Goal: Communication & Community: Answer question/provide support

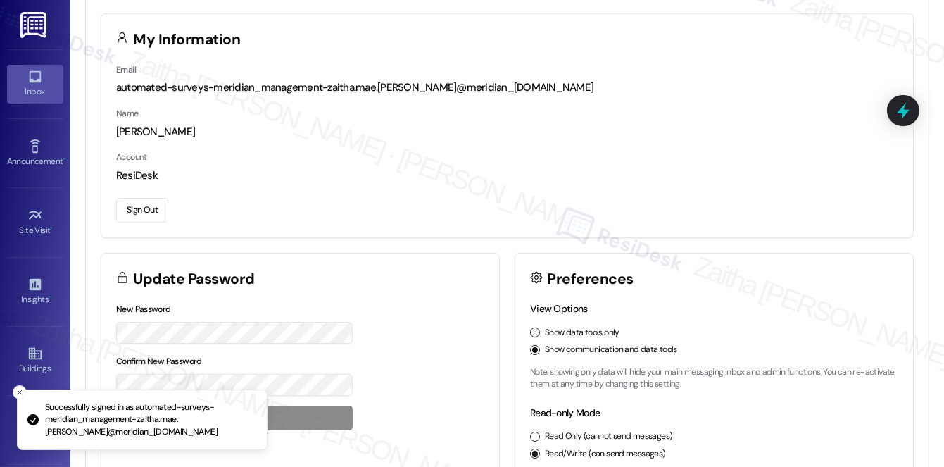
scroll to position [63, 0]
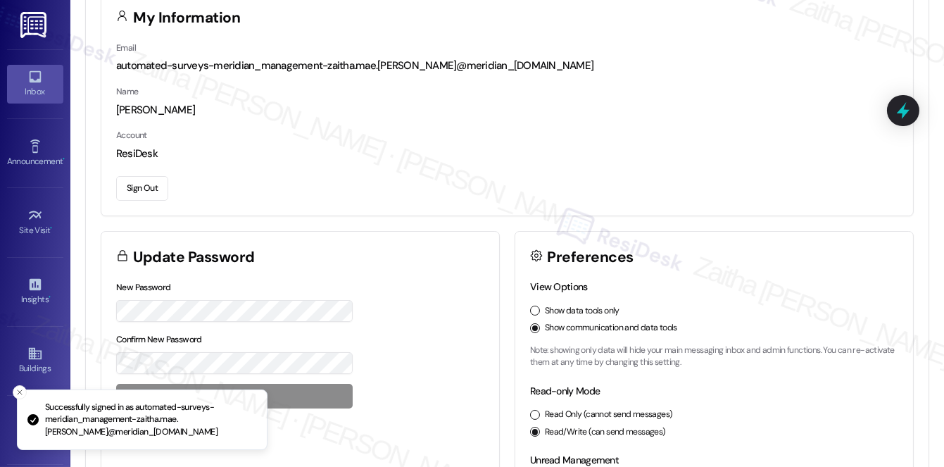
click at [35, 89] on div "Inbox" at bounding box center [35, 92] width 70 height 14
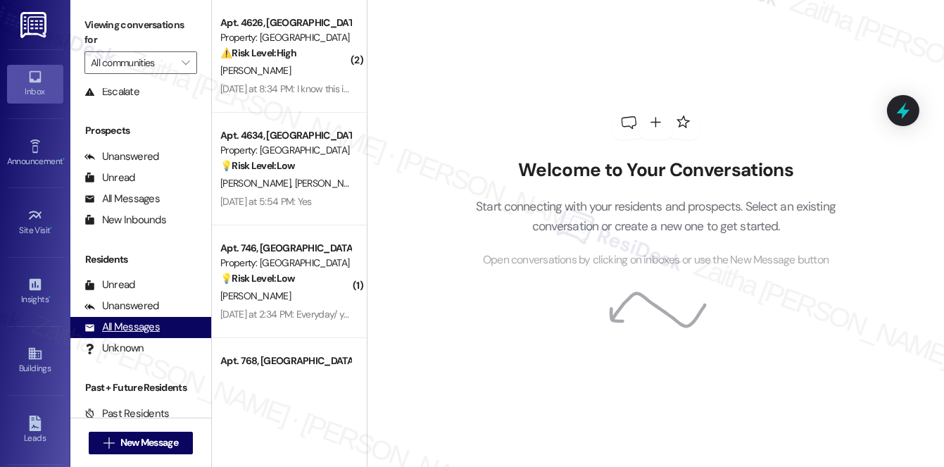
scroll to position [168, 0]
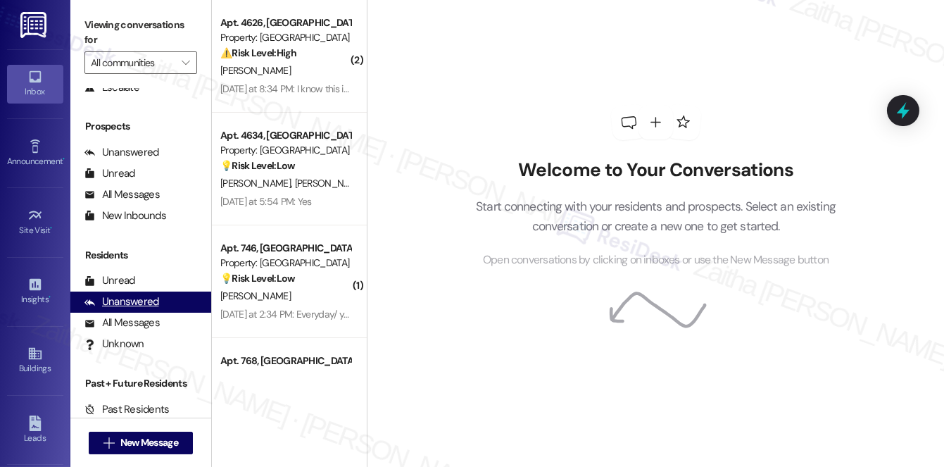
click at [136, 301] on div "Unanswered" at bounding box center [122, 301] width 75 height 15
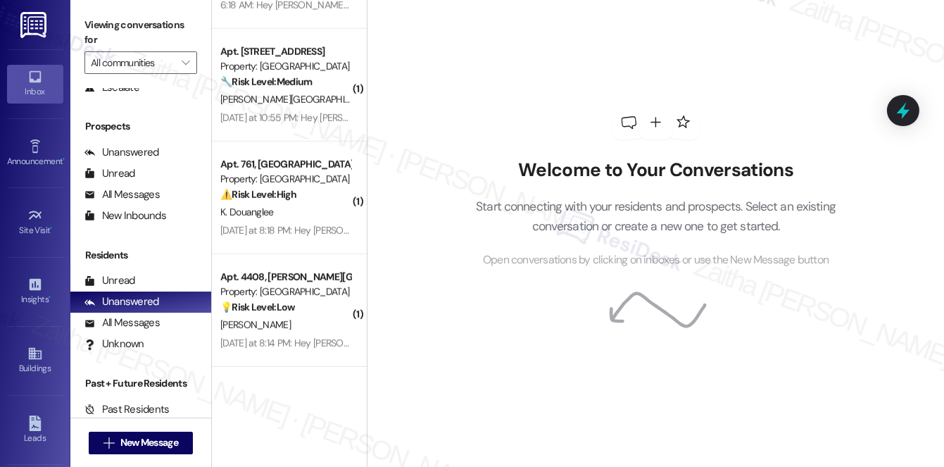
scroll to position [1752, 0]
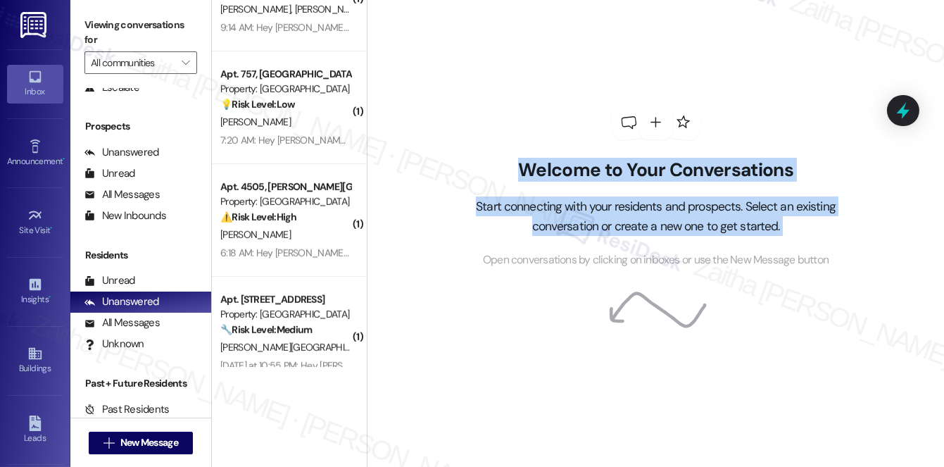
drag, startPoint x: 373, startPoint y: 156, endPoint x: 368, endPoint y: 32, distance: 123.4
click at [368, 32] on div "Welcome to Your Conversations Start connecting with your residents and prospect…" at bounding box center [656, 233] width 578 height 467
click at [453, 71] on div "Welcome to Your Conversations Start connecting with your residents and prospect…" at bounding box center [656, 186] width 423 height 373
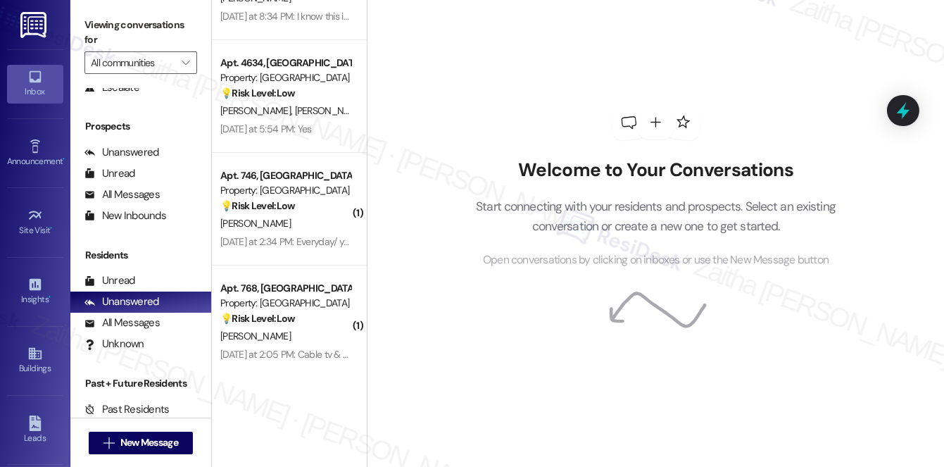
scroll to position [0, 0]
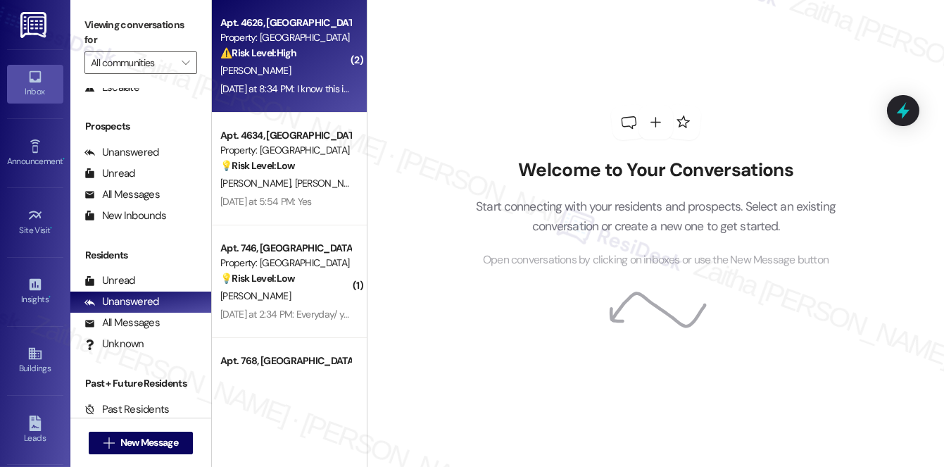
click at [334, 61] on div "Apt. 4626, Madis Meadowview Apartments Property: Meadowview Townhomes ⚠️ Risk L…" at bounding box center [285, 38] width 133 height 48
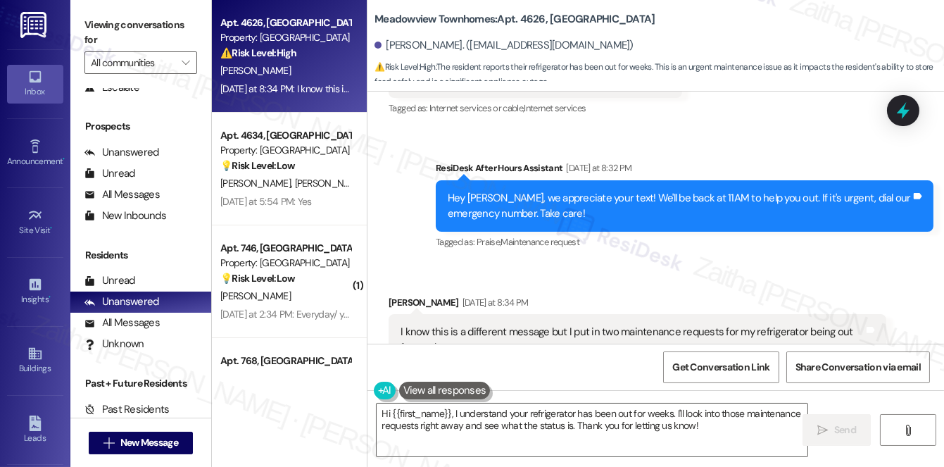
scroll to position [21957, 0]
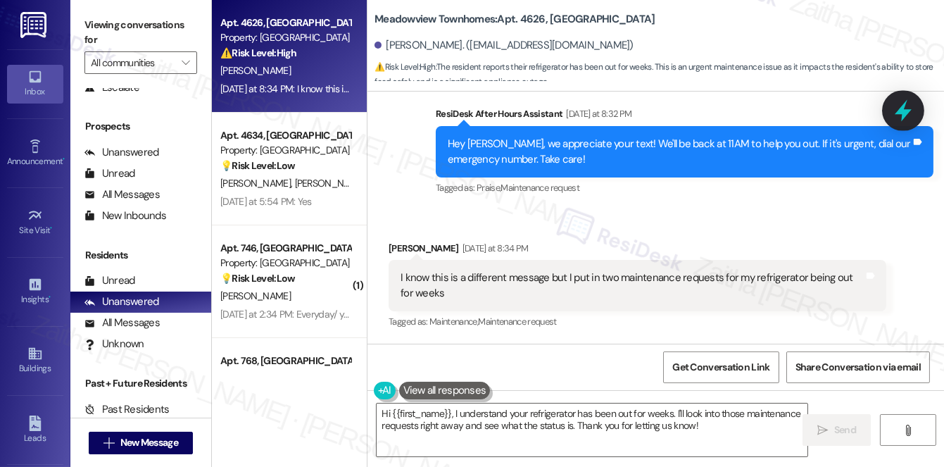
click at [896, 118] on icon at bounding box center [904, 111] width 24 height 24
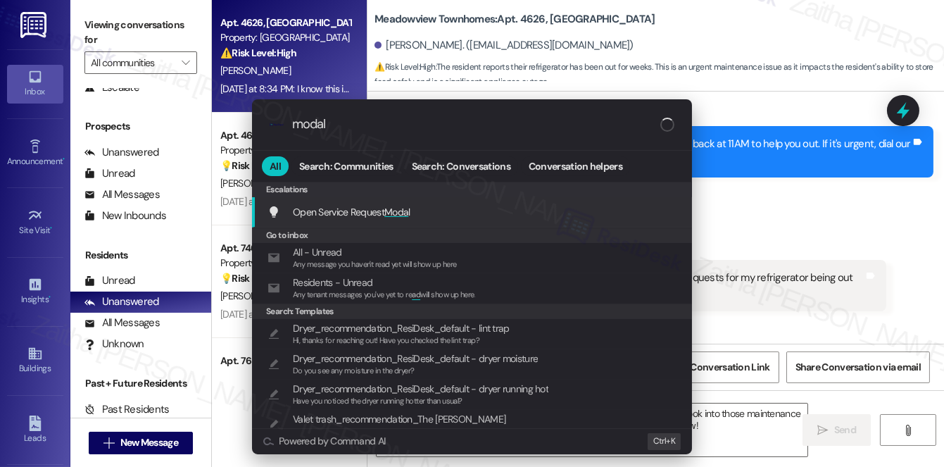
scroll to position [0, 0]
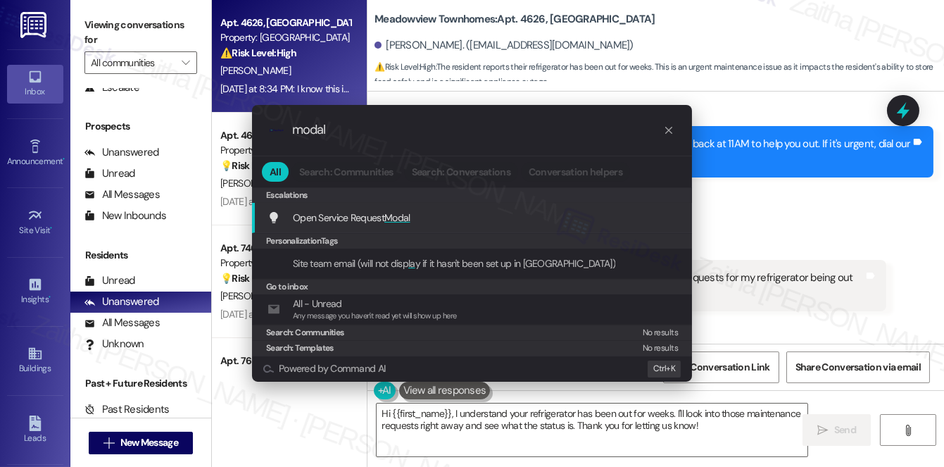
type input "modal"
click at [398, 216] on span "Modal" at bounding box center [398, 217] width 26 height 13
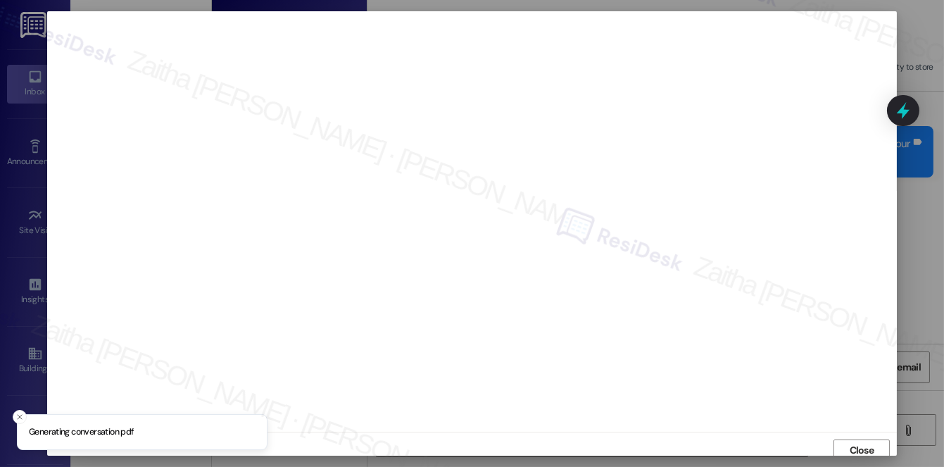
scroll to position [6, 0]
click at [853, 440] on span "Close" at bounding box center [862, 444] width 25 height 15
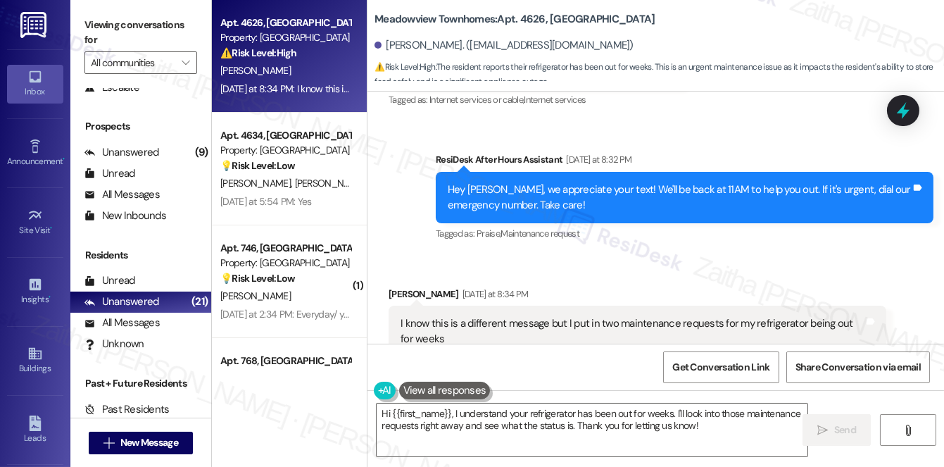
scroll to position [21829, 0]
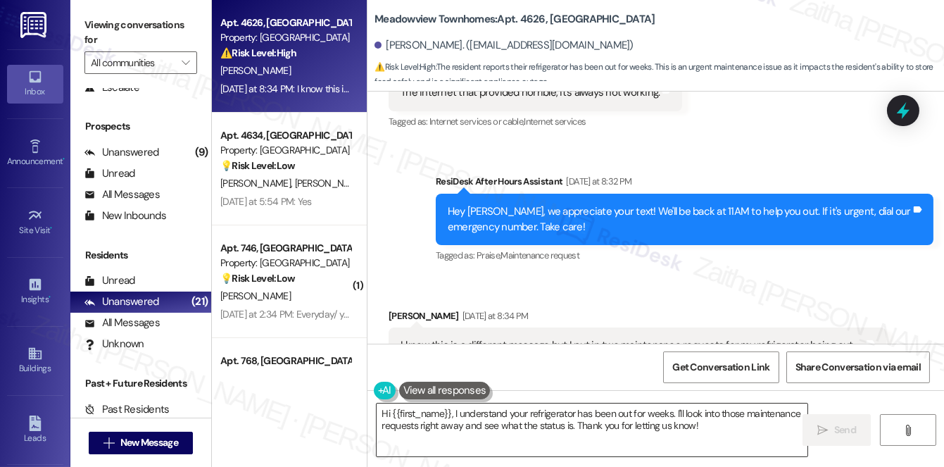
click at [385, 412] on textarea "Hi {{first_name}}, I understand your refrigerator has been out for weeks. I'll …" at bounding box center [592, 430] width 431 height 53
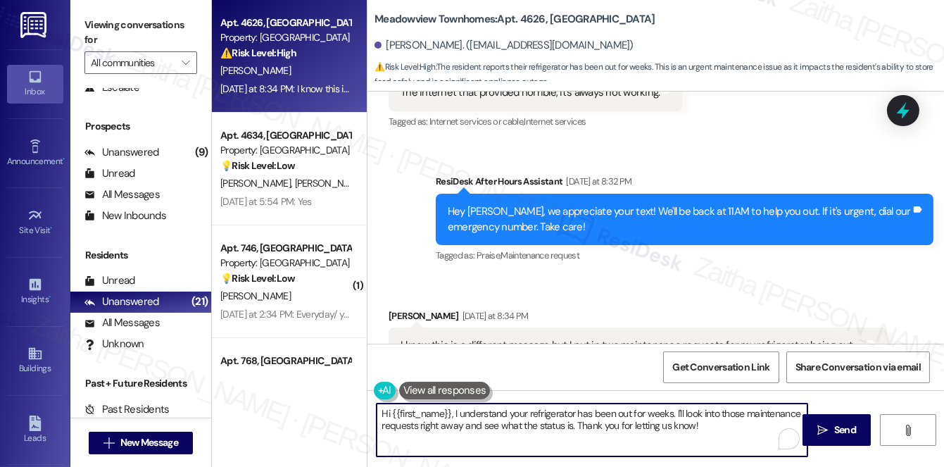
click at [385, 412] on textarea "Hi {{first_name}}, I understand your refrigerator has been out for weeks. I'll …" at bounding box center [592, 430] width 431 height 53
click at [570, 425] on textarea "Thank you for your feedback, {{first_name}}. I understand your refrigerator has…" at bounding box center [592, 430] width 431 height 53
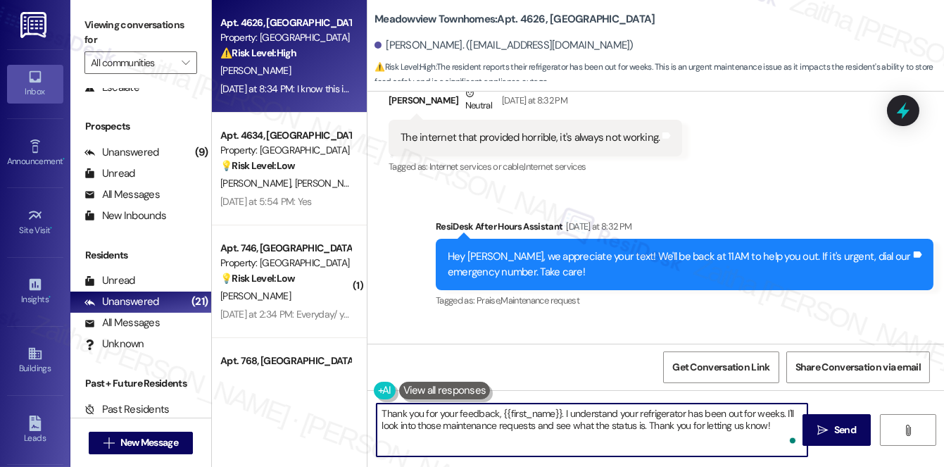
scroll to position [21765, 0]
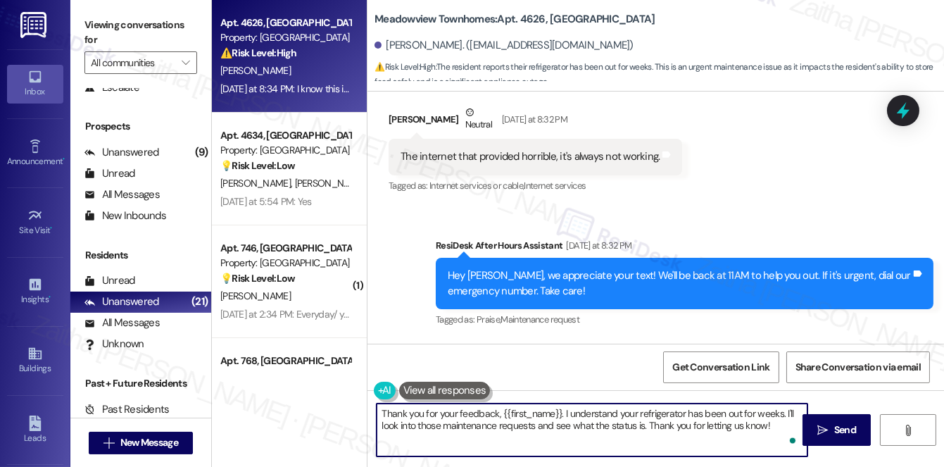
type textarea "Thank you for your feedback, {{first_name}}. I understand your refrigerator has…"
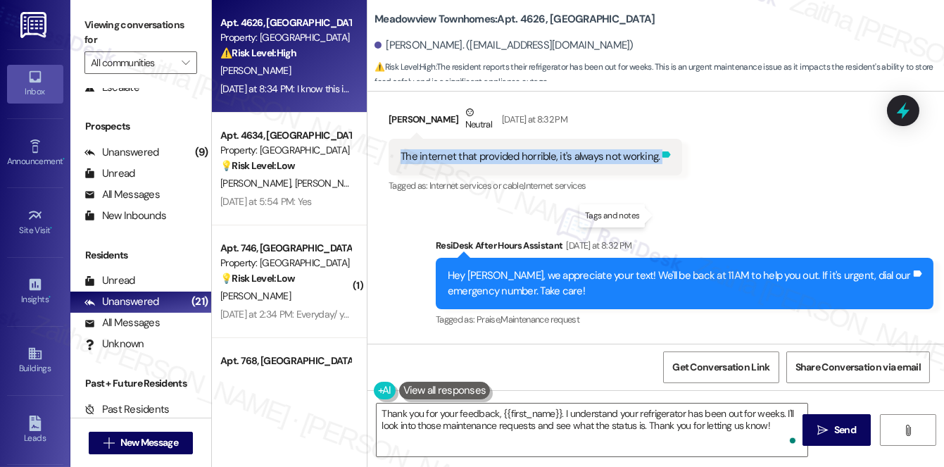
drag, startPoint x: 394, startPoint y: 218, endPoint x: 654, endPoint y: 215, distance: 260.6
click at [654, 175] on div "The internet that provided horrible, it's always not working. Tags and notes" at bounding box center [536, 157] width 294 height 36
copy div "The internet that provided horrible, it's always not working. Tags and notes"
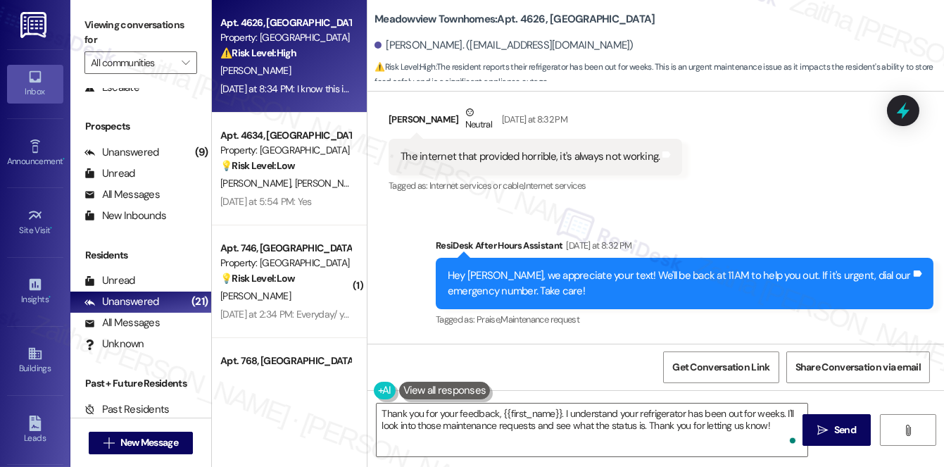
click at [764, 187] on div "Received via SMS Derrick Wood Neutral Yesterday at 8:32 PM The internet that pr…" at bounding box center [656, 140] width 577 height 134
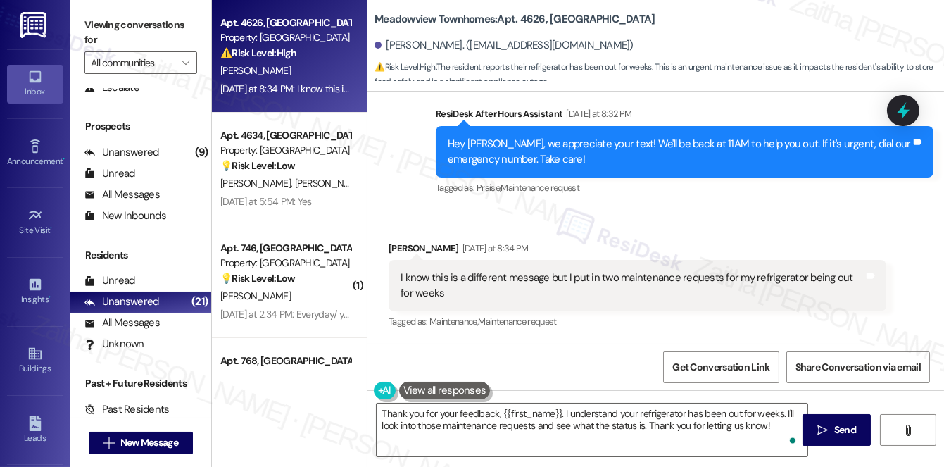
scroll to position [21957, 0]
click at [842, 423] on span "Send" at bounding box center [846, 430] width 22 height 15
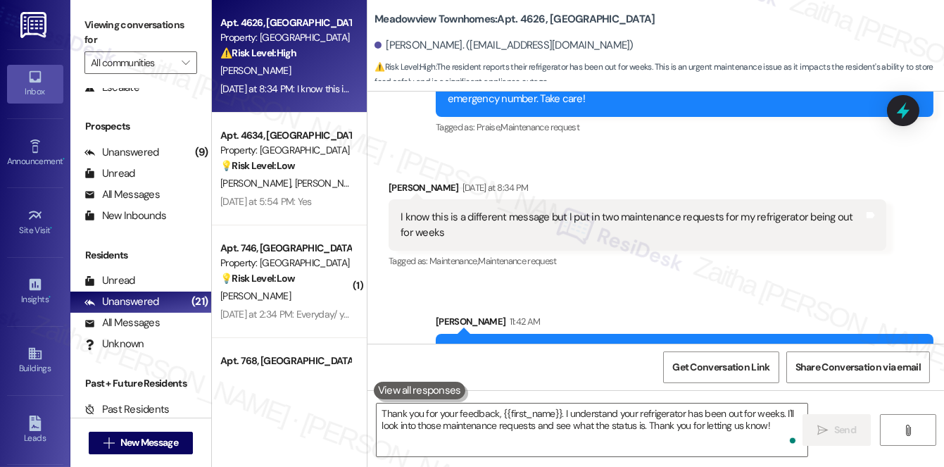
scroll to position [21956, 0]
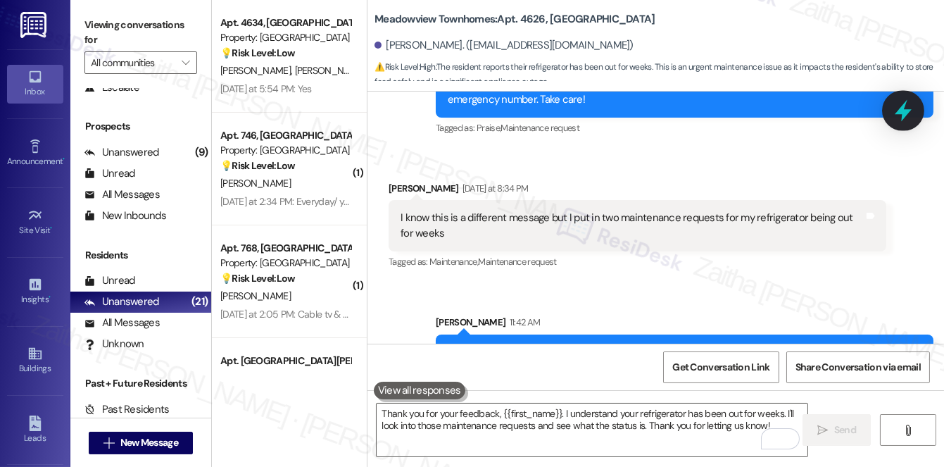
click at [905, 113] on icon at bounding box center [903, 111] width 17 height 22
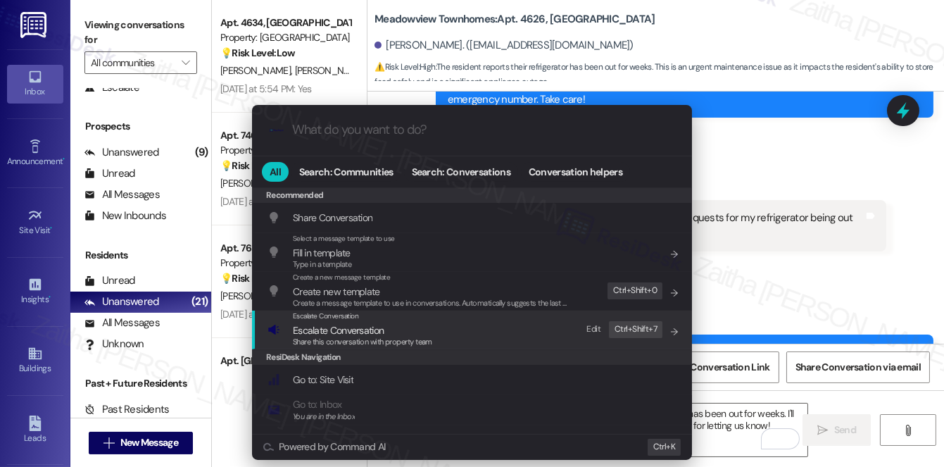
click at [326, 330] on span "Escalate Conversation" at bounding box center [338, 330] width 91 height 13
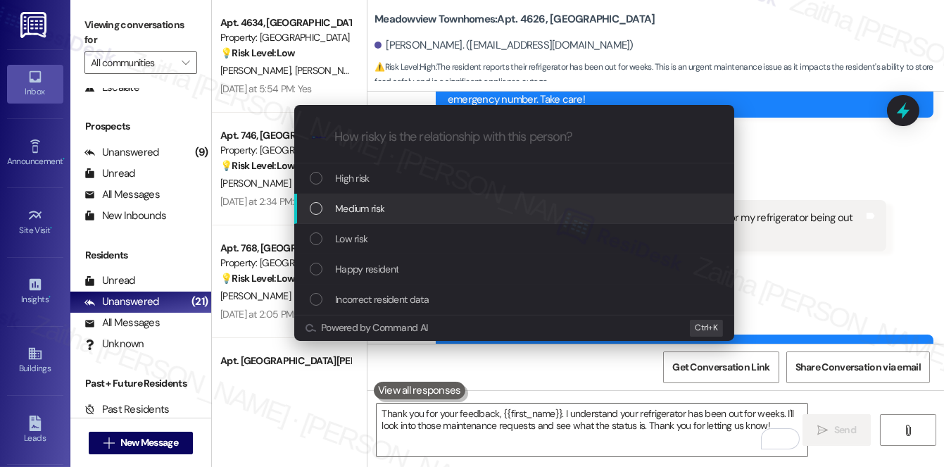
click at [366, 211] on span "Medium risk" at bounding box center [359, 208] width 49 height 15
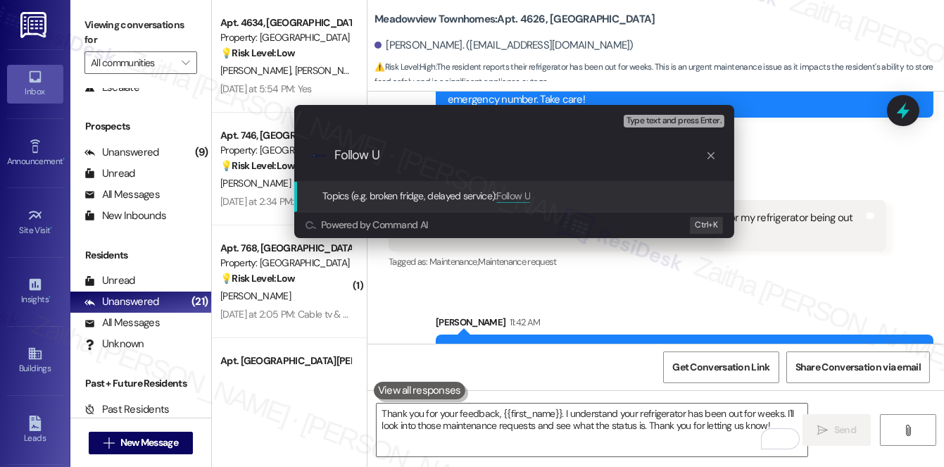
type input "Follow Up"
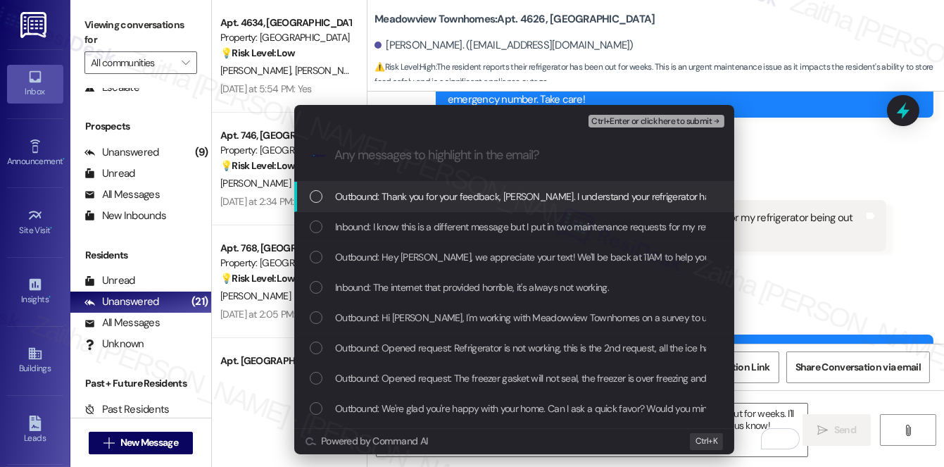
click at [824, 203] on div "Escalate Conversation Medium risk Follow Up Any messages to highlight in the em…" at bounding box center [472, 233] width 944 height 467
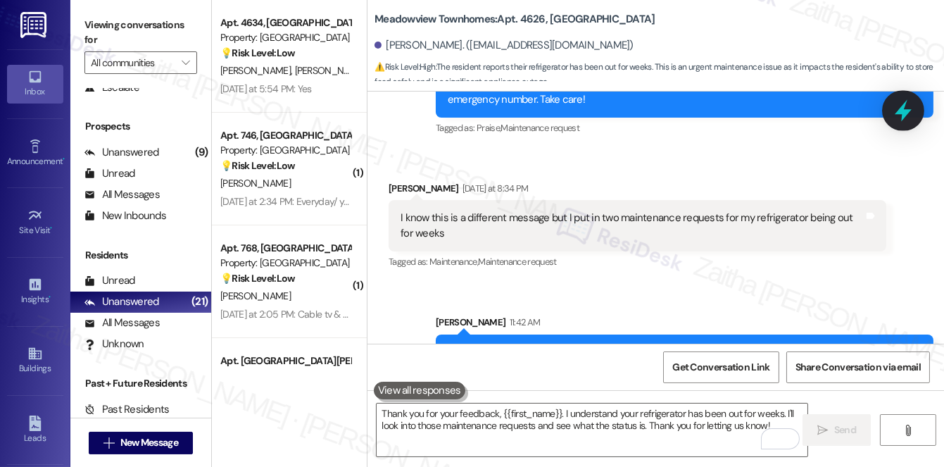
click at [896, 111] on icon at bounding box center [904, 111] width 24 height 24
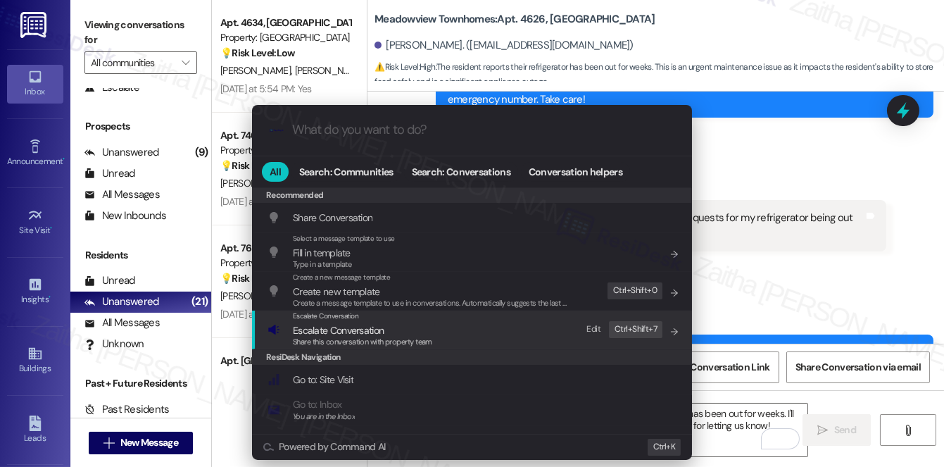
click at [326, 327] on span "Escalate Conversation" at bounding box center [338, 330] width 91 height 13
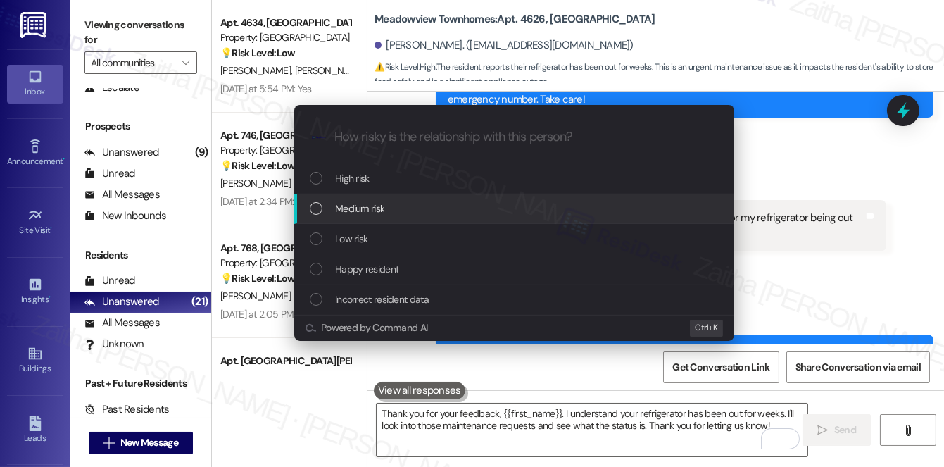
click at [355, 209] on span "Medium risk" at bounding box center [359, 208] width 49 height 15
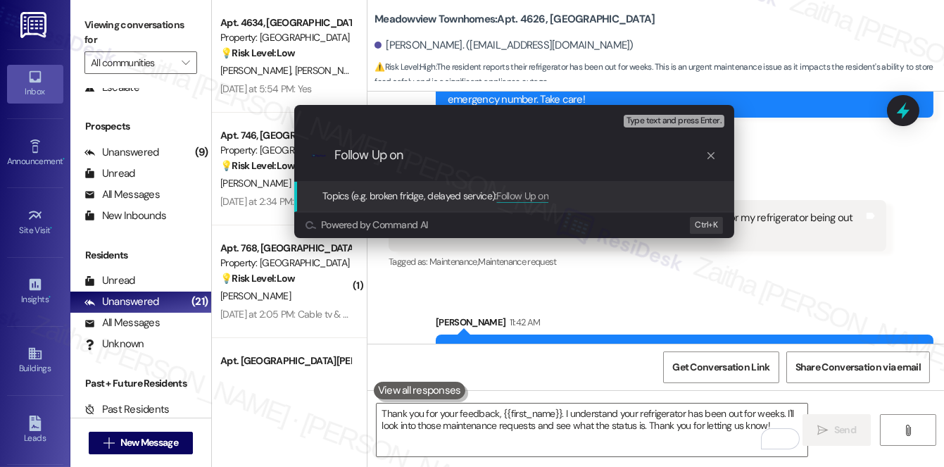
paste input "WO 8490299"
click at [432, 153] on input "Follow Up on WO 8490299" at bounding box center [520, 155] width 371 height 15
click at [521, 158] on input "Follow Up on WO #8490299" at bounding box center [520, 155] width 371 height 15
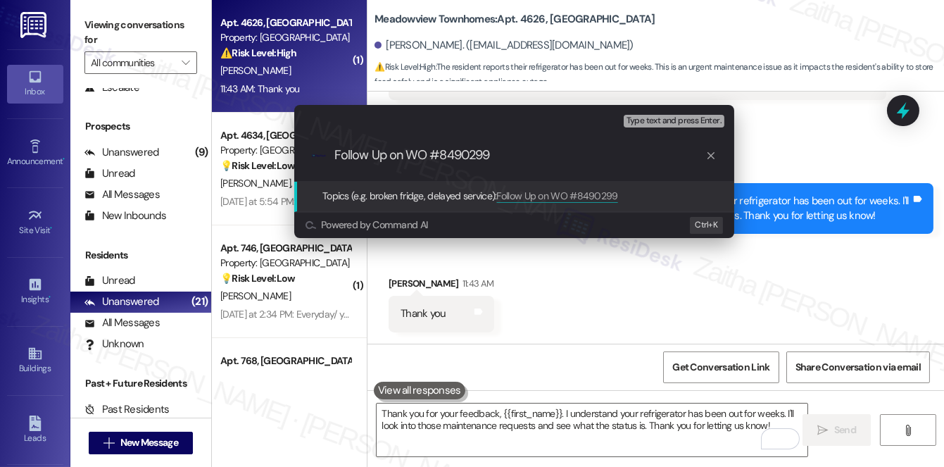
scroll to position [22168, 0]
paste input "Refrigerator not working"
click at [490, 153] on input "Follow Up on WO #8490299- Refrigerator not working" at bounding box center [520, 155] width 371 height 15
type input "Follow Up on WO #8490299 - Refrigerator not working"
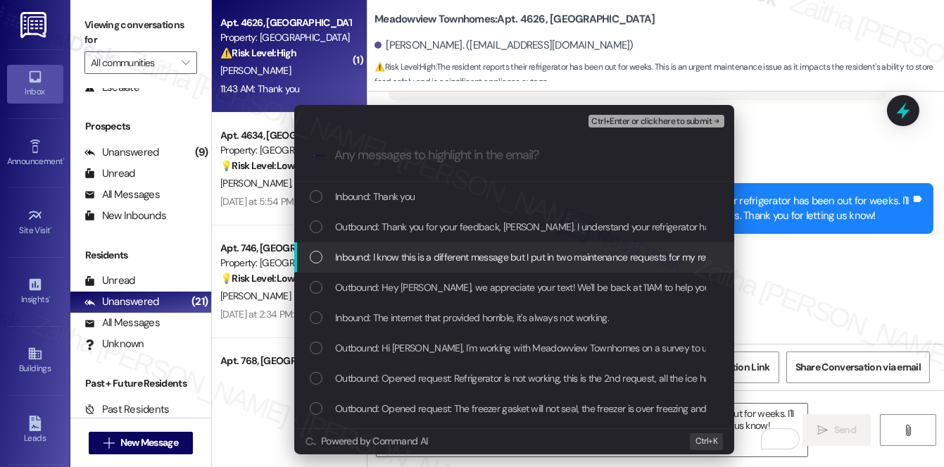
click at [428, 256] on span "Inbound: I know this is a different message but I put in two maintenance reques…" at bounding box center [580, 256] width 491 height 15
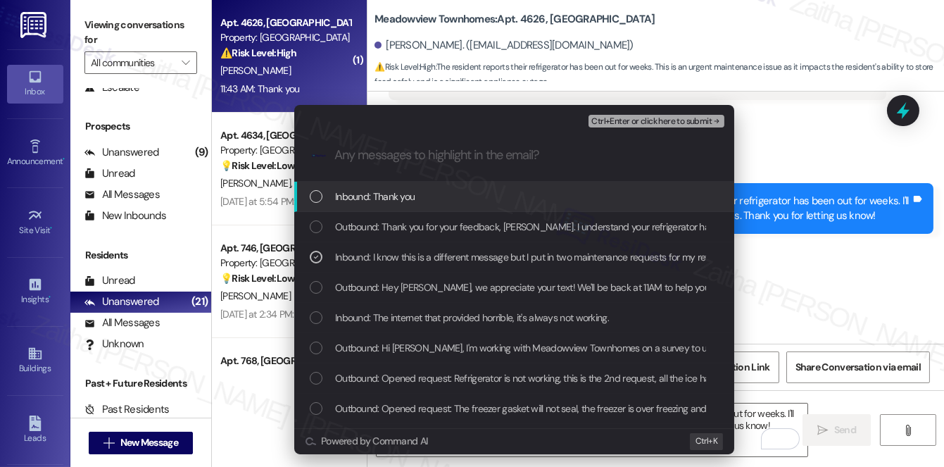
click at [642, 121] on span "Ctrl+Enter or click here to submit" at bounding box center [652, 122] width 120 height 10
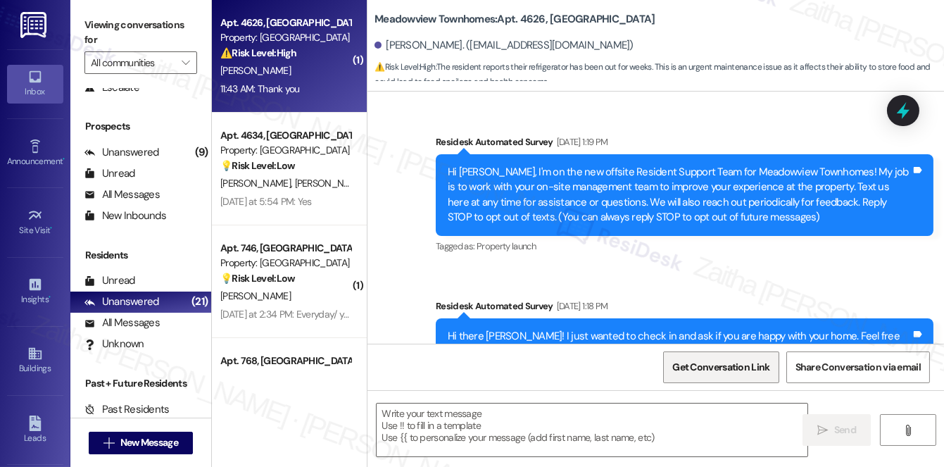
scroll to position [22209, 0]
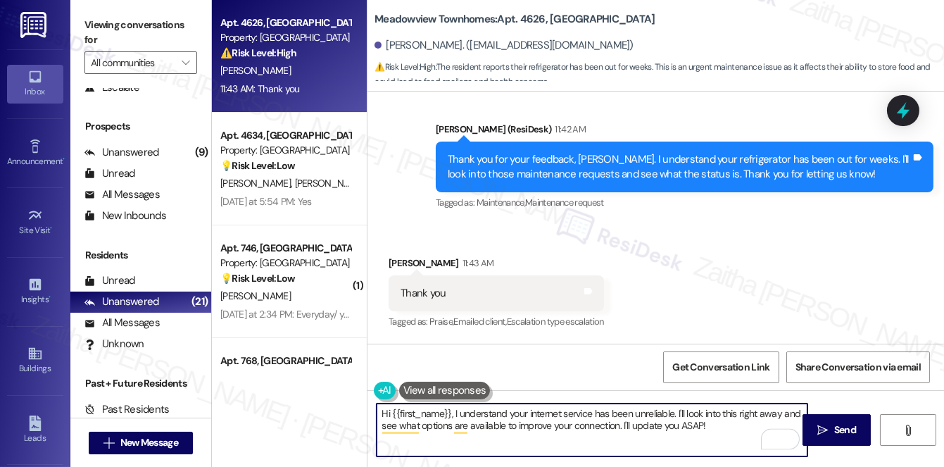
drag, startPoint x: 378, startPoint y: 412, endPoint x: 728, endPoint y: 432, distance: 351.3
click at [728, 432] on textarea "Hi {{first_name}}, I understand your internet service has been unreliable. I'll…" at bounding box center [592, 430] width 431 height 53
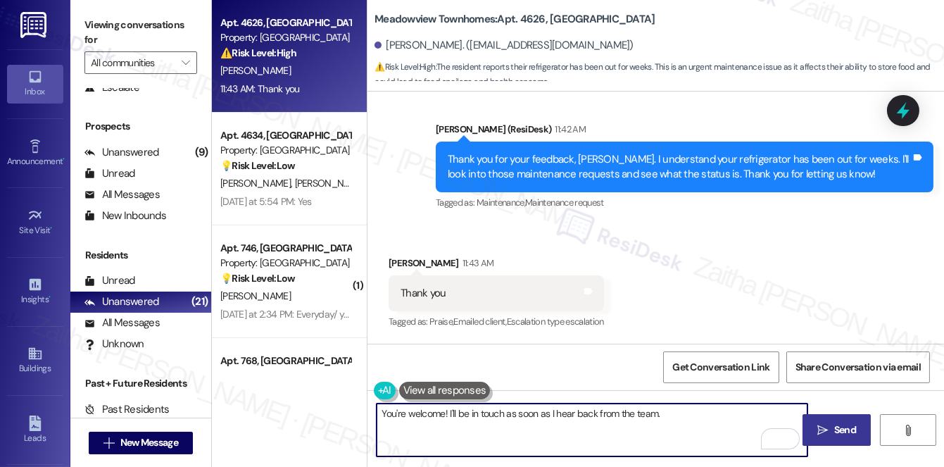
type textarea "You're welcome! I'll be in touch as soon as I hear back from the team."
click at [830, 425] on span " Send" at bounding box center [837, 430] width 44 height 15
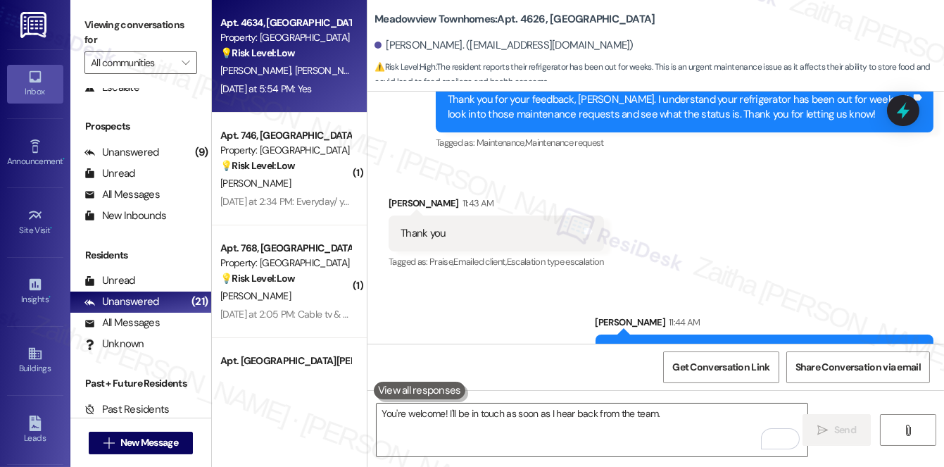
click at [313, 77] on div "K. Hargrove D. Hargrove" at bounding box center [285, 71] width 133 height 18
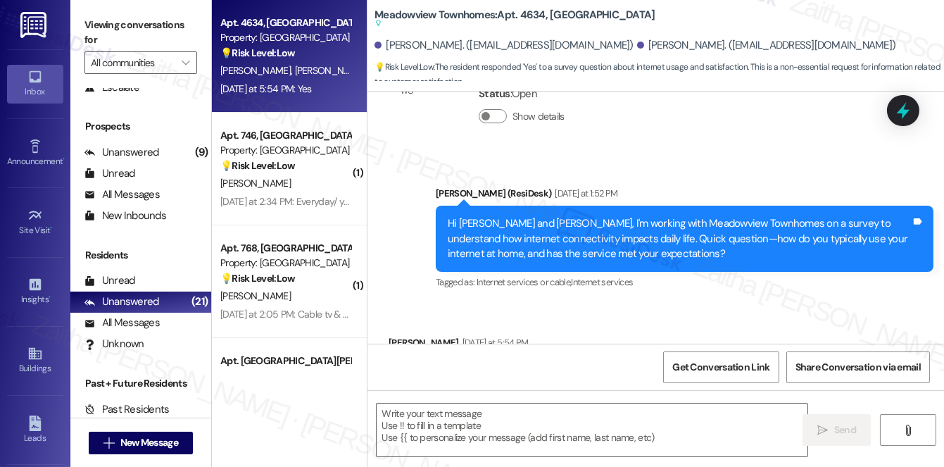
scroll to position [3421, 0]
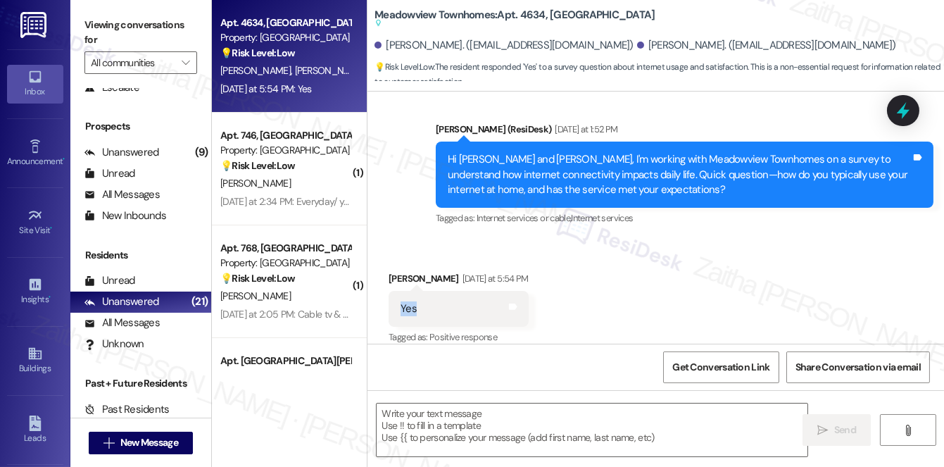
drag, startPoint x: 396, startPoint y: 295, endPoint x: 454, endPoint y: 297, distance: 58.5
click at [454, 297] on div "Yes Tags and notes" at bounding box center [459, 309] width 140 height 36
copy div "Yes"
click at [668, 261] on div "Received via SMS Kadijia Hargrove Yesterday at 5:54 PM Yes Tags and notes Tagge…" at bounding box center [656, 298] width 577 height 119
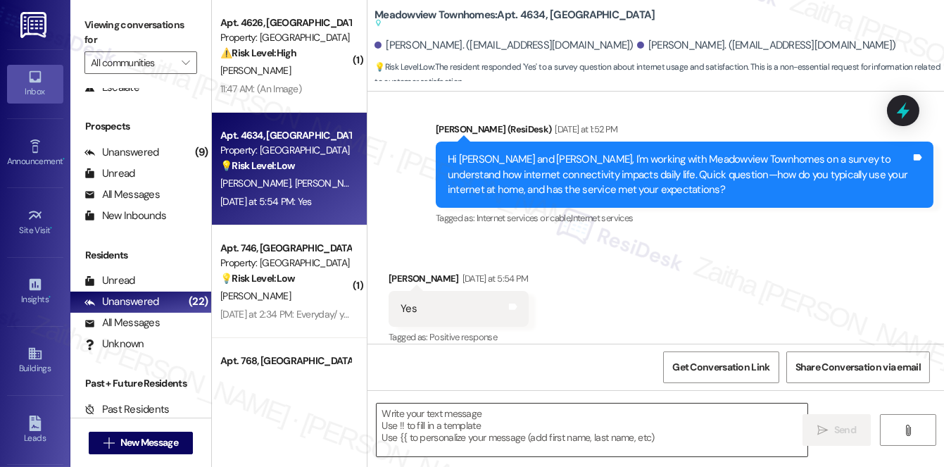
click at [463, 431] on textarea at bounding box center [592, 430] width 431 height 53
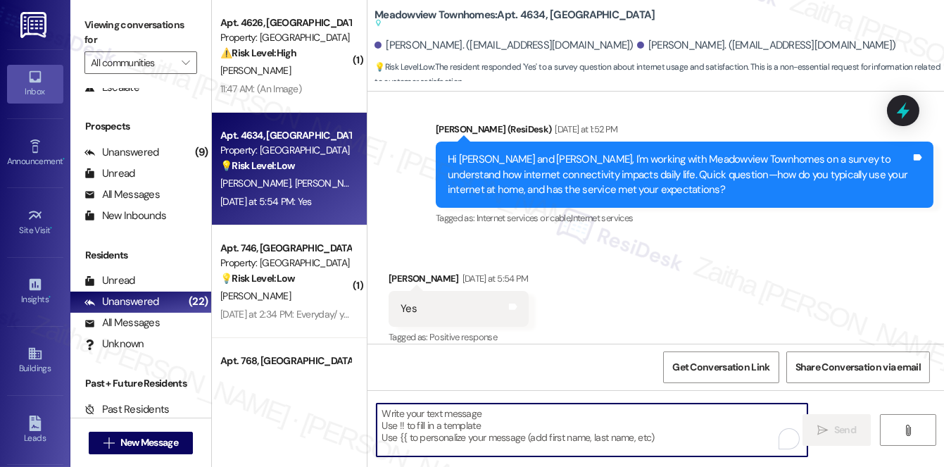
paste textarea "Great, thank you for confirming! Is there anything that would make your connect…"
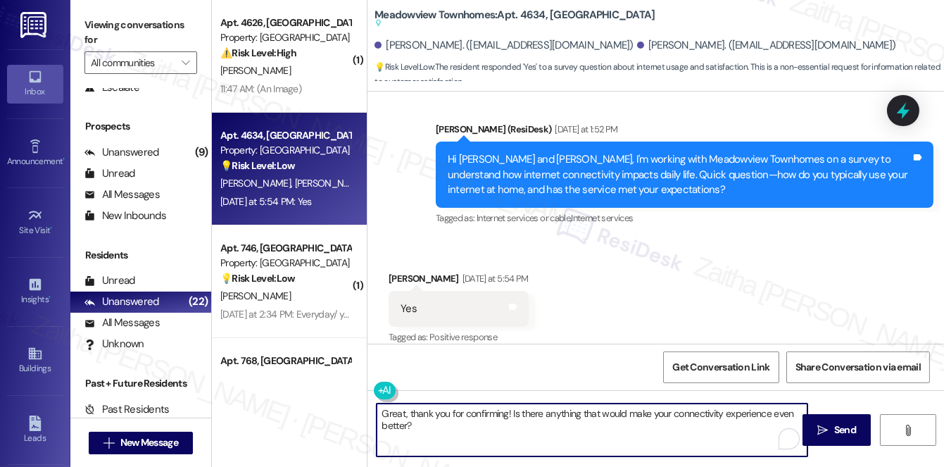
click at [397, 271] on div "Kadijia Hargrove Yesterday at 5:54 PM" at bounding box center [459, 281] width 140 height 20
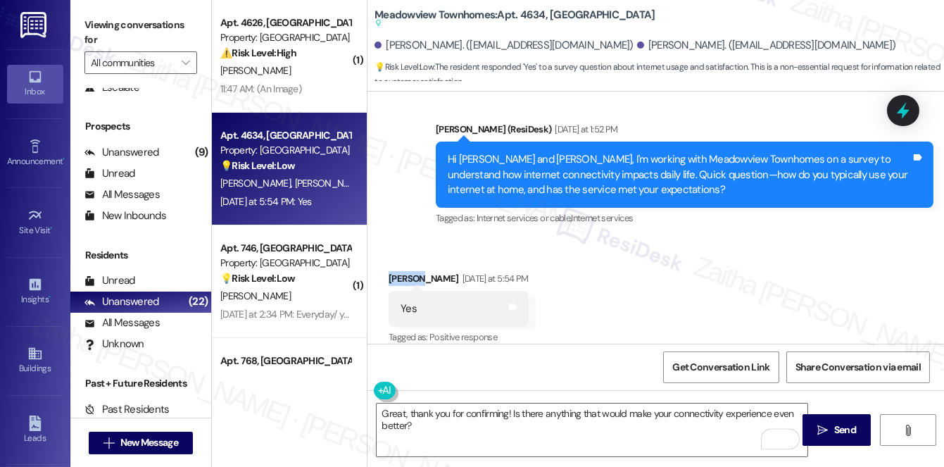
click at [397, 271] on div "Kadijia Hargrove Yesterday at 5:54 PM" at bounding box center [459, 281] width 140 height 20
copy div "Kadijia"
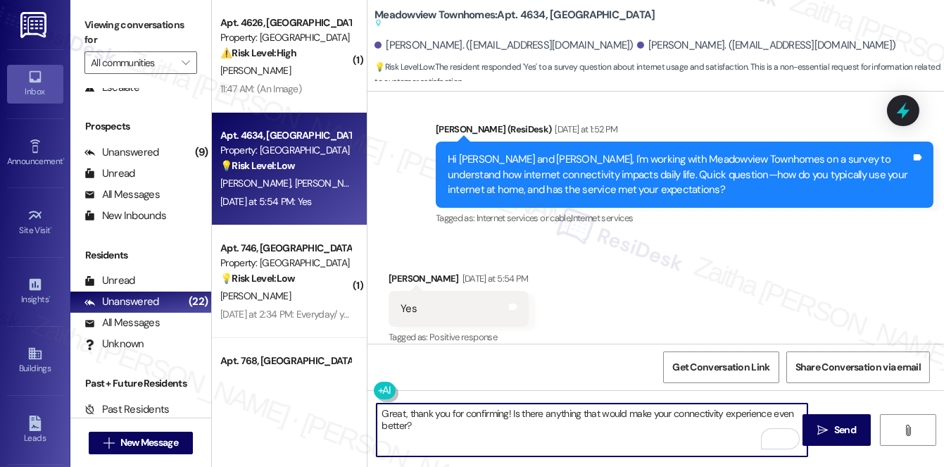
click at [507, 413] on textarea "Great, thank you for confirming! Is there anything that would make your connect…" at bounding box center [592, 430] width 431 height 53
paste textarea "Kadijia"
click at [468, 427] on textarea "Great, thank you for confirming, Kadijia! Is there anything that would make you…" at bounding box center [592, 430] width 431 height 53
type textarea "Great, thank you for confirming, Kadijia! Is there anything that would make you…"
click at [851, 428] on span "Send" at bounding box center [846, 430] width 22 height 15
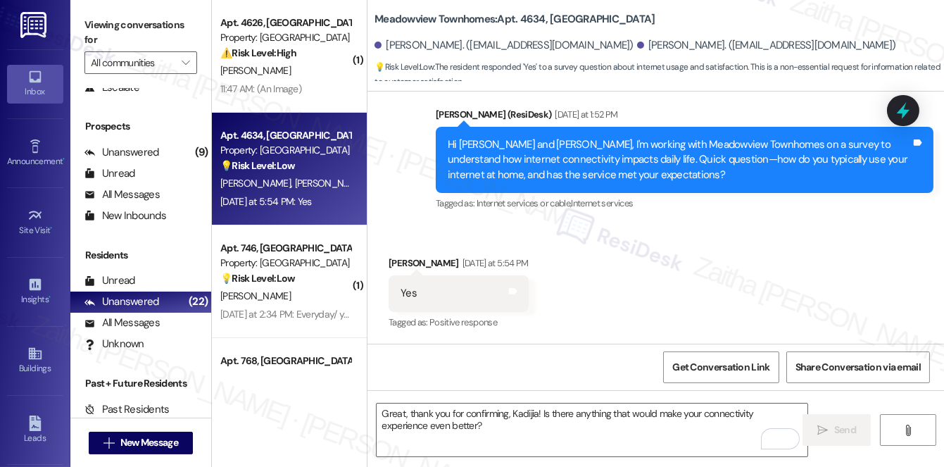
scroll to position [3384, 0]
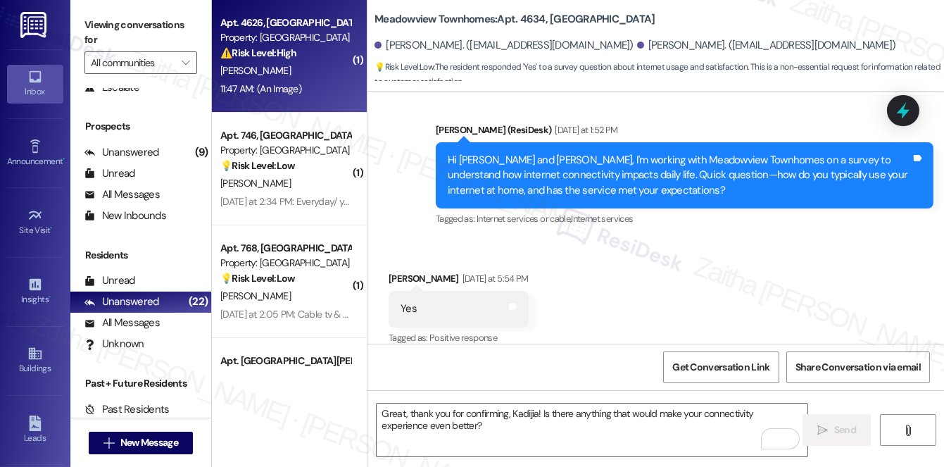
click at [304, 74] on div "D. Wood" at bounding box center [285, 71] width 133 height 18
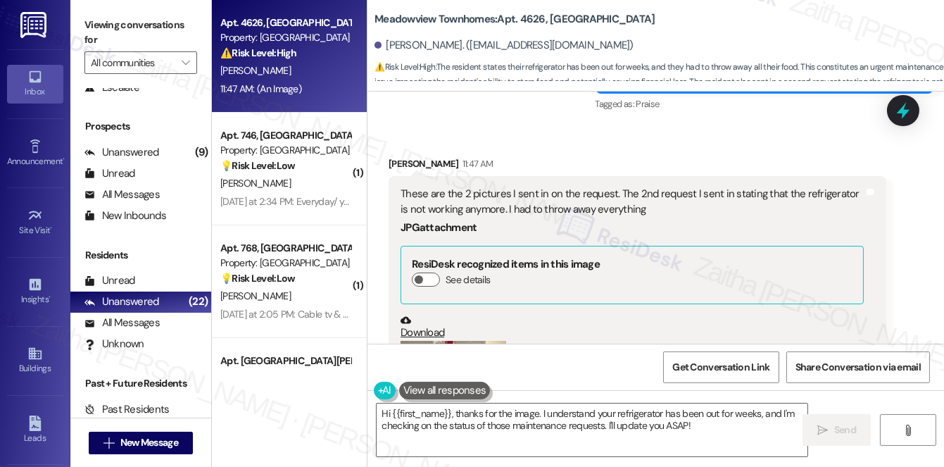
scroll to position [22742, 0]
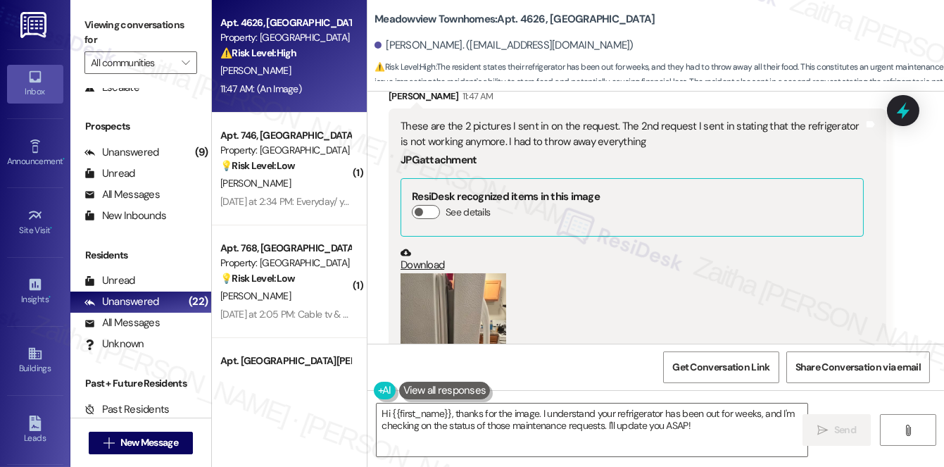
click at [542, 129] on div "Received via SMS Derrick Wood 11:47 AM These are the 2 pictures I sent in on th…" at bounding box center [656, 266] width 577 height 418
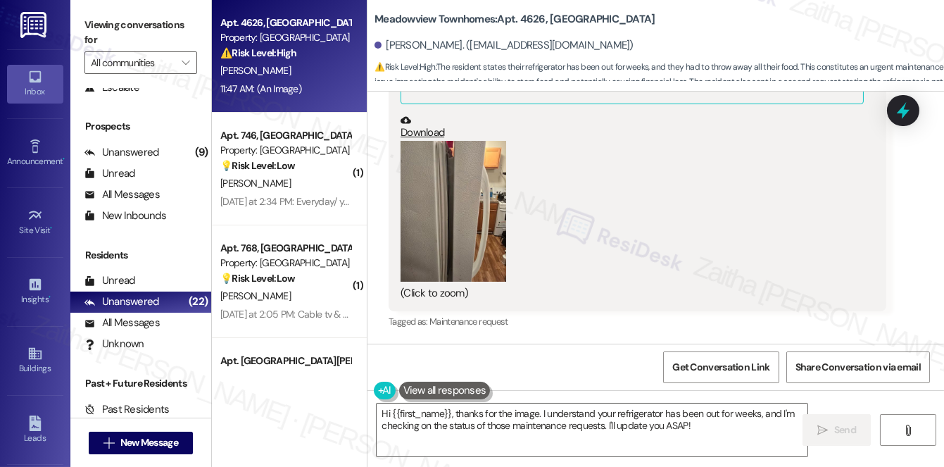
scroll to position [22935, 0]
click at [462, 214] on button "Zoom image" at bounding box center [454, 211] width 106 height 141
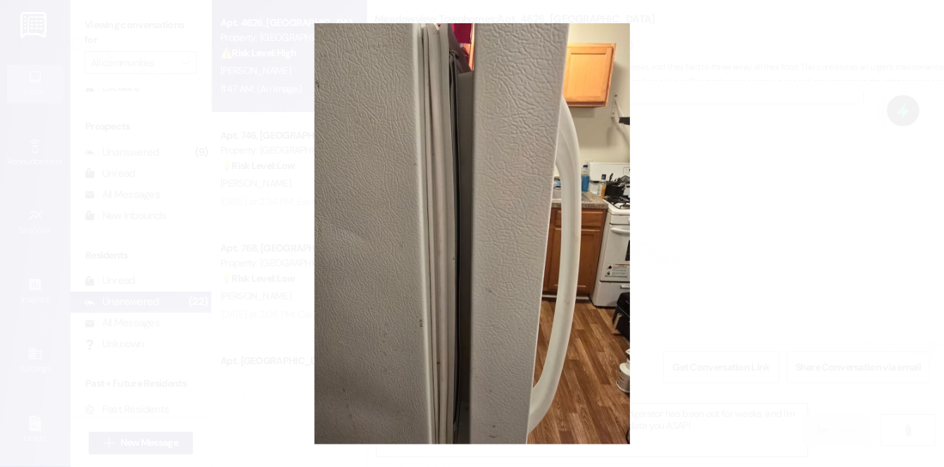
click at [778, 192] on button "Unzoom image" at bounding box center [472, 233] width 944 height 467
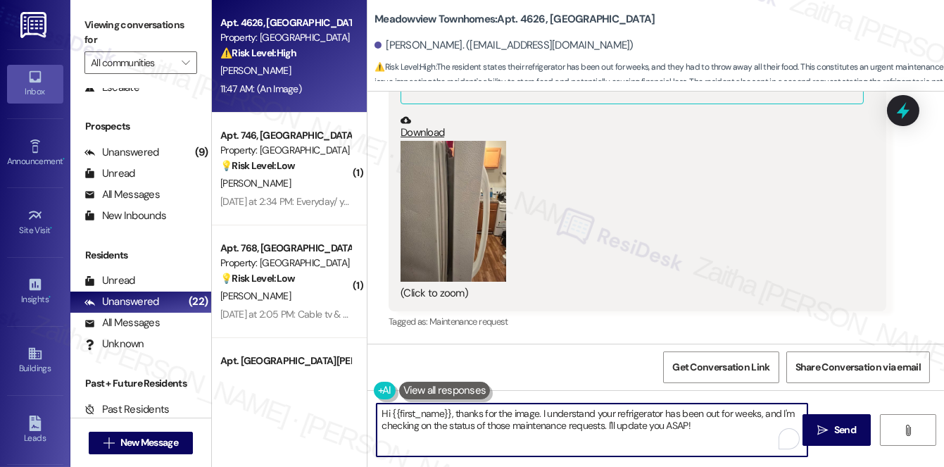
drag, startPoint x: 456, startPoint y: 413, endPoint x: 371, endPoint y: 411, distance: 84.5
click at [371, 411] on div "Hi {{first_name}}, thanks for the image. I understand your refrigerator has bee…" at bounding box center [585, 430] width 432 height 54
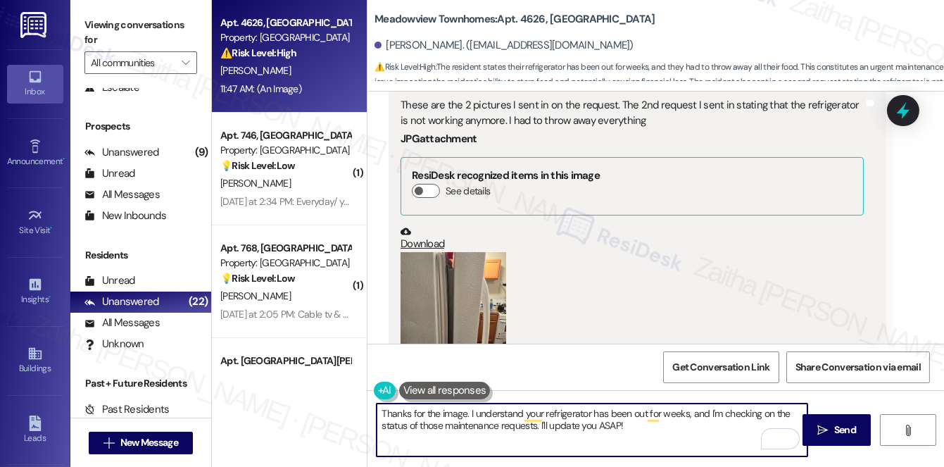
scroll to position [22742, 0]
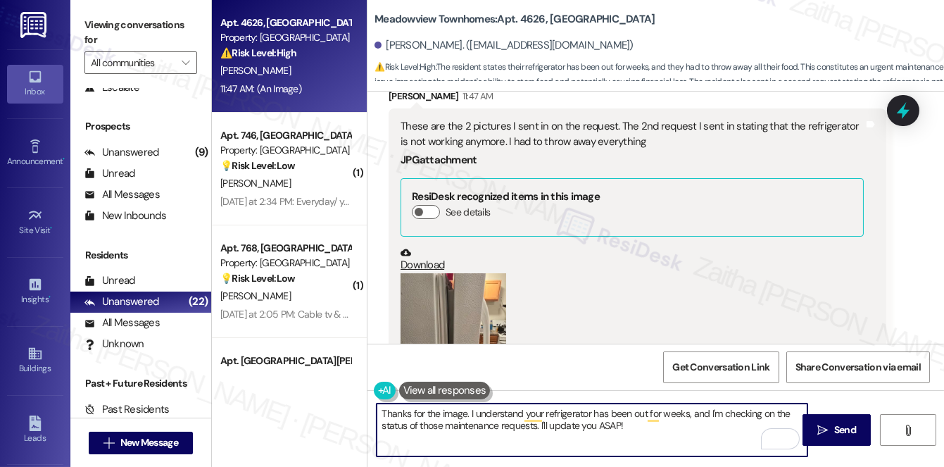
type textarea "Thanks for the image. I understand your refrigerator has been out for weeks, an…"
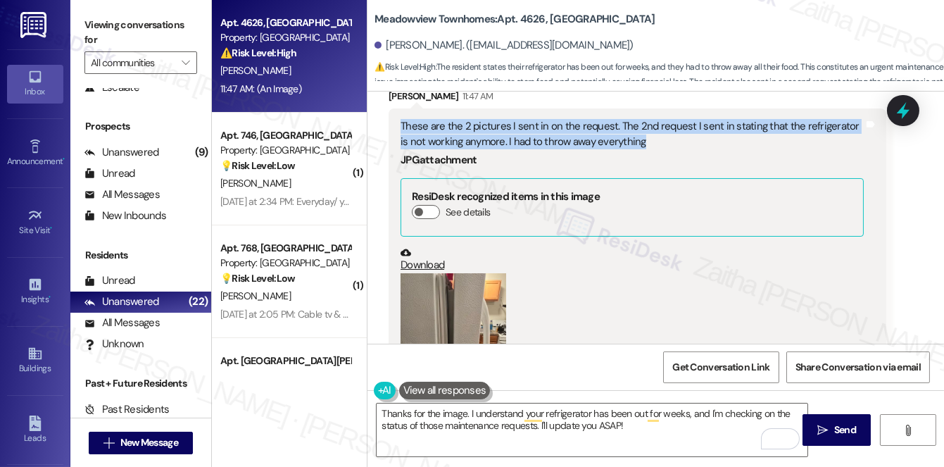
drag, startPoint x: 400, startPoint y: 186, endPoint x: 672, endPoint y: 200, distance: 272.2
click at [672, 149] on div "These are the 2 pictures I sent in on the request. The 2nd request I sent in st…" at bounding box center [632, 134] width 463 height 30
copy div "These are the 2 pictures I sent in on the request. The 2nd request I sent in st…"
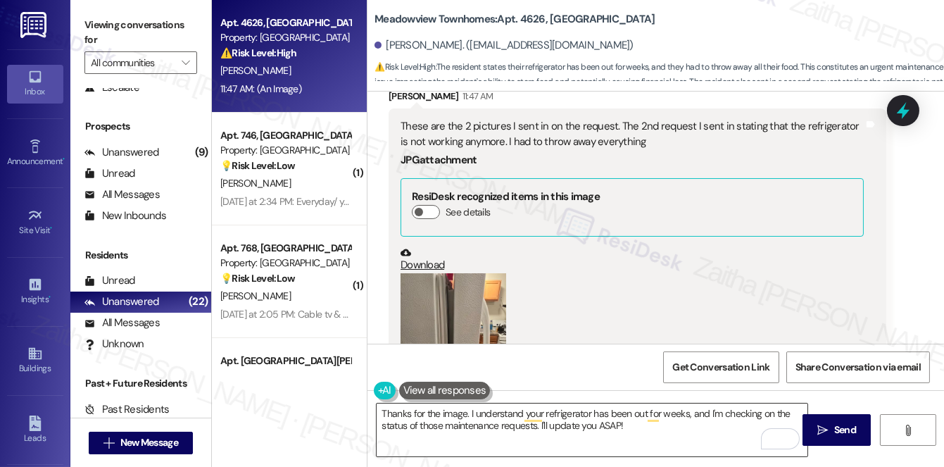
click at [385, 410] on div "Thanks for the image. I understand your refrigerator has been out for weeks, an…" at bounding box center [585, 430] width 432 height 54
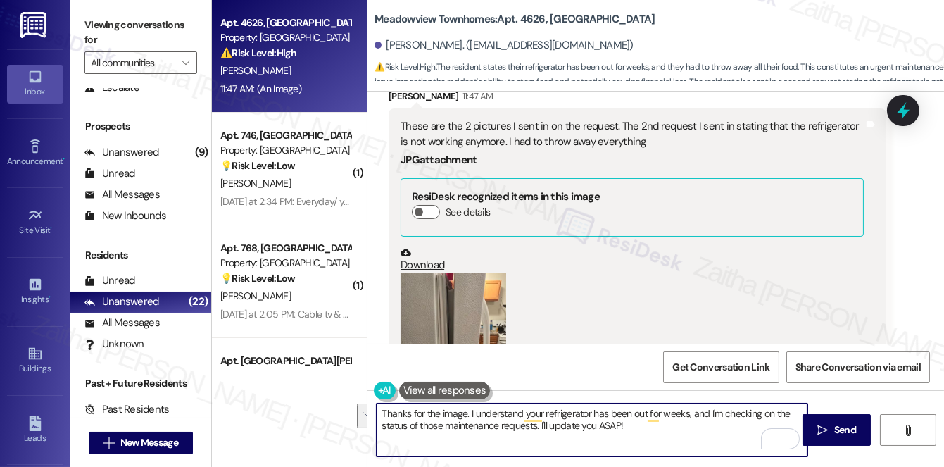
drag, startPoint x: 381, startPoint y: 411, endPoint x: 656, endPoint y: 426, distance: 275.8
click at [655, 426] on textarea "Thanks for the image. I understand your refrigerator has been out for weeks, an…" at bounding box center [592, 430] width 431 height 53
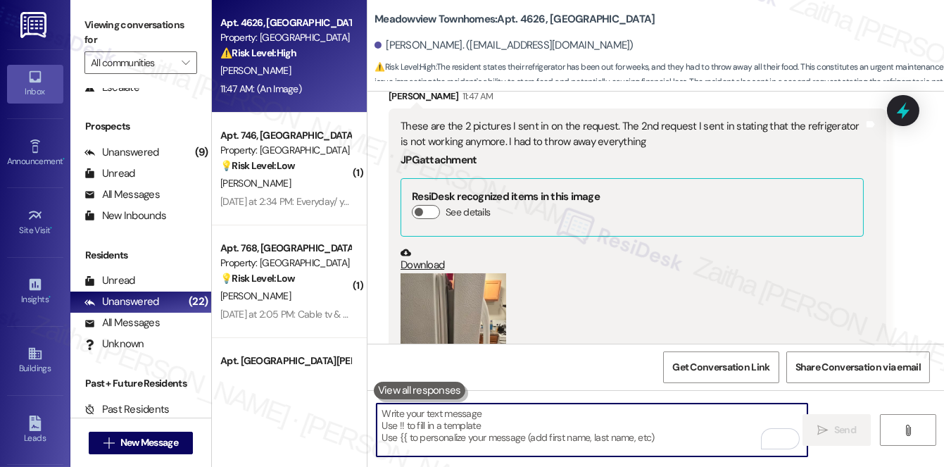
paste textarea "These are the 2 pictures I sent in on the request. The 2nd request I sent in st…"
type textarea "These are the 2 pictures I sent in on the request. The 2nd request I sent in st…"
paste textarea "Thank you for sharing the pictures with your request. In your second request, y…"
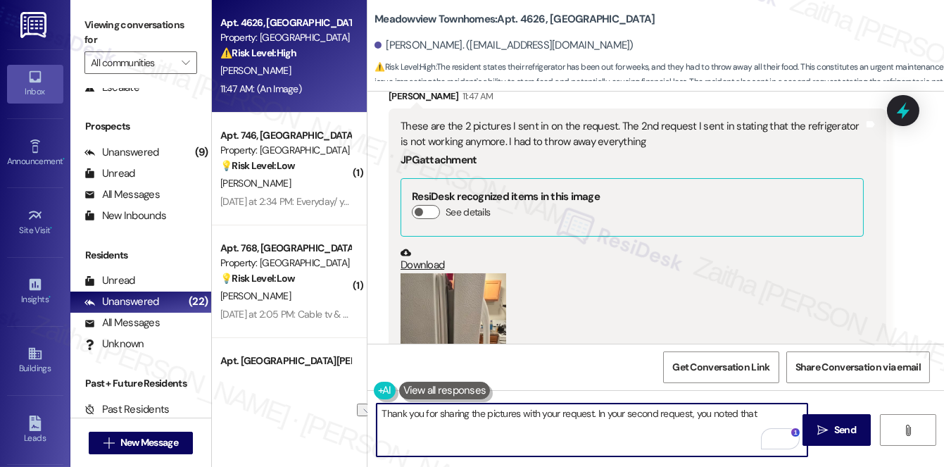
drag, startPoint x: 597, startPoint y: 413, endPoint x: 759, endPoint y: 416, distance: 162.0
click at [759, 416] on textarea "Thank you for sharing the pictures with your request. In your second request, y…" at bounding box center [592, 430] width 431 height 53
paste textarea "I’m so sorry you’re dealing with this—we’ll make sure the team is aware"
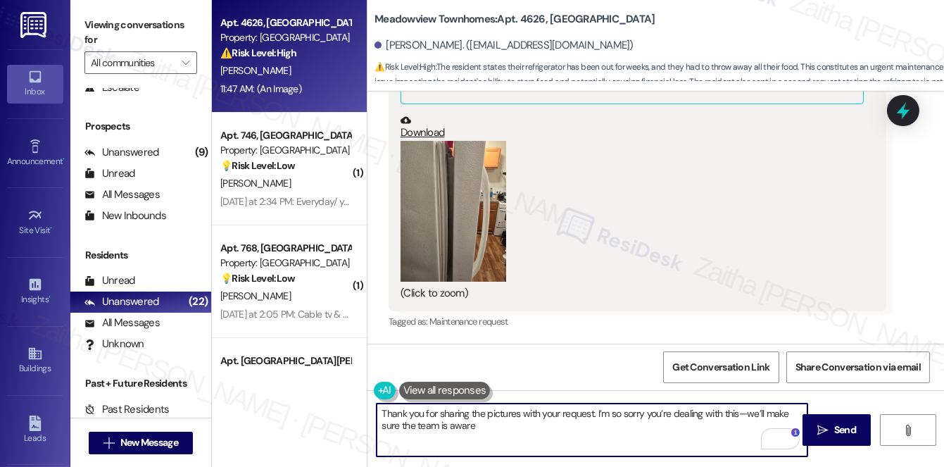
scroll to position [22935, 0]
drag, startPoint x: 739, startPoint y: 411, endPoint x: 745, endPoint y: 427, distance: 17.4
click at [745, 427] on textarea "Thank you for sharing the pictures with your request. I’m so sorry you’re deali…" at bounding box center [592, 430] width 431 height 53
drag, startPoint x: 742, startPoint y: 411, endPoint x: 750, endPoint y: 426, distance: 17.6
click at [750, 426] on textarea "Thank you for sharing the pictures with your request. I’m so sorry you’re deali…" at bounding box center [592, 430] width 431 height 53
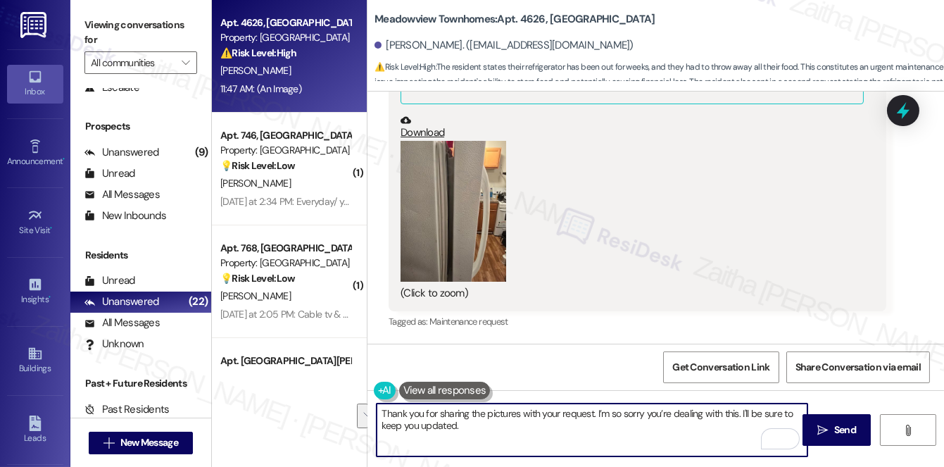
click at [751, 426] on textarea "Thank you for sharing the pictures with your request. I’m so sorry you’re deali…" at bounding box center [592, 430] width 431 height 53
paste textarea "make sure the team is aware and follows"
click at [742, 412] on textarea "Thank you for sharing the pictures with your request. I’m so sorry you’re deali…" at bounding box center [592, 430] width 431 height 53
type textarea "Thank you for sharing the pictures with your request. I’m so sorry you’re deali…"
drag, startPoint x: 745, startPoint y: 410, endPoint x: 750, endPoint y: 417, distance: 8.6
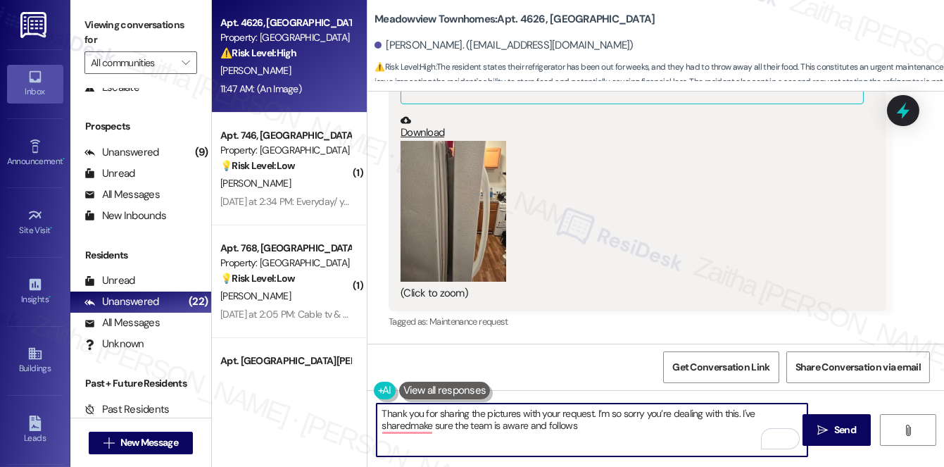
click at [750, 417] on textarea "Thank you for sharing the pictures with your request. I’m so sorry you’re deali…" at bounding box center [592, 430] width 431 height 53
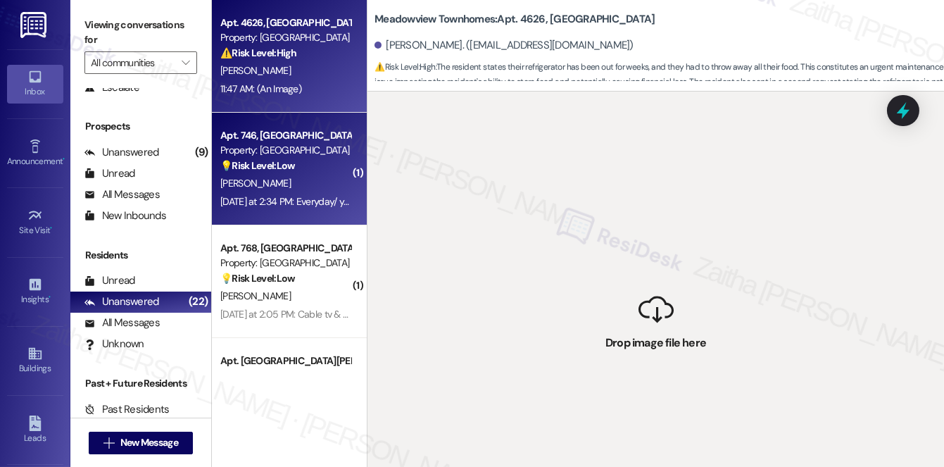
click at [292, 179] on div "T. Curry" at bounding box center [285, 184] width 133 height 18
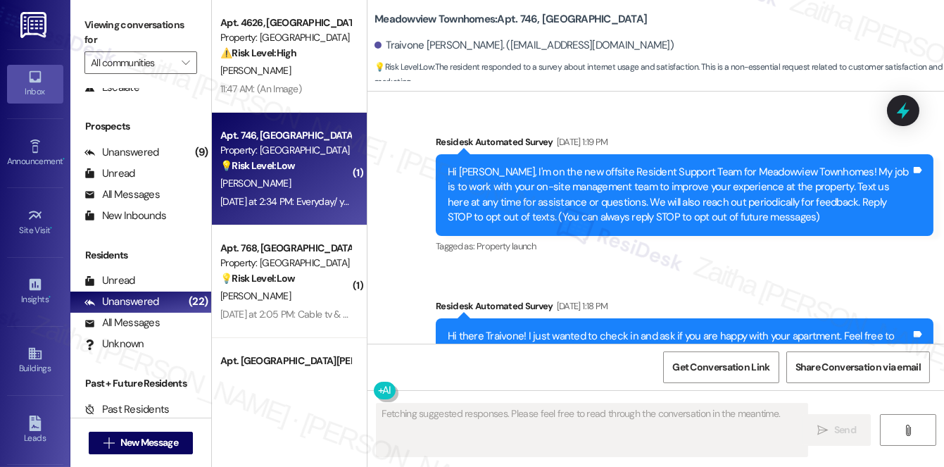
scroll to position [10400, 0]
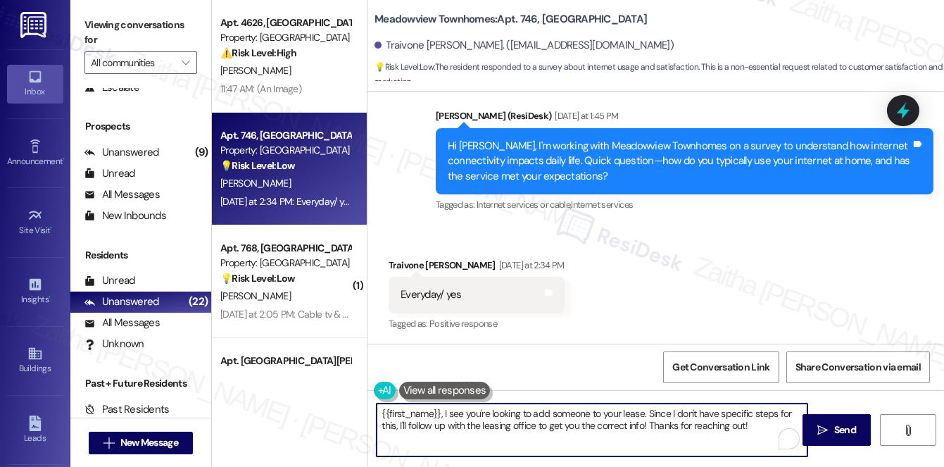
drag, startPoint x: 383, startPoint y: 412, endPoint x: 417, endPoint y: 417, distance: 34.2
click at [417, 417] on textarea "{{first_name}}, I see you're looking to add someone to your lease. Since I don'…" at bounding box center [592, 430] width 431 height 53
click at [385, 411] on textarea "{{first_name}}, I see you're looking to add someone to your lease. Since I don'…" at bounding box center [592, 430] width 431 height 53
click at [430, 417] on textarea "{{first_name}}, I see you're looking to add someone to your lease. Since I don'…" at bounding box center [592, 430] width 431 height 53
click at [382, 413] on textarea "{{first_name}}, I see you're looking to add someone to your lease. Since I don'…" at bounding box center [592, 430] width 431 height 53
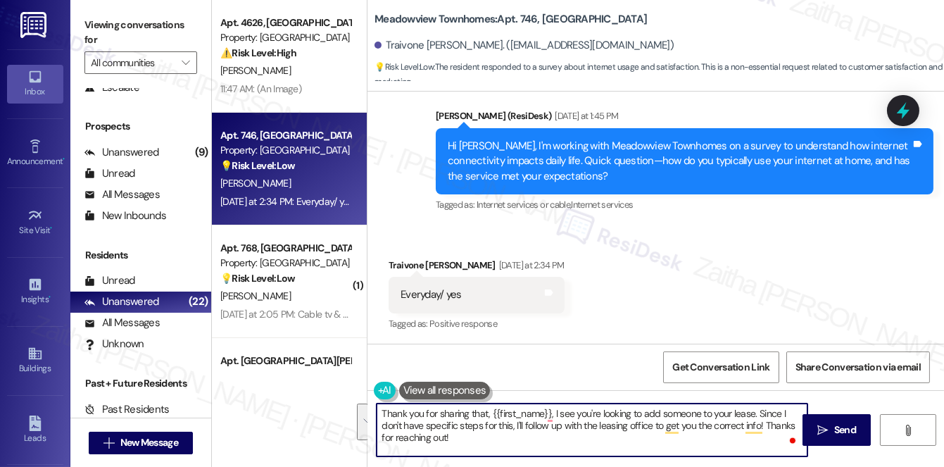
drag, startPoint x: 553, startPoint y: 413, endPoint x: 560, endPoint y: 440, distance: 27.7
click at [560, 440] on textarea "Thank you for sharing that, {{first_name}}, I see you're looking to add someone…" at bounding box center [592, 430] width 431 height 53
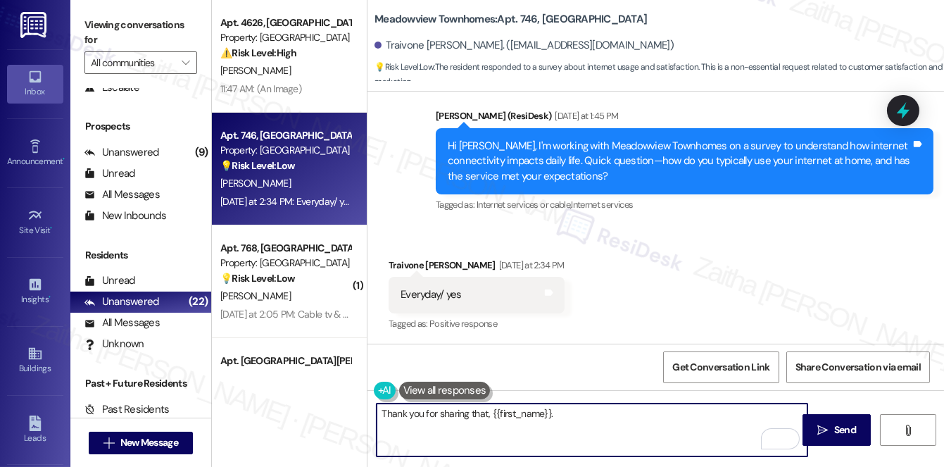
paste textarea "Is there anything that would make it even better?"
type textarea "Thank you for sharing that, {{first_name}}. Is there anything that would make i…"
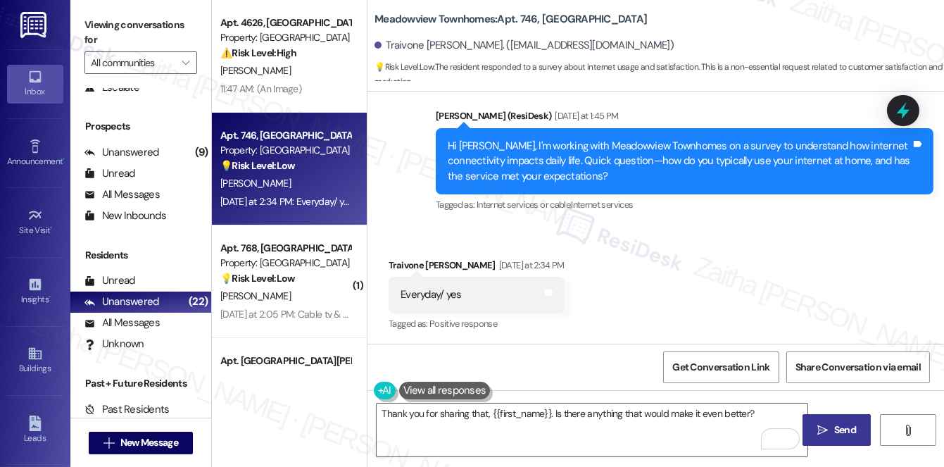
click at [854, 427] on span "Send" at bounding box center [846, 430] width 22 height 15
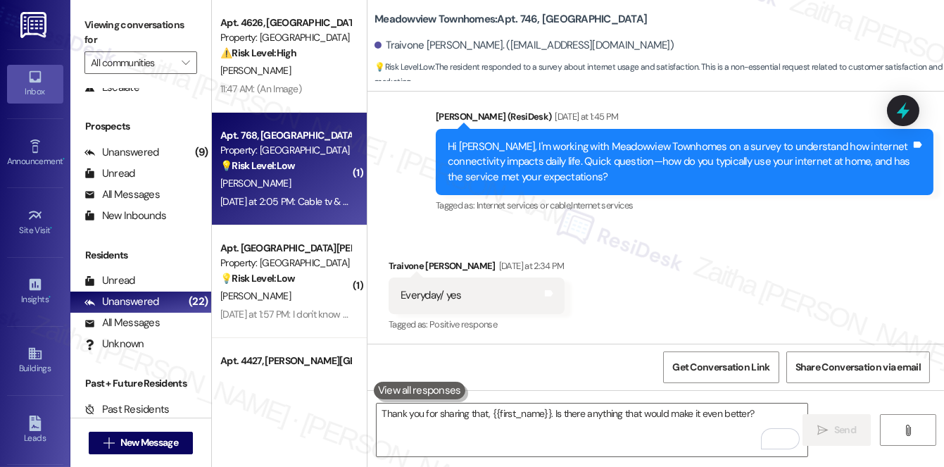
click at [308, 190] on div "M. Bolden" at bounding box center [285, 184] width 133 height 18
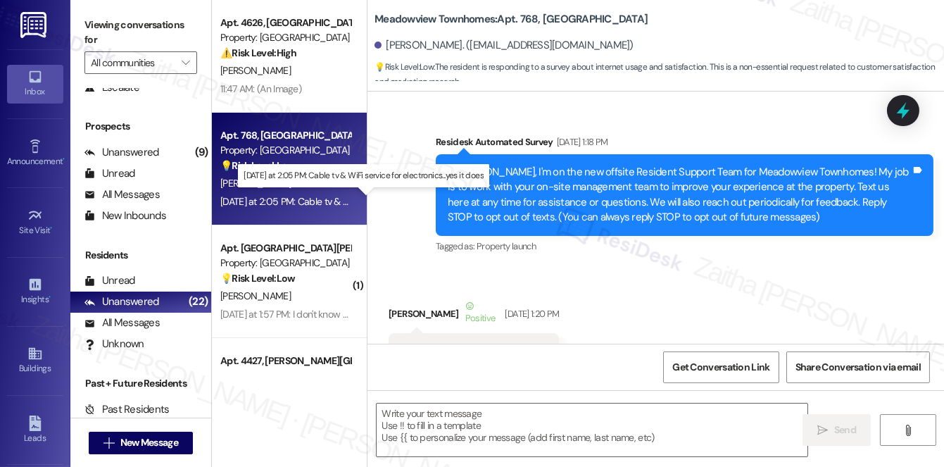
scroll to position [16539, 0]
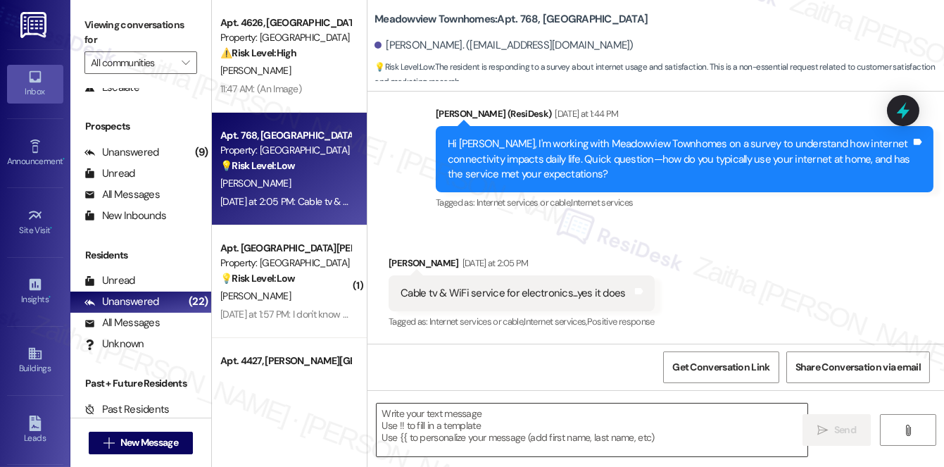
click at [434, 428] on textarea at bounding box center [592, 430] width 431 height 53
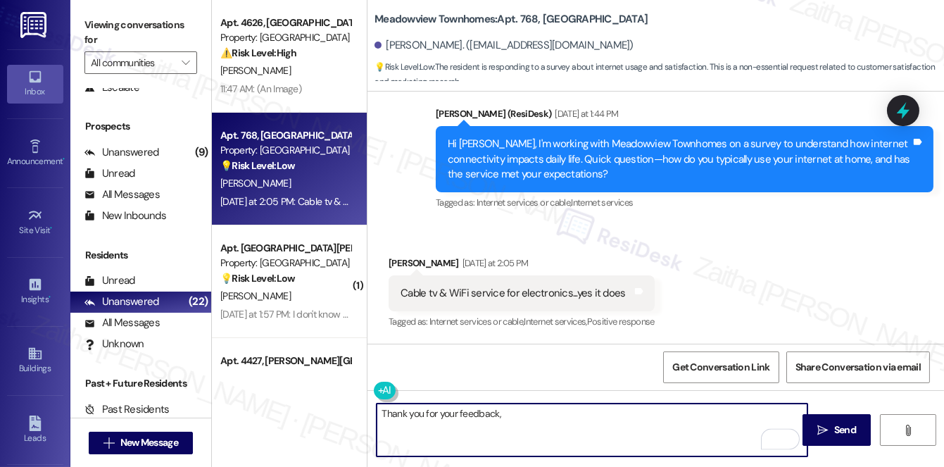
click at [394, 267] on div "Mark Bolden Yesterday at 2:05 PM" at bounding box center [522, 266] width 266 height 20
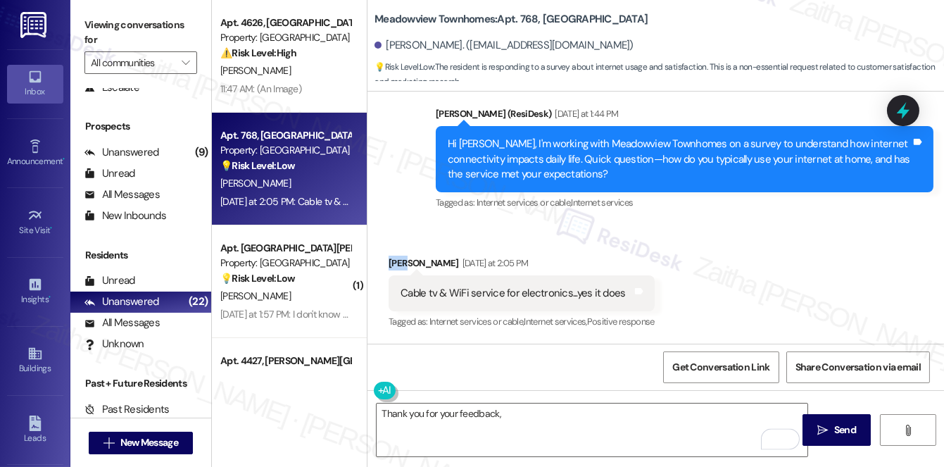
click at [394, 267] on div "Mark Bolden Yesterday at 2:05 PM" at bounding box center [522, 266] width 266 height 20
copy div "Mark"
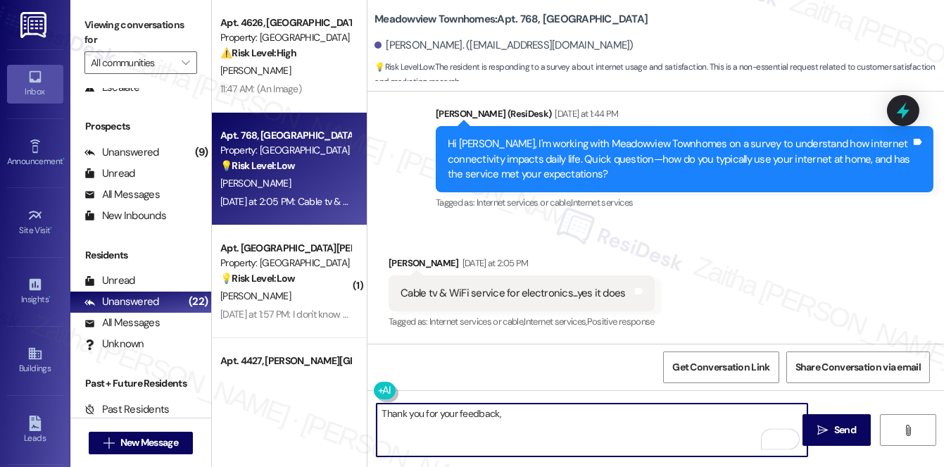
click at [544, 417] on textarea "Thank you for your feedback," at bounding box center [592, 430] width 431 height 53
paste textarea "Mark"
paste textarea "Ever had issues that disrupted you?"
type textarea "Thank you for your feedback, Mark. Ever had issues that disrupted you?"
drag, startPoint x: 682, startPoint y: 413, endPoint x: 380, endPoint y: 415, distance: 302.1
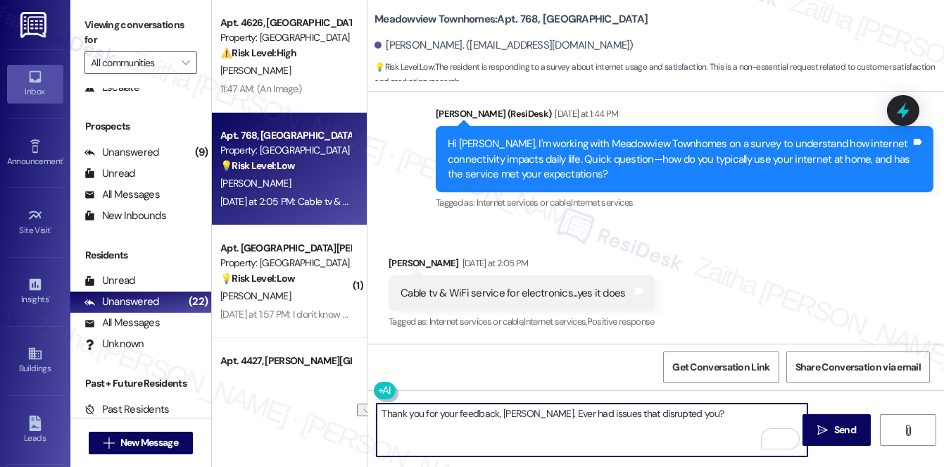
click at [379, 413] on textarea "Thank you for your feedback, Mark. Ever had issues that disrupted you?" at bounding box center [592, 430] width 431 height 53
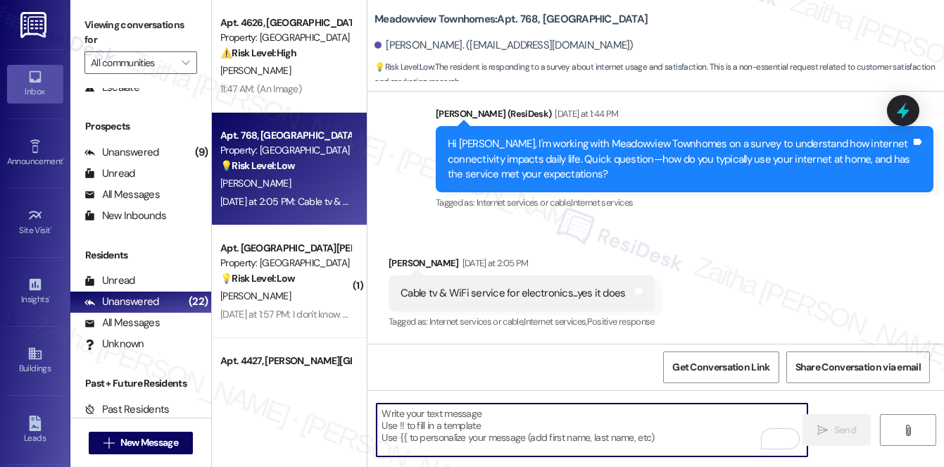
paste textarea "Thanks for your feedback, Mark! Have you run into any disruptions?"
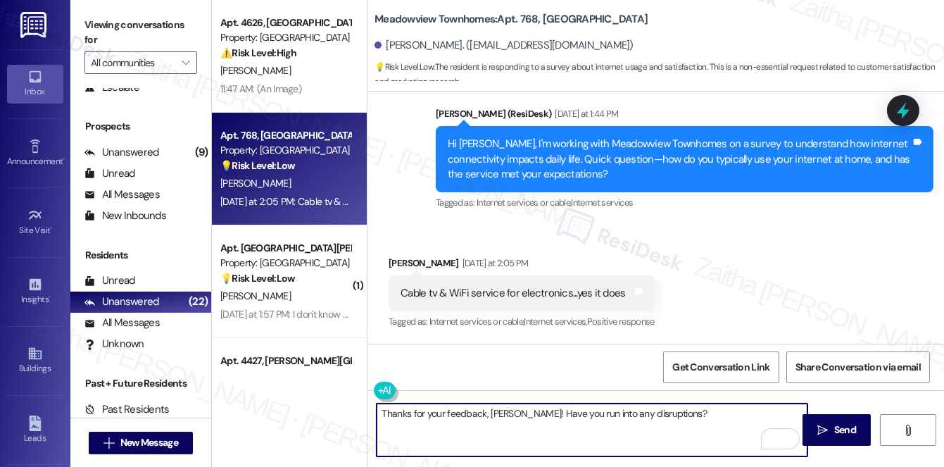
type textarea "Thanks for your feedback, Mark! Have you run into any disruptions?"
drag, startPoint x: 661, startPoint y: 418, endPoint x: 382, endPoint y: 390, distance: 279.5
click at [382, 403] on div "Thanks for your feedback, Mark! Have you run into any disruptions?" at bounding box center [585, 430] width 432 height 54
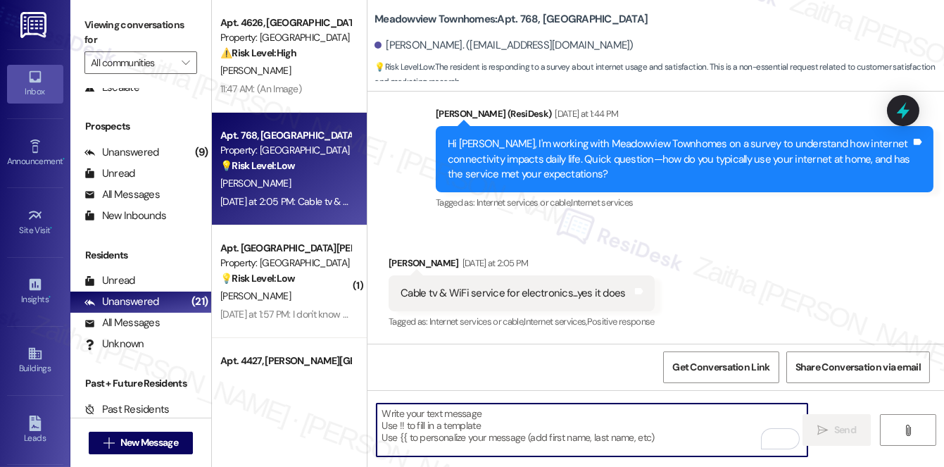
paste textarea "Thank you for your feedback, Mark. Have you ever experienced any issues that di…"
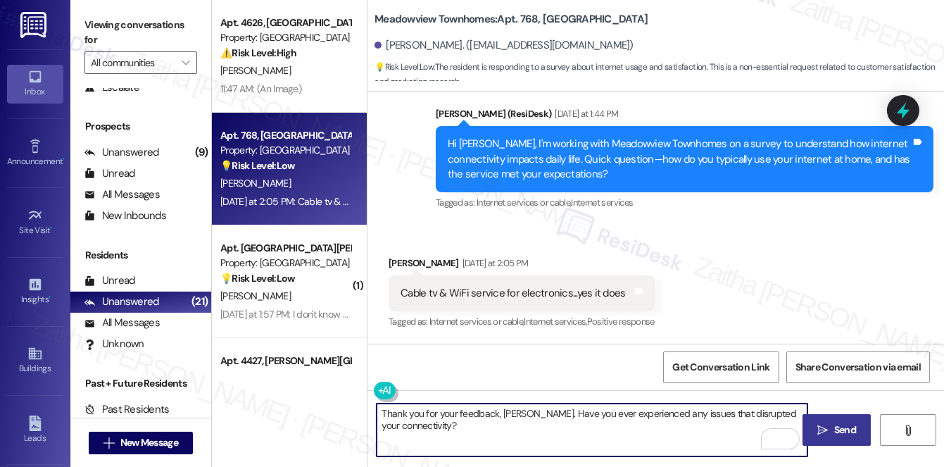
type textarea "Thank you for your feedback, Mark. Have you ever experienced any issues that di…"
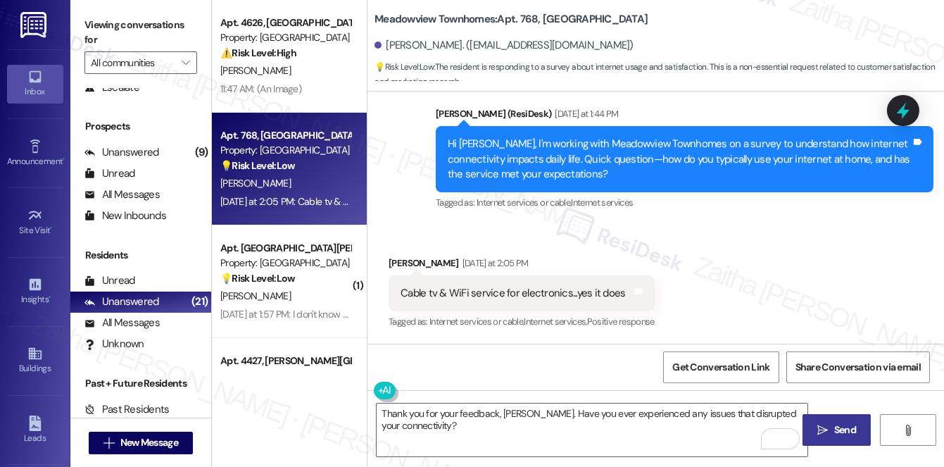
click at [854, 425] on span "Send" at bounding box center [846, 430] width 22 height 15
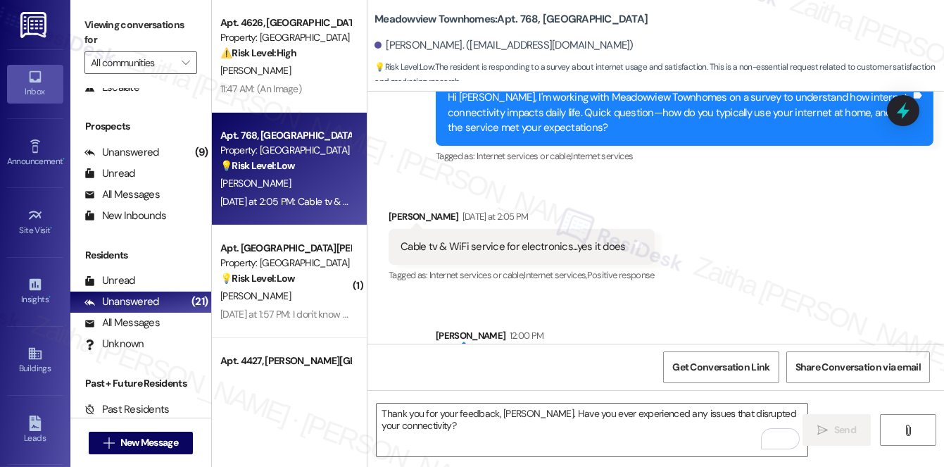
scroll to position [16538, 0]
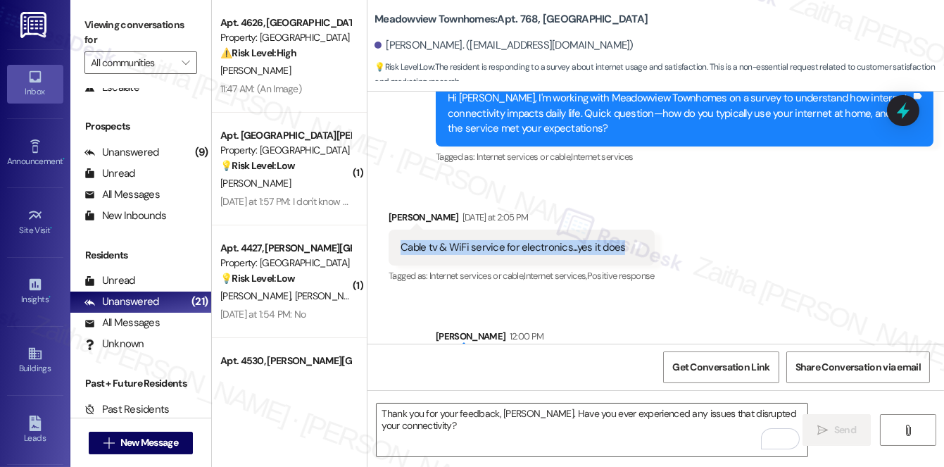
drag, startPoint x: 397, startPoint y: 292, endPoint x: 628, endPoint y: 299, distance: 231.1
click at [628, 266] on div "Cable tv & WiFi service for electronics...yes it does Tags and notes" at bounding box center [522, 248] width 266 height 36
copy div "Cable tv & WiFi service for electronics...yes it does"
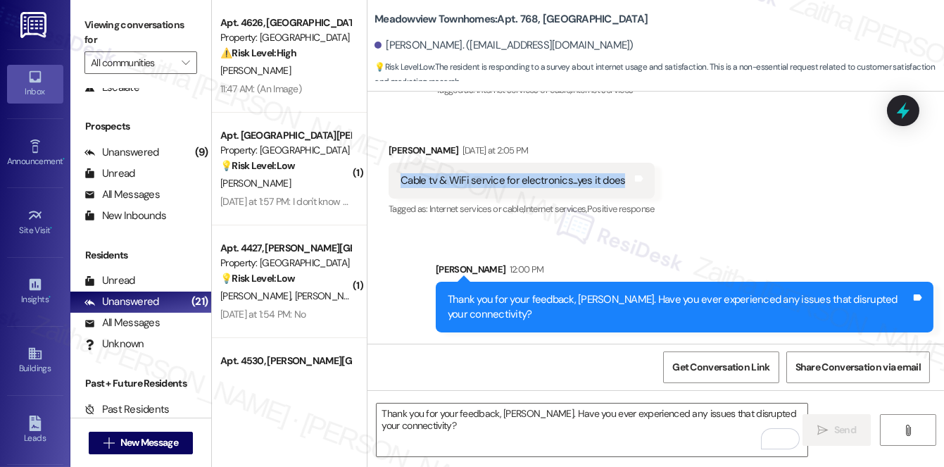
scroll to position [16653, 0]
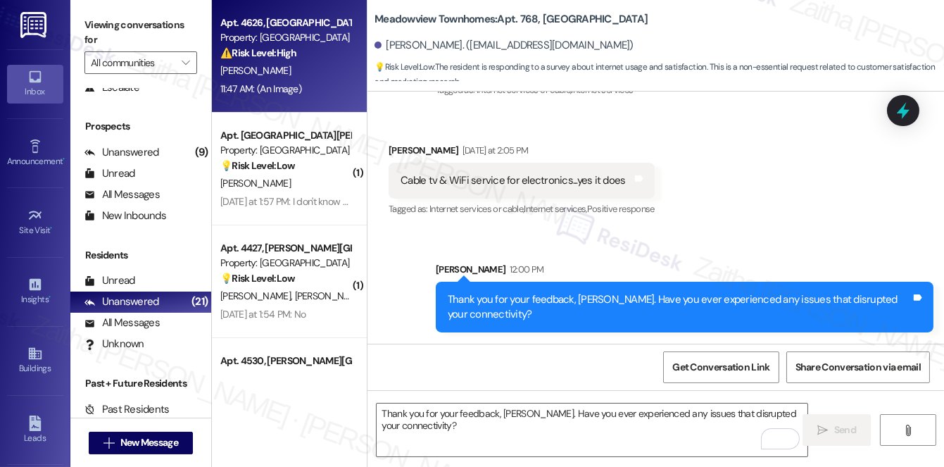
click at [301, 78] on div "D. Wood" at bounding box center [285, 71] width 133 height 18
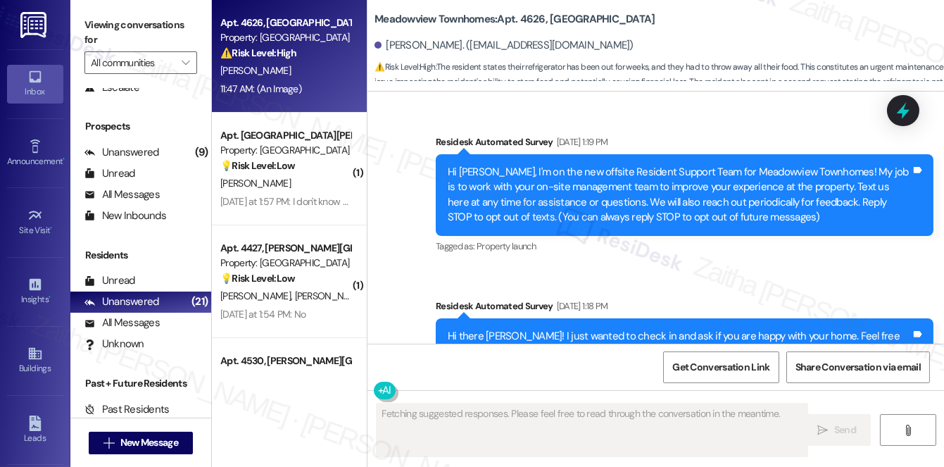
scroll to position [22934, 0]
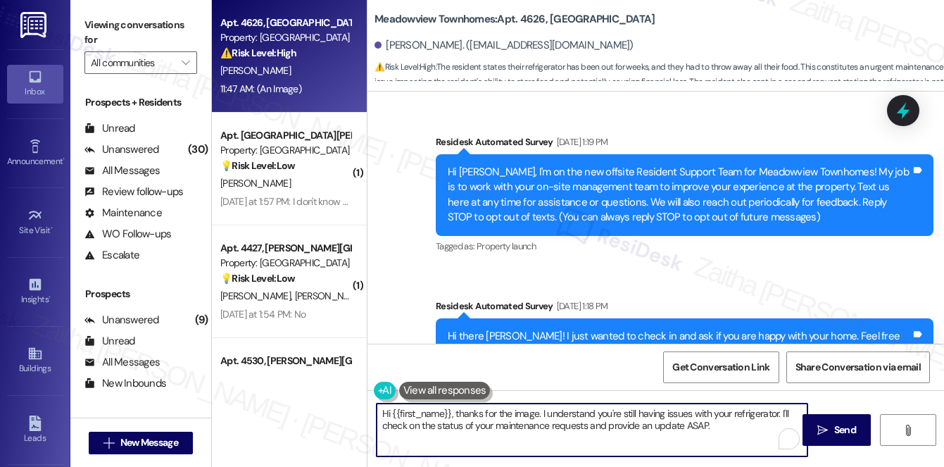
click at [722, 437] on textarea "Hi {{first_name}}, thanks for the image. I understand you're still having issue…" at bounding box center [592, 430] width 431 height 53
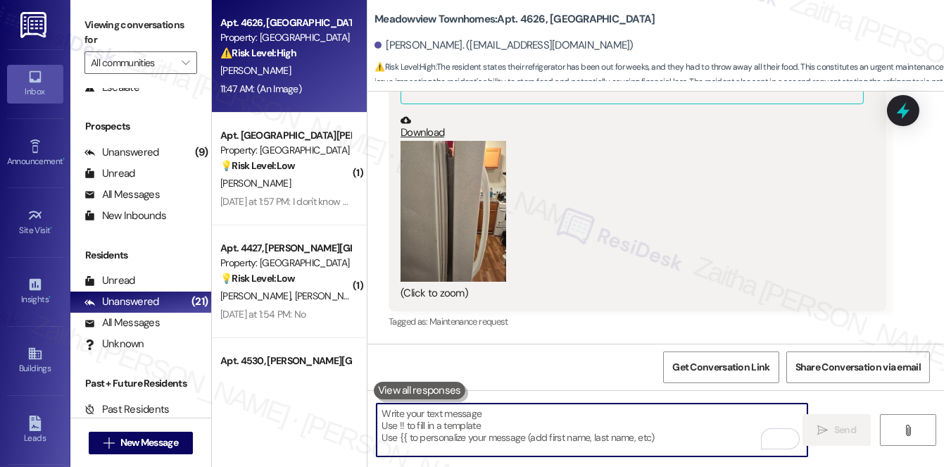
paste textarea "is must be for you. Thank you for sharing the pictures with your request. In yo…"
type textarea "is must be for you. Thank you for sharing the pictures with your request. In yo…"
paste textarea "Thank you for sharing the pictures with your request. In your second request"
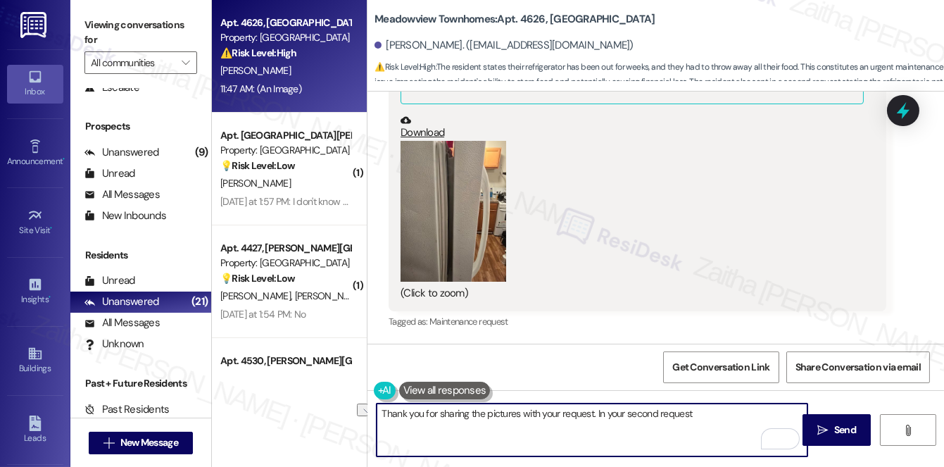
drag, startPoint x: 594, startPoint y: 411, endPoint x: 707, endPoint y: 419, distance: 113.0
click at [707, 419] on textarea "Thank you for sharing the pictures with your request. In your second request" at bounding box center [592, 430] width 431 height 53
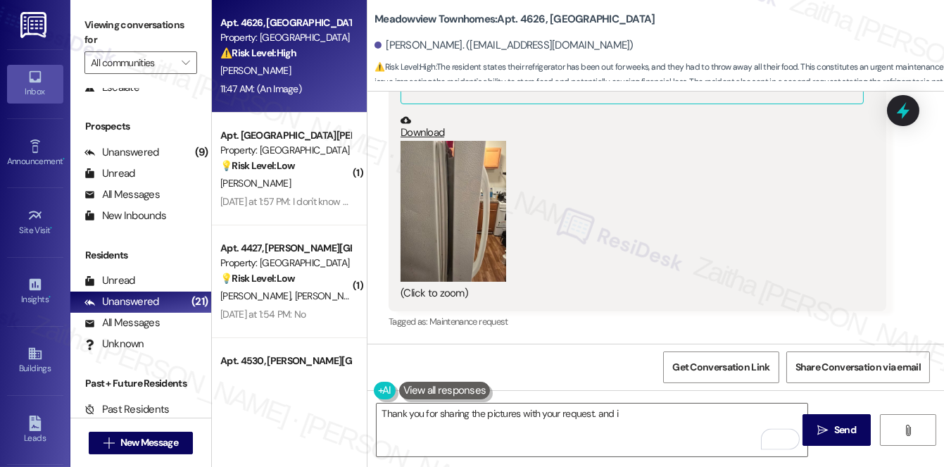
click at [821, 194] on div "(Click to zoom)" at bounding box center [632, 221] width 463 height 161
click at [651, 413] on textarea "Thank you for sharing the pictures with your request. and i" at bounding box center [592, 430] width 431 height 53
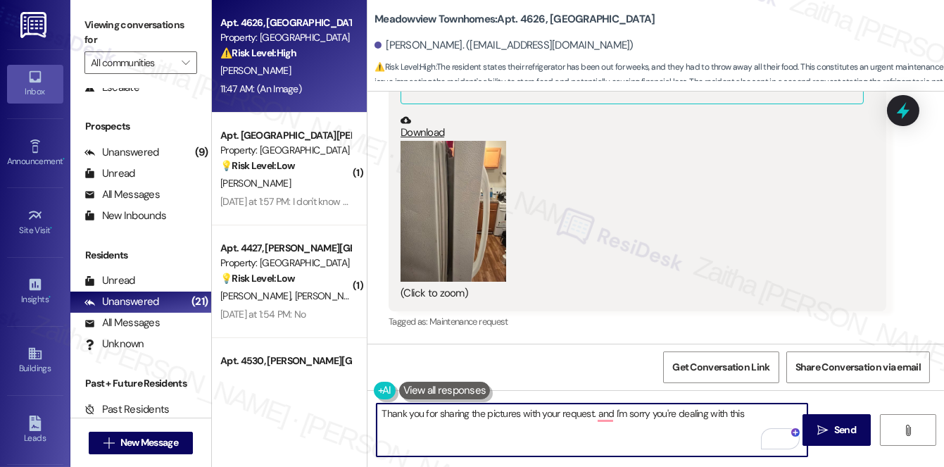
click at [595, 413] on textarea "Thank you for sharing the pictures with your request. and I'm sorry you're deal…" at bounding box center [592, 430] width 431 height 53
click at [755, 413] on textarea "Thank you for sharing the pictures with your request, and I'm sorry you're deal…" at bounding box center [592, 430] width 431 height 53
click at [458, 425] on textarea "Thank you for sharing the pictures with your request, and I'm sorry you're deal…" at bounding box center [592, 430] width 431 height 53
type textarea "Thank you for sharing the pictures with your request, and I'm sorry you're deal…"
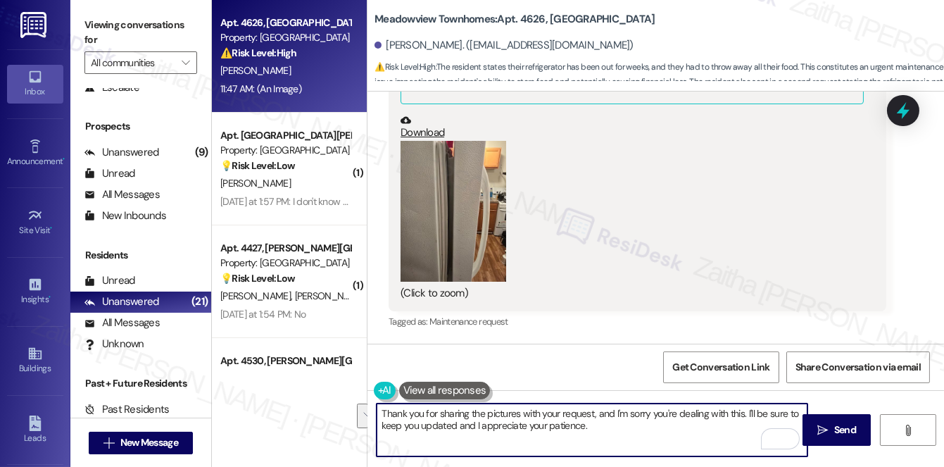
drag, startPoint x: 380, startPoint y: 416, endPoint x: 632, endPoint y: 423, distance: 253.0
click at [632, 423] on textarea "Thank you for sharing the pictures with your request, and I'm sorry you're deal…" at bounding box center [592, 430] width 431 height 53
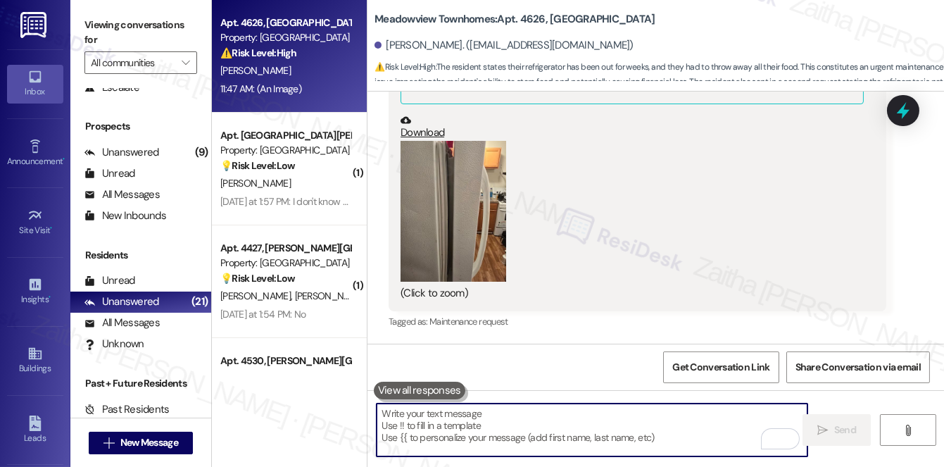
click at [451, 423] on textarea "To enrich screen reader interactions, please activate Accessibility in Grammarl…" at bounding box center [592, 430] width 431 height 53
paste textarea "Thank you for sharing the pictures with your request, and I’m so sorry you’re e…"
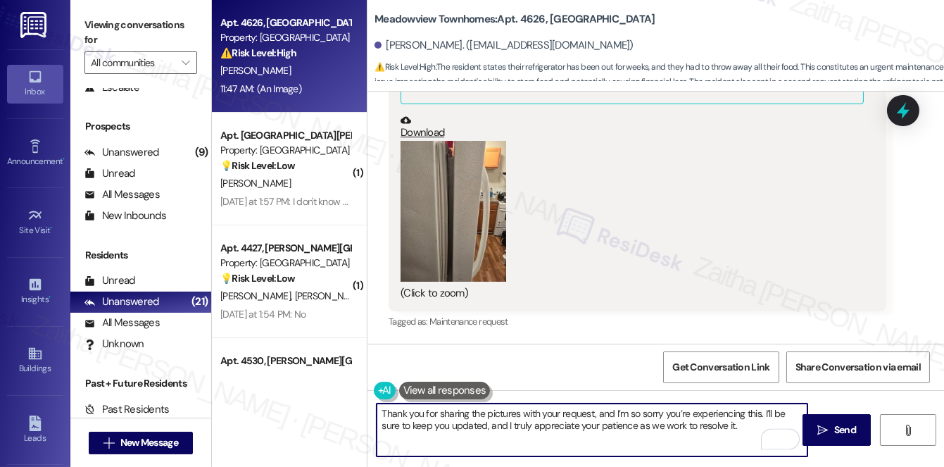
drag, startPoint x: 451, startPoint y: 423, endPoint x: 713, endPoint y: 437, distance: 263.1
click at [713, 437] on textarea "Thank you for sharing the pictures with your request, and I’m so sorry you’re e…" at bounding box center [592, 430] width 431 height 53
type textarea "Thank you for sharing the pictures with your request, and I’m so sorry you’re e…"
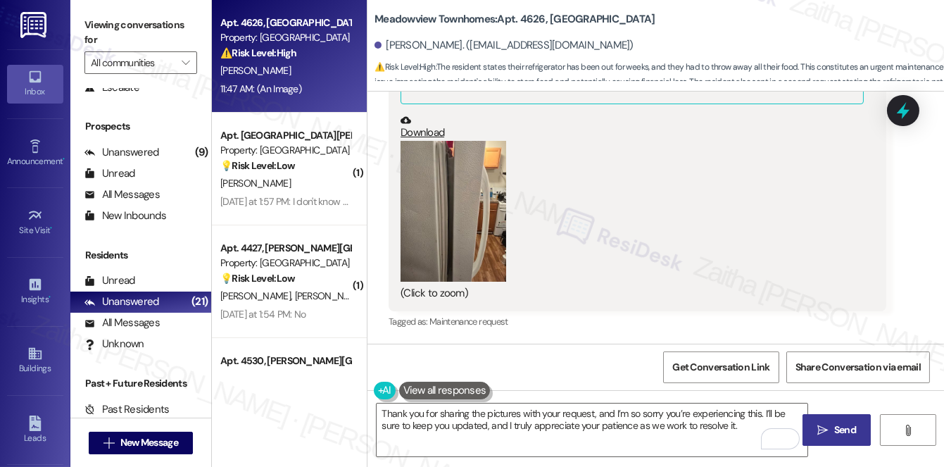
drag, startPoint x: 836, startPoint y: 426, endPoint x: 823, endPoint y: 423, distance: 13.0
click at [836, 426] on span "Send" at bounding box center [846, 430] width 22 height 15
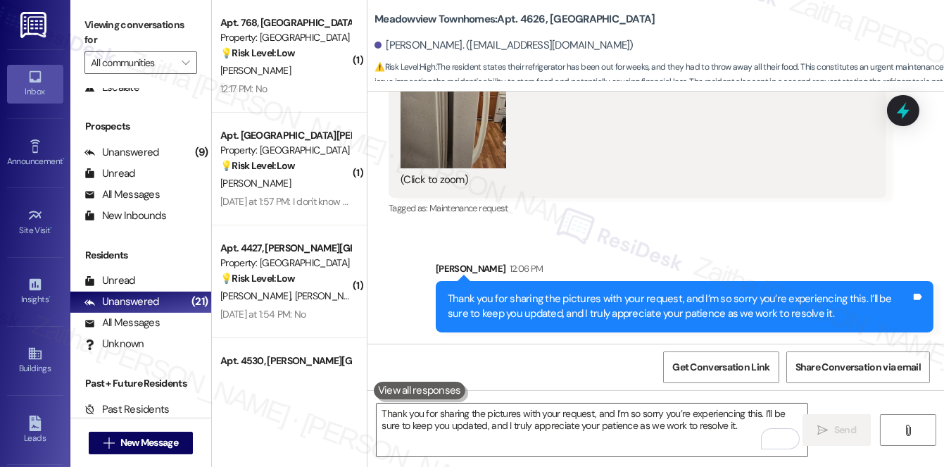
scroll to position [22984, 0]
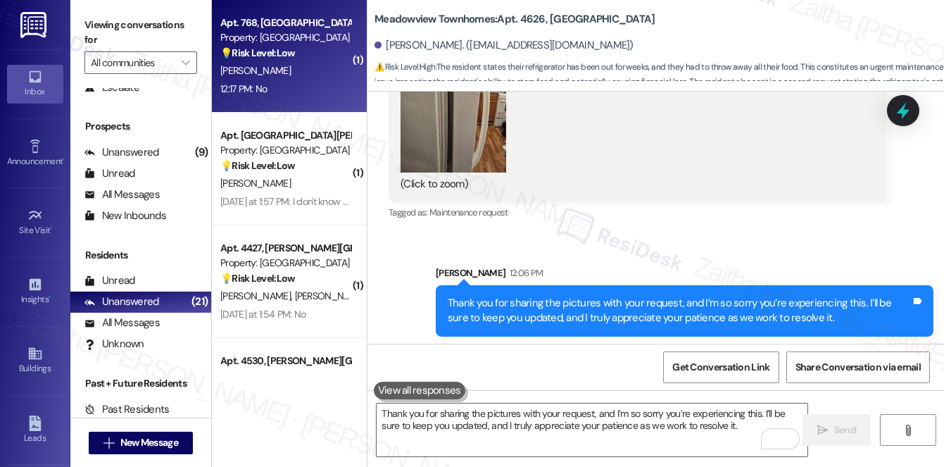
click at [293, 87] on div "12:17 PM: No 12:17 PM: No" at bounding box center [285, 89] width 133 height 18
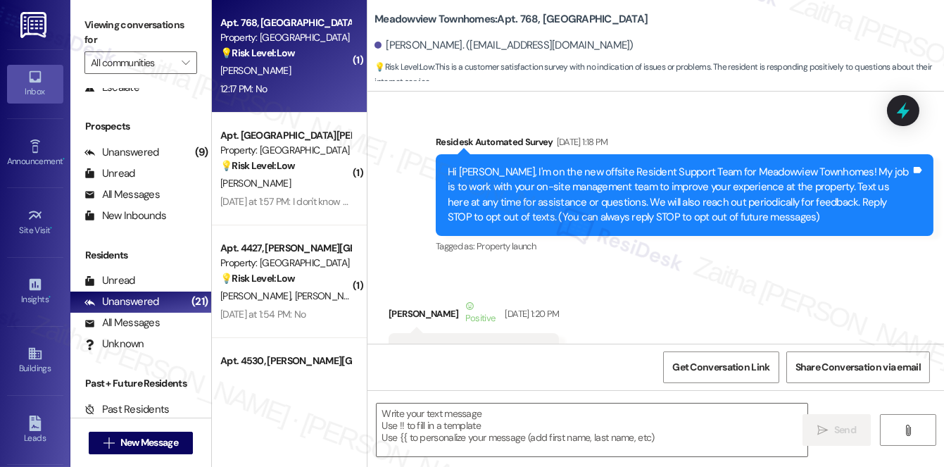
scroll to position [16792, 0]
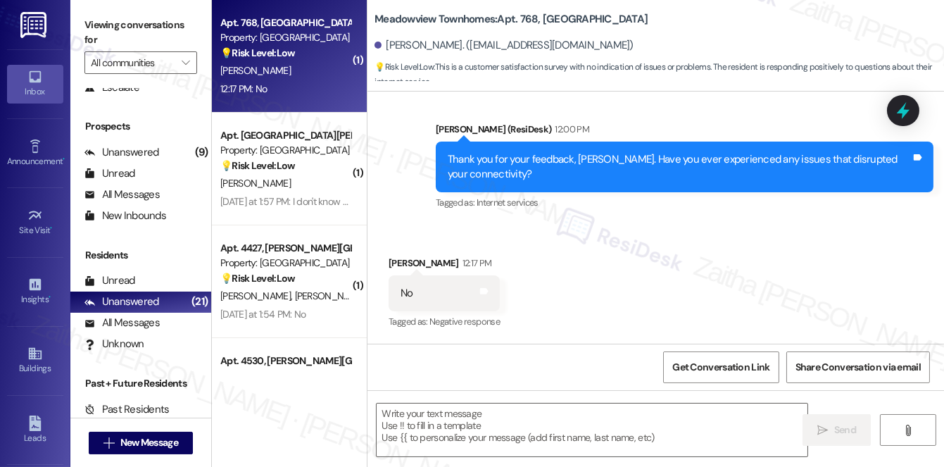
type textarea "Fetching suggested responses. Please feel free to read through the conversation…"
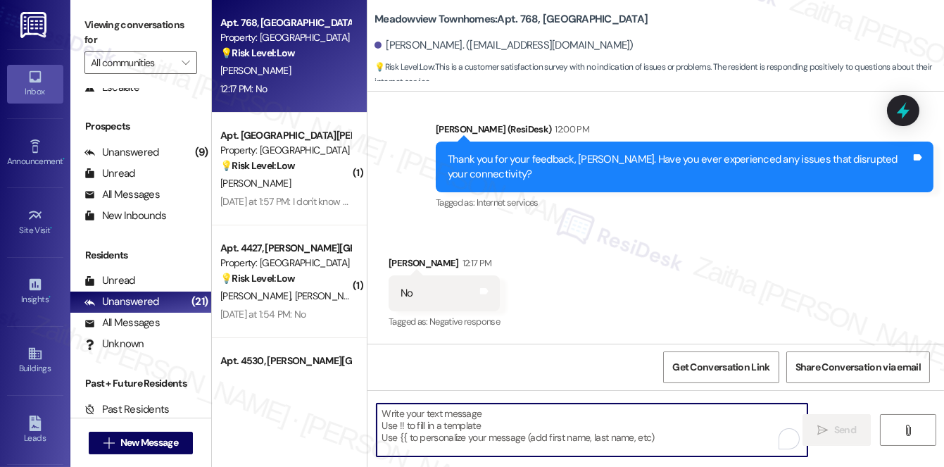
click at [435, 417] on textarea "To enrich screen reader interactions, please activate Accessibility in Grammarl…" at bounding box center [592, 430] width 431 height 53
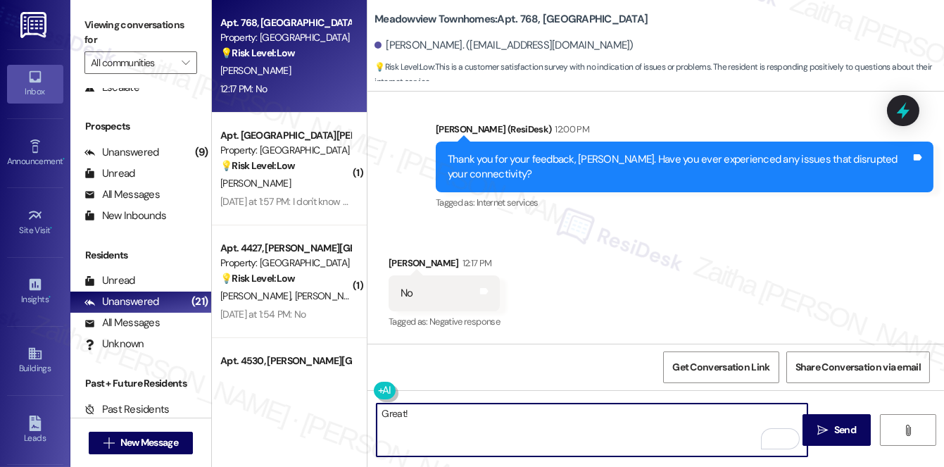
type textarea "Great!"
drag, startPoint x: 406, startPoint y: 413, endPoint x: 418, endPoint y: 420, distance: 14.5
click at [369, 417] on div "Great!" at bounding box center [585, 430] width 432 height 54
paste textarea "Thanks so much for sharing your experience—it really helps us understand what m…"
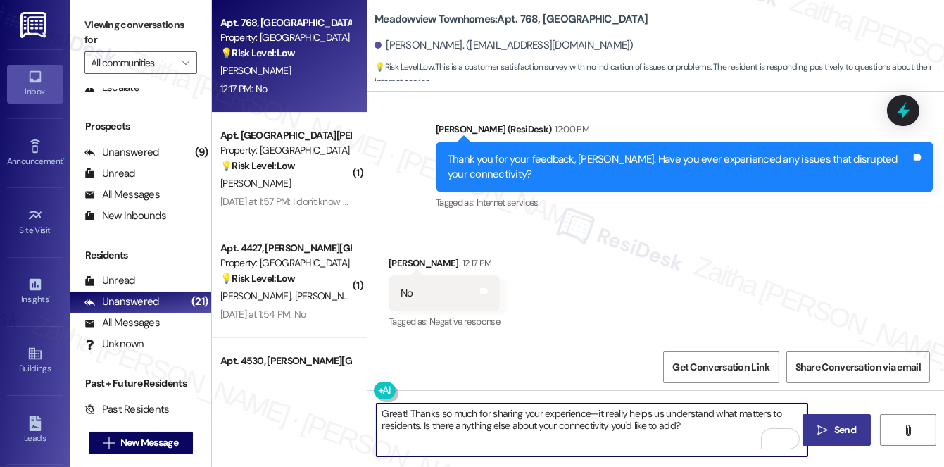
type textarea "Great! Thanks so much for sharing your experience—it really helps us understand…"
click at [852, 425] on span "Send" at bounding box center [846, 430] width 22 height 15
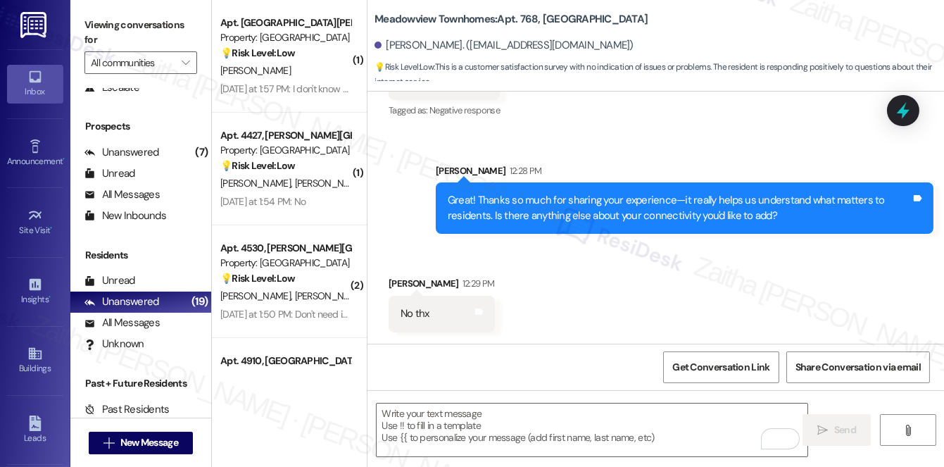
scroll to position [17003, 0]
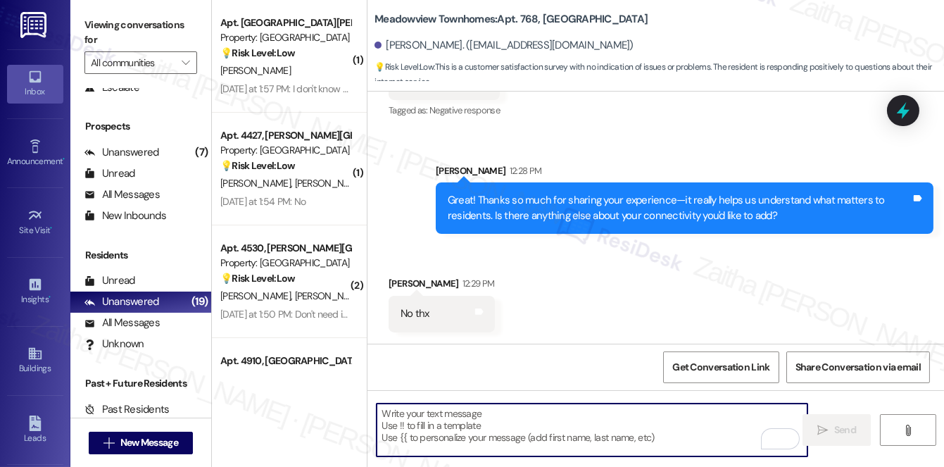
click at [422, 425] on textarea "To enrich screen reader interactions, please activate Accessibility in Grammarl…" at bounding box center [592, 430] width 431 height 53
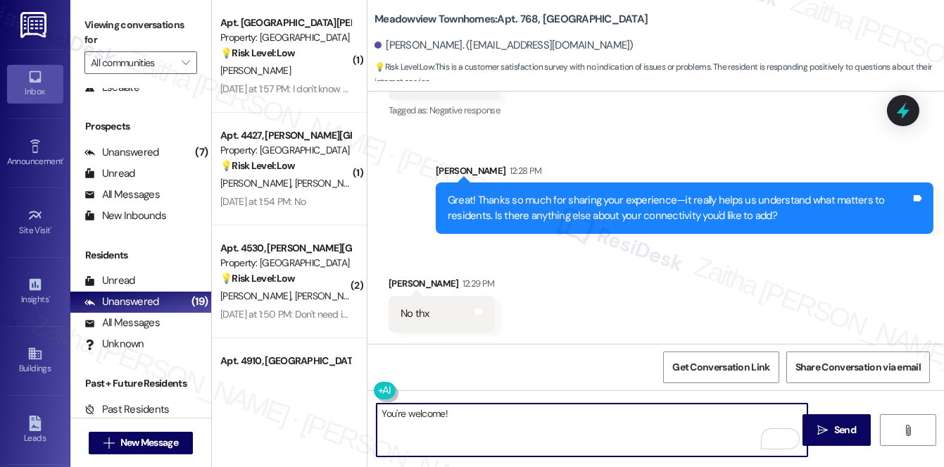
paste textarea "I appreciate the time and feedback you’ve shared about your connectivity experi…"
click at [451, 411] on textarea "You're welcome! I appreciate the time and feedback you’ve shared about your con…" at bounding box center [592, 430] width 431 height 53
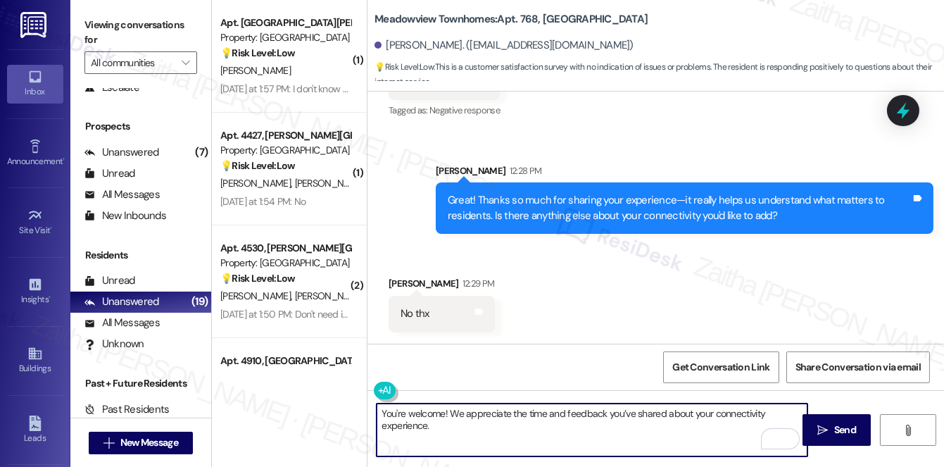
click at [466, 425] on textarea "You're welcome! We appreciate the time and feedback you’ve shared about your co…" at bounding box center [592, 430] width 431 height 53
paste textarea "If you ever need anything else, just reach out. Have a great rest of your day"
drag, startPoint x: 709, startPoint y: 427, endPoint x: 675, endPoint y: 409, distance: 38.1
click at [672, 423] on textarea "You're welcome! We appreciate the time and feedback you’ve shared about your co…" at bounding box center [592, 430] width 431 height 53
click at [716, 429] on textarea "You're welcome! We appreciate the time and feedback you’ve shared about your co…" at bounding box center [592, 430] width 431 height 53
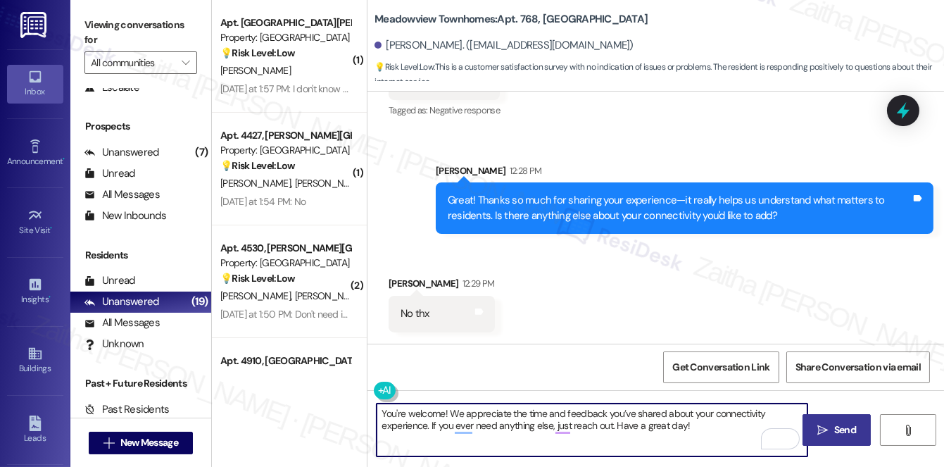
type textarea "You're welcome! We appreciate the time and feedback you’ve shared about your co…"
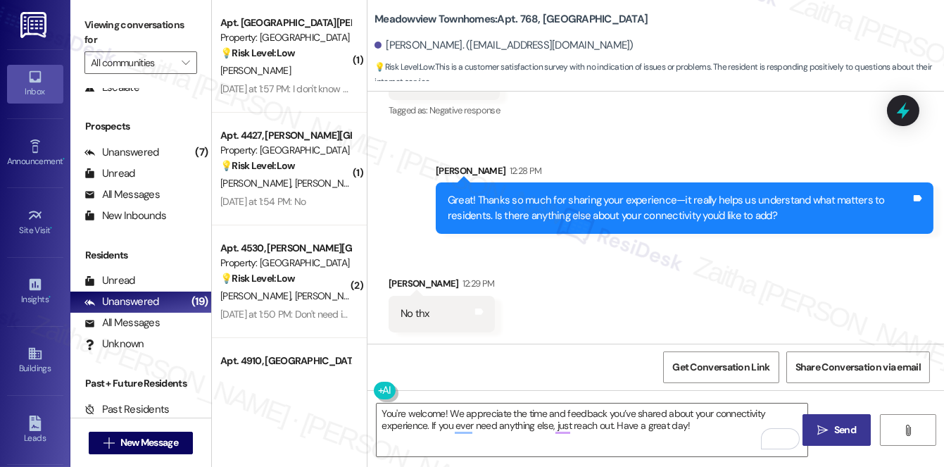
drag, startPoint x: 830, startPoint y: 426, endPoint x: 823, endPoint y: 424, distance: 7.4
click at [830, 426] on span " Send" at bounding box center [837, 430] width 44 height 15
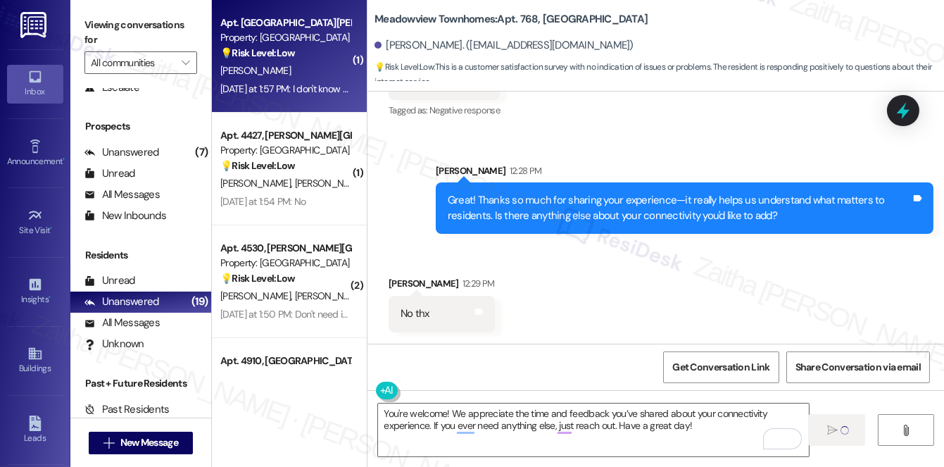
click at [280, 64] on div "P. Allen" at bounding box center [285, 71] width 133 height 18
type textarea "Fetching suggested responses. Please feel free to read through the conversation…"
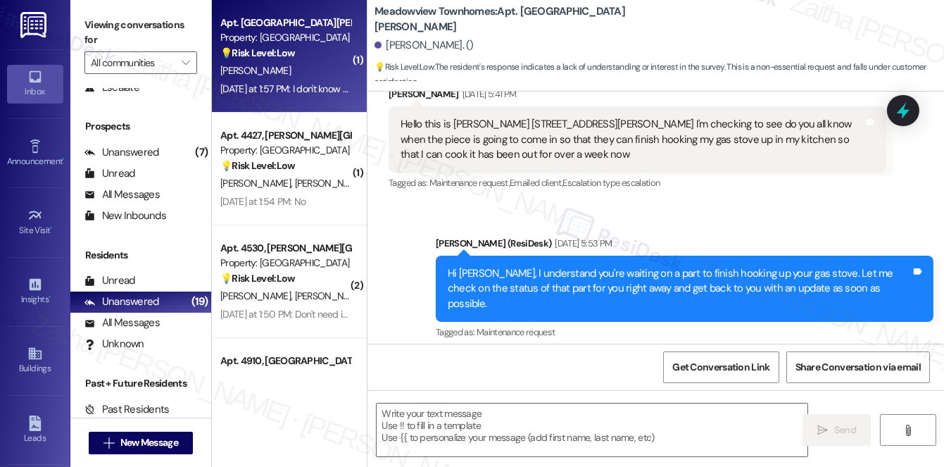
type textarea "Fetching suggested responses. Please feel free to read through the conversation…"
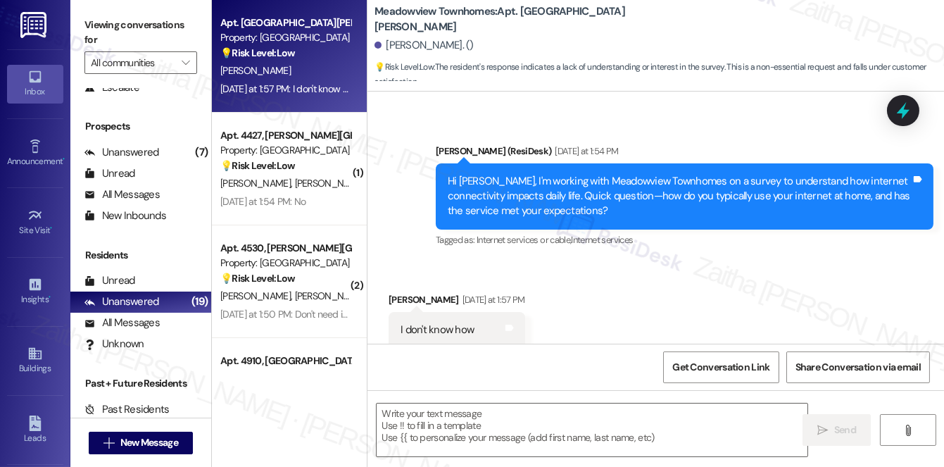
scroll to position [1579, 0]
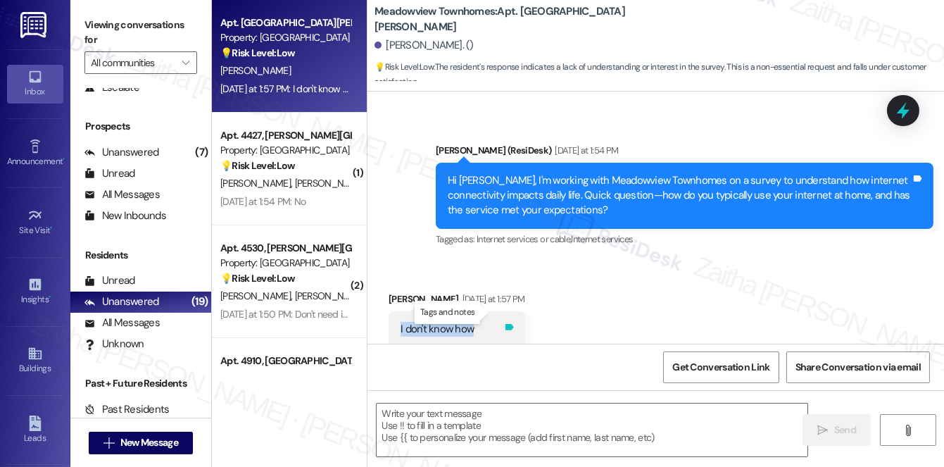
copy div "I don't know how Tags and notes"
drag, startPoint x: 394, startPoint y: 314, endPoint x: 492, endPoint y: 316, distance: 97.9
click at [492, 316] on div "I don't know how Tags and notes" at bounding box center [457, 329] width 137 height 36
click at [603, 330] on div "Received via SMS Pearl Allen Yesterday at 1:57 PM I don't know how Tags and not…" at bounding box center [656, 309] width 577 height 98
click at [434, 423] on textarea at bounding box center [592, 430] width 431 height 53
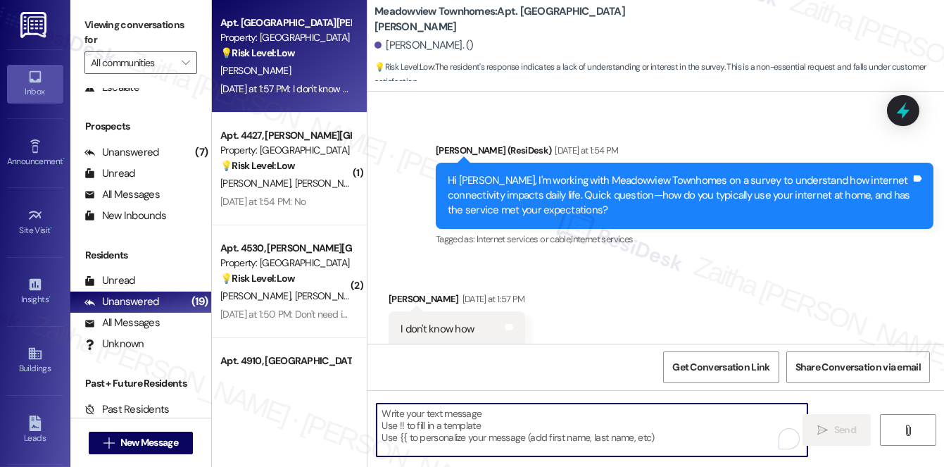
paste textarea "Thanks for letting me know. Could you share a bit more about what feels unclear…"
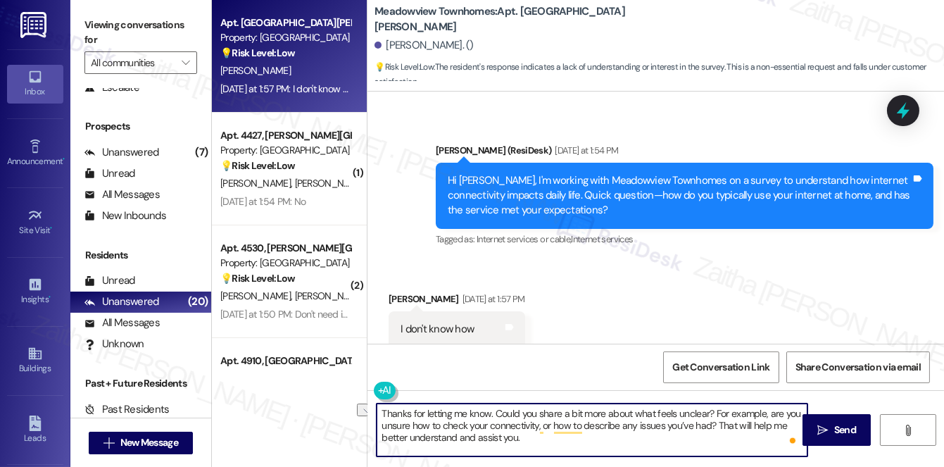
drag, startPoint x: 460, startPoint y: 435, endPoint x: 528, endPoint y: 435, distance: 67.6
click at [527, 435] on textarea "Thanks for letting me know. Could you share a bit more about what feels unclear…" at bounding box center [592, 430] width 431 height 53
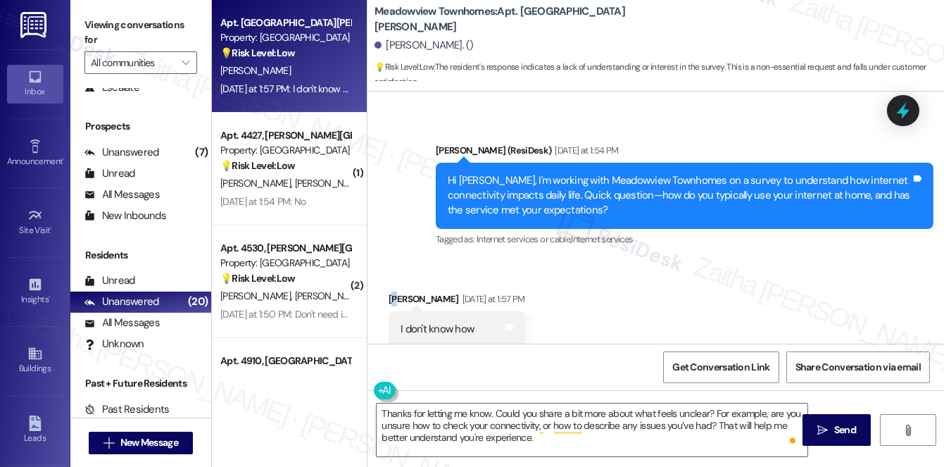
click at [394, 292] on div "Pearl Allen Yesterday at 1:57 PM" at bounding box center [457, 302] width 137 height 20
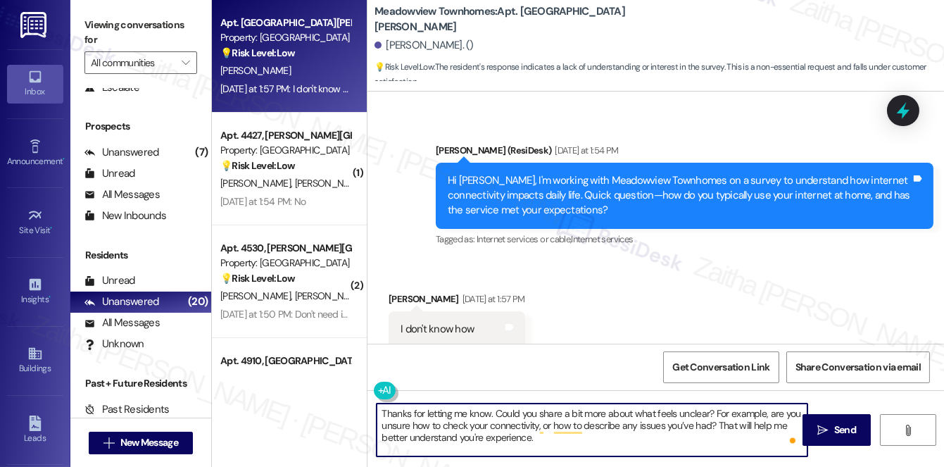
click at [490, 411] on textarea "Thanks for letting me know. Could you share a bit more about what feels unclear…" at bounding box center [592, 430] width 431 height 53
paste textarea "Pearl"
type textarea "Thanks for letting me know, Pearl. Could you share a bit more about what feels …"
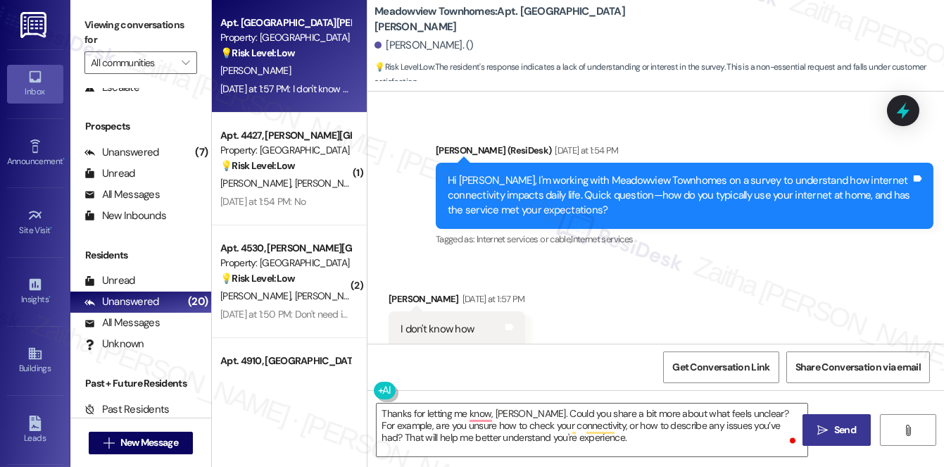
click at [829, 426] on span " Send" at bounding box center [837, 430] width 44 height 15
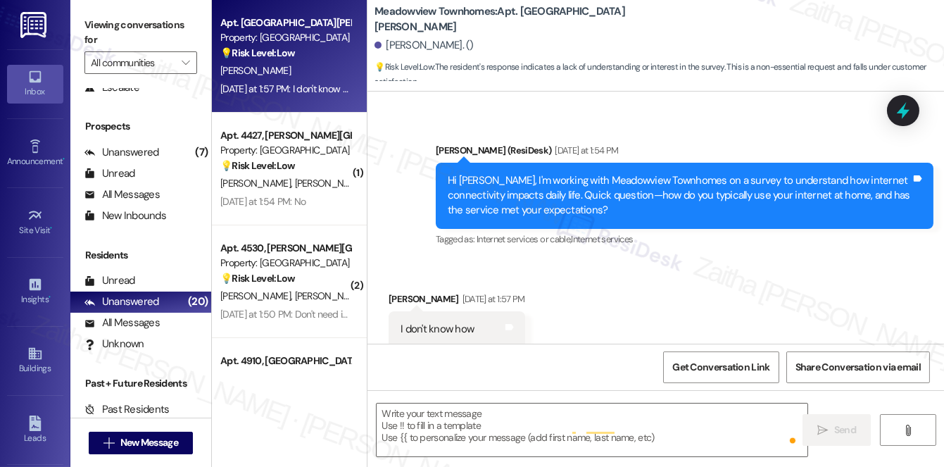
scroll to position [1578, 0]
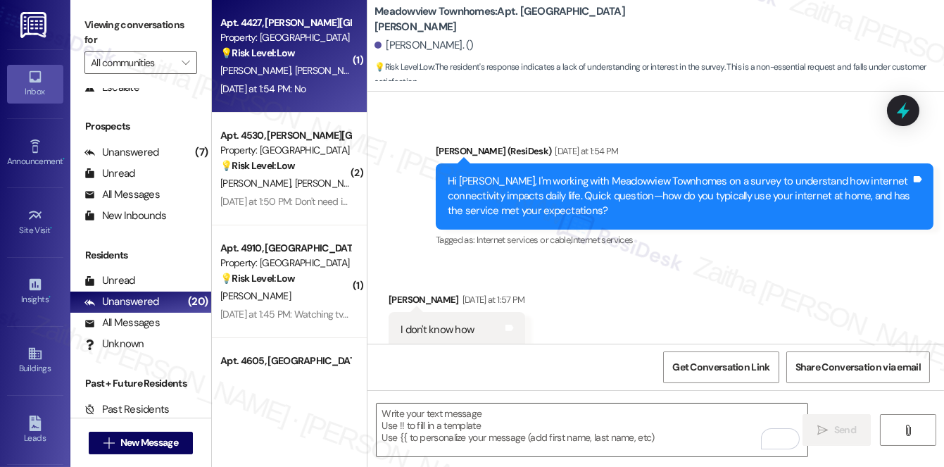
click at [306, 82] on div "Yesterday at 1:54 PM: No Yesterday at 1:54 PM: No" at bounding box center [262, 88] width 85 height 13
type textarea "Fetching suggested responses. Please feel free to read through the conversation…"
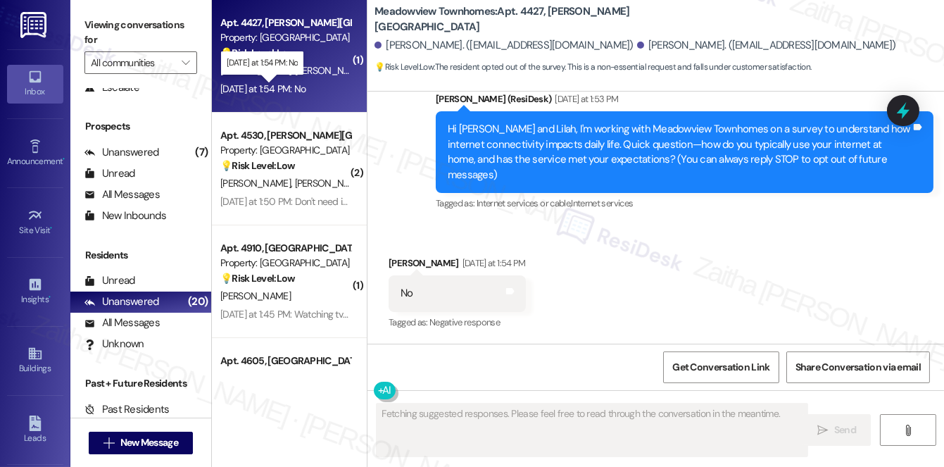
scroll to position [137, 0]
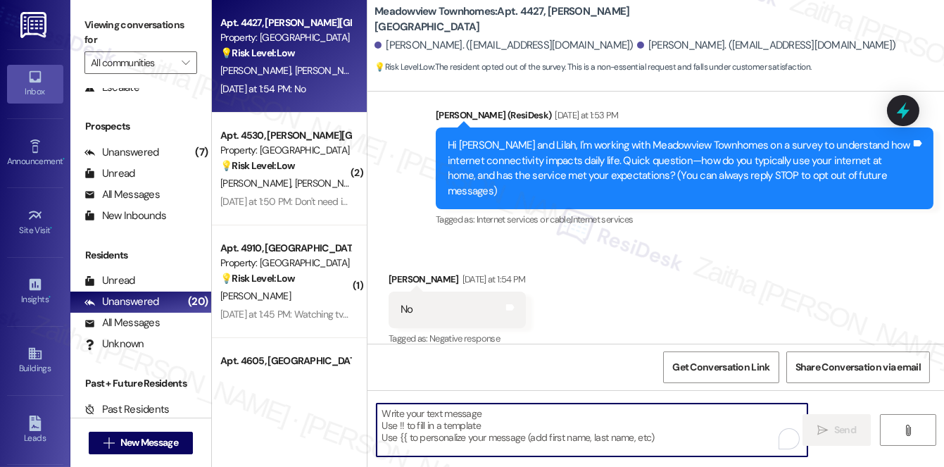
click at [423, 436] on textarea "To enrich screen reader interactions, please activate Accessibility in Grammarl…" at bounding box center [592, 430] width 431 height 53
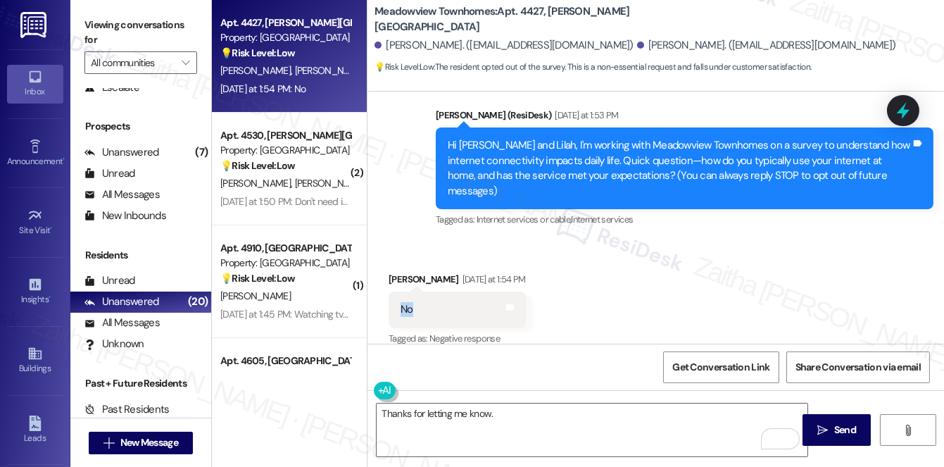
drag, startPoint x: 390, startPoint y: 293, endPoint x: 428, endPoint y: 295, distance: 37.4
click at [428, 295] on div "No Tags and notes" at bounding box center [457, 310] width 137 height 36
copy div "No"
click at [683, 240] on div "Received via SMS Glenwood Gregory Lll Yesterday at 1:54 PM No Tags and notes Ta…" at bounding box center [656, 299] width 577 height 119
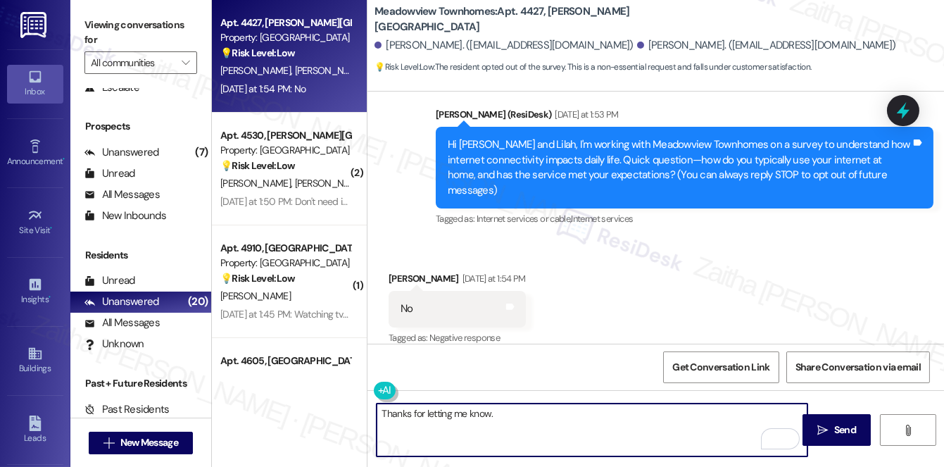
click at [521, 413] on textarea "Thanks for letting me know." at bounding box center [592, 430] width 431 height 53
paste textarea "Thank you for sharing that. Could you tell me a bit more about what you were ho…"
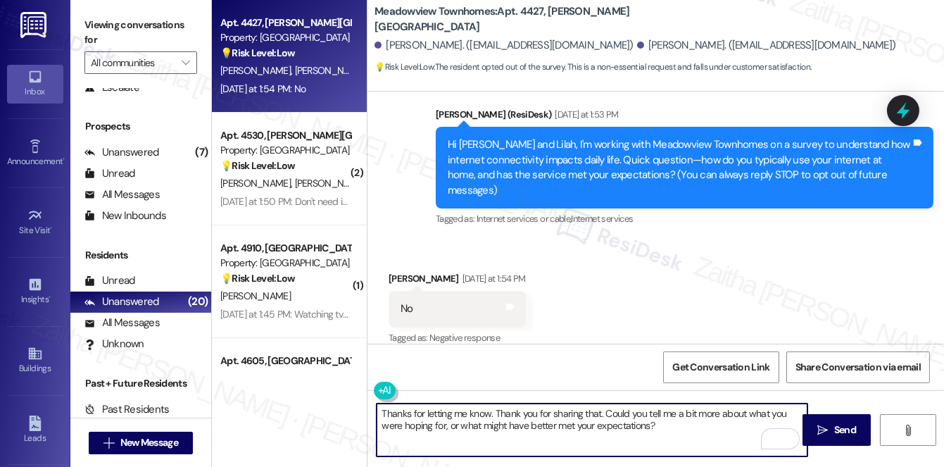
drag, startPoint x: 493, startPoint y: 415, endPoint x: 386, endPoint y: 416, distance: 107.1
click at [386, 416] on textarea "Thanks for letting me know. Thank you for sharing that. Could you tell me a bit…" at bounding box center [592, 430] width 431 height 53
drag, startPoint x: 489, startPoint y: 411, endPoint x: 544, endPoint y: 421, distance: 55.8
click at [544, 421] on textarea "Thank you for sharing that. Could you tell me a bit more about what you were ho…" at bounding box center [592, 430] width 431 height 53
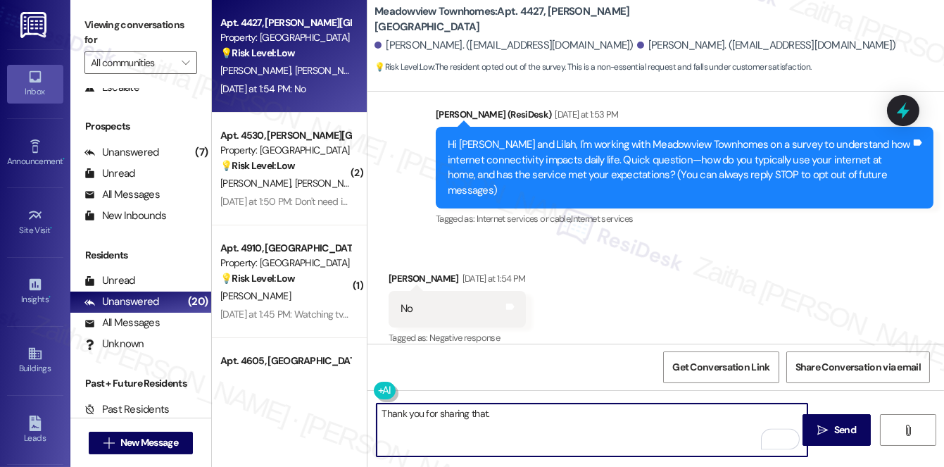
paste textarea "Could you share what kinds of issues you’ve experienced with the internet?"
click at [535, 411] on textarea "Thank you for sharing that. Could you share what kinds of issues you’ve experie…" at bounding box center [592, 430] width 431 height 53
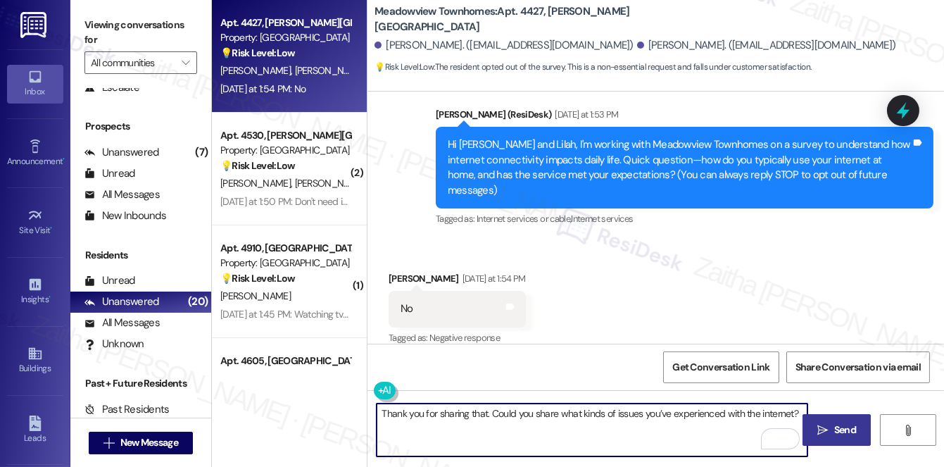
type textarea "Thank you for sharing that. Could you share what kinds of issues you’ve experie…"
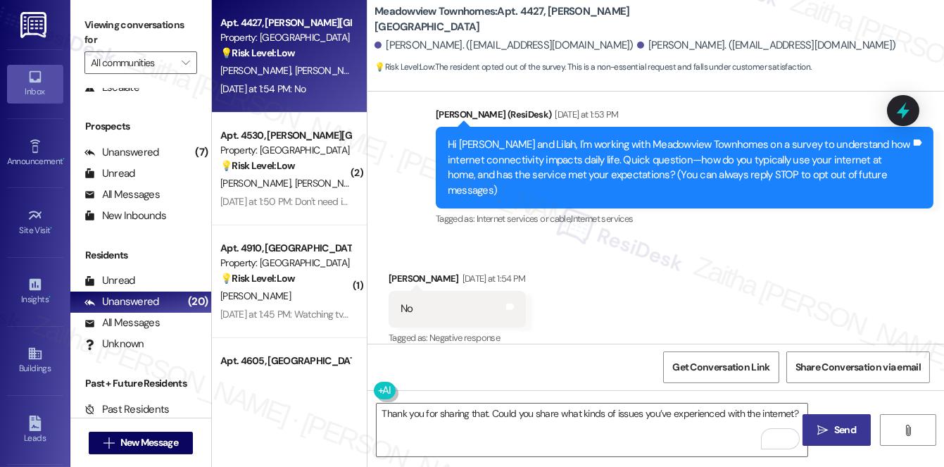
click at [841, 429] on span "Send" at bounding box center [846, 430] width 22 height 15
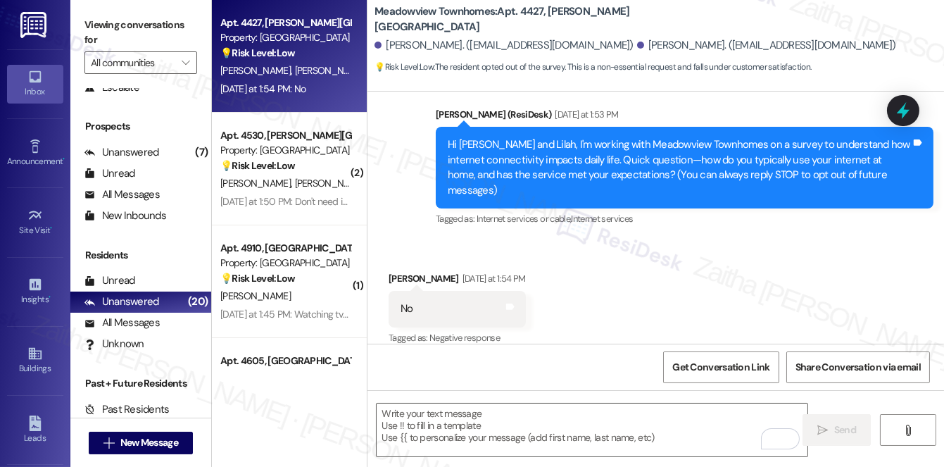
scroll to position [137, 0]
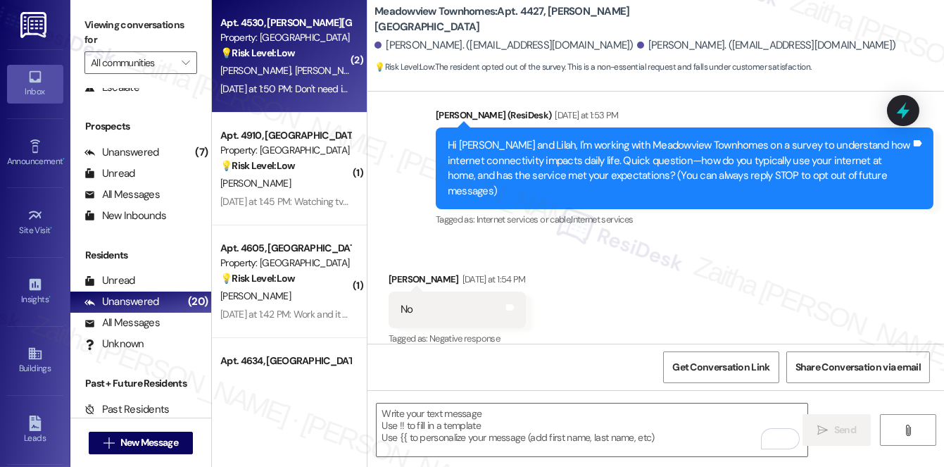
click at [308, 79] on div "P. Gonzalez M. Pittman" at bounding box center [285, 71] width 133 height 18
type textarea "Fetching suggested responses. Please feel free to read through the conversation…"
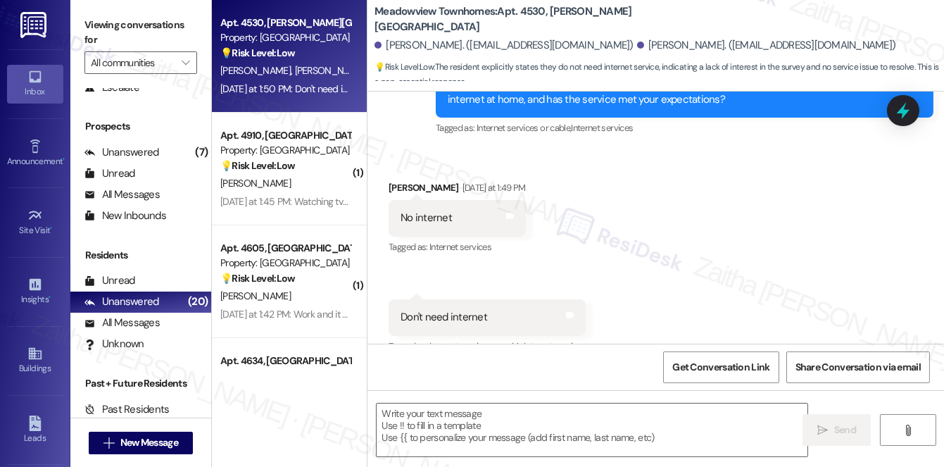
scroll to position [1422, 0]
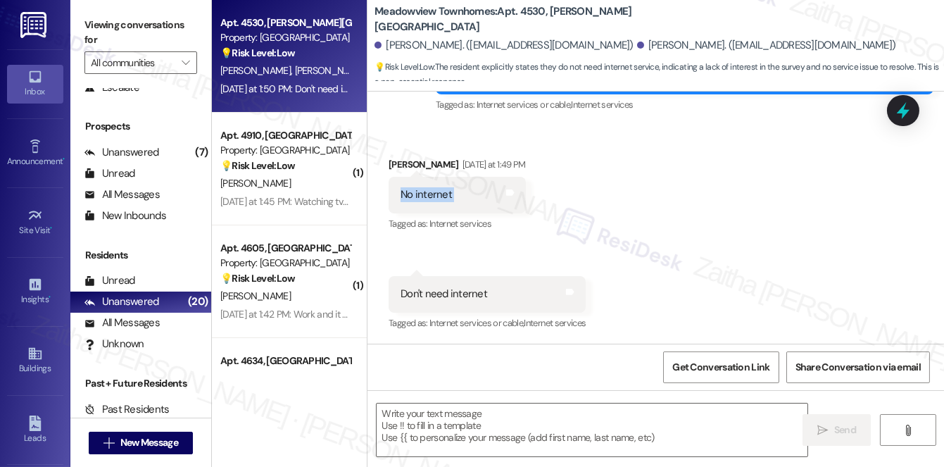
drag, startPoint x: 392, startPoint y: 192, endPoint x: 490, endPoint y: 204, distance: 98.7
click at [490, 204] on div "No internet Tags and notes" at bounding box center [457, 195] width 137 height 36
copy div "No internet Tags and notes"
drag, startPoint x: 394, startPoint y: 295, endPoint x: 509, endPoint y: 295, distance: 114.1
click at [509, 295] on div "Don't need internet Tags and notes" at bounding box center [487, 294] width 197 height 36
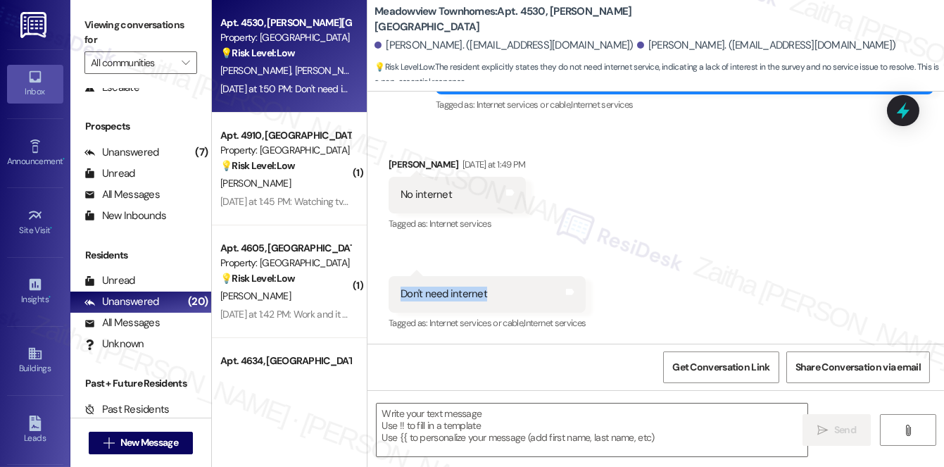
copy div "Don't need internet"
click at [669, 244] on div "Received via SMS Maureen Pittman Yesterday at 1:49 PM No internet Tags and note…" at bounding box center [656, 234] width 577 height 218
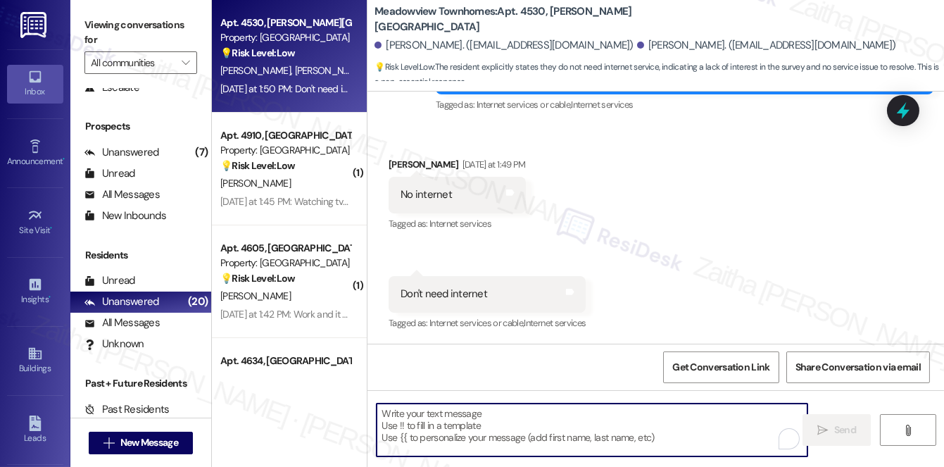
click at [447, 413] on textarea "To enrich screen reader interactions, please activate Accessibility in Grammarl…" at bounding box center [592, 430] width 431 height 53
paste textarea "Thank you for letting us know. Just to better understand, is there a reason you…"
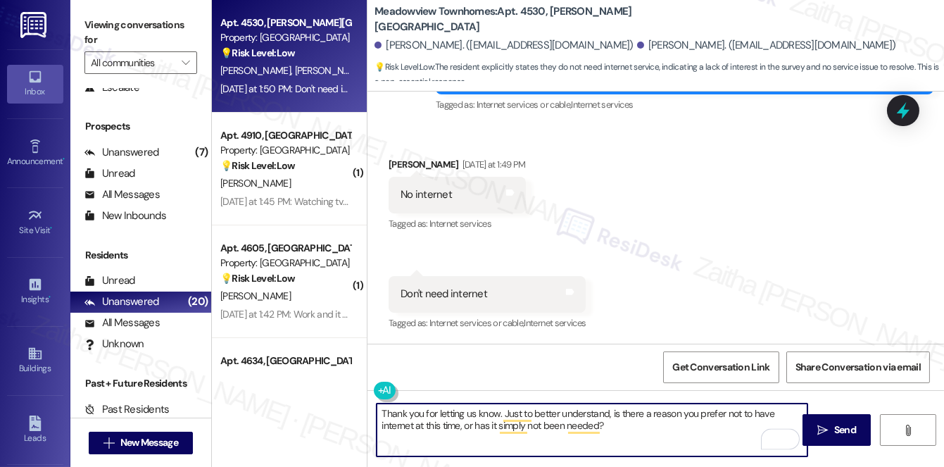
scroll to position [1294, 0]
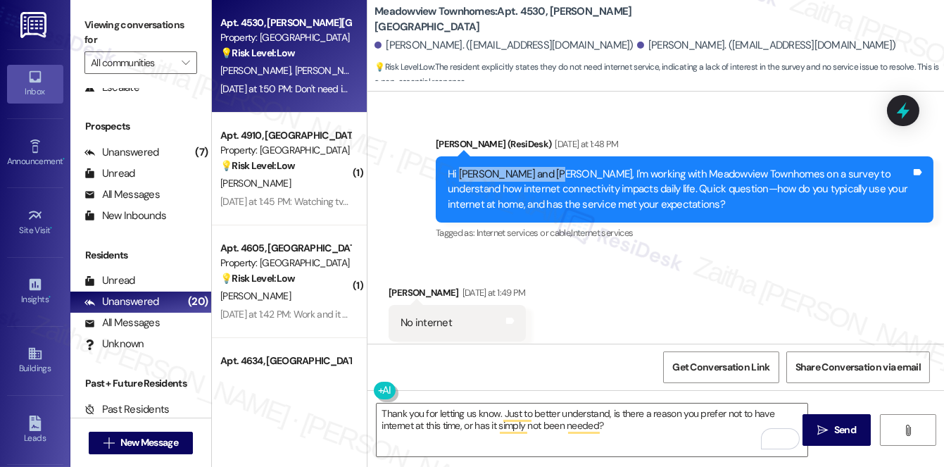
drag, startPoint x: 458, startPoint y: 171, endPoint x: 549, endPoint y: 167, distance: 91.7
click at [549, 167] on div "Hi Patricio and Maureen, I'm working with Meadowview Townhomes on a survey to u…" at bounding box center [679, 189] width 463 height 45
copy div "Patricio and Maureen"
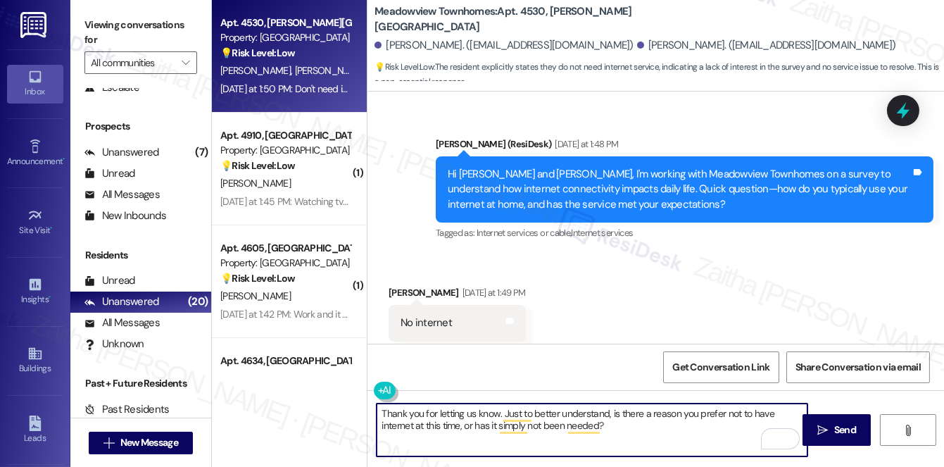
click at [495, 406] on textarea "Thank you for letting us know. Just to better understand, is there a reason you…" at bounding box center [592, 430] width 431 height 53
paste textarea "Patricio and Maureen"
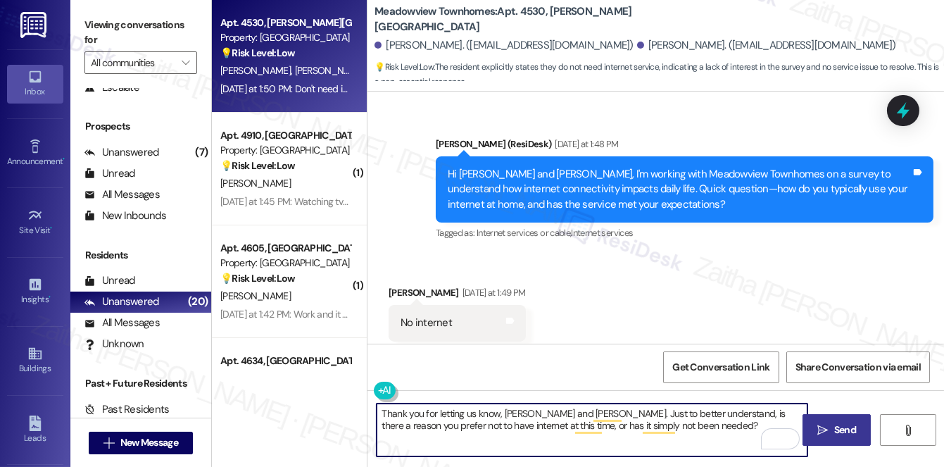
type textarea "Thank you for letting us know, Patricio and Maureen. Just to better understand,…"
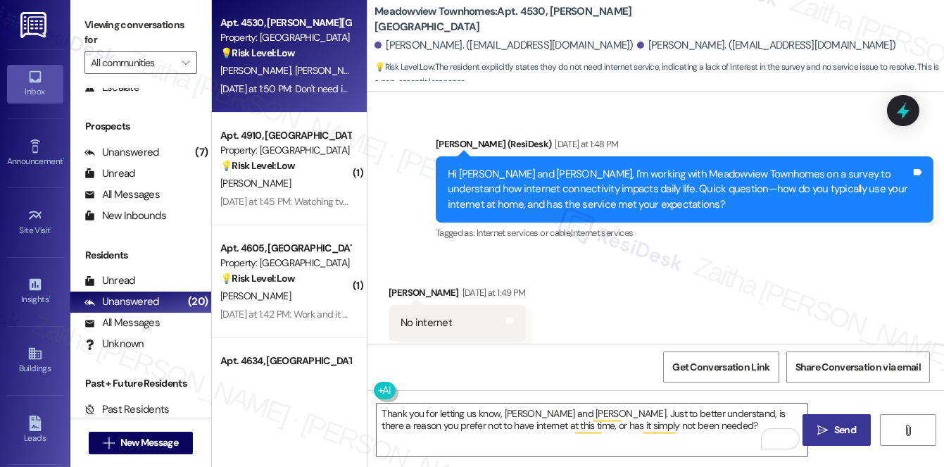
click at [845, 435] on span "Send" at bounding box center [846, 430] width 22 height 15
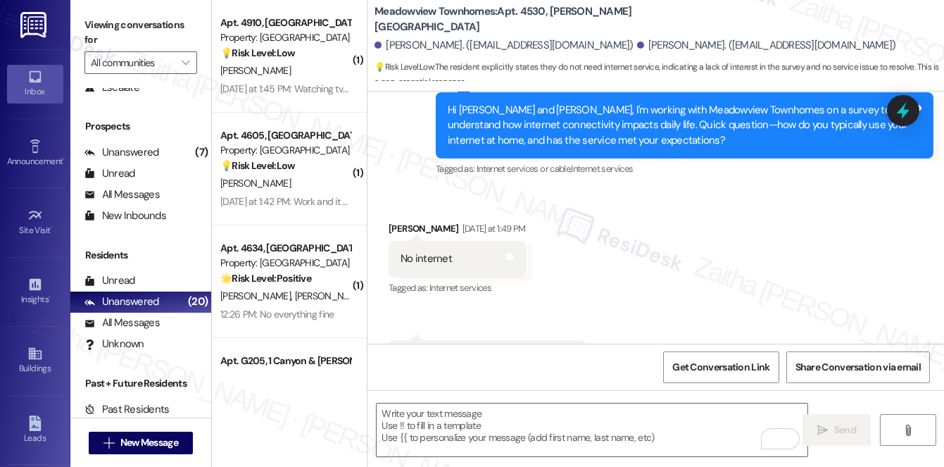
scroll to position [1421, 0]
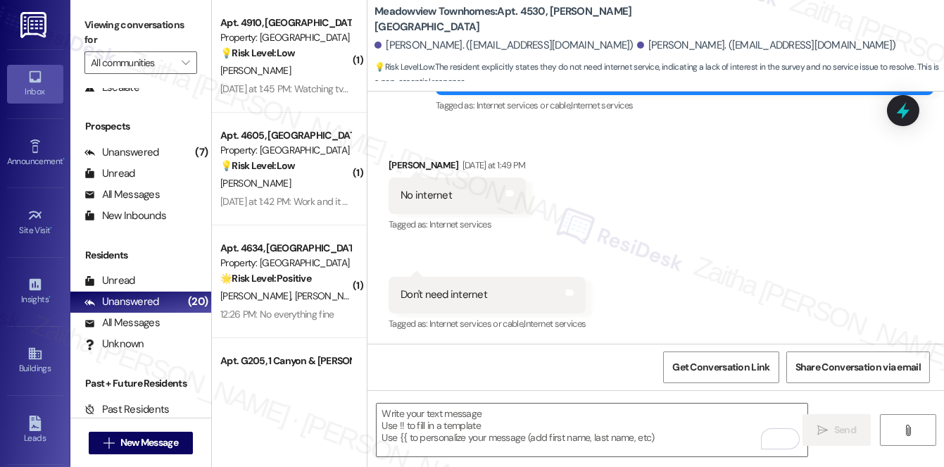
click at [323, 70] on div "J. Blackmon" at bounding box center [285, 71] width 133 height 18
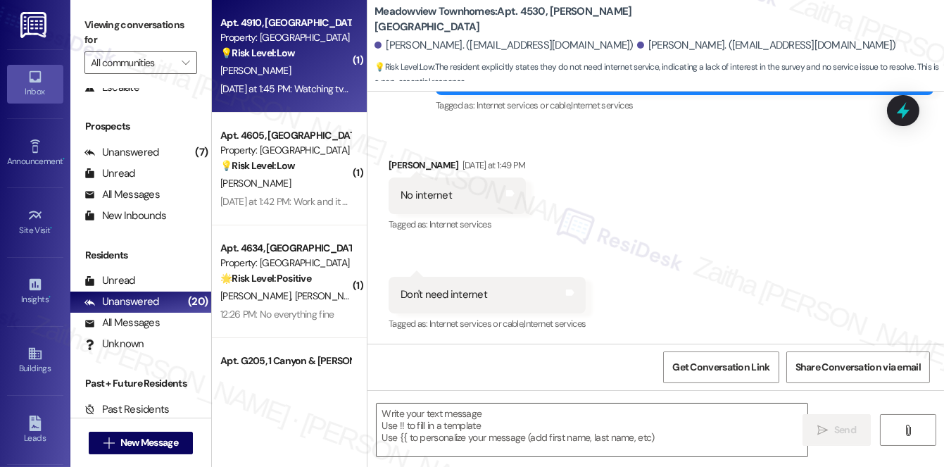
type textarea "Fetching suggested responses. Please feel free to read through the conversation…"
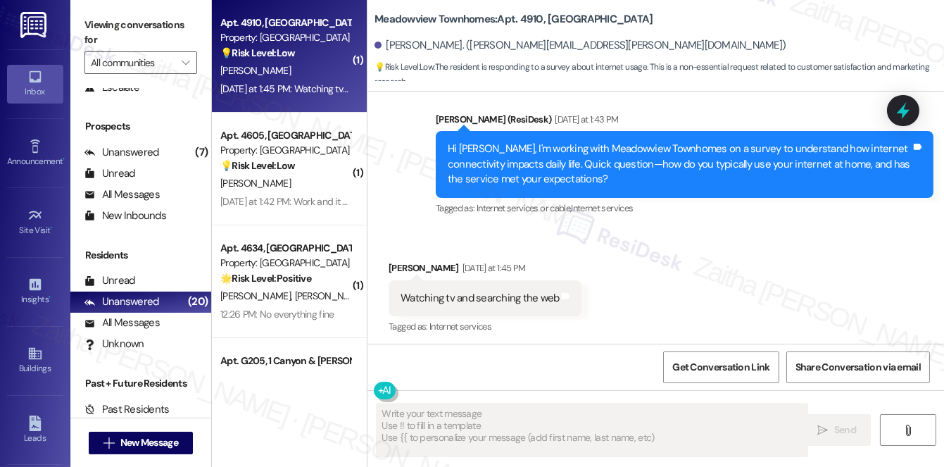
scroll to position [5823, 0]
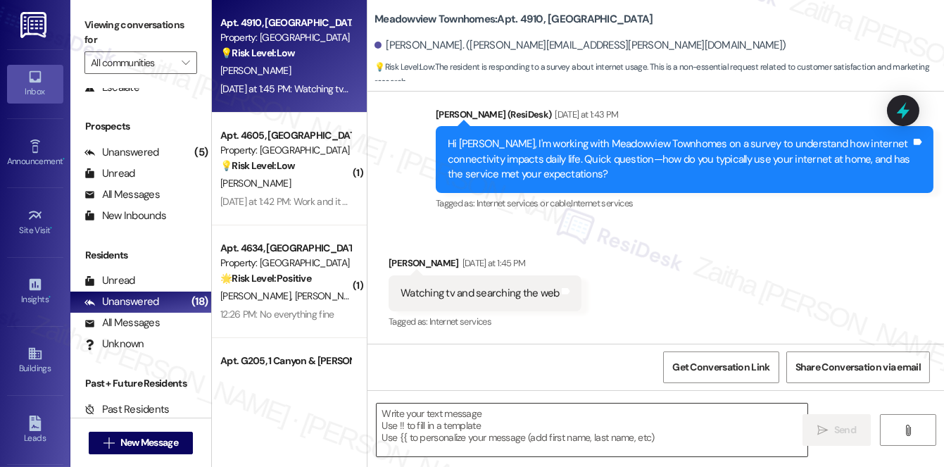
click at [416, 420] on textarea at bounding box center [592, 430] width 431 height 53
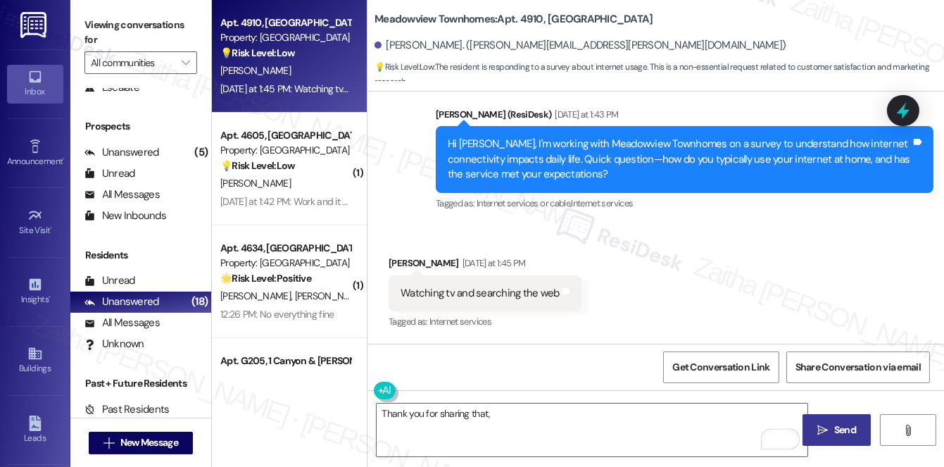
click at [401, 266] on div "Janika Blackmon Yesterday at 1:45 PM" at bounding box center [485, 266] width 193 height 20
copy div "Janika"
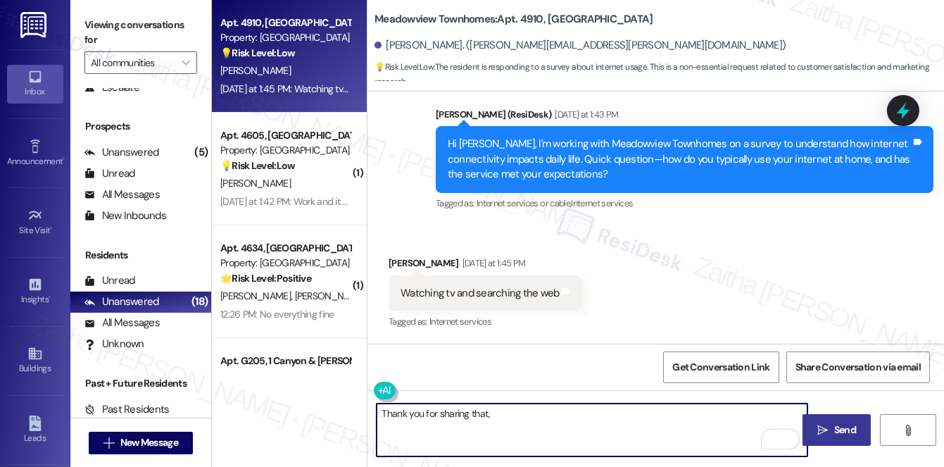
click at [522, 414] on textarea "Thank you for sharing that," at bounding box center [592, 430] width 431 height 53
paste textarea "Janika"
type textarea "Thank you for sharing that, Janika."
click at [902, 107] on icon at bounding box center [903, 110] width 13 height 17
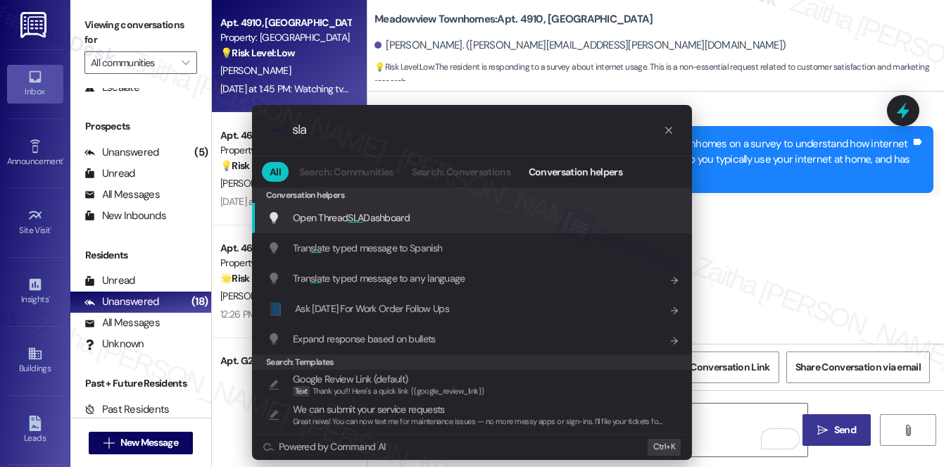
type input "sla"
click at [371, 216] on span "Open Thread SLA Dashboard" at bounding box center [351, 217] width 117 height 13
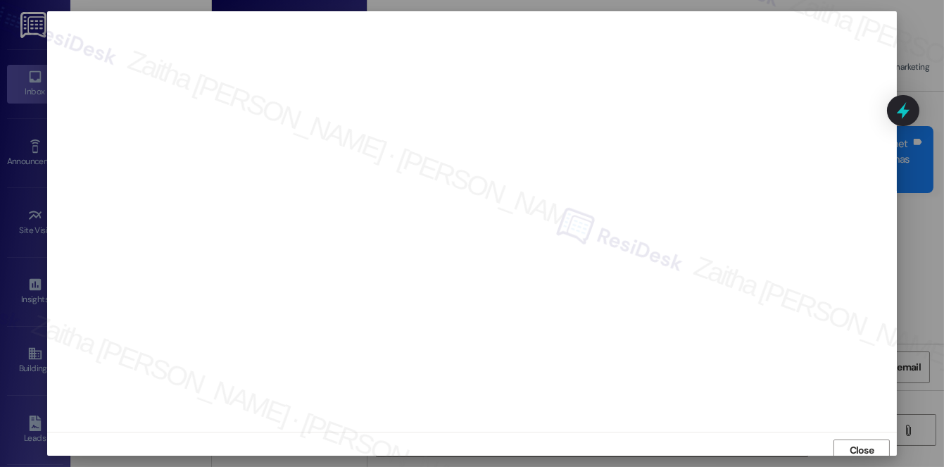
scroll to position [6, 0]
click at [856, 447] on span "Close" at bounding box center [862, 444] width 25 height 15
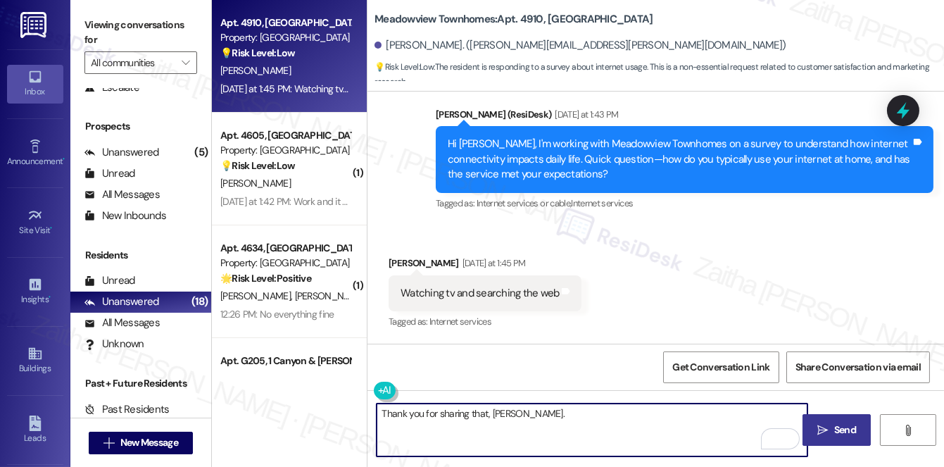
paste textarea "Would you say the included service feels like good value to you?"
type textarea "Thank you for sharing that, Janika. Would you say the included service feels li…"
click at [851, 430] on span "Send" at bounding box center [846, 430] width 22 height 15
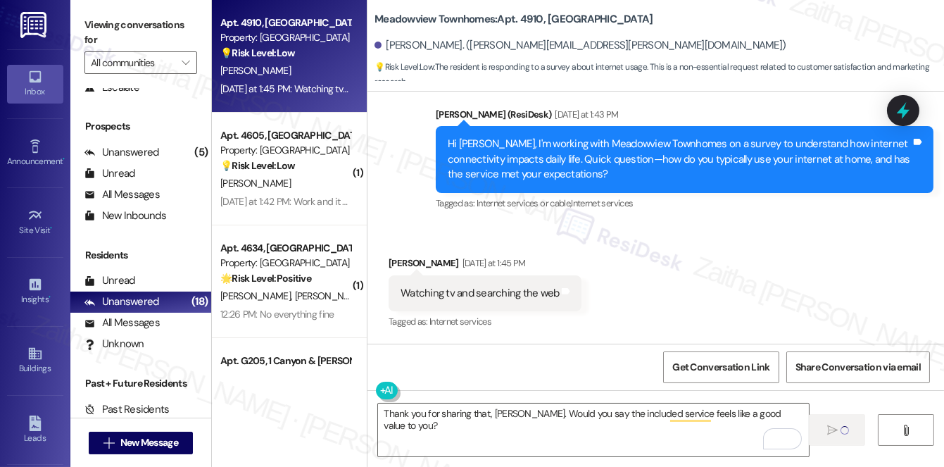
scroll to position [5824, 0]
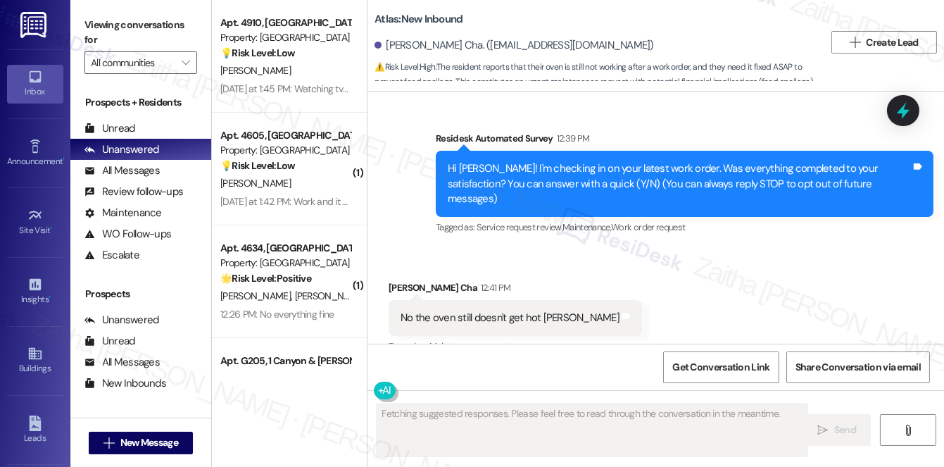
scroll to position [116, 0]
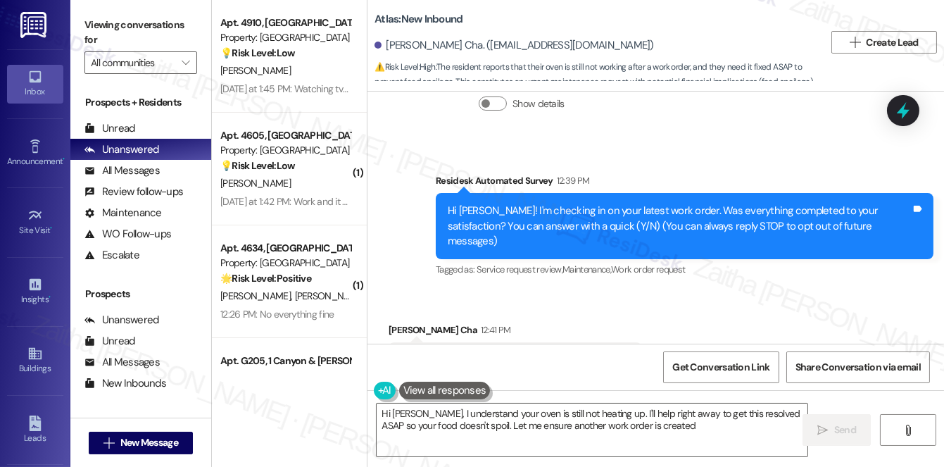
type textarea "Hi [PERSON_NAME], I understand your oven is still not heating up. I'll help rig…"
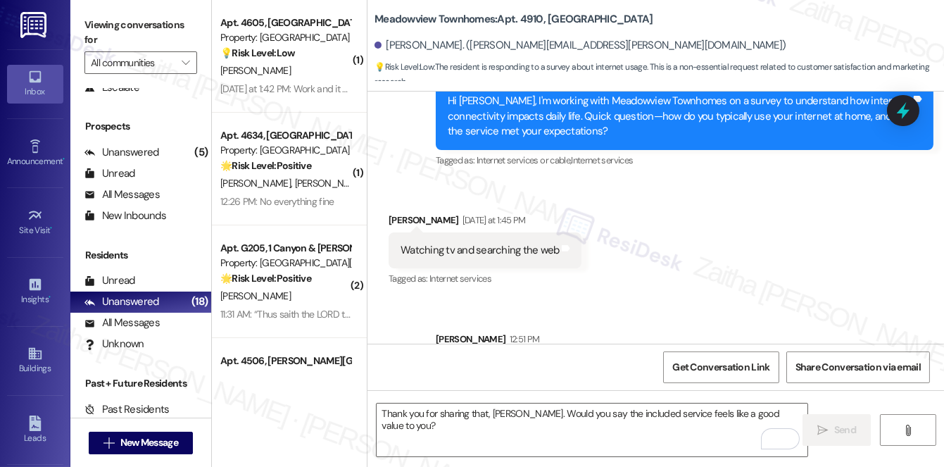
scroll to position [5922, 0]
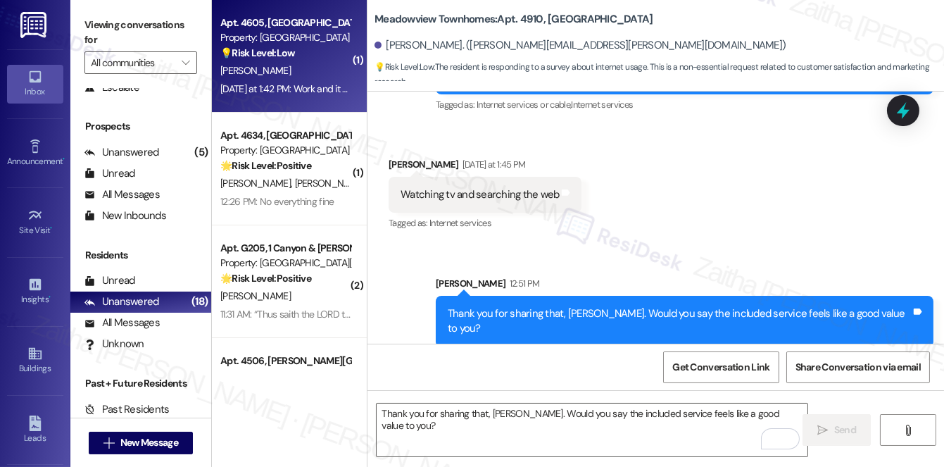
click at [304, 77] on div "N. Johnson" at bounding box center [285, 71] width 133 height 18
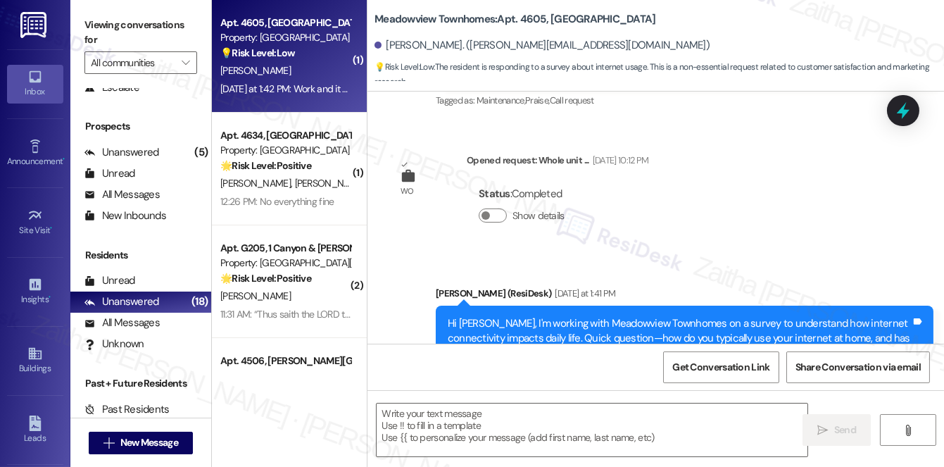
scroll to position [1518, 0]
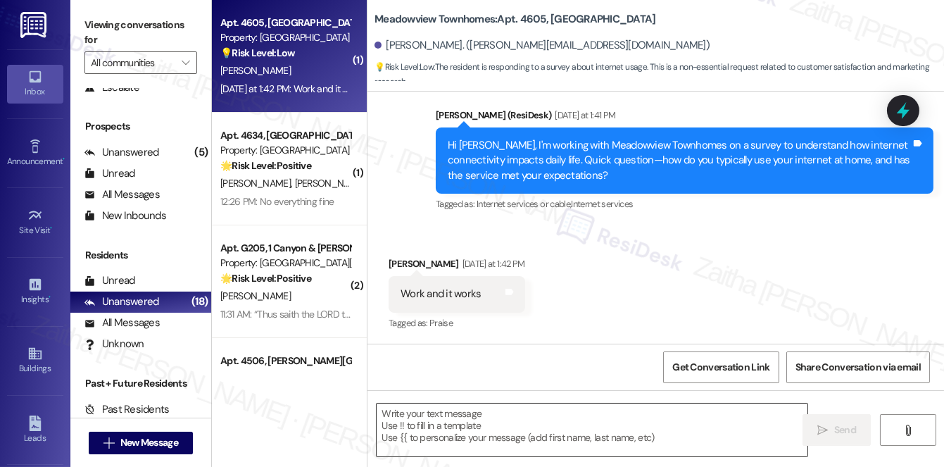
click at [442, 427] on textarea at bounding box center [592, 430] width 431 height 53
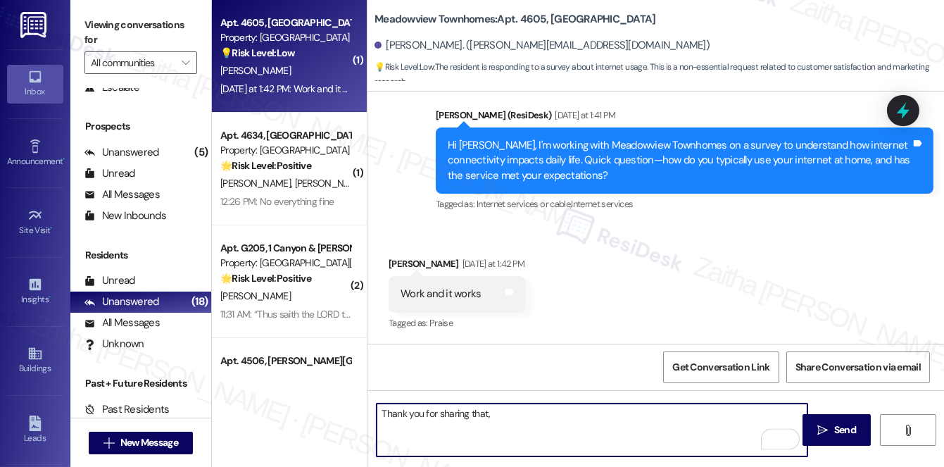
type textarea "Thank you for sharing that,"
click at [403, 263] on div "Nicole Johnson Yesterday at 1:42 PM" at bounding box center [457, 266] width 137 height 20
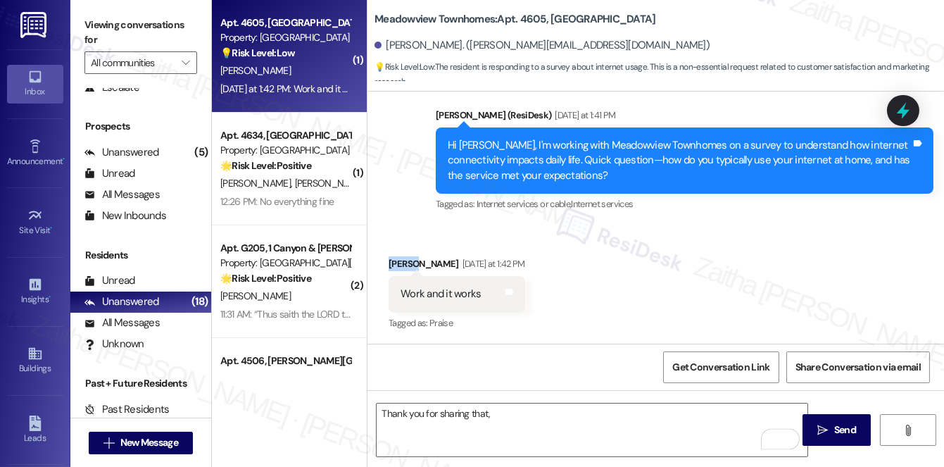
click at [403, 263] on div "Nicole Johnson Yesterday at 1:42 PM" at bounding box center [457, 266] width 137 height 20
copy div "Nicole"
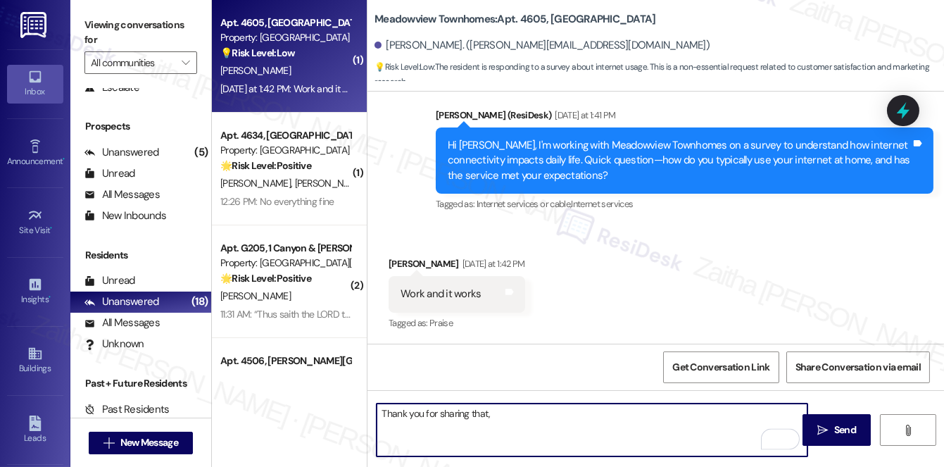
click at [511, 422] on textarea "Thank you for sharing that," at bounding box center [592, 430] width 431 height 53
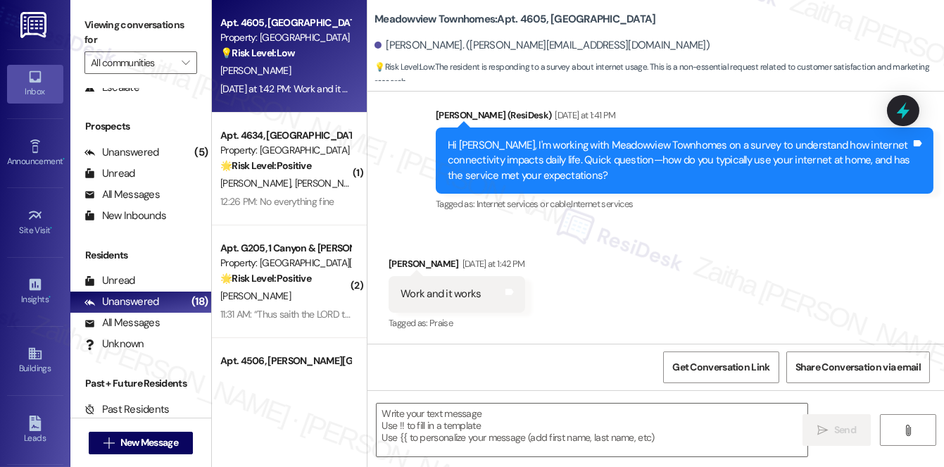
scroll to position [1519, 0]
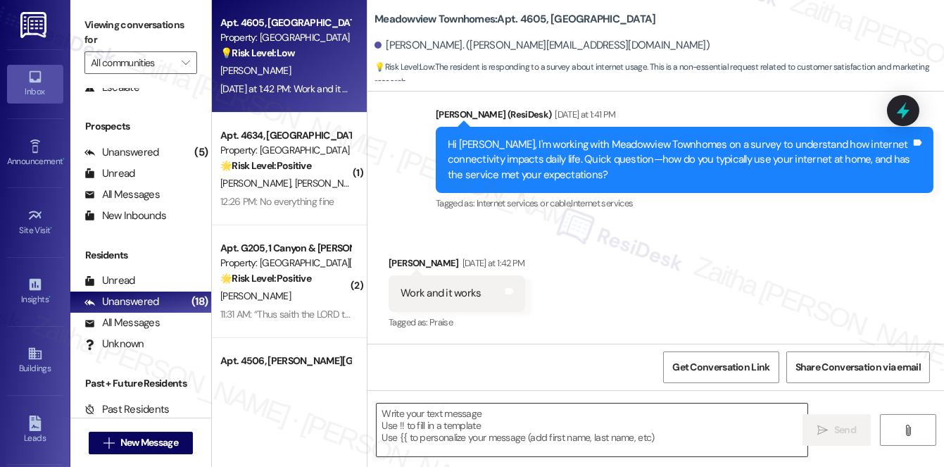
click at [433, 431] on textarea at bounding box center [592, 430] width 431 height 53
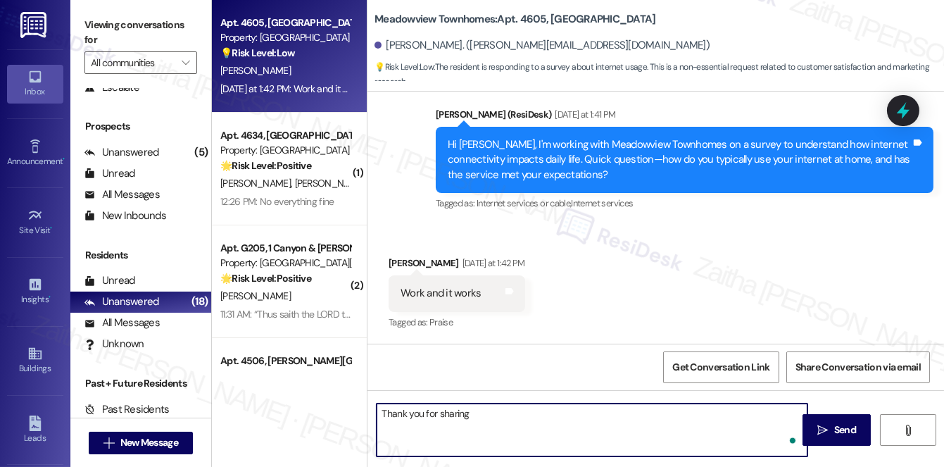
type textarea "Fetching suggested responses. Please feel free to read through the conversation…"
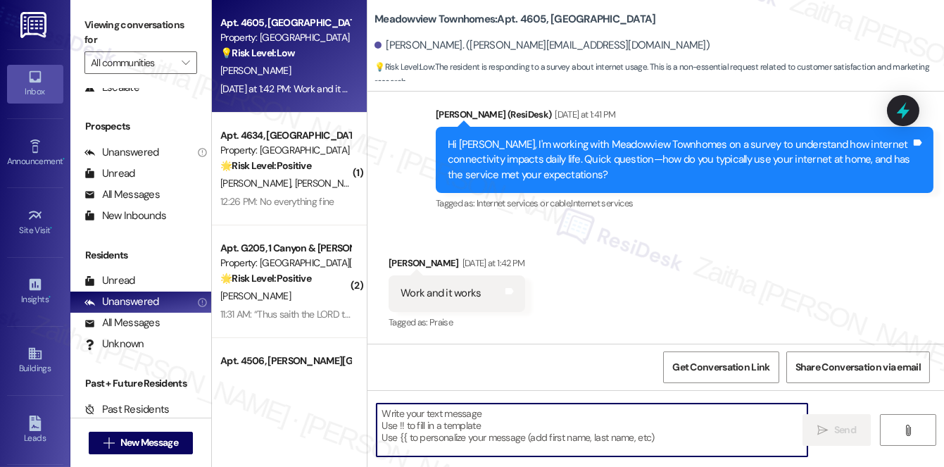
click at [471, 426] on textarea "To enrich screen reader interactions, please activate Accessibility in Grammarl…" at bounding box center [592, 430] width 431 height 53
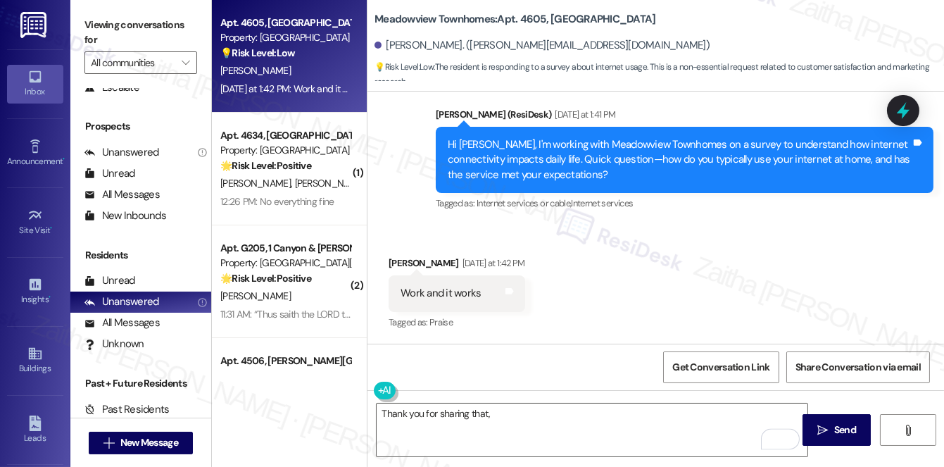
click at [394, 258] on div "Nicole Johnson Yesterday at 1:42 PM" at bounding box center [457, 266] width 137 height 20
copy div "Nicole"
click at [516, 436] on textarea "Thank you for sharing that," at bounding box center [592, 430] width 431 height 53
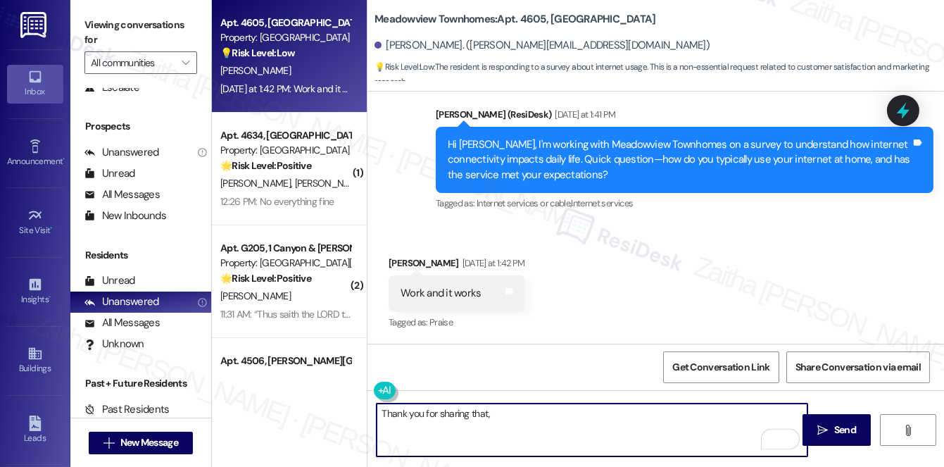
paste textarea "Nicole"
type textarea "Thank you for sharing that, Nicole."
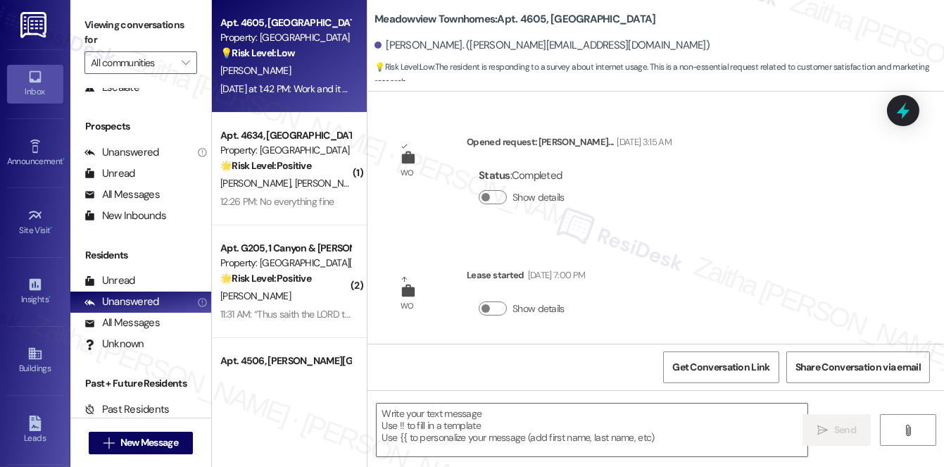
type textarea "Fetching suggested responses. Please feel free to read through the conversation…"
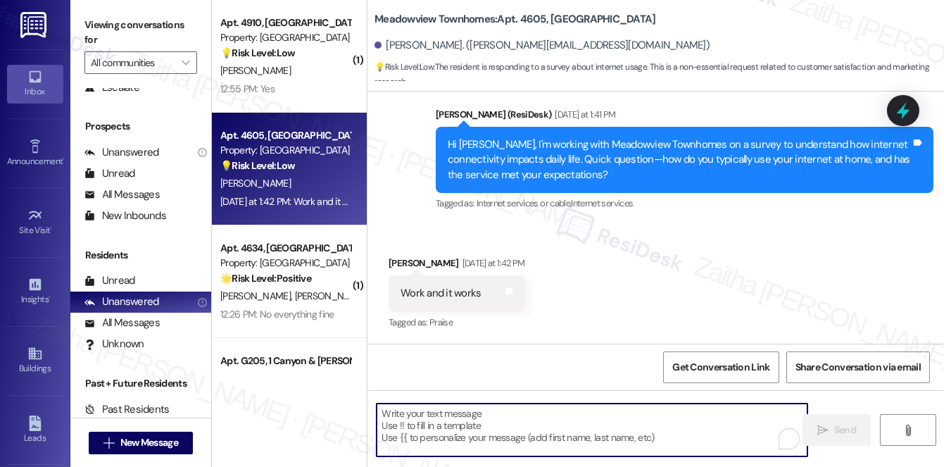
click at [443, 428] on textarea "To enrich screen reader interactions, please activate Accessibility in Grammarl…" at bounding box center [592, 430] width 431 height 53
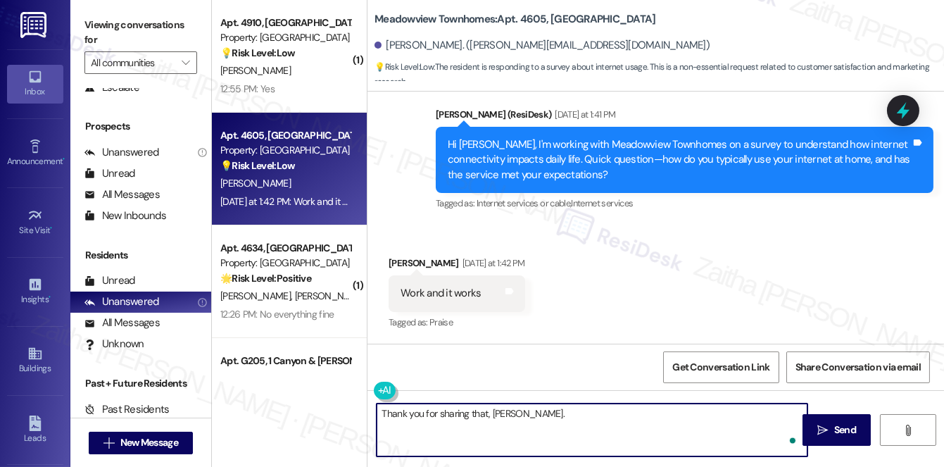
paste textarea ". Have you ever experienced any issues that disrupted your connectivity?"
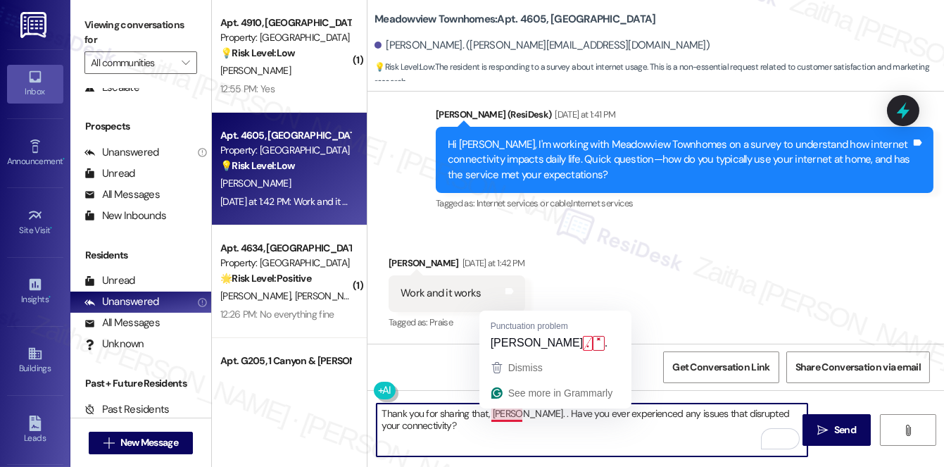
type textarea "Thank you for sharing that, Nicole. Have you ever experienced any issues that d…"
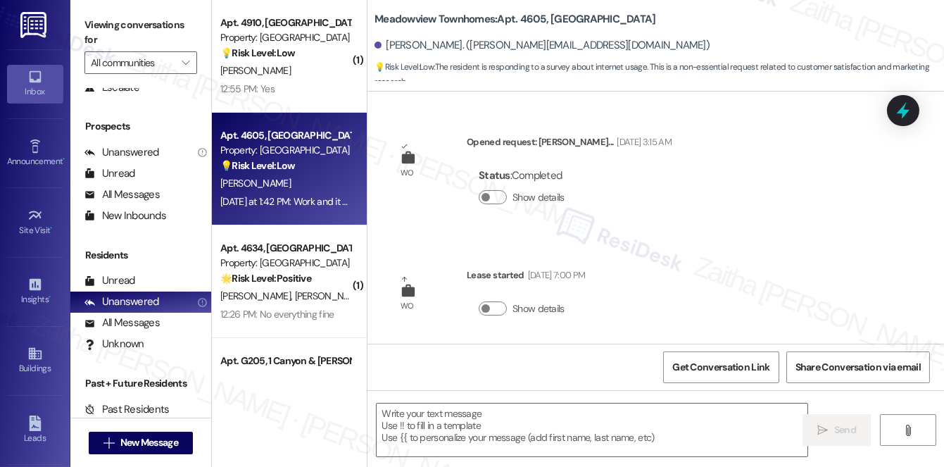
type textarea "Fetching suggested responses. Please feel free to read through the conversation…"
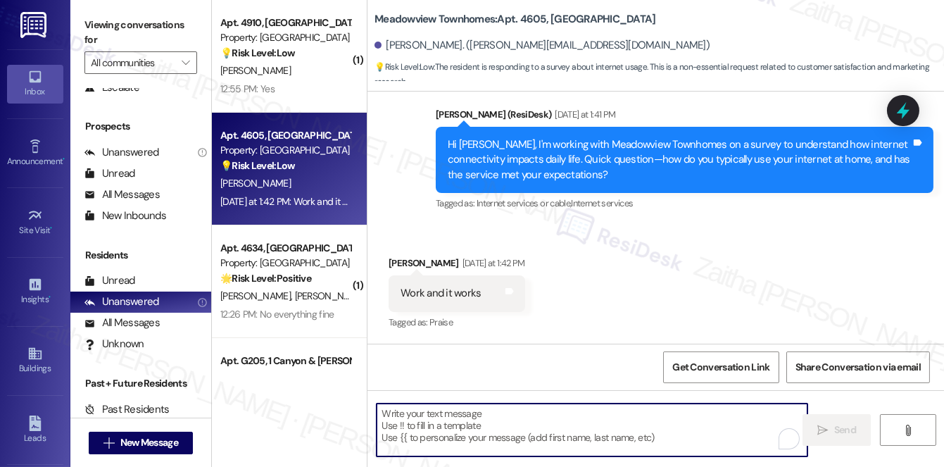
click at [455, 414] on textarea "To enrich screen reader interactions, please activate Accessibility in Grammarl…" at bounding box center [592, 430] width 431 height 53
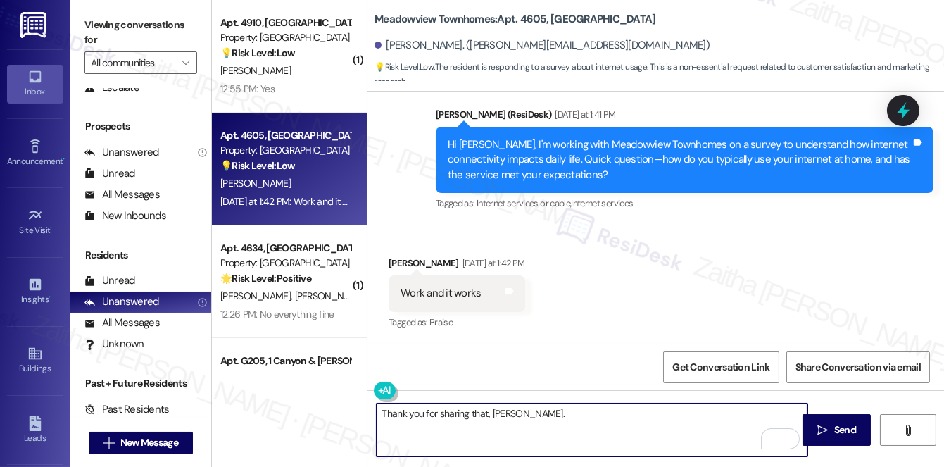
paste textarea ". Have you ever experienced any issues that disrupted your connectivity?"
click at [520, 420] on textarea "Thank you for sharing that, Nicole. . Have you ever experienced any issues that…" at bounding box center [592, 430] width 431 height 53
click at [521, 412] on textarea "Thank you for sharing that, Nicole. . Have you ever experienced any issues that…" at bounding box center [592, 430] width 431 height 53
click at [379, 424] on textarea "Thank you for sharing that, Nicole. Have you ever experienced any issues that d…" at bounding box center [592, 430] width 431 height 53
drag, startPoint x: 378, startPoint y: 412, endPoint x: 487, endPoint y: 435, distance: 111.6
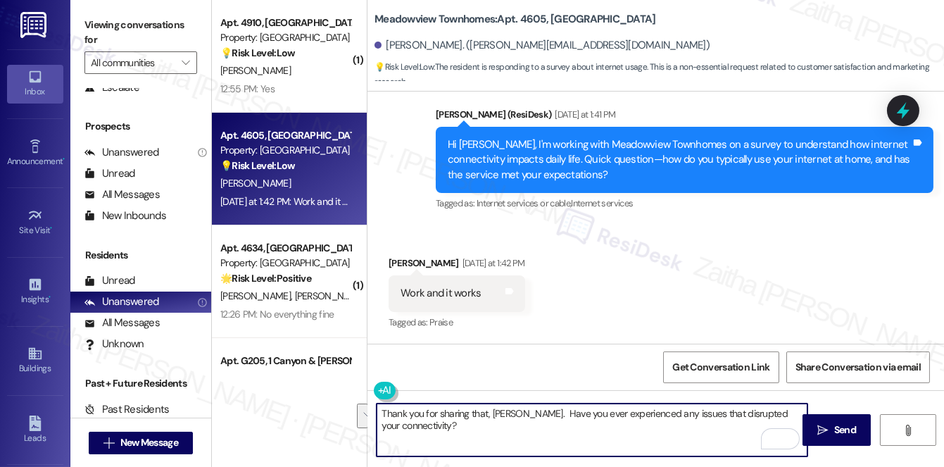
click at [487, 435] on textarea "Thank you for sharing that, Nicole. Have you ever experienced any issues that d…" at bounding box center [592, 430] width 431 height 53
type textarea "Thank you for sharing that, Nicole. Have you ever experienced any issues that d…"
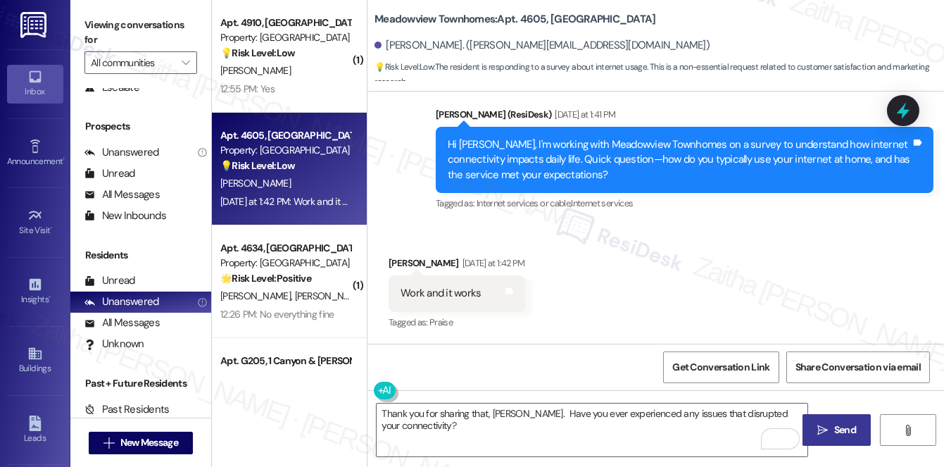
click at [842, 427] on span "Send" at bounding box center [846, 430] width 22 height 15
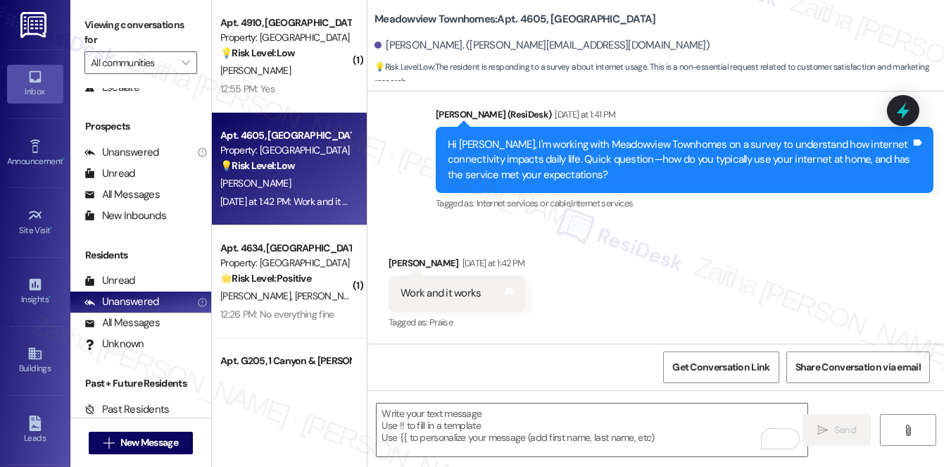
scroll to position [1518, 0]
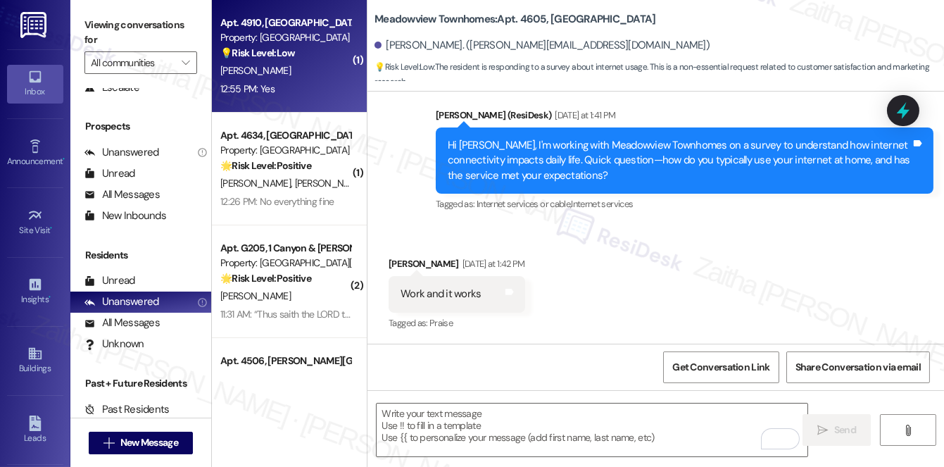
click at [290, 70] on div "[PERSON_NAME]" at bounding box center [285, 71] width 133 height 18
type textarea "Fetching suggested responses. Please feel free to read through the conversation…"
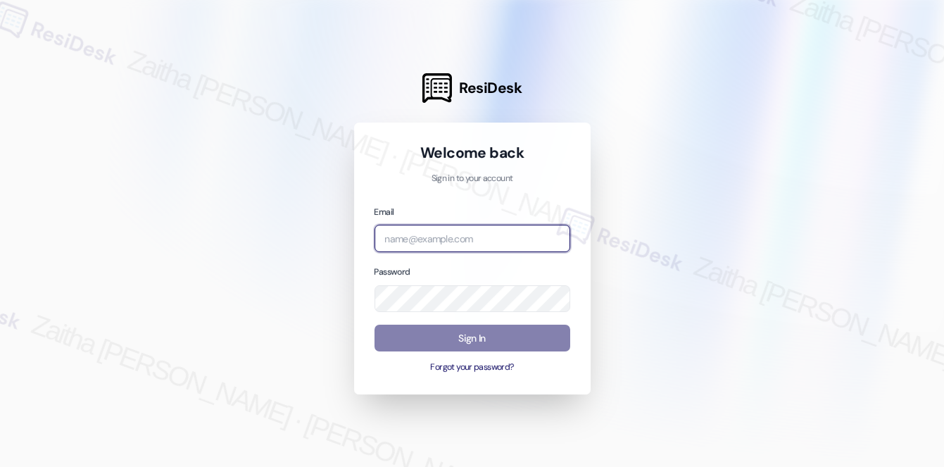
click at [424, 249] on input "email" at bounding box center [473, 238] width 196 height 27
type input "automated-surveys-meridian_management-zaitha.mae.[PERSON_NAME]@meridian_[DOMAIN…"
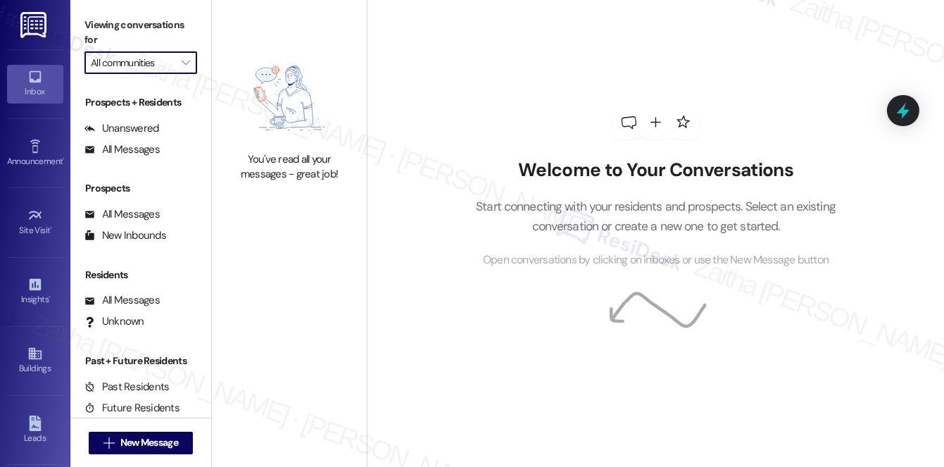
click at [168, 67] on input "All communities" at bounding box center [133, 62] width 84 height 23
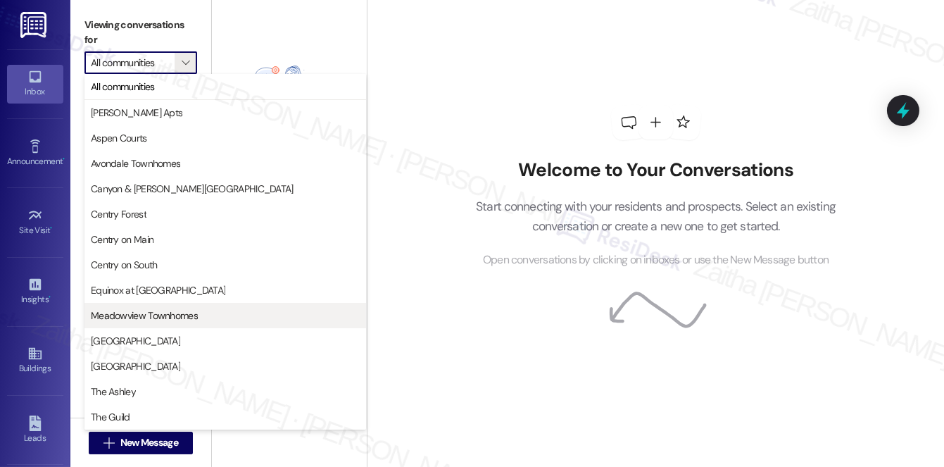
click at [150, 314] on span "Meadowview Townhomes" at bounding box center [144, 315] width 107 height 14
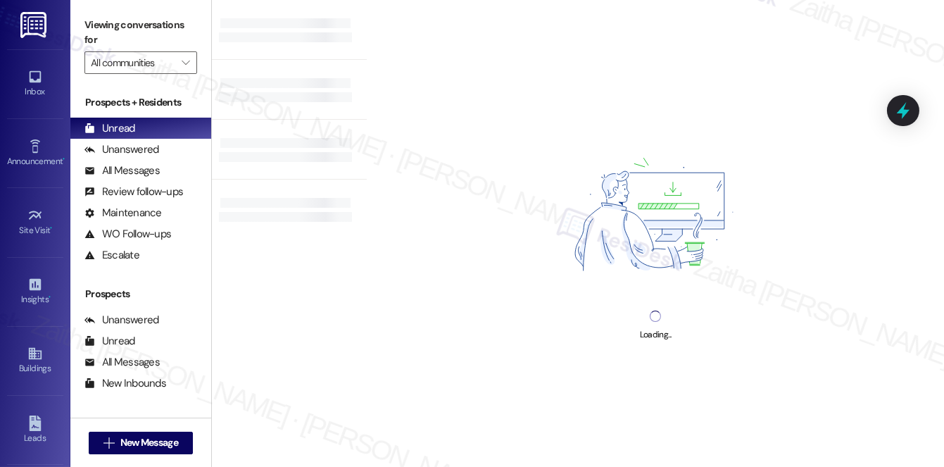
type input "Meadowview Townhomes"
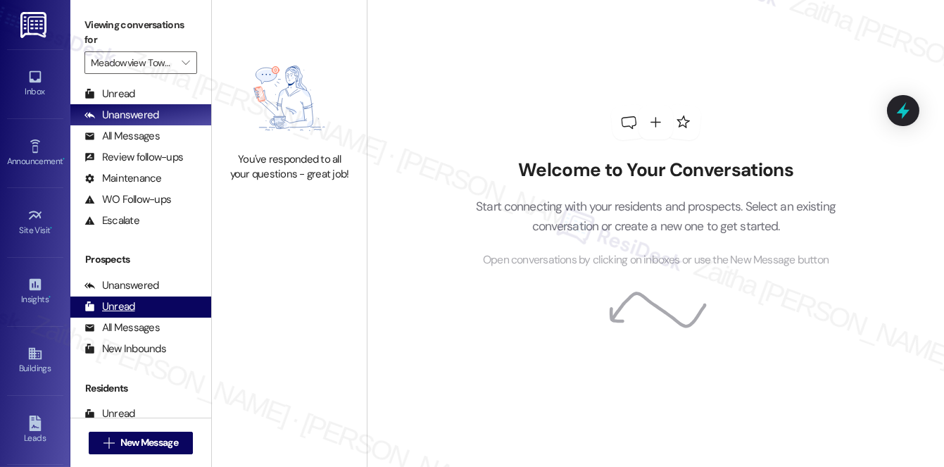
scroll to position [168, 0]
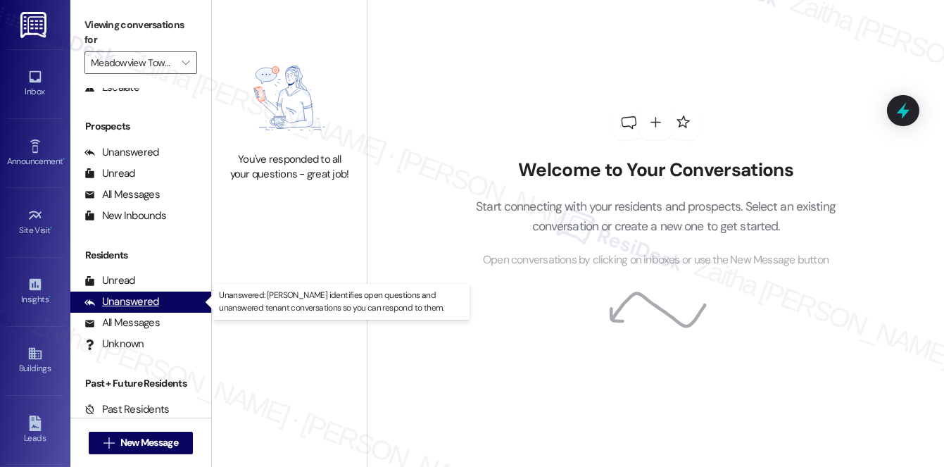
click at [127, 304] on div "Unanswered" at bounding box center [122, 301] width 75 height 15
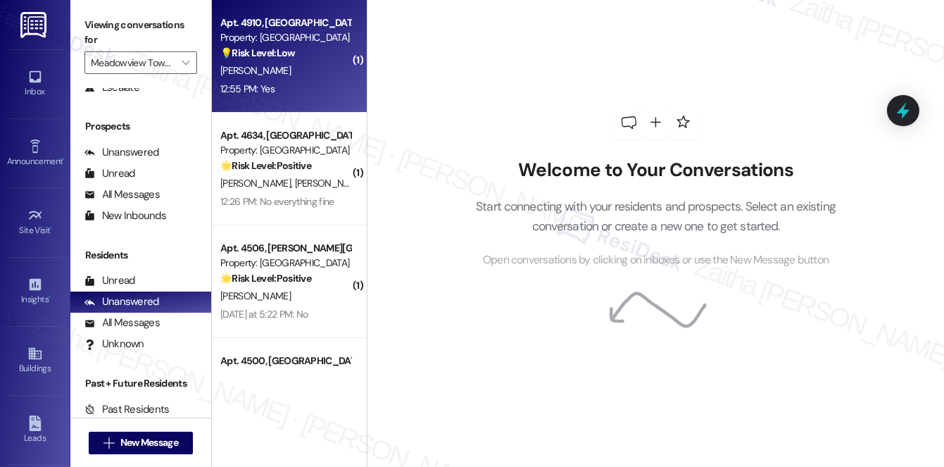
click at [306, 96] on div "12:55 PM: Yes 12:55 PM: Yes" at bounding box center [285, 89] width 133 height 18
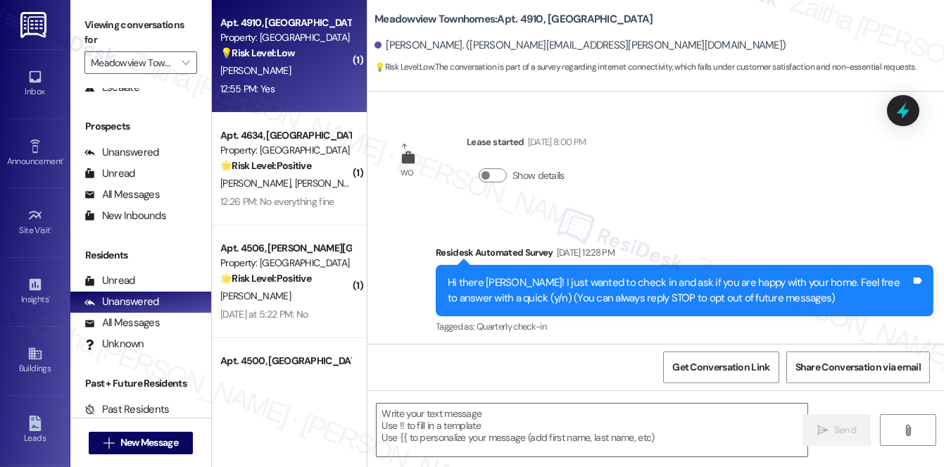
type textarea "Fetching suggested responses. Please feel free to read through the conversation…"
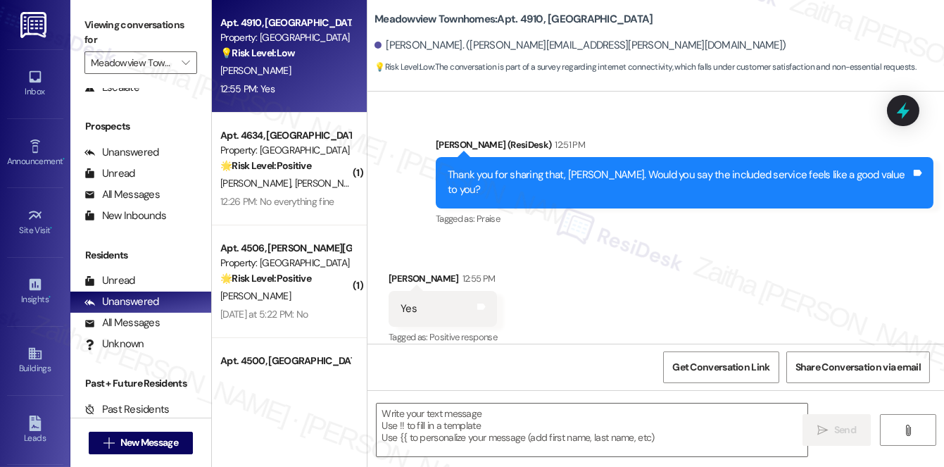
scroll to position [6061, 0]
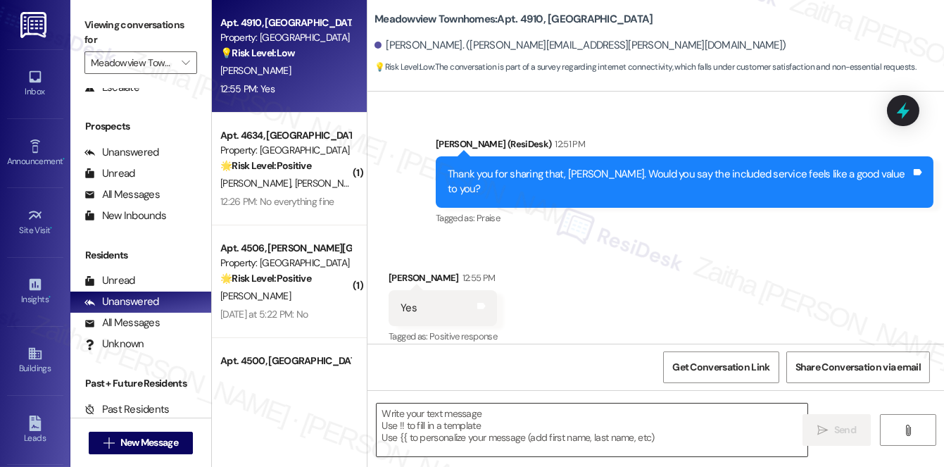
click at [440, 437] on textarea at bounding box center [592, 430] width 431 height 53
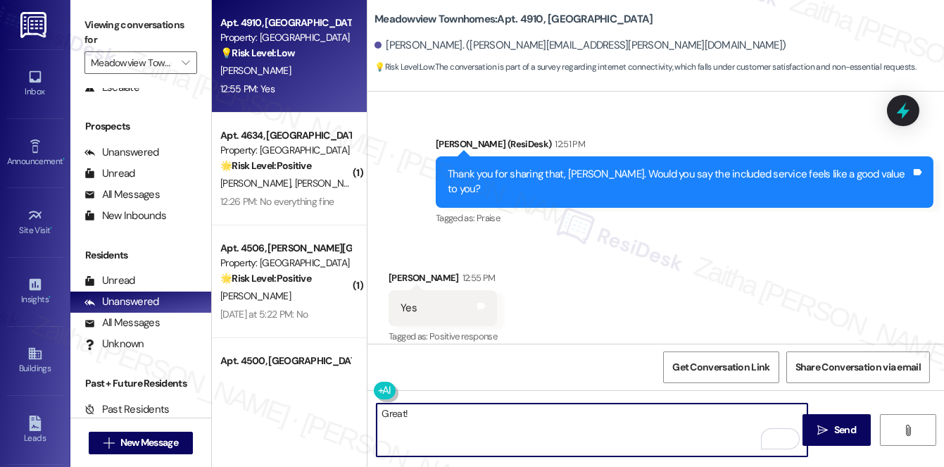
paste textarea "Thanks so much for sharing your experience—it really helps us understand what m…"
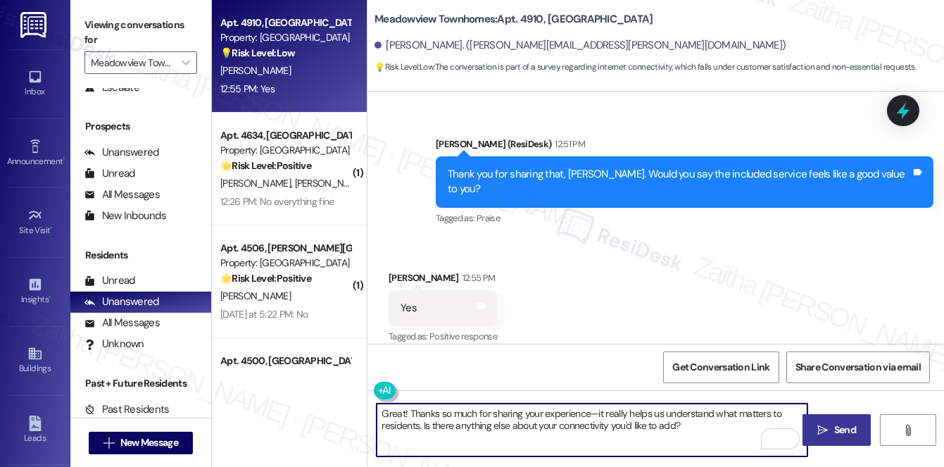
type textarea "Great! Thanks so much for sharing your experience—it really helps us understand…"
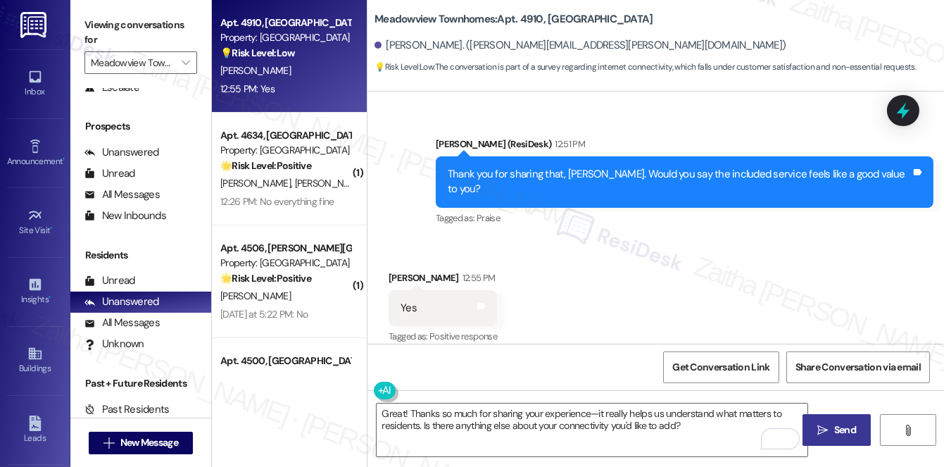
click at [845, 429] on span "Send" at bounding box center [846, 430] width 22 height 15
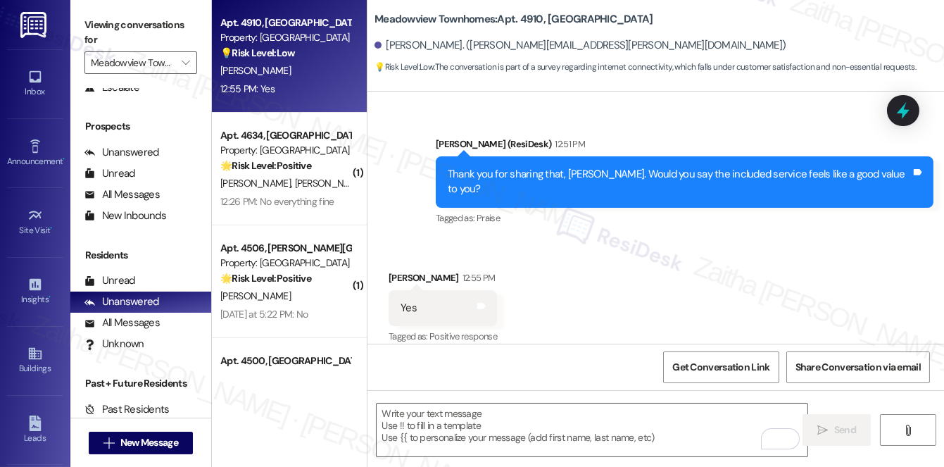
scroll to position [6060, 0]
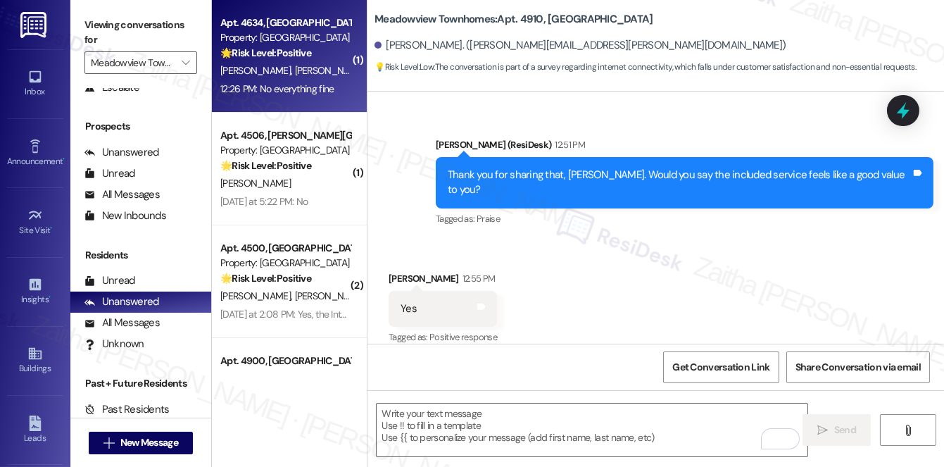
click at [278, 105] on div "Apt. 4634, [GEOGRAPHIC_DATA] Apartments Property: [GEOGRAPHIC_DATA] 🌟 Risk Leve…" at bounding box center [289, 56] width 155 height 113
type textarea "Fetching suggested responses. Please feel free to read through the conversation…"
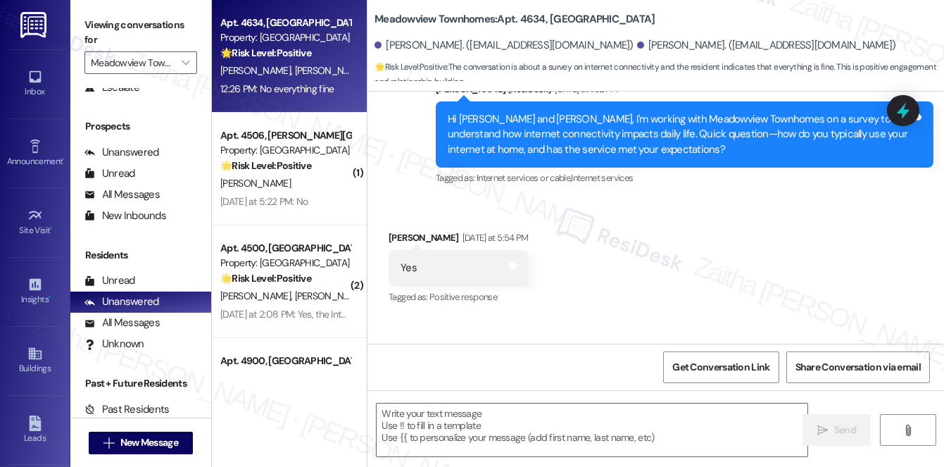
scroll to position [3638, 0]
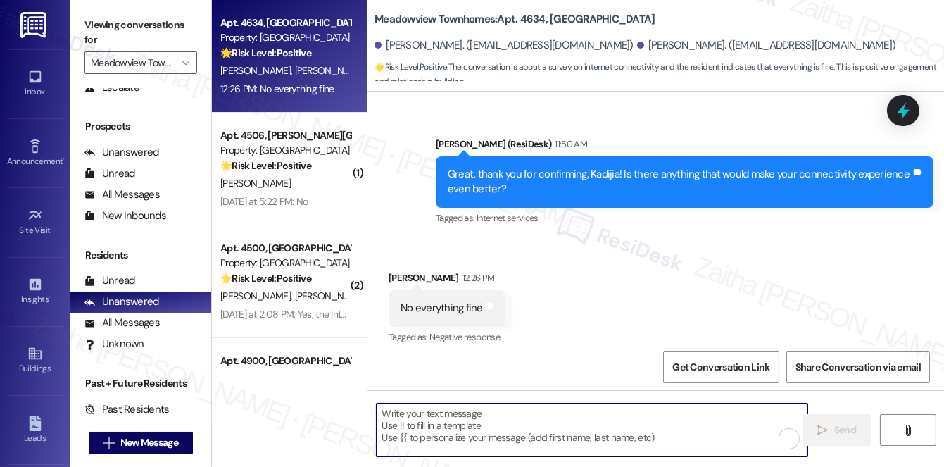
click at [449, 432] on textarea "To enrich screen reader interactions, please activate Accessibility in Grammarl…" at bounding box center [592, 430] width 431 height 53
paste textarea "Thanks so much for sharing your experience—it really helps us understand what m…"
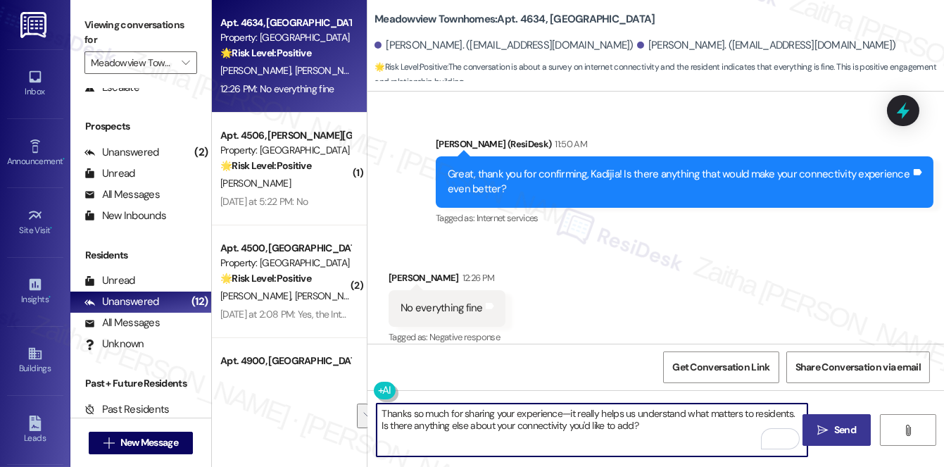
drag, startPoint x: 794, startPoint y: 413, endPoint x: 794, endPoint y: 421, distance: 7.7
click at [794, 421] on textarea "Thanks so much for sharing your experience—it really helps us understand what m…" at bounding box center [592, 430] width 431 height 53
type textarea "Thanks so much for sharing your experience—it really helps us understand what m…"
drag, startPoint x: 379, startPoint y: 411, endPoint x: 522, endPoint y: 436, distance: 145.2
click at [522, 436] on textarea "Thanks so much for sharing your experience—it really helps us understand what m…" at bounding box center [592, 430] width 431 height 53
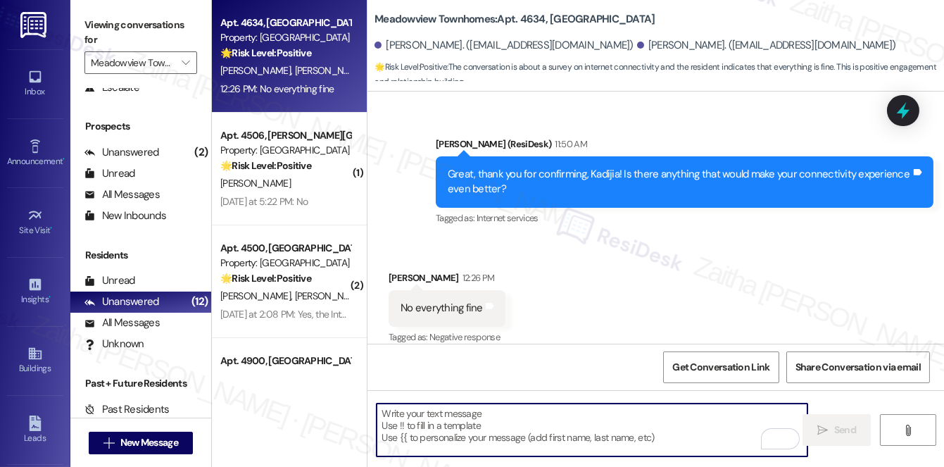
paste textarea "Thank you so much for sharing your experience—it truly helps us understand what…"
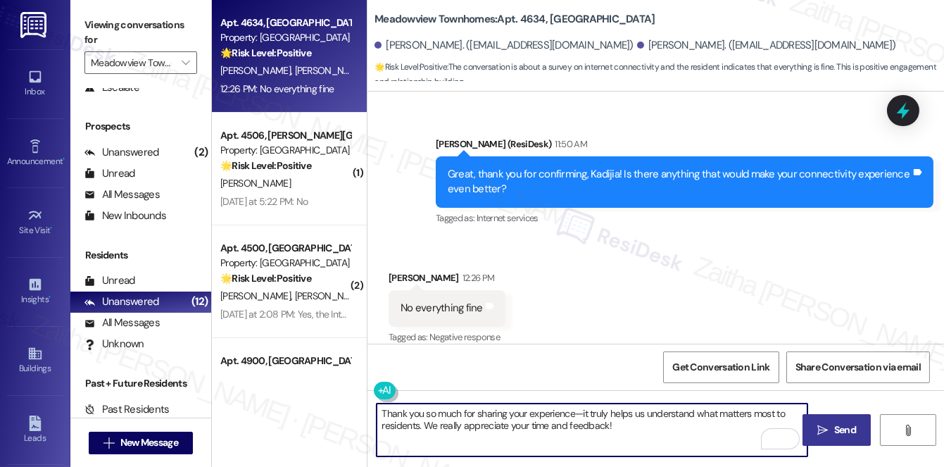
type textarea "Thank you so much for sharing your experience—it truly helps us understand what…"
click at [837, 430] on span "Send" at bounding box center [846, 430] width 22 height 15
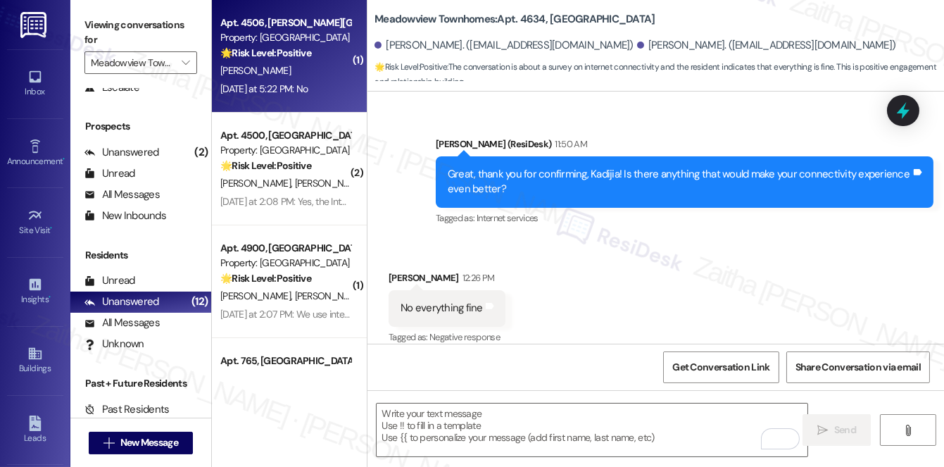
click at [317, 79] on div "[PERSON_NAME]" at bounding box center [285, 71] width 133 height 18
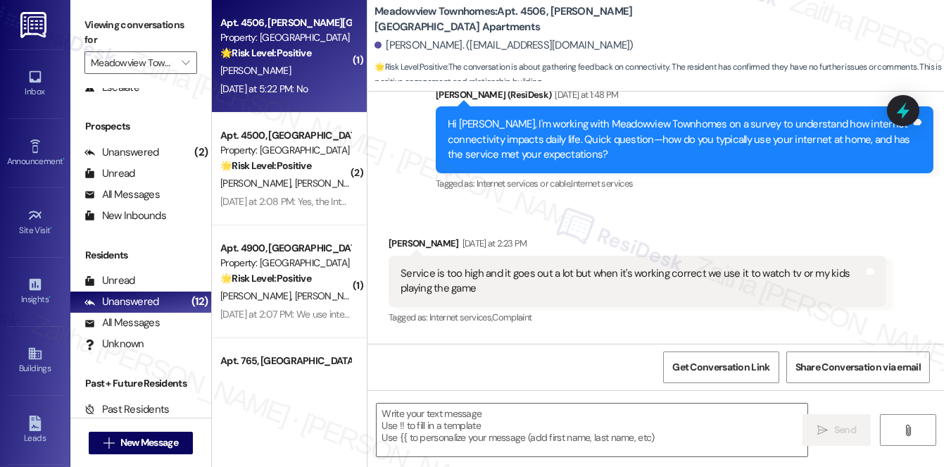
type textarea "Fetching suggested responses. Please feel free to read through the conversation…"
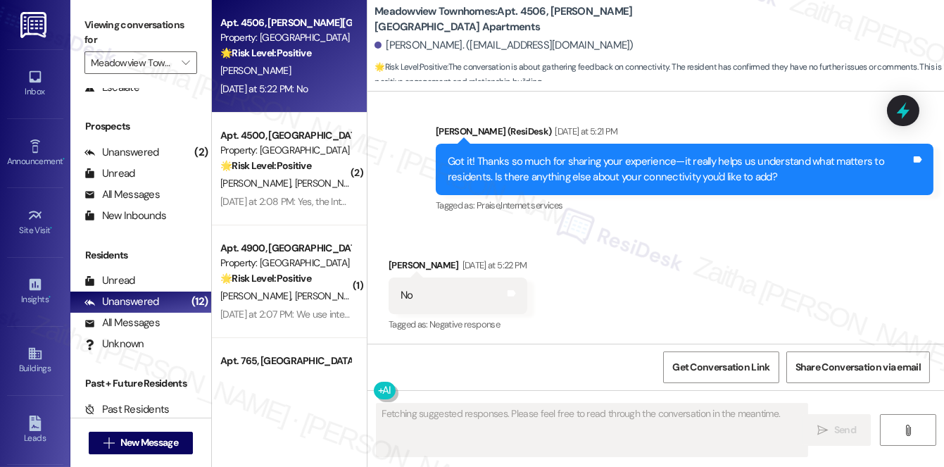
scroll to position [1047, 0]
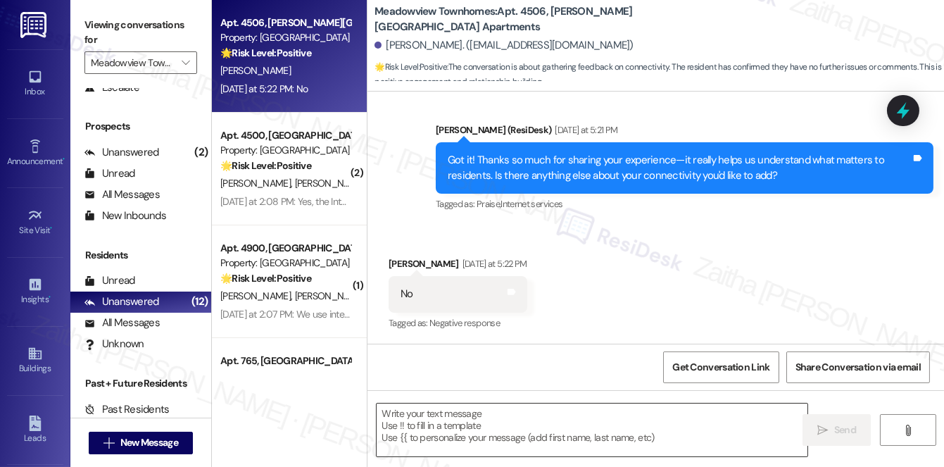
click at [429, 419] on textarea at bounding box center [592, 430] width 431 height 53
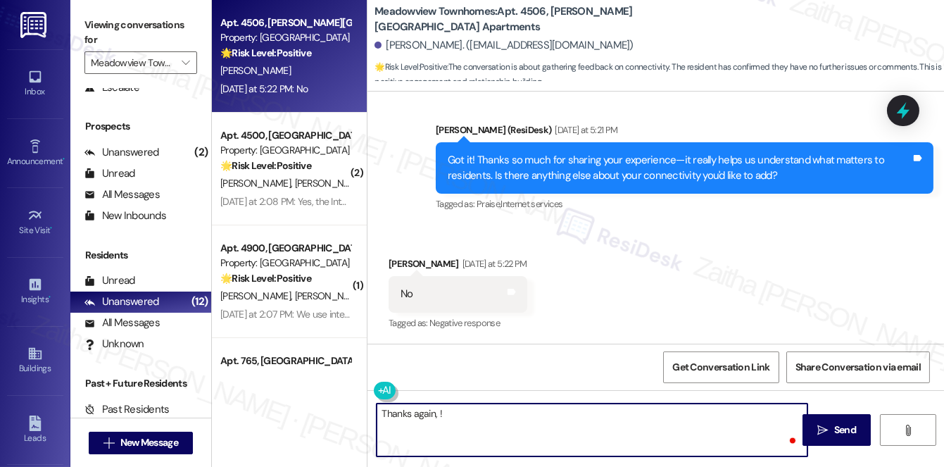
paste textarea "I appreciate the time and feedback you’ve shared about your connectivity experi…"
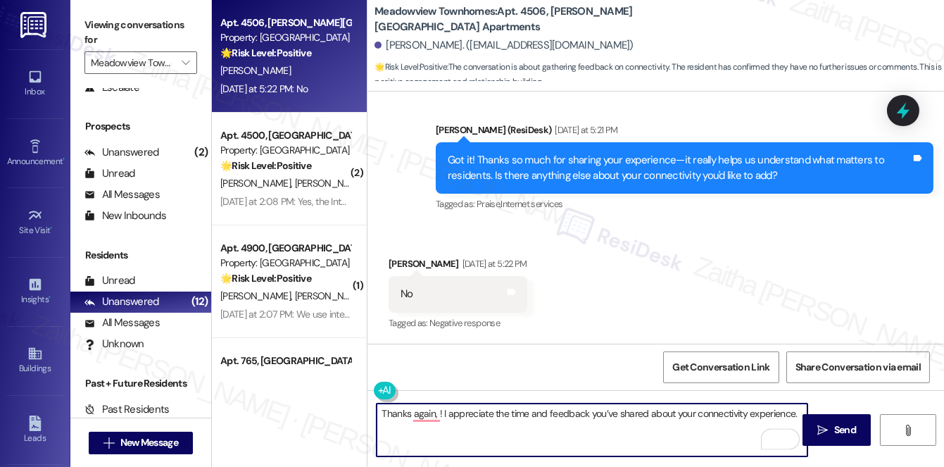
click at [403, 258] on div "[PERSON_NAME] [DATE] at 5:22 PM" at bounding box center [458, 266] width 139 height 20
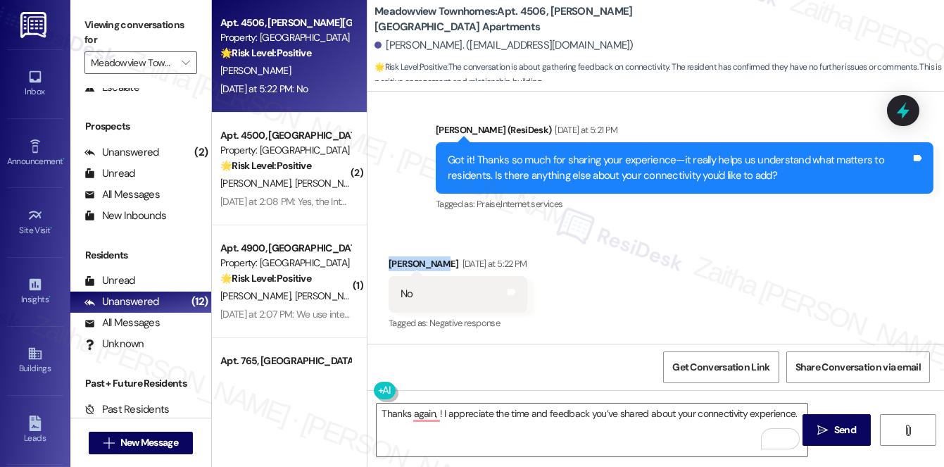
click at [403, 258] on div "[PERSON_NAME] [DATE] at 5:22 PM" at bounding box center [458, 266] width 139 height 20
copy div "[PERSON_NAME]"
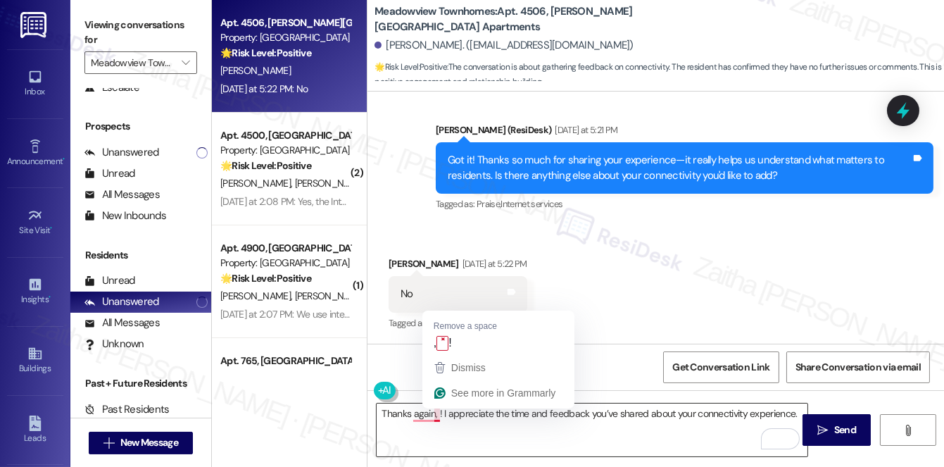
click at [435, 408] on textarea "Thanks again, ! I appreciate the time and feedback you’ve shared about your con…" at bounding box center [592, 430] width 431 height 53
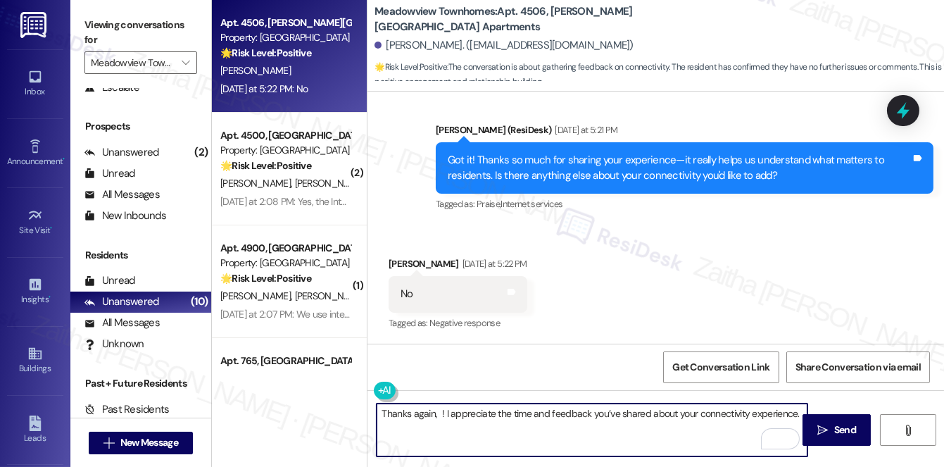
paste textarea "[PERSON_NAME]"
click at [445, 424] on textarea "Thanks again, [PERSON_NAME]! I appreciate the time and feedback you’ve shared a…" at bounding box center [592, 430] width 431 height 53
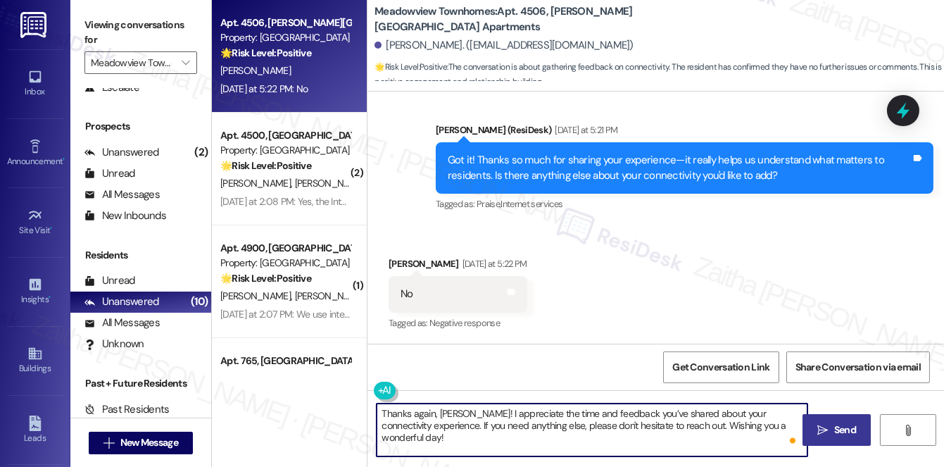
type textarea "Thanks again, [PERSON_NAME]! I appreciate the time and feedback you’ve shared a…"
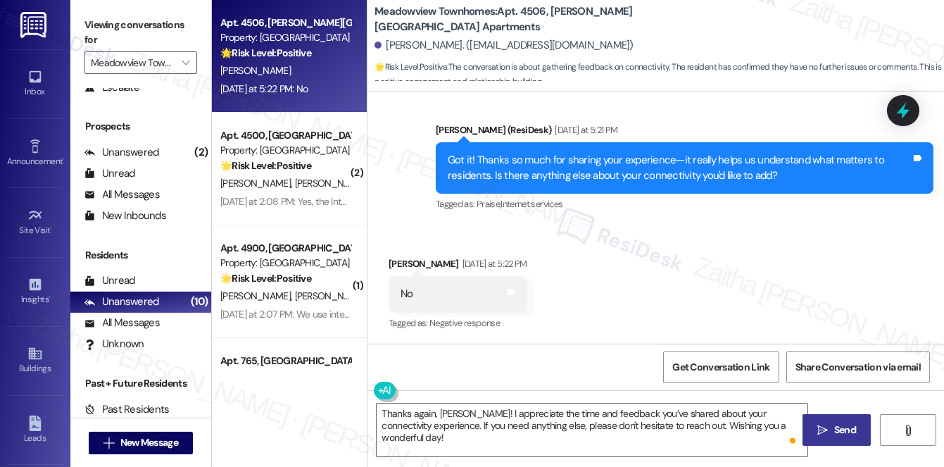
click at [835, 425] on span "Send" at bounding box center [846, 430] width 22 height 15
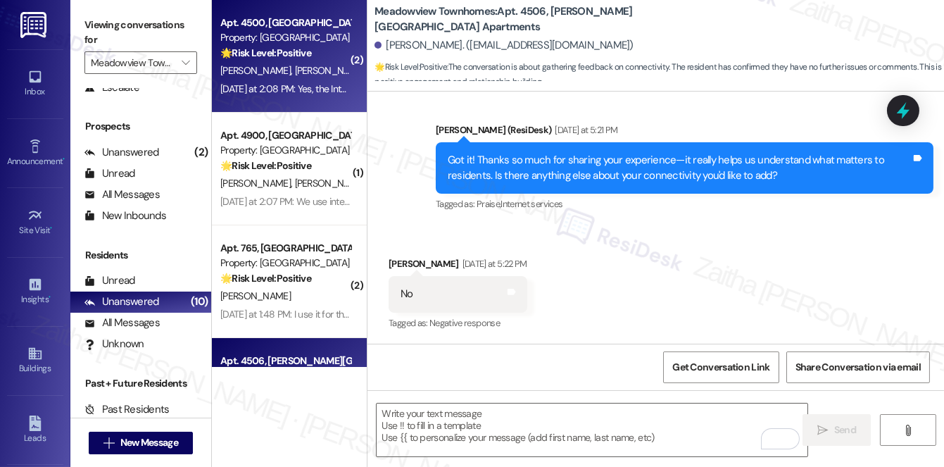
click at [313, 89] on div "[DATE] at 2:08 PM: Yes, the Internet service reaches our expectation [DATE] at …" at bounding box center [357, 88] width 275 height 13
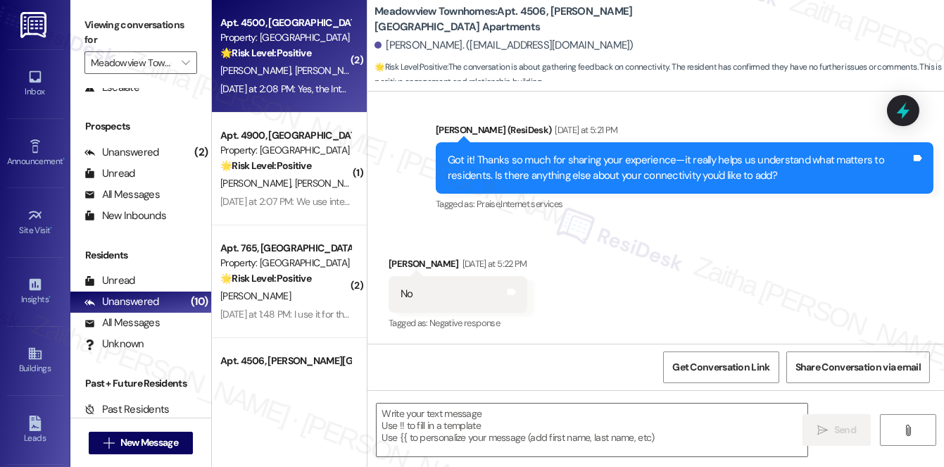
type textarea "Fetching suggested responses. Please feel free to read through the conversation…"
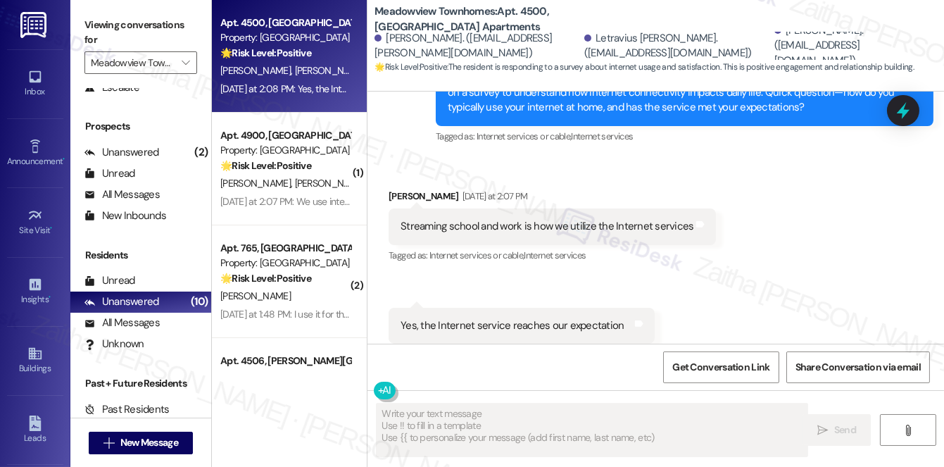
scroll to position [3371, 0]
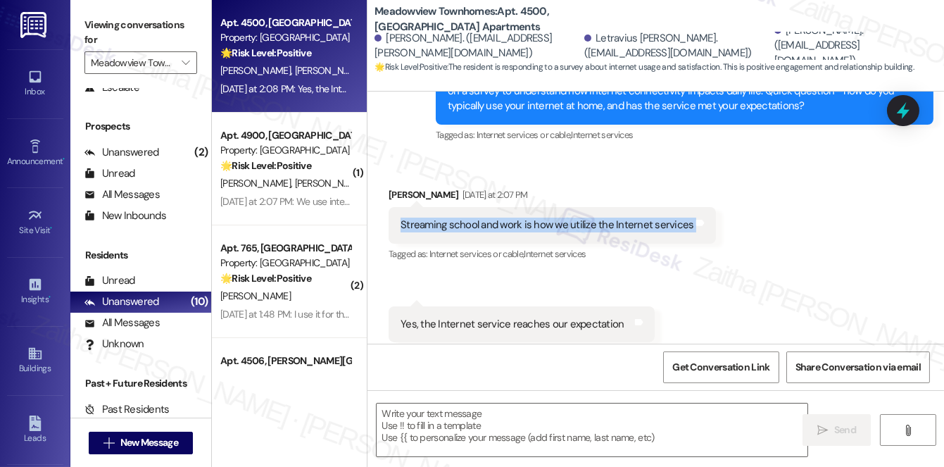
drag, startPoint x: 396, startPoint y: 189, endPoint x: 713, endPoint y: 195, distance: 317.0
click at [713, 195] on div "Received via SMS [PERSON_NAME] [DATE] at 2:07 PM Streaming school and work is h…" at bounding box center [552, 226] width 349 height 98
copy div "Streaming school and work is how we utilize the Internet services Tags and notes"
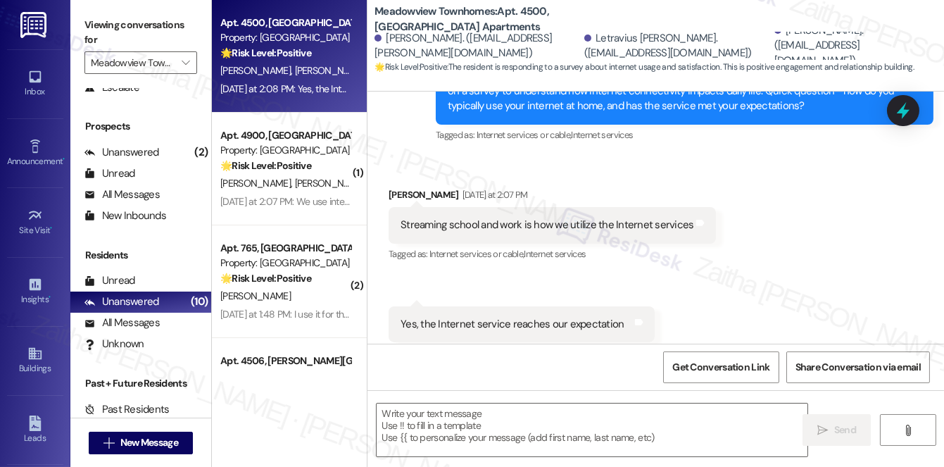
click at [494, 296] on div "Received via SMS 2:08 PM [PERSON_NAME] [DATE] at 2:08 PM Yes, the Internet serv…" at bounding box center [521, 335] width 287 height 78
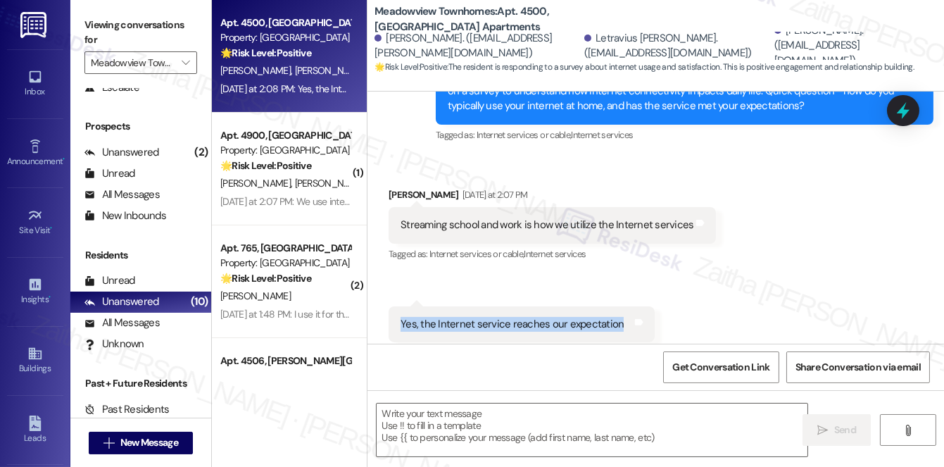
drag, startPoint x: 396, startPoint y: 295, endPoint x: 614, endPoint y: 293, distance: 218.3
click at [614, 306] on div "Yes, the Internet service reaches our expectation Tags and notes" at bounding box center [522, 324] width 266 height 36
copy div "Yes, the Internet service reaches our expectation"
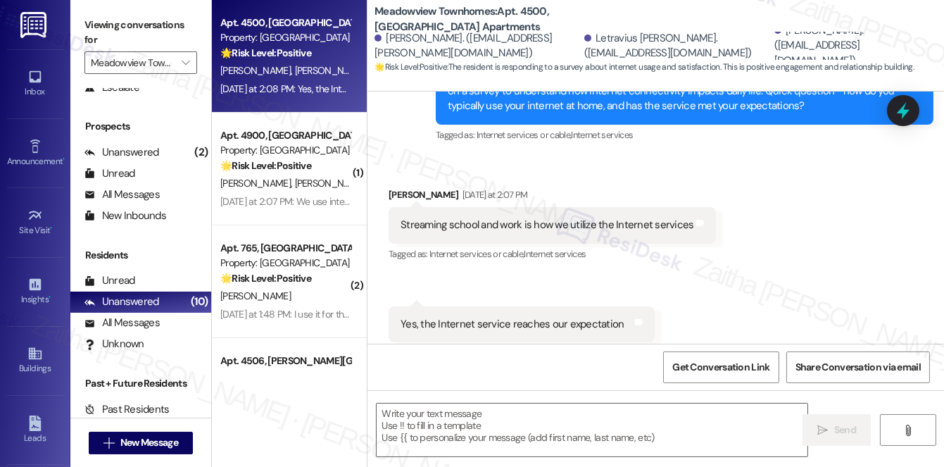
click at [678, 257] on div "Received via SMS [PERSON_NAME] [DATE] at 2:07 PM Streaming school and work is h…" at bounding box center [656, 265] width 577 height 218
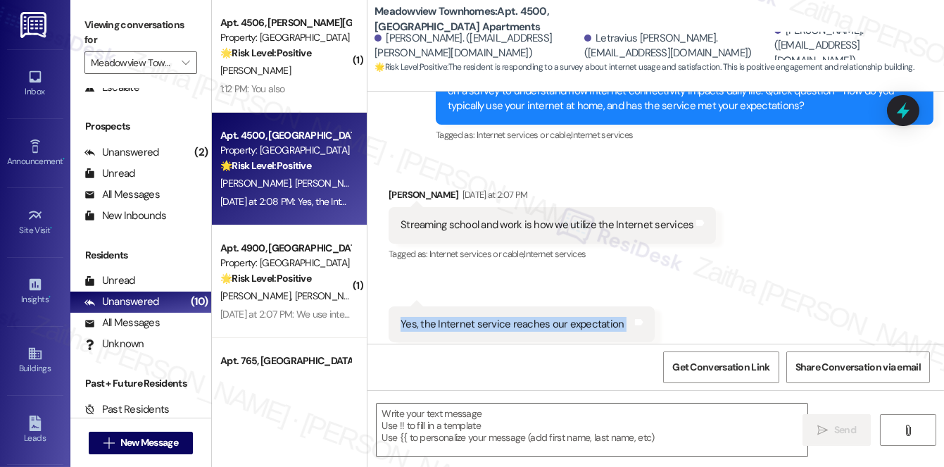
drag, startPoint x: 390, startPoint y: 291, endPoint x: 638, endPoint y: 289, distance: 247.9
click at [638, 306] on div "Yes, the Internet service reaches our expectation Tags and notes" at bounding box center [522, 324] width 266 height 36
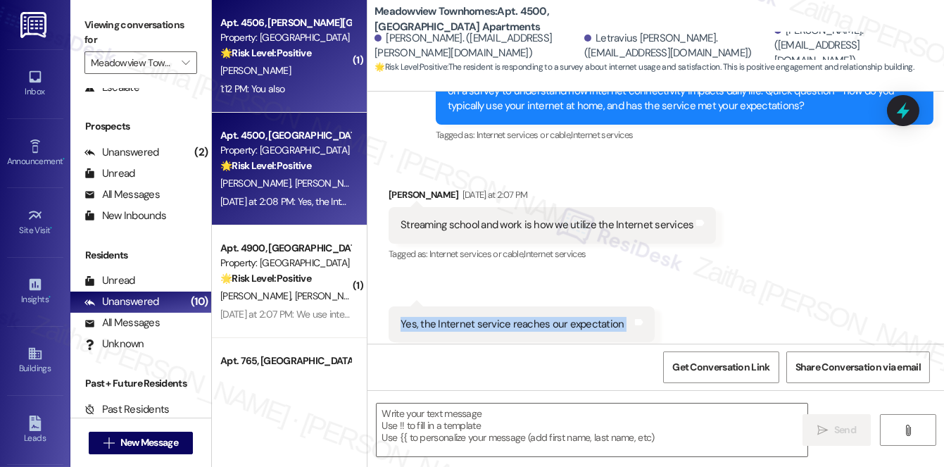
copy div "Yes, the Internet service reaches our expectation Tags and notes"
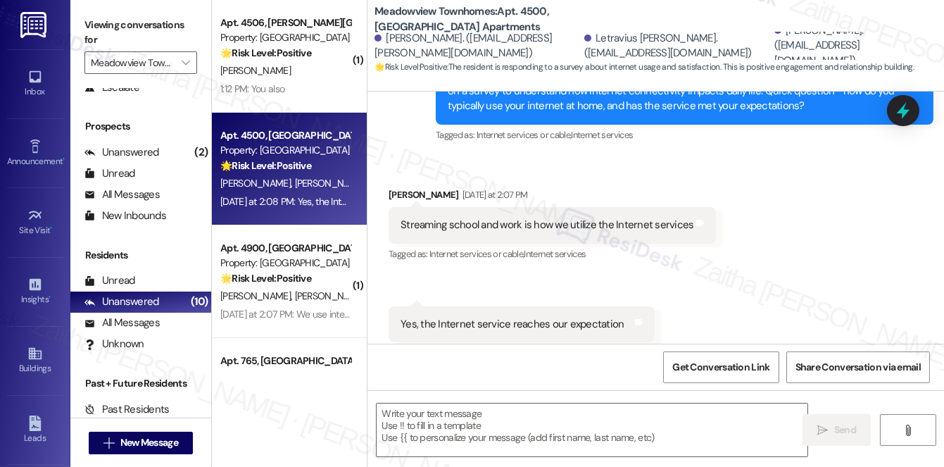
click at [446, 242] on div "Received via SMS [PERSON_NAME] [DATE] at 2:07 PM Streaming school and work is h…" at bounding box center [552, 226] width 349 height 98
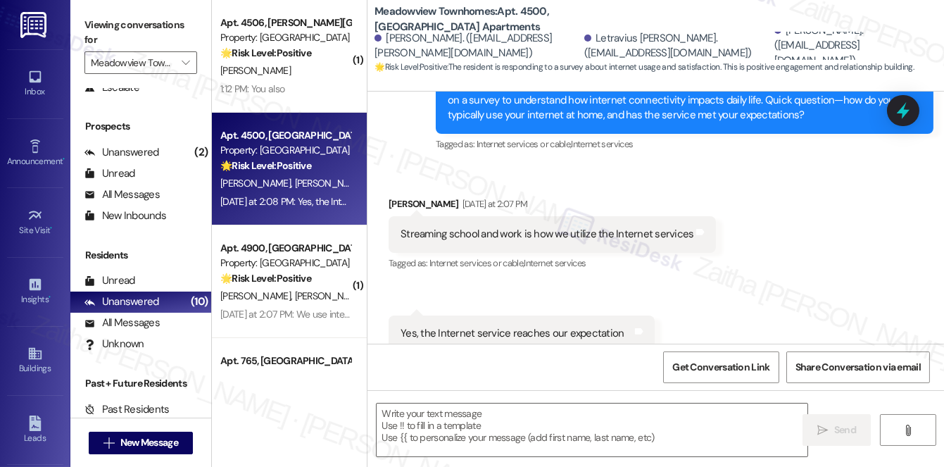
scroll to position [3371, 0]
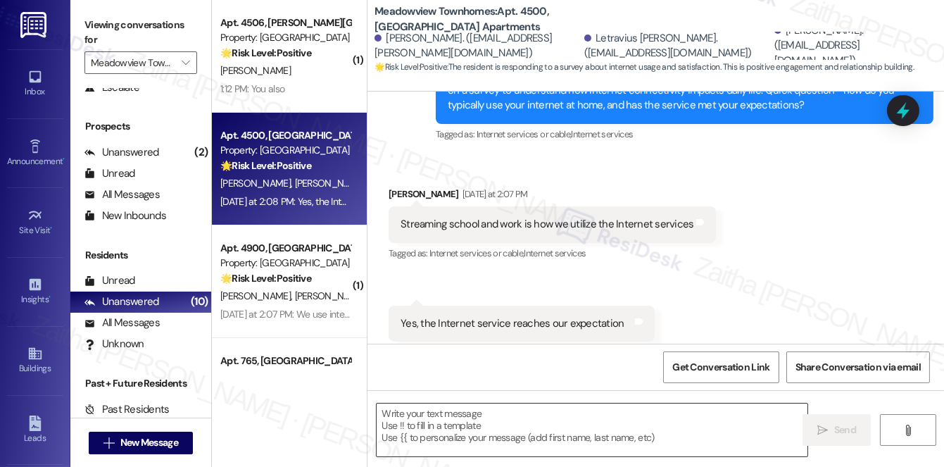
click at [479, 420] on textarea at bounding box center [592, 430] width 431 height 53
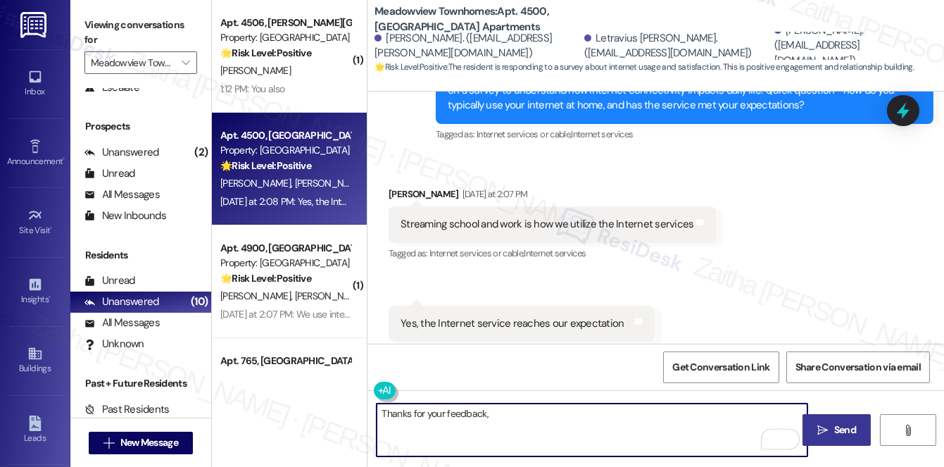
click at [399, 187] on div "[PERSON_NAME] [DATE] at 2:07 PM" at bounding box center [552, 197] width 327 height 20
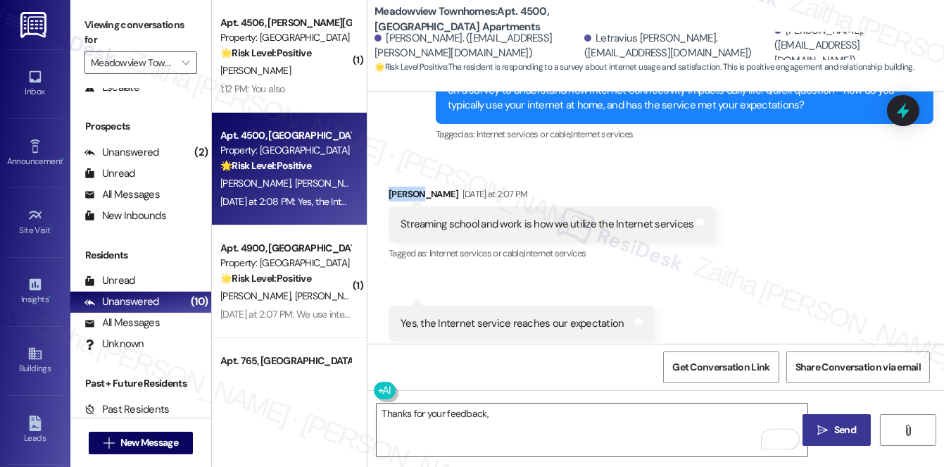
click at [399, 187] on div "[PERSON_NAME] [DATE] at 2:07 PM" at bounding box center [552, 197] width 327 height 20
copy div "Lerona"
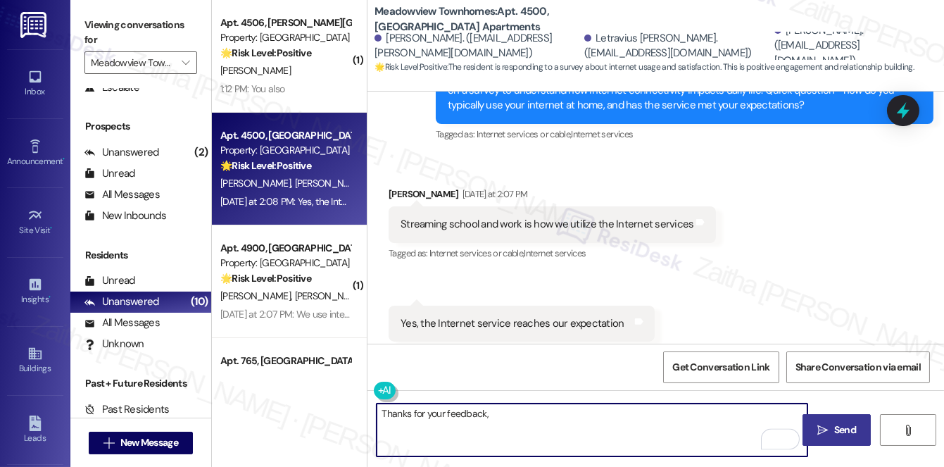
click at [530, 422] on textarea "Thanks for your feedback," at bounding box center [592, 430] width 431 height 53
paste textarea "Lerona"
paste textarea "Is there anything that could make your connectivity experience even better?"
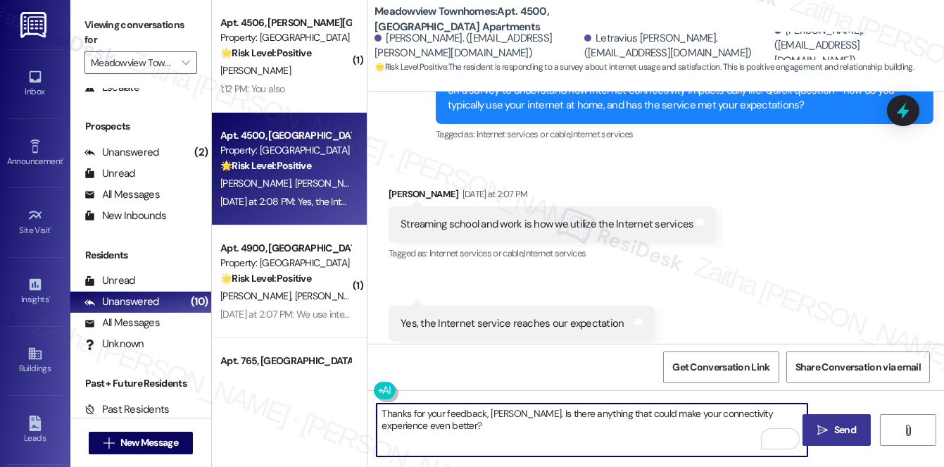
type textarea "Thanks for your feedback, [PERSON_NAME]. Is there anything that could make your…"
click at [851, 432] on span "Send" at bounding box center [846, 430] width 22 height 15
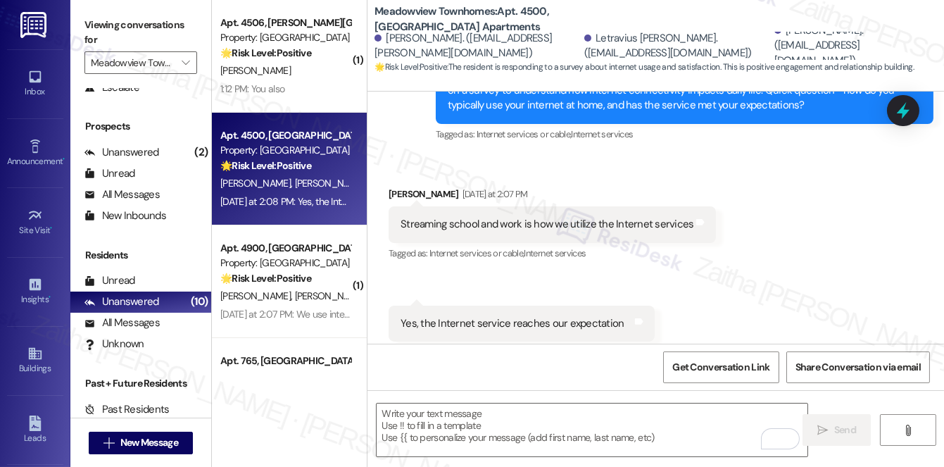
scroll to position [3371, 0]
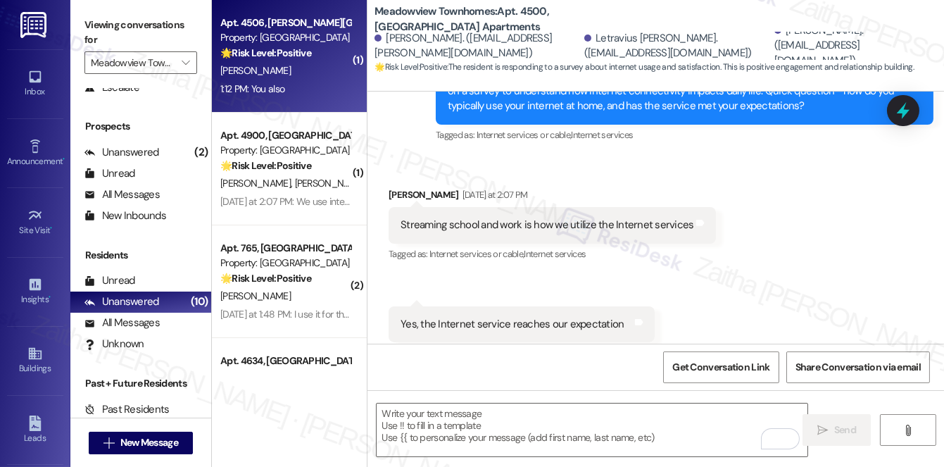
click at [327, 73] on div "[PERSON_NAME]" at bounding box center [285, 71] width 133 height 18
type textarea "Fetching suggested responses. Please feel free to read through the conversation…"
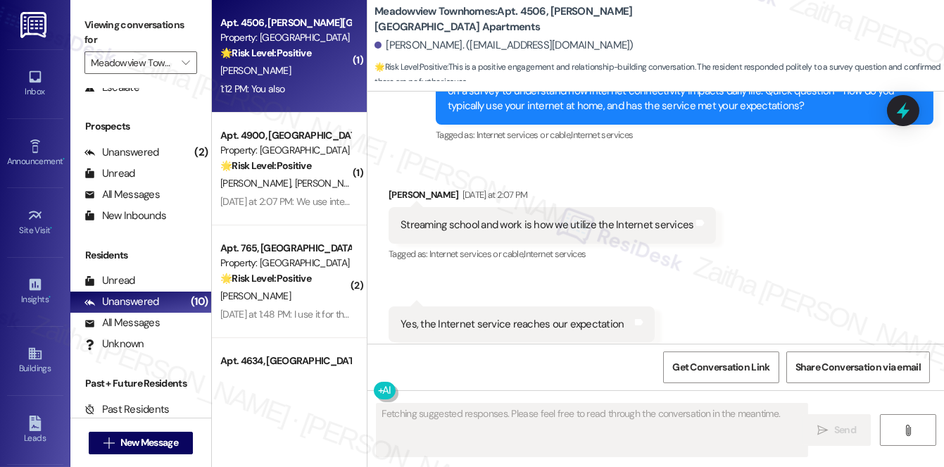
scroll to position [1280, 0]
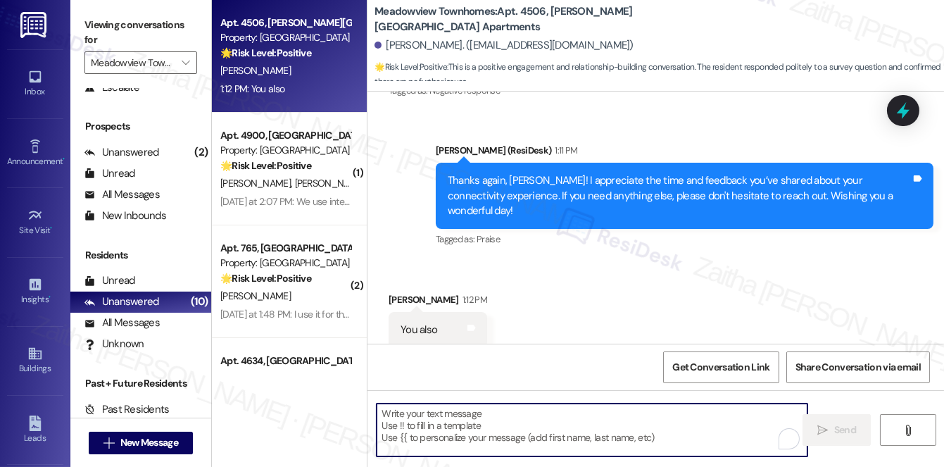
click at [539, 426] on textarea "To enrich screen reader interactions, please activate Accessibility in Grammarl…" at bounding box center [592, 430] width 431 height 53
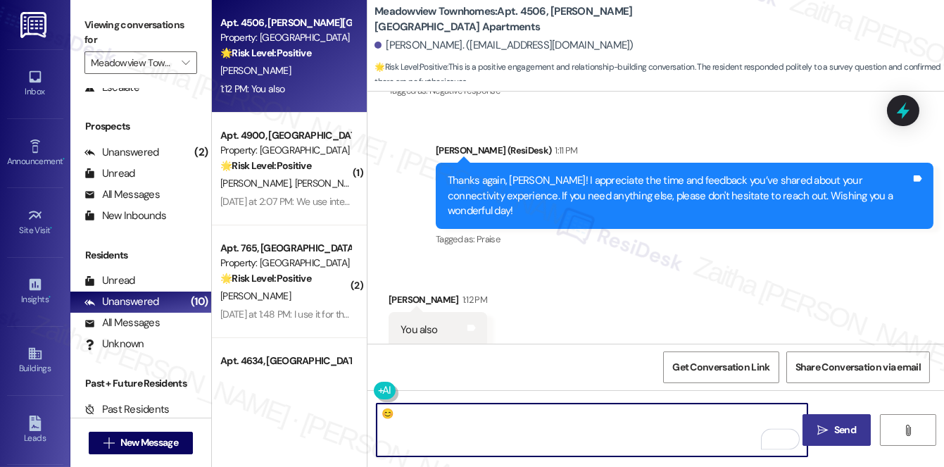
type textarea "😊"
click at [841, 428] on span "Send" at bounding box center [846, 430] width 22 height 15
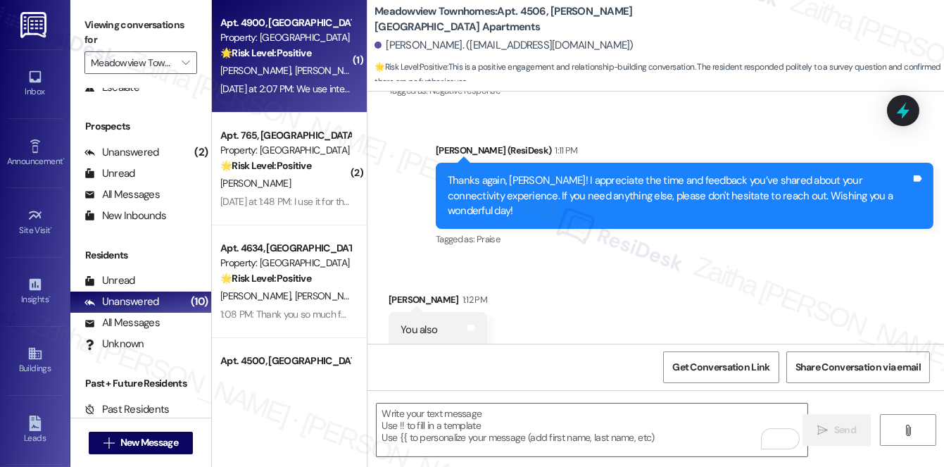
click at [291, 68] on div "[PERSON_NAME] [PERSON_NAME]" at bounding box center [285, 71] width 133 height 18
type textarea "Fetching suggested responses. Please feel free to read through the conversation…"
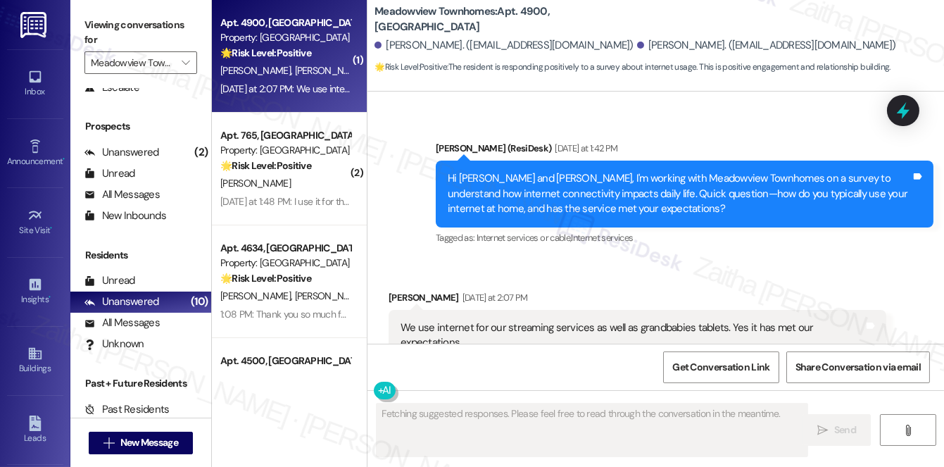
scroll to position [1963, 0]
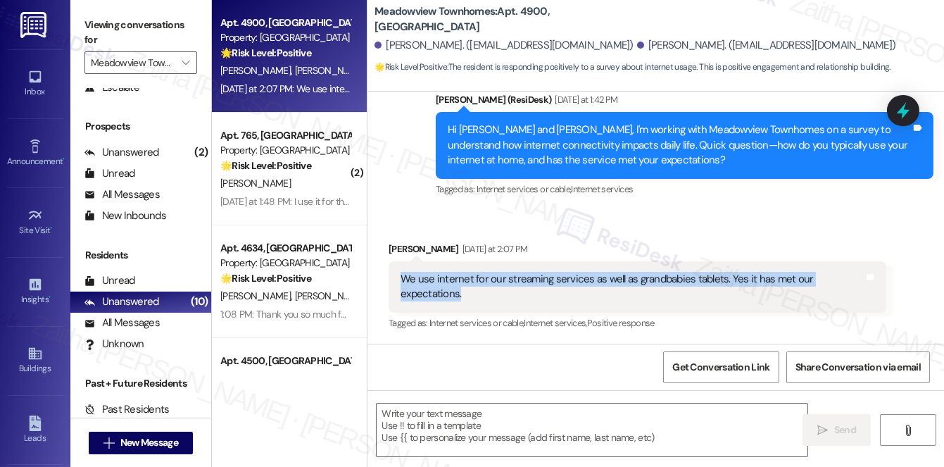
drag, startPoint x: 397, startPoint y: 278, endPoint x: 475, endPoint y: 293, distance: 79.6
click at [475, 293] on div "We use internet for our streaming services as well as grandbabies tablets. Yes …" at bounding box center [638, 286] width 498 height 51
copy div "We use internet for our streaming services as well as grandbabies tablets. Yes …"
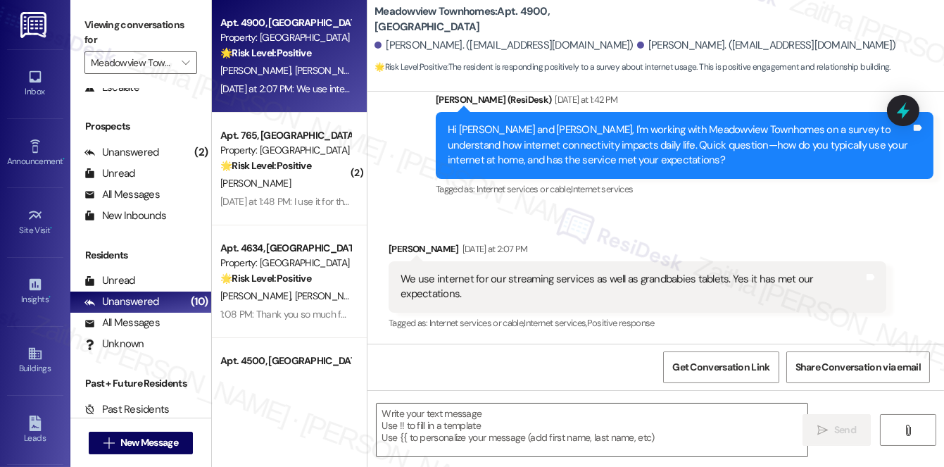
click at [637, 232] on div "Received via SMS [PERSON_NAME] [DATE] at 2:07 PM We use internet for our stream…" at bounding box center [637, 287] width 519 height 113
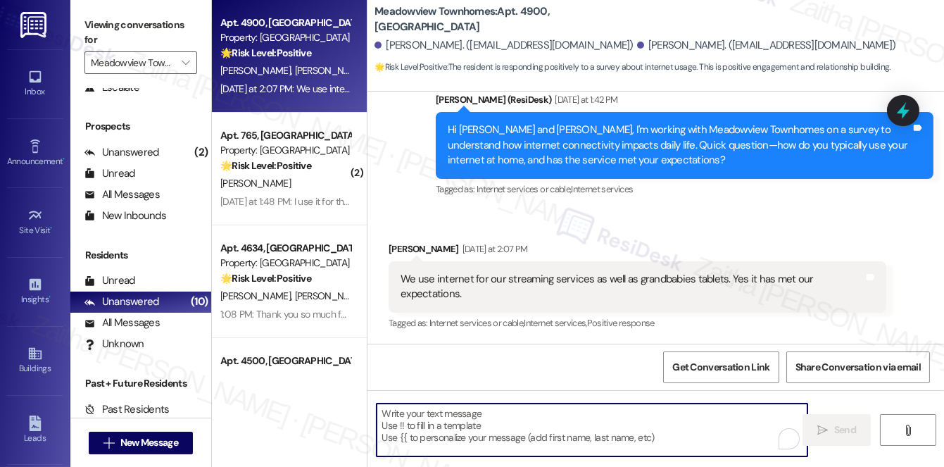
click at [458, 422] on textarea "To enrich screen reader interactions, please activate Accessibility in Grammarl…" at bounding box center [592, 430] width 431 height 53
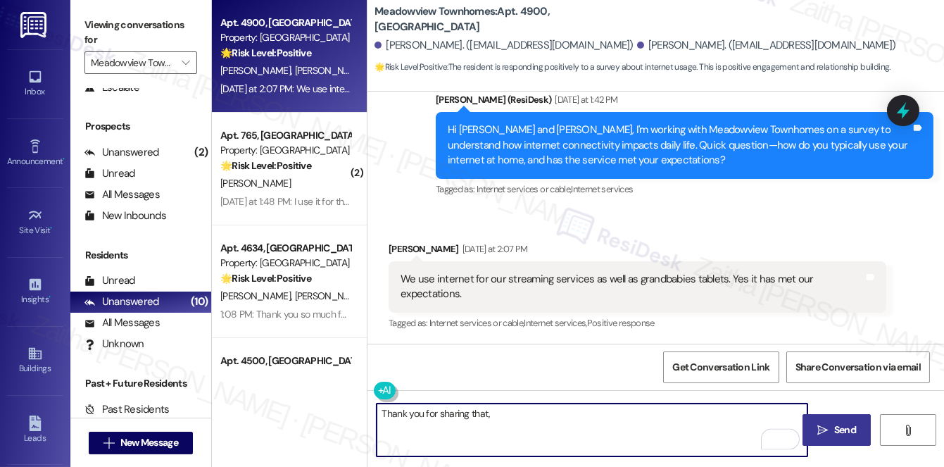
click at [403, 242] on div "[PERSON_NAME] [DATE] at 2:07 PM" at bounding box center [638, 252] width 498 height 20
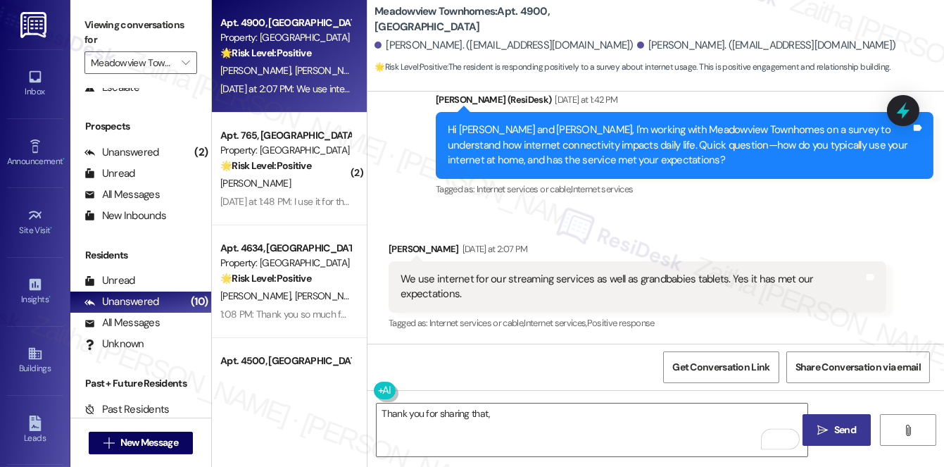
click at [397, 250] on div "[PERSON_NAME] [DATE] at 2:07 PM" at bounding box center [638, 252] width 498 height 20
copy div "Tannette"
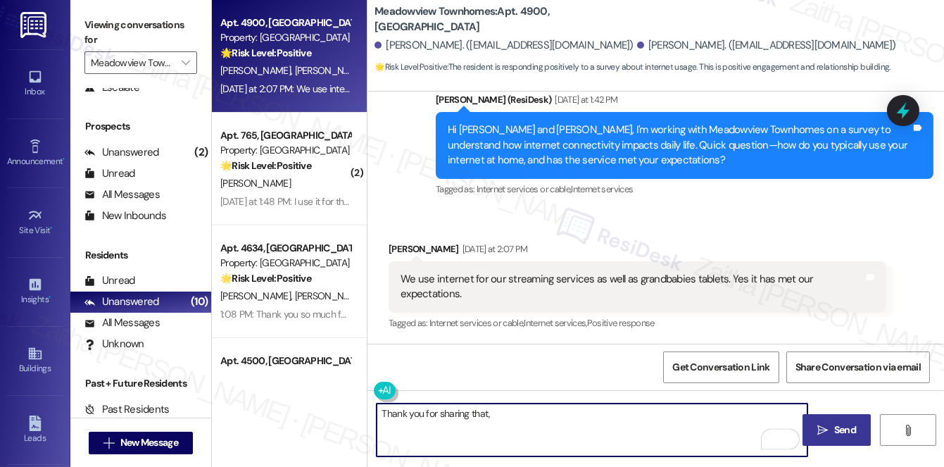
click at [519, 408] on textarea "Thank you for sharing that," at bounding box center [592, 430] width 431 height 53
paste textarea "Tannette"
paste textarea "Is there anything that would make your connectivity experience even better?"
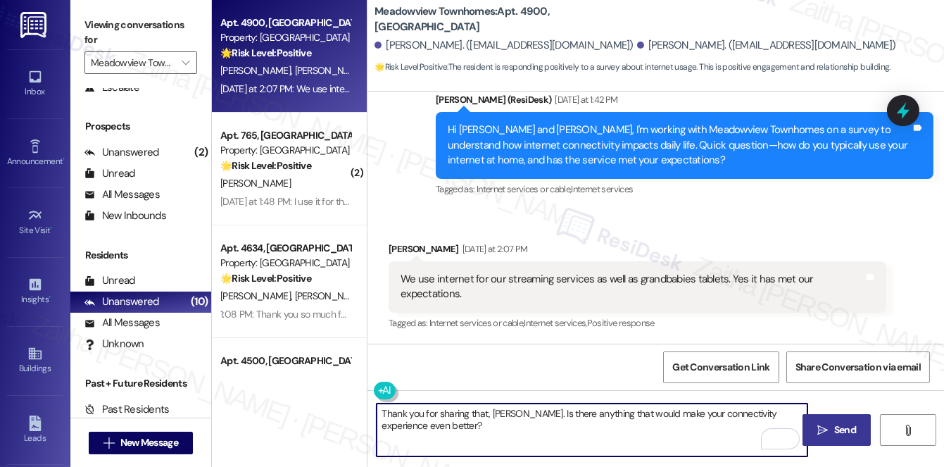
type textarea "Thank you for sharing that, [PERSON_NAME]. Is there anything that would make yo…"
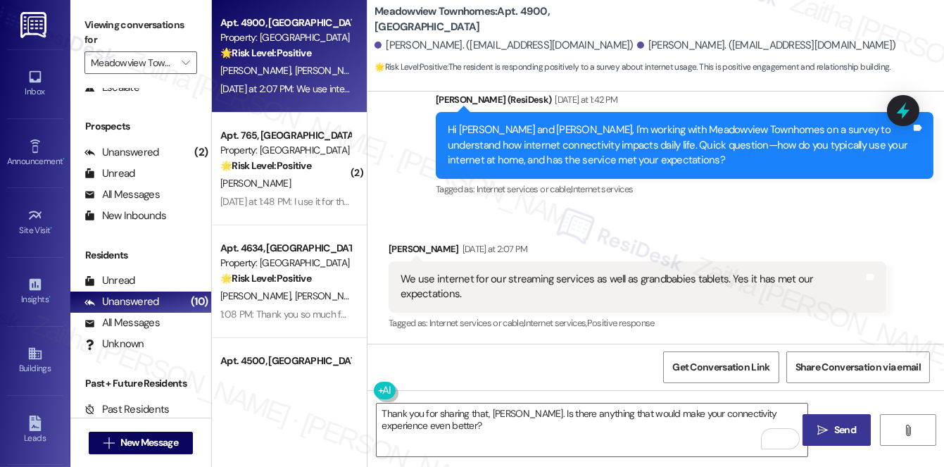
drag, startPoint x: 832, startPoint y: 429, endPoint x: 826, endPoint y: 425, distance: 7.3
click at [832, 429] on span "Send" at bounding box center [845, 430] width 27 height 15
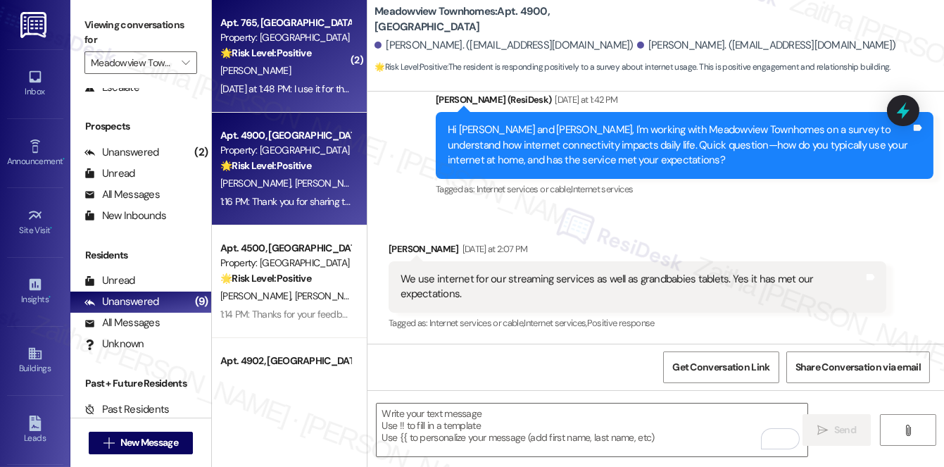
click at [315, 70] on div "[PERSON_NAME]" at bounding box center [285, 71] width 133 height 18
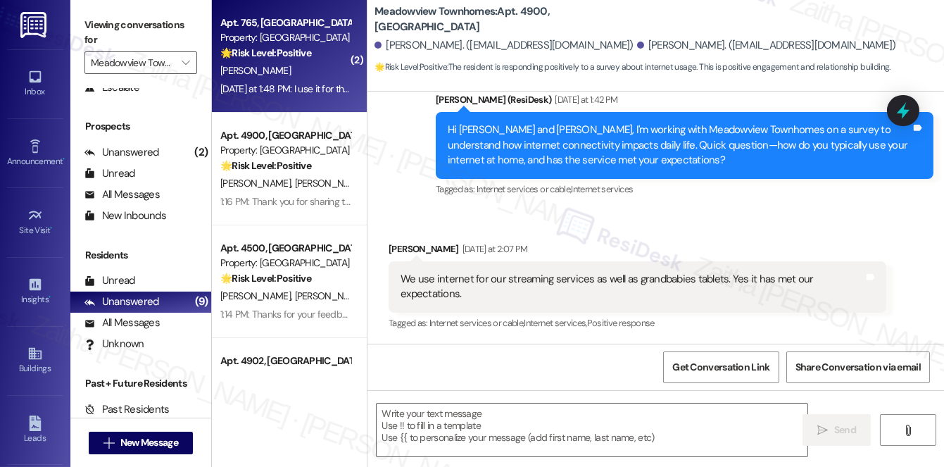
type textarea "Fetching suggested responses. Please feel free to read through the conversation…"
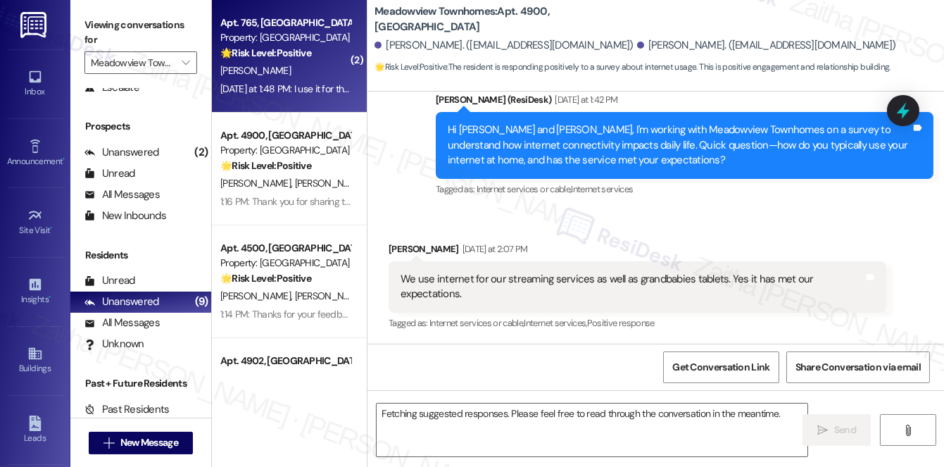
scroll to position [240, 0]
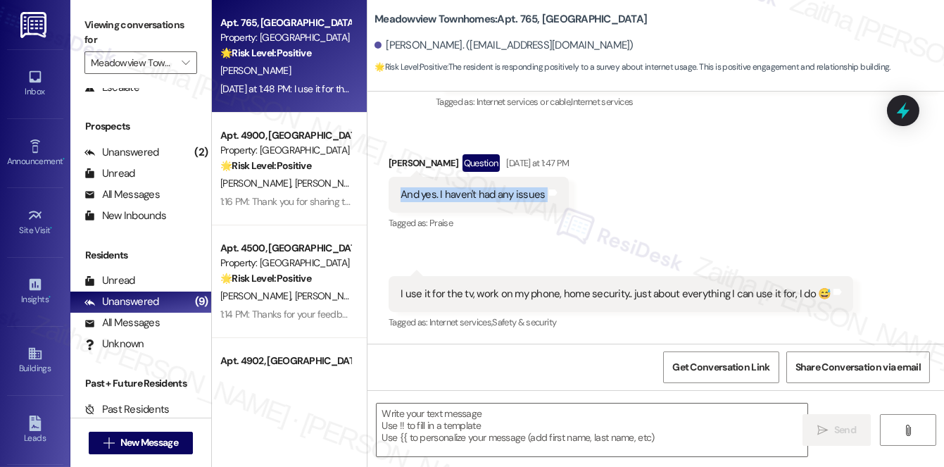
drag, startPoint x: 389, startPoint y: 188, endPoint x: 556, endPoint y: 199, distance: 168.0
click at [556, 199] on div "And yes. I haven't had any issues Tags and notes" at bounding box center [479, 195] width 180 height 36
copy div "And yes. I haven't had any issues Tags and notes"
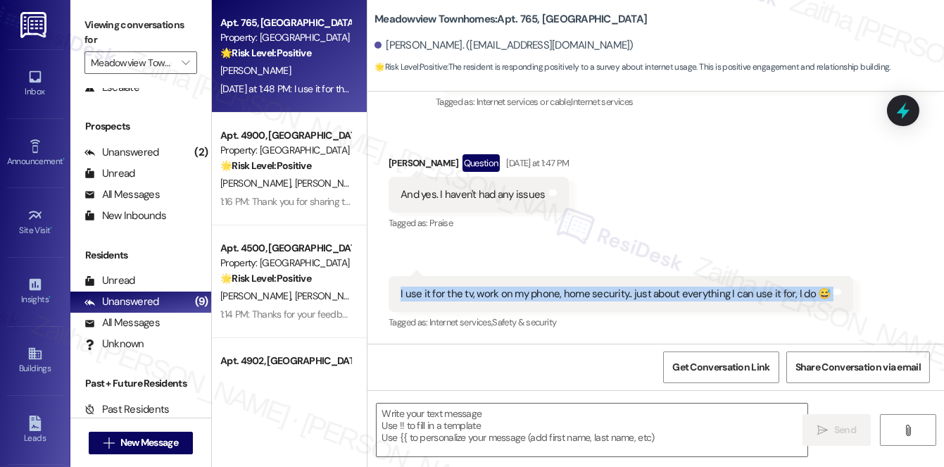
drag, startPoint x: 392, startPoint y: 293, endPoint x: 832, endPoint y: 302, distance: 440.3
click at [832, 302] on div "I use it for the tv, work on my phone, home security.. just about everything I …" at bounding box center [621, 294] width 465 height 36
copy div "I use it for the tv, work on my phone, home security.. just about everything I …"
click at [700, 207] on div "Received via SMS Sarah Kautz Question Yesterday at 1:47 PM And yes. I haven't h…" at bounding box center [656, 233] width 577 height 221
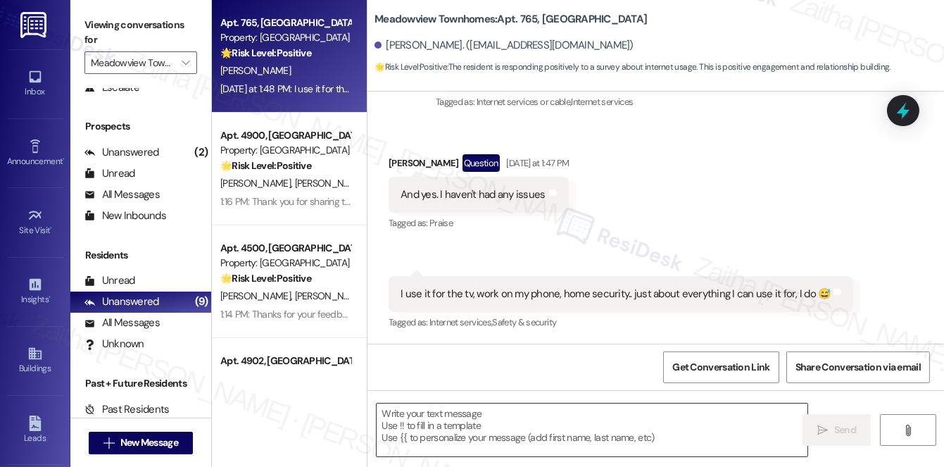
click at [441, 418] on textarea at bounding box center [592, 430] width 431 height 53
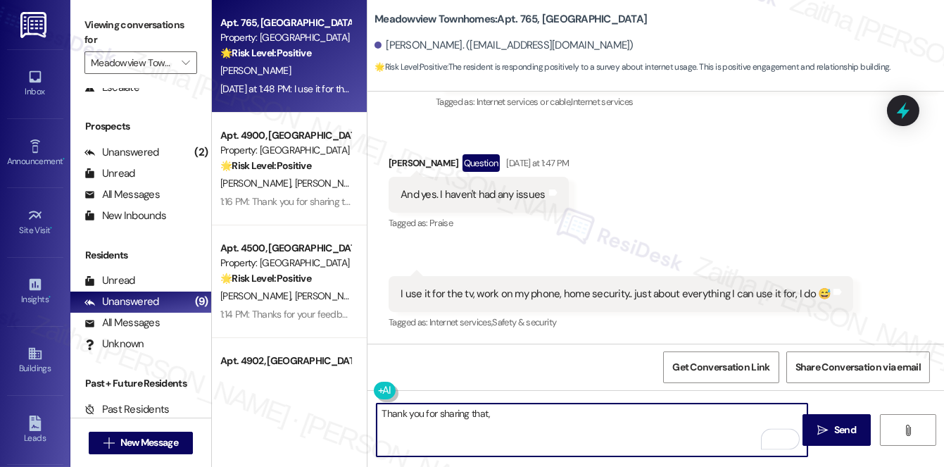
click at [399, 163] on div "Sarah Kautz Question Yesterday at 1:47 PM" at bounding box center [479, 165] width 180 height 23
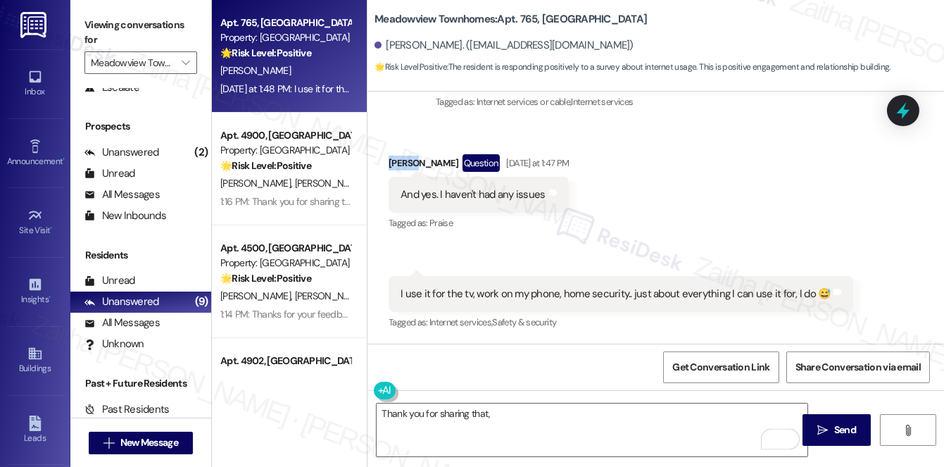
click at [399, 163] on div "Sarah Kautz Question Yesterday at 1:47 PM" at bounding box center [479, 165] width 180 height 23
copy div "[PERSON_NAME]"
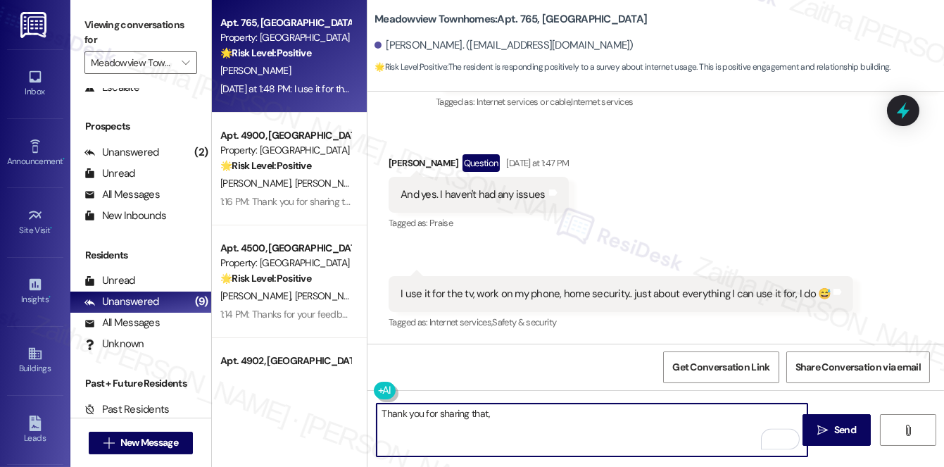
click at [536, 425] on textarea "Thank you for sharing that," at bounding box center [592, 430] width 431 height 53
paste textarea "[PERSON_NAME]"
type textarea "Thank you for sharing that, Sarah."
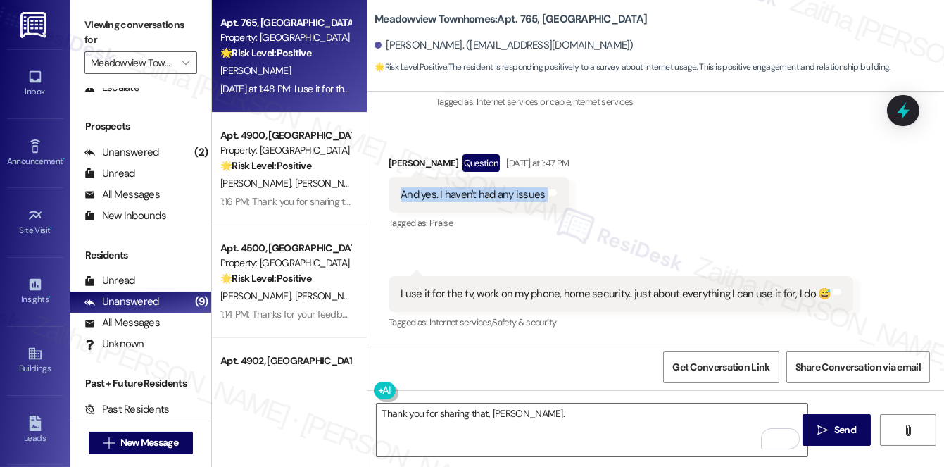
drag, startPoint x: 392, startPoint y: 196, endPoint x: 580, endPoint y: 193, distance: 188.1
click at [580, 193] on div "Received via SMS Sarah Kautz Question Yesterday at 1:47 PM And yes. I haven't h…" at bounding box center [656, 233] width 577 height 221
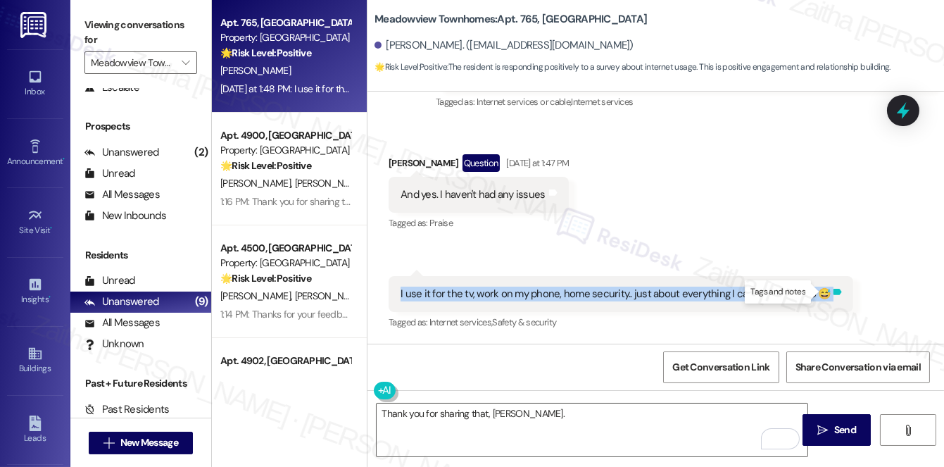
drag, startPoint x: 390, startPoint y: 290, endPoint x: 829, endPoint y: 296, distance: 438.8
click at [829, 295] on div "I use it for the tv, work on my phone, home security.. just about everything I …" at bounding box center [621, 294] width 465 height 36
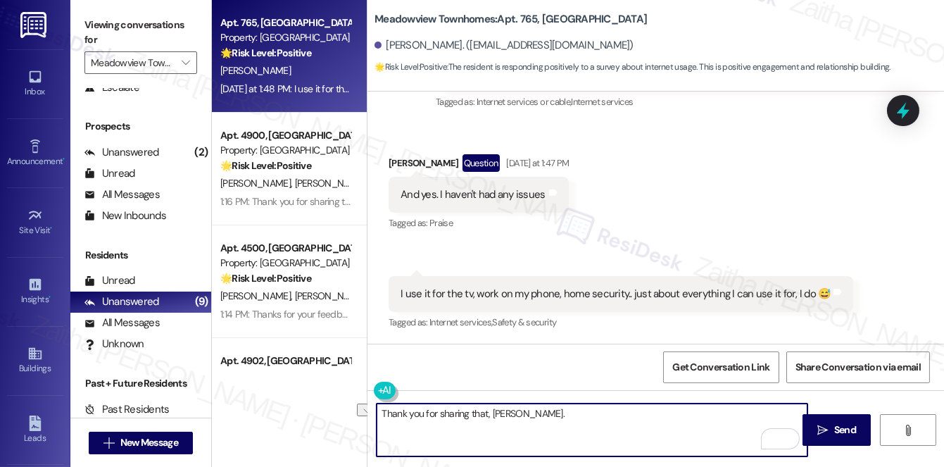
drag, startPoint x: 537, startPoint y: 420, endPoint x: 361, endPoint y: 411, distance: 176.3
click at [361, 411] on div "Apt. 765, 48th Meadowview Apartments Property: Meadowview Townhomes 🌟 Risk Leve…" at bounding box center [578, 233] width 732 height 467
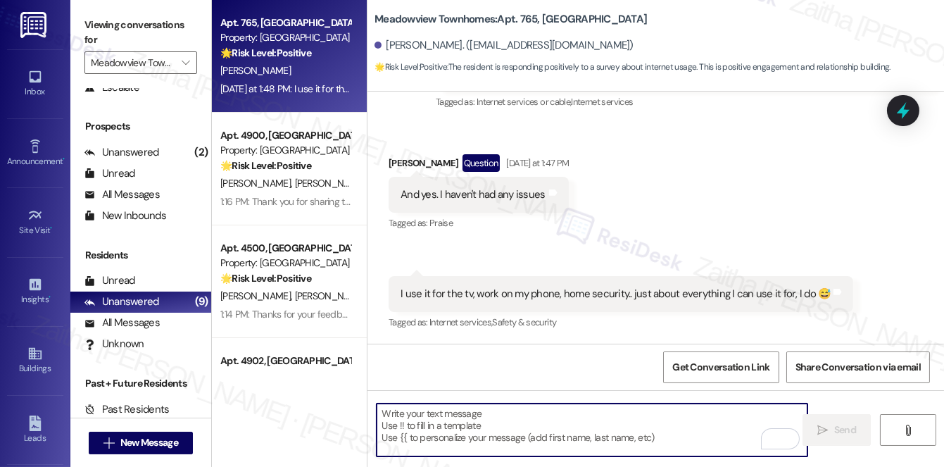
paste textarea "That’s wonderful to hear! I’m glad the service has been working well for you an…"
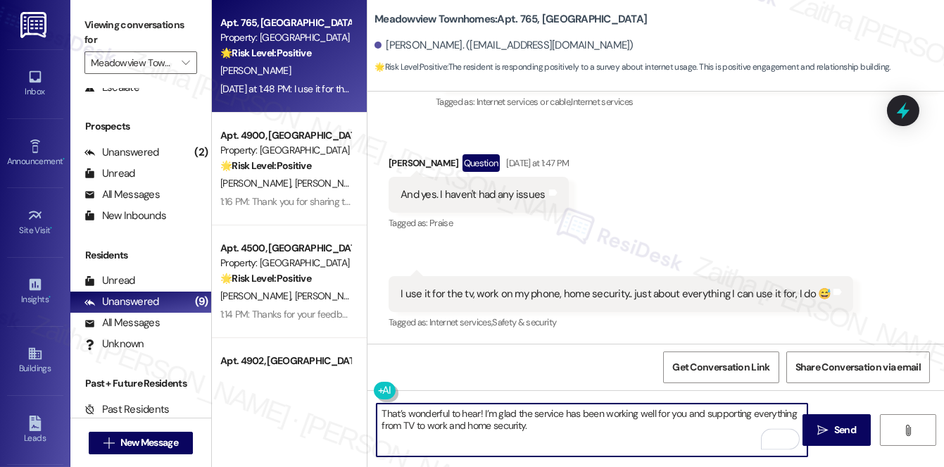
click at [399, 159] on div "Sarah Kautz Question Yesterday at 1:47 PM" at bounding box center [479, 165] width 180 height 23
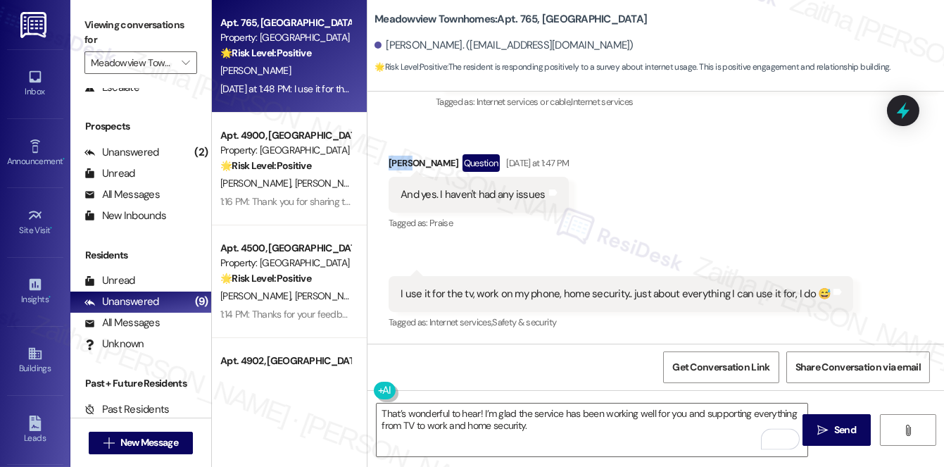
click at [399, 159] on div "Sarah Kautz Question Yesterday at 1:47 PM" at bounding box center [479, 165] width 180 height 23
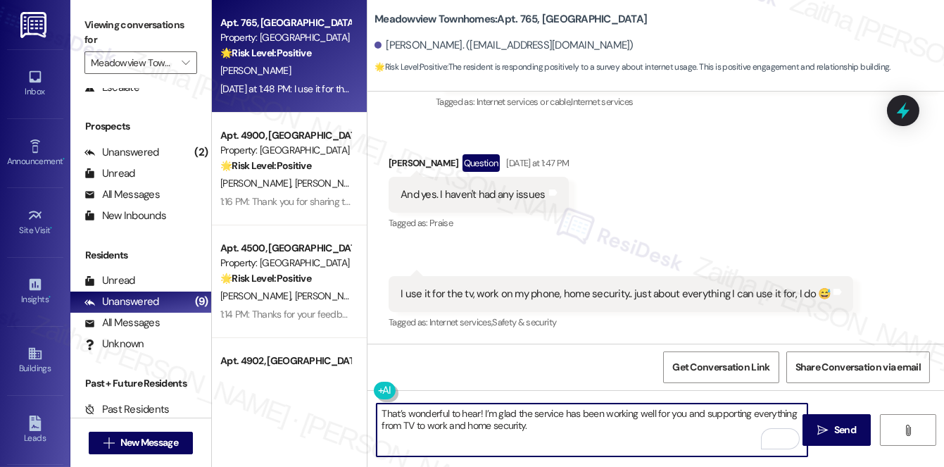
click at [477, 413] on textarea "That’s wonderful to hear! I’m glad the service has been working well for you an…" at bounding box center [592, 430] width 431 height 53
paste textarea "[PERSON_NAME]"
click at [592, 422] on textarea "That’s wonderful to hear, Sarah! I’m glad the service has been working well for…" at bounding box center [592, 430] width 431 height 53
paste textarea "Is there anything that would make it even better?"
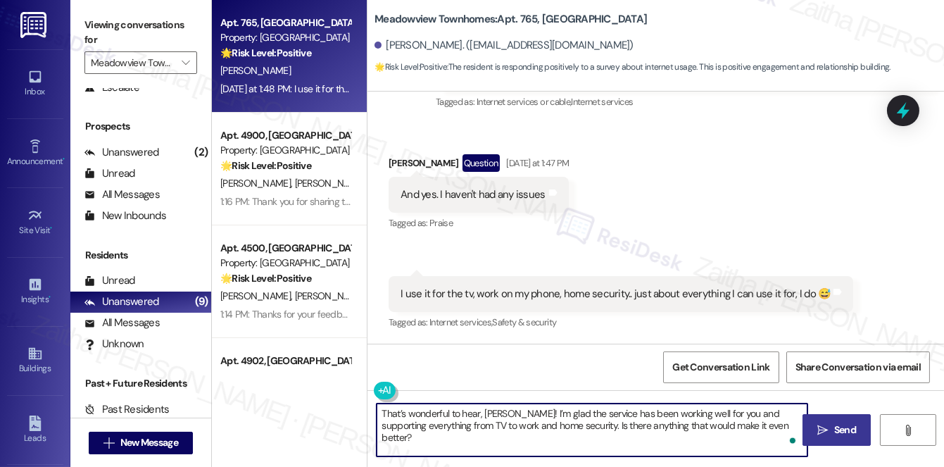
type textarea "That’s wonderful to hear, [PERSON_NAME]! I’m glad the service has been working …"
click at [837, 427] on span "Send" at bounding box center [846, 430] width 22 height 15
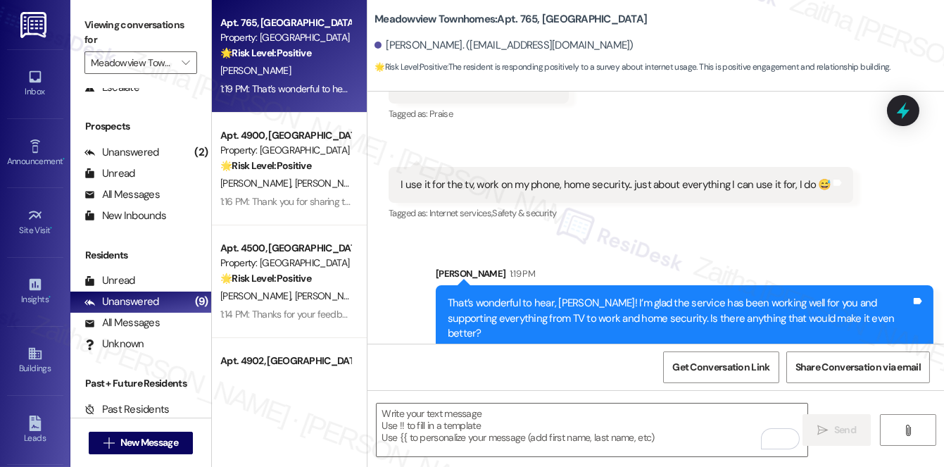
scroll to position [353, 0]
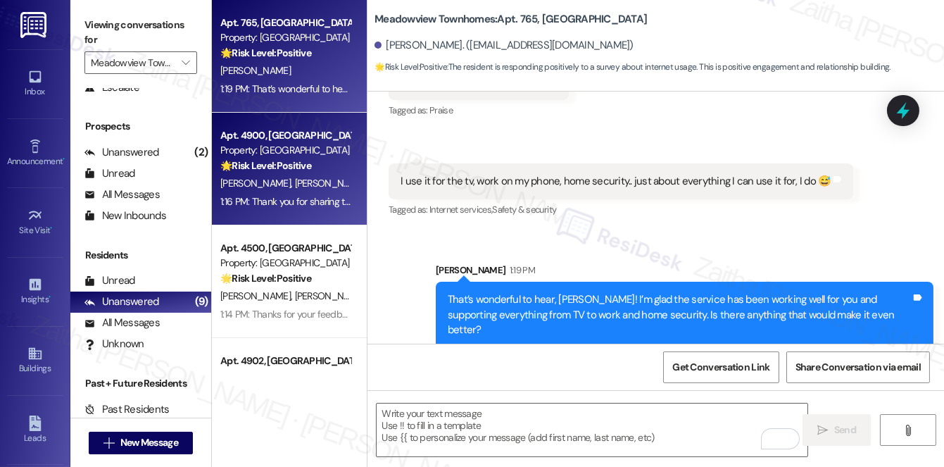
click at [300, 189] on div "N. Ellis T. Brooks" at bounding box center [285, 184] width 133 height 18
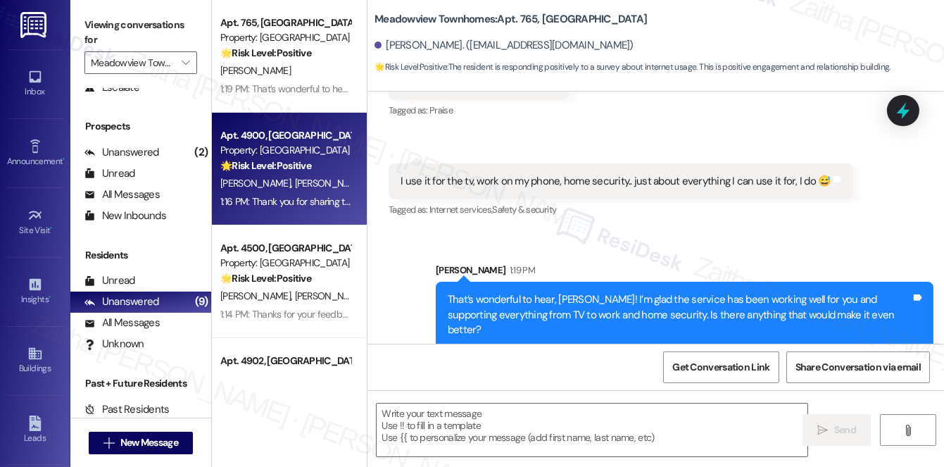
type textarea "Fetching suggested responses. Please feel free to read through the conversation…"
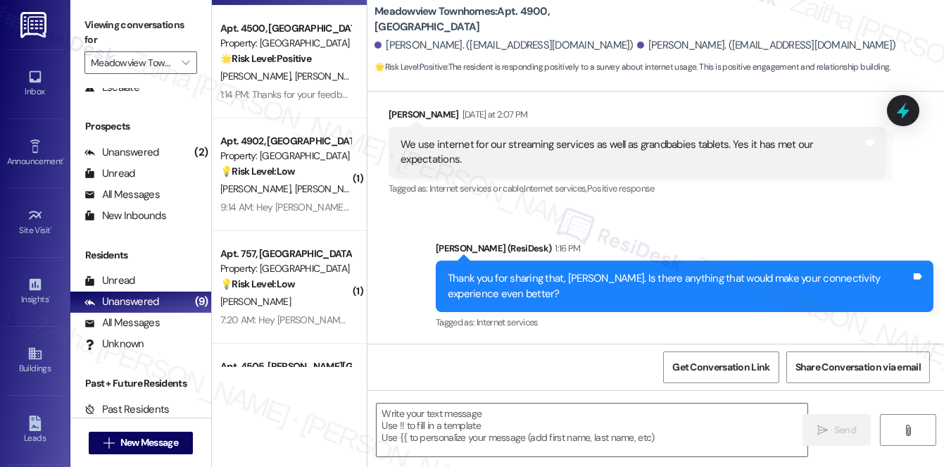
scroll to position [256, 0]
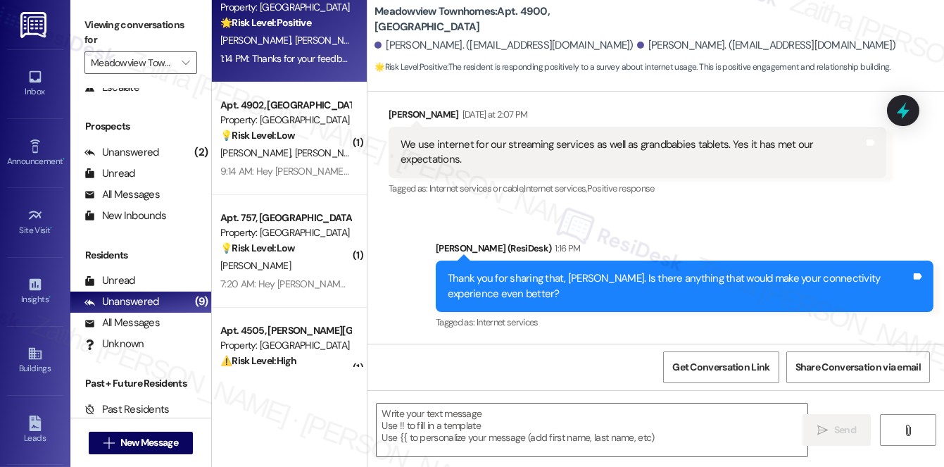
click at [369, 40] on span "[PERSON_NAME]" at bounding box center [404, 40] width 70 height 13
type textarea "Fetching suggested responses. Please feel free to read through the conversation…"
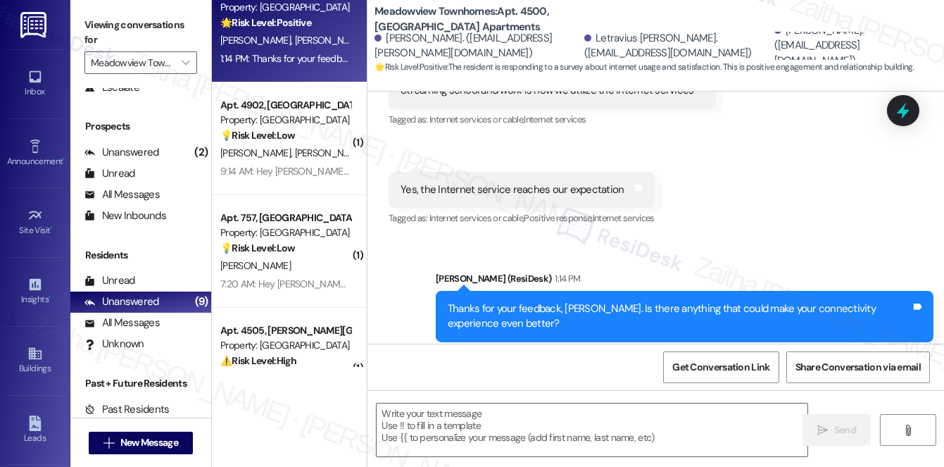
scroll to position [3506, 0]
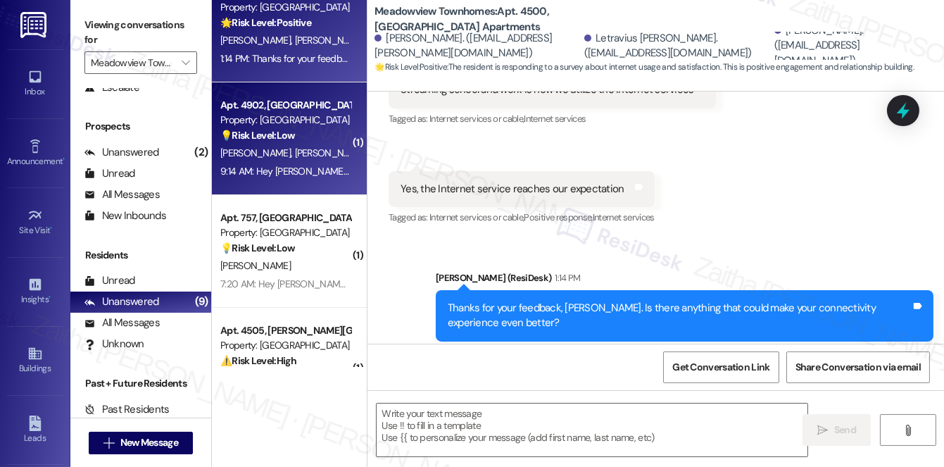
click at [271, 180] on div "Apt. 4902, Madis Meadowview Apartments Property: Meadowview Townhomes 💡 Risk Le…" at bounding box center [289, 138] width 155 height 113
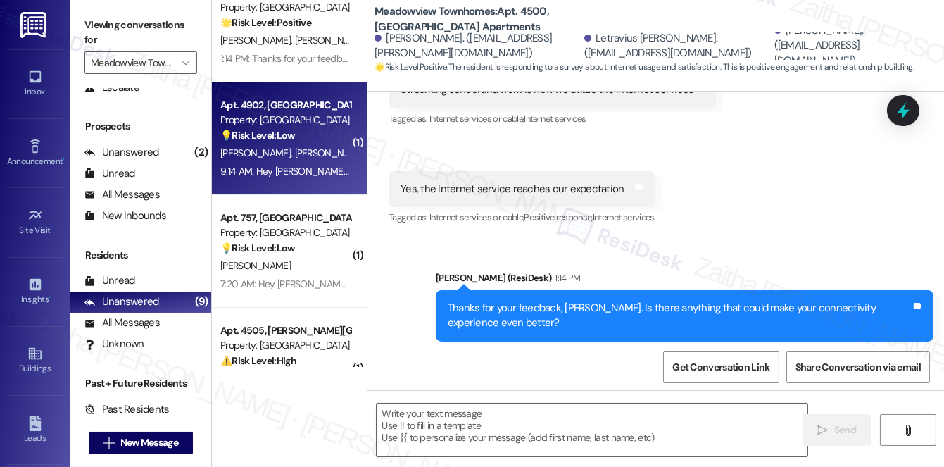
type textarea "Fetching suggested responses. Please feel free to read through the conversation…"
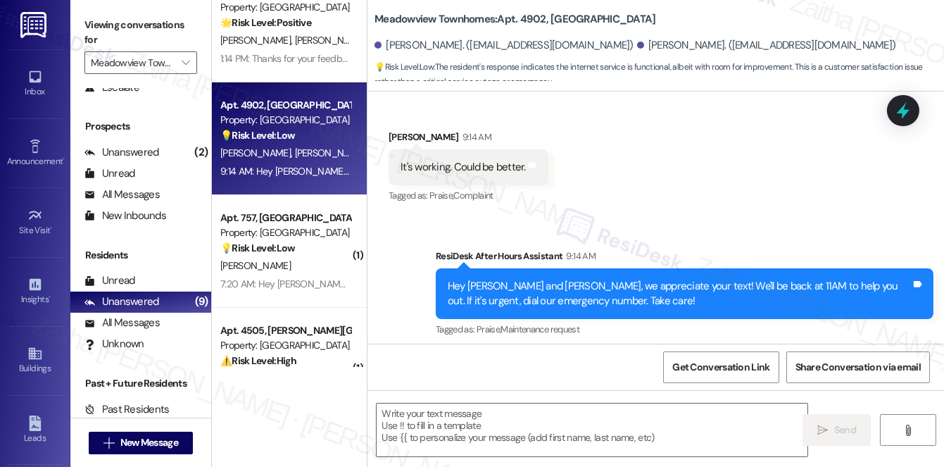
scroll to position [526, 0]
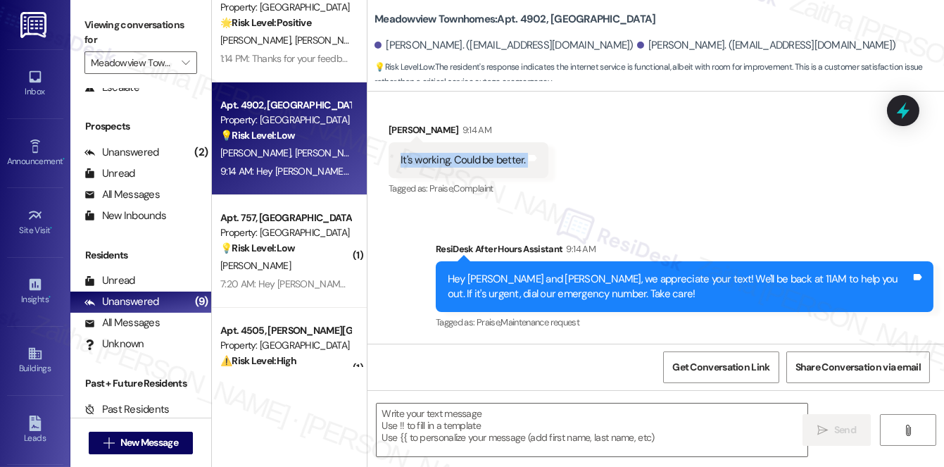
drag, startPoint x: 439, startPoint y: 156, endPoint x: 575, endPoint y: 165, distance: 136.2
click at [575, 165] on div "Received via SMS Latonia Killebrew 9:14 AM It's working. Could be better. Tags …" at bounding box center [656, 150] width 577 height 119
click at [423, 419] on textarea at bounding box center [592, 430] width 431 height 53
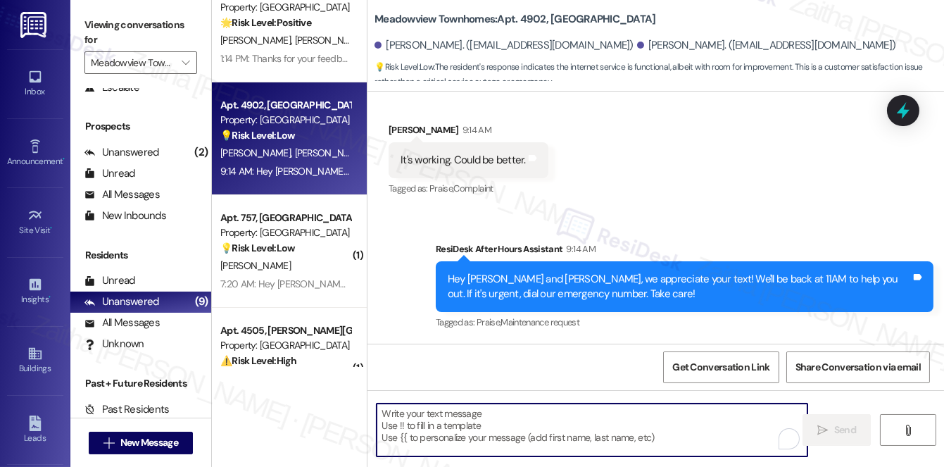
paste textarea "Thank you for sharing that. I’m glad to hear it’s working, and I’d love to know…"
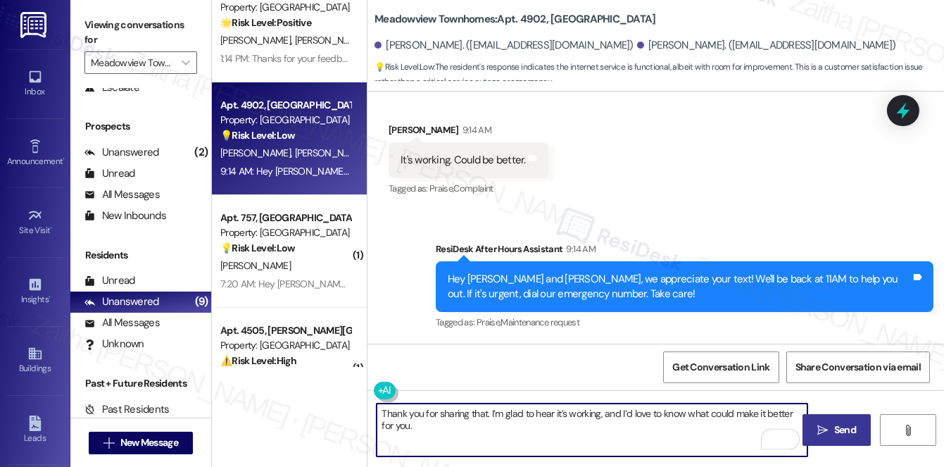
type textarea "Thank you for sharing that. I’m glad to hear it’s working, and I’d love to know…"
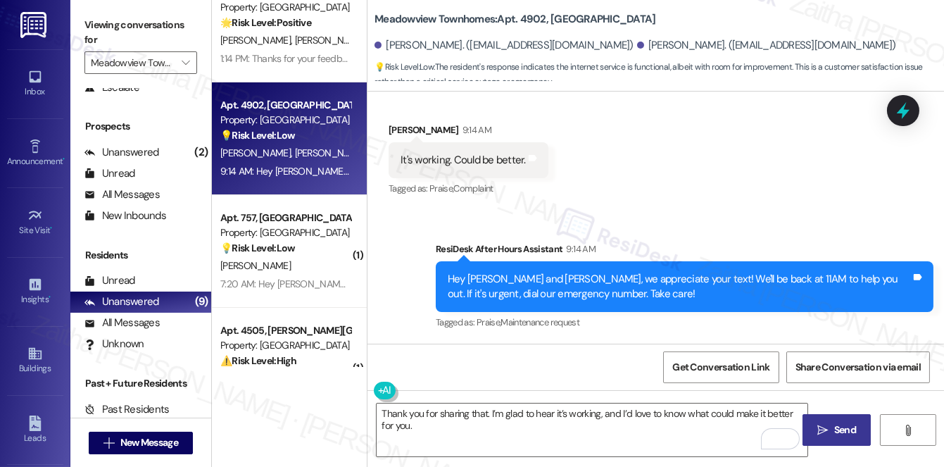
click at [399, 123] on div "Latonia Killebrew 9:14 AM" at bounding box center [469, 133] width 160 height 20
click at [399, 126] on div "Latonia Killebrew 9:14 AM" at bounding box center [469, 133] width 160 height 20
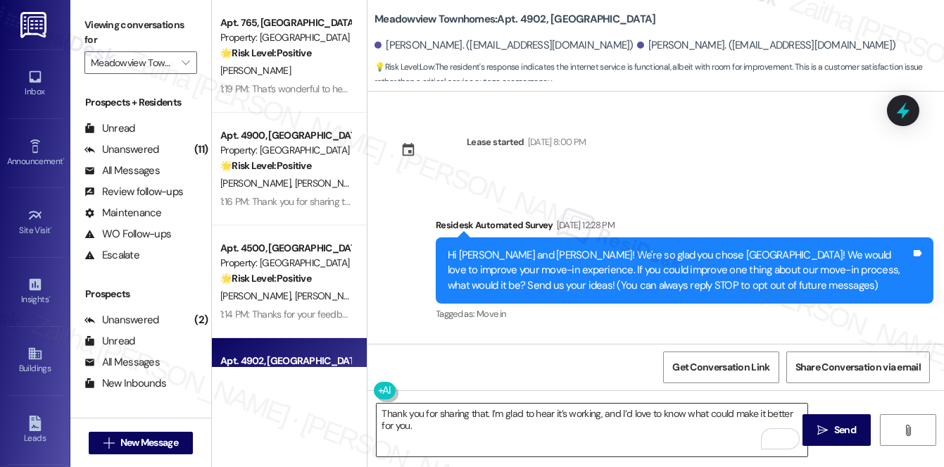
scroll to position [526, 0]
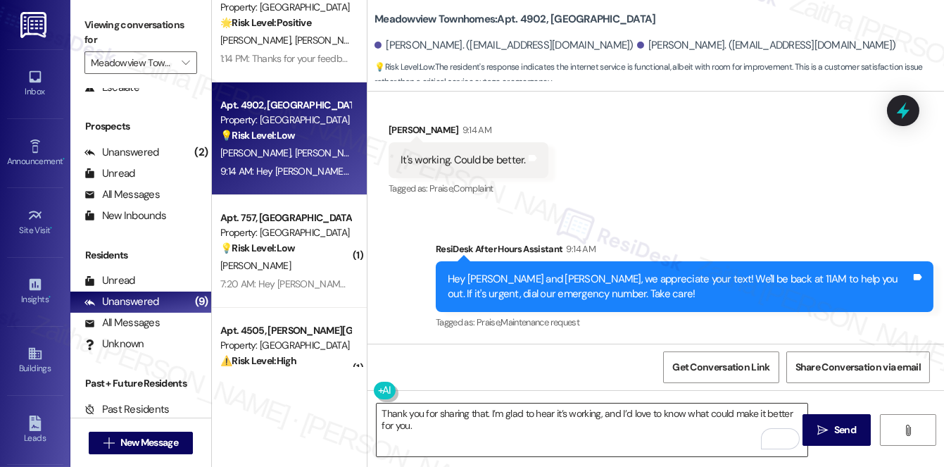
click at [486, 411] on textarea "Thank you for sharing that. I’m glad to hear it’s working, and I’d love to know…" at bounding box center [592, 430] width 431 height 53
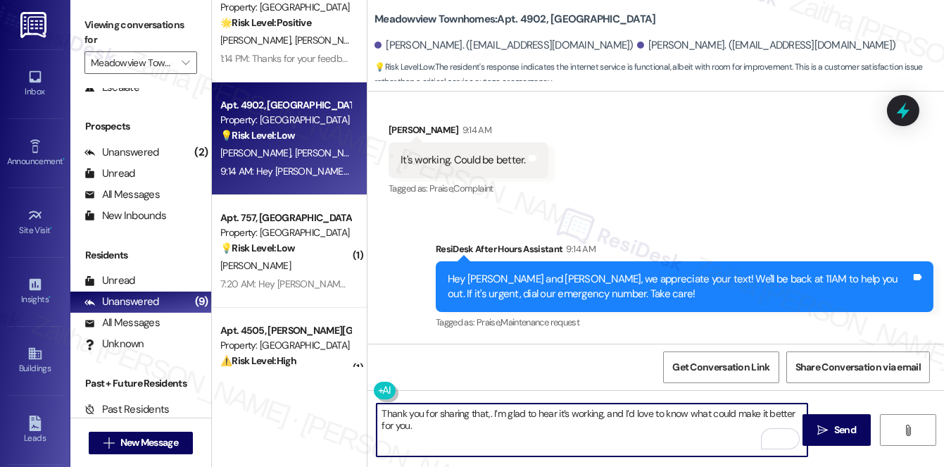
paste textarea "[PERSON_NAME]"
click at [455, 426] on textarea "Thank you for sharing that, [PERSON_NAME]. I’m glad to hear it’s working, and I…" at bounding box center [592, 430] width 431 height 53
type textarea "Thank you for sharing that, [PERSON_NAME]. I’m glad to hear it’s working, and I…"
click at [835, 427] on span "Send" at bounding box center [846, 430] width 22 height 15
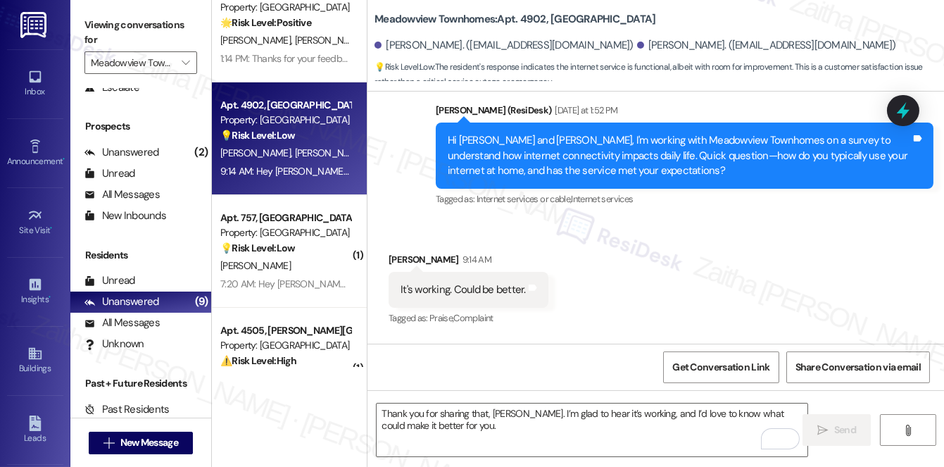
scroll to position [392, 0]
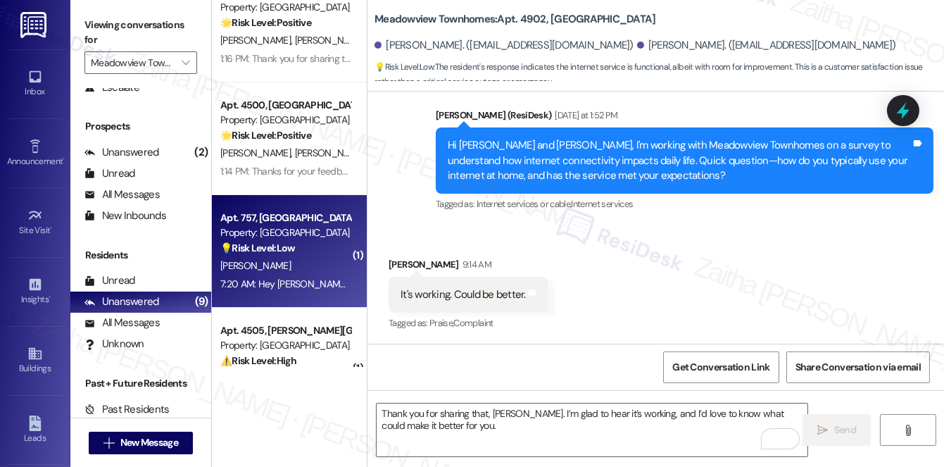
click at [317, 259] on div "[PERSON_NAME]" at bounding box center [285, 266] width 133 height 18
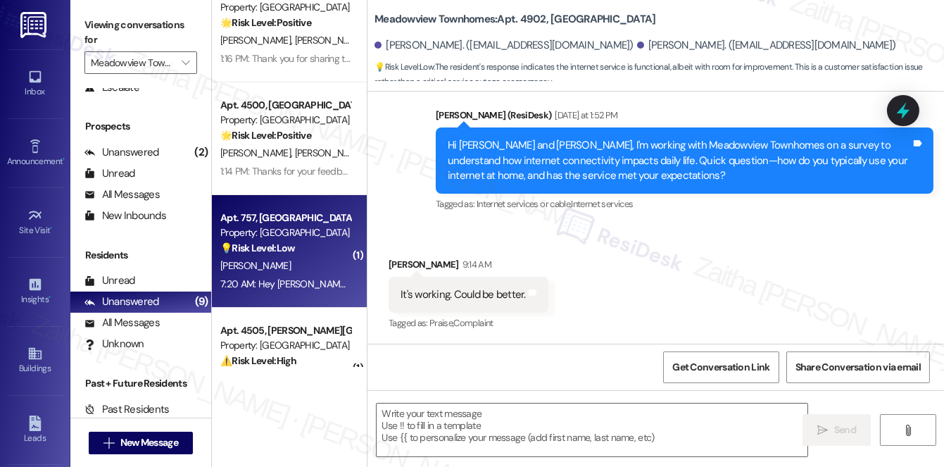
type textarea "Fetching suggested responses. Please feel free to read through the conversation…"
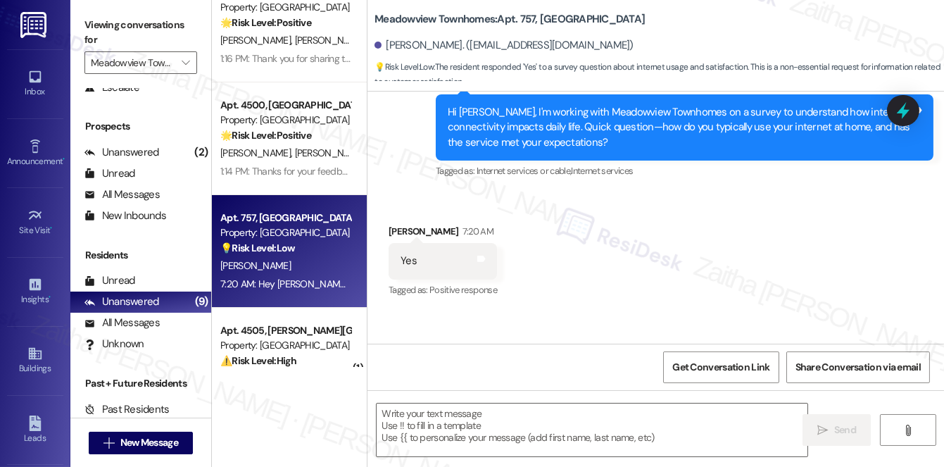
scroll to position [1340, 0]
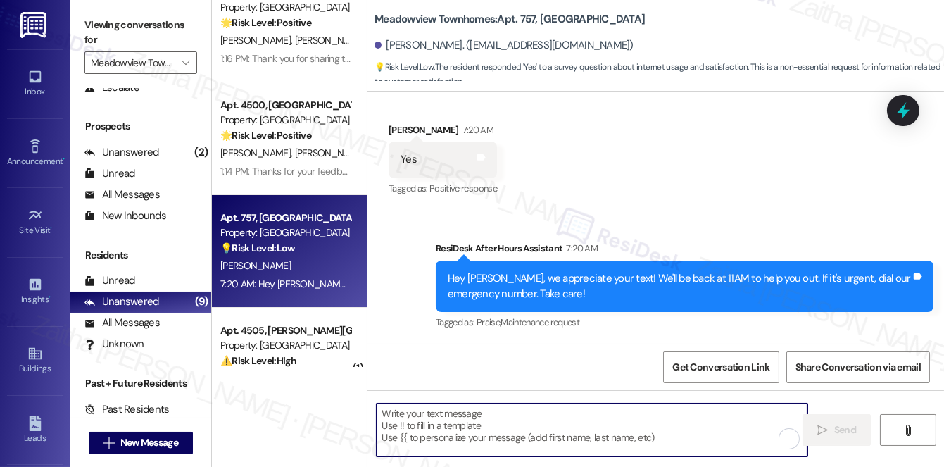
click at [455, 423] on textarea "To enrich screen reader interactions, please activate Accessibility in Grammarl…" at bounding box center [592, 430] width 431 height 53
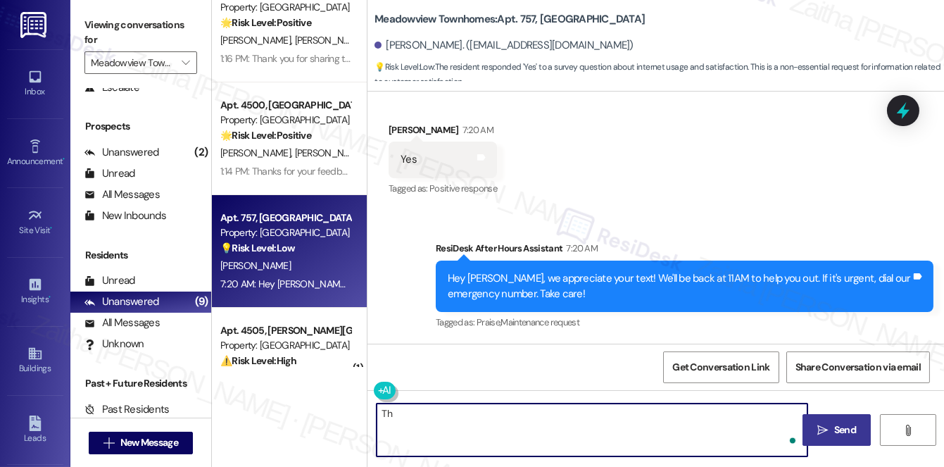
type textarea "T"
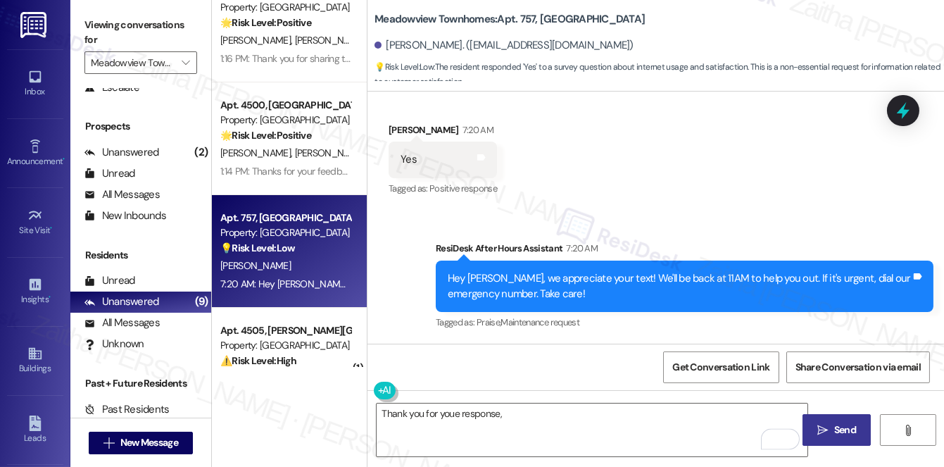
click at [396, 129] on div "[PERSON_NAME] 7:20 AM" at bounding box center [443, 133] width 108 height 20
copy div "[PERSON_NAME]"
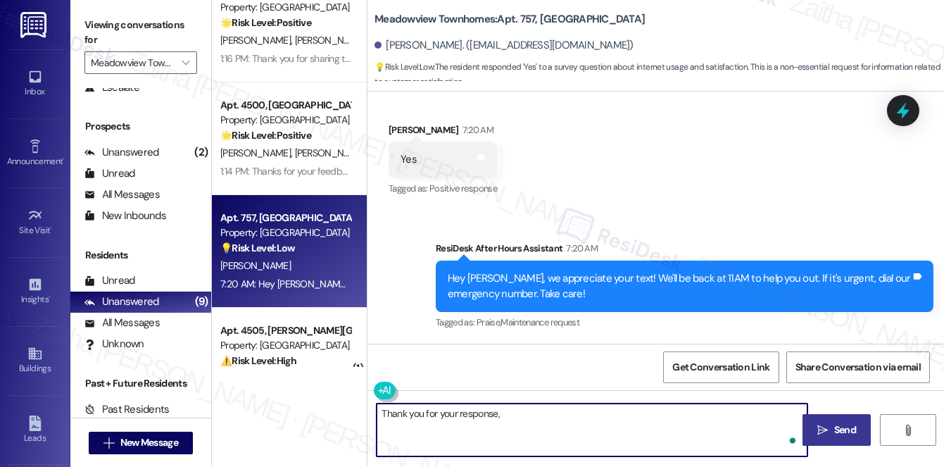
click at [517, 418] on textarea "Thank you for your response," at bounding box center [592, 430] width 431 height 53
paste textarea "[PERSON_NAME]"
paste textarea "How does this compare to internet service at your previous homes?"
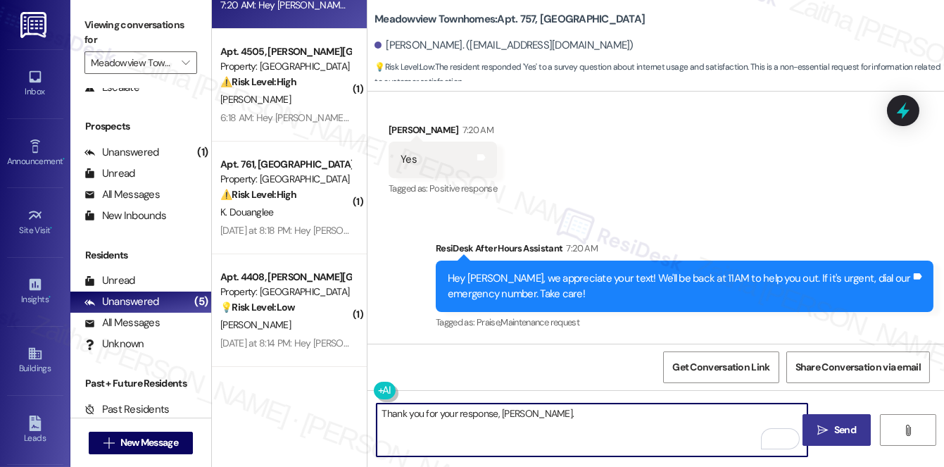
paste textarea "How does this compare to internet service at your previous homes?"
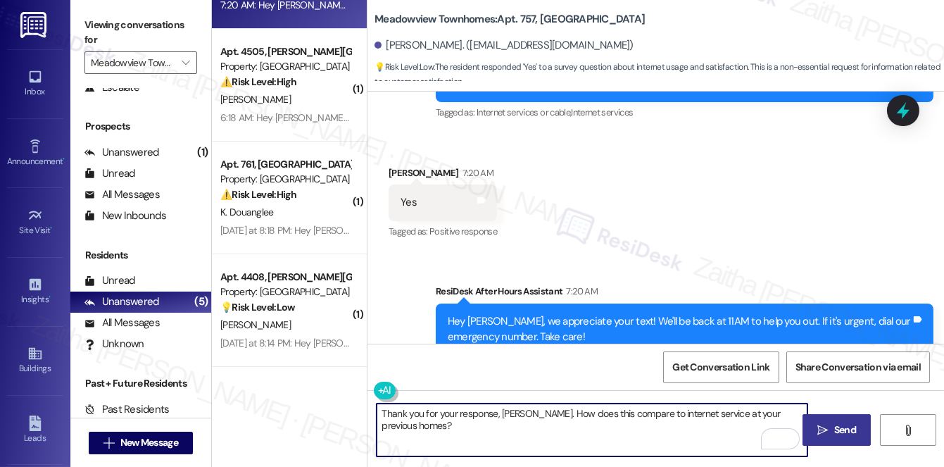
scroll to position [1276, 0]
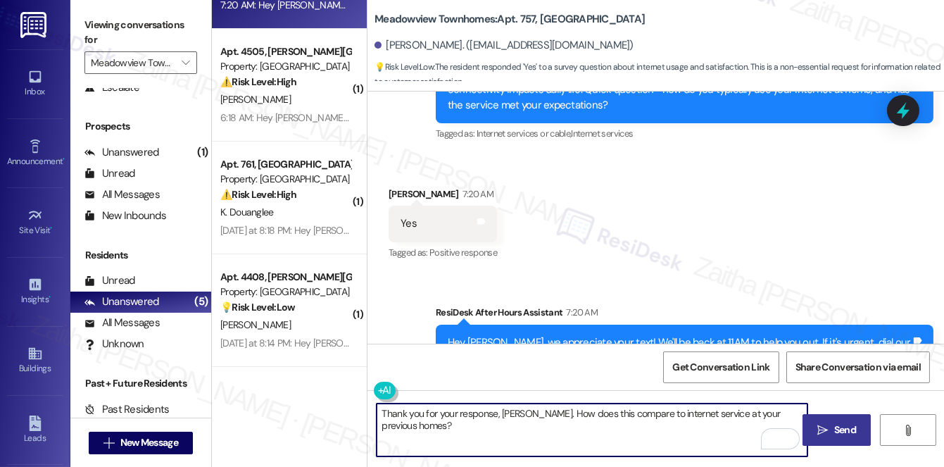
type textarea "Thank you for your response, [PERSON_NAME]. How does this compare to internet s…"
drag, startPoint x: 811, startPoint y: 423, endPoint x: 806, endPoint y: 416, distance: 8.0
click at [813, 423] on button " Send" at bounding box center [837, 430] width 68 height 32
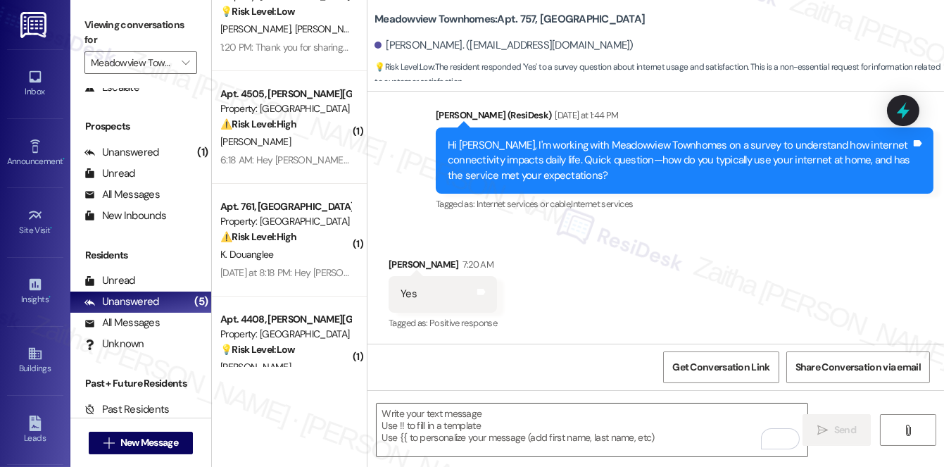
scroll to position [132, 0]
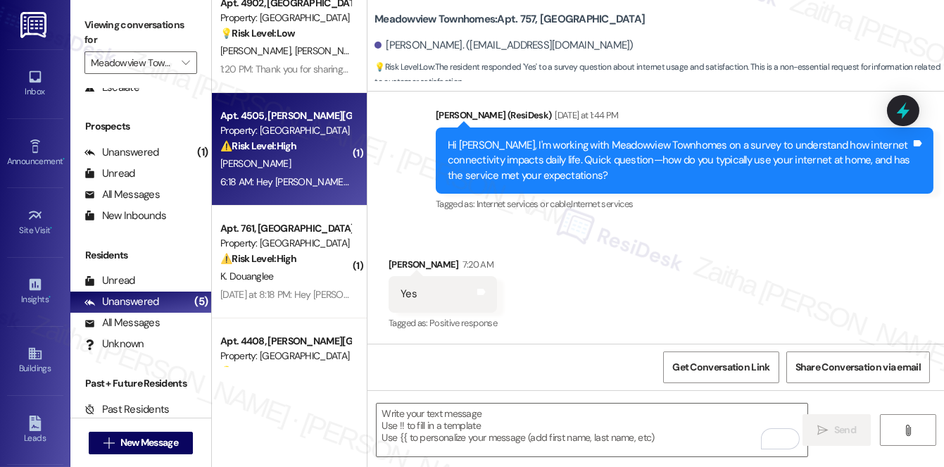
click at [300, 182] on div "6:18 AM: Hey Antoine, we appreciate your text! We'll be back at 11AM to help yo…" at bounding box center [516, 181] width 593 height 13
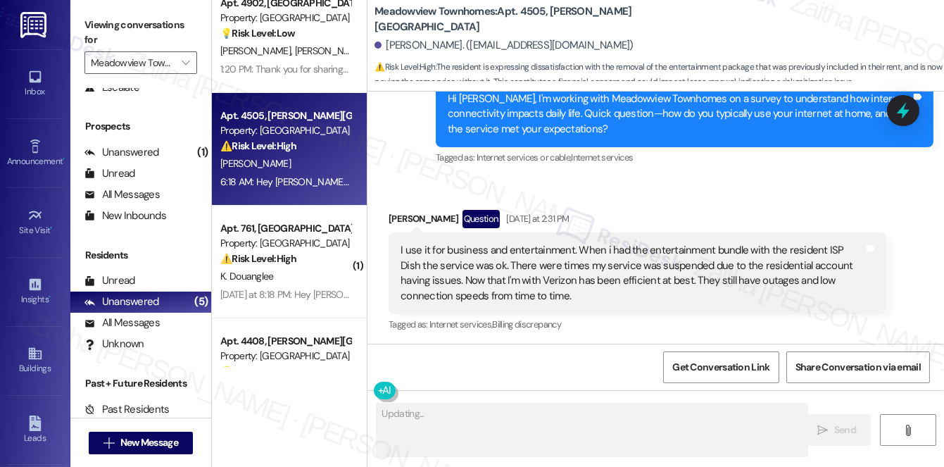
scroll to position [877, 0]
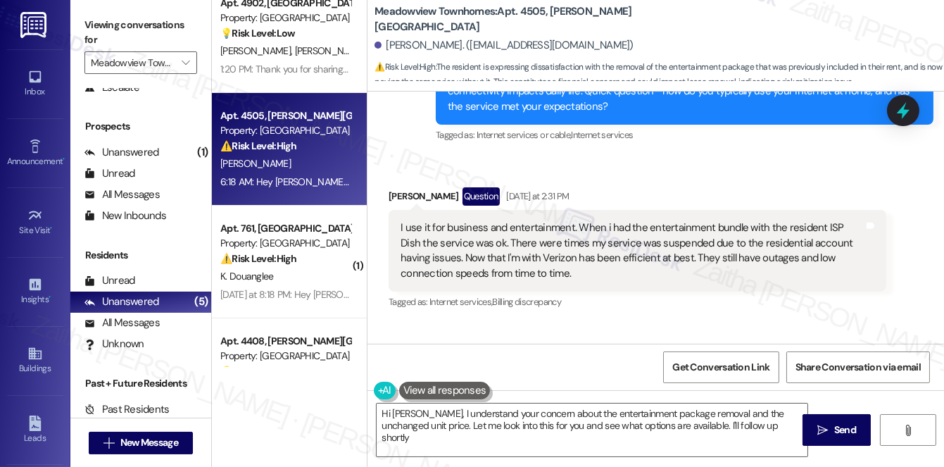
type textarea "Hi Antoine, I understand your concern about the entertainment package removal a…"
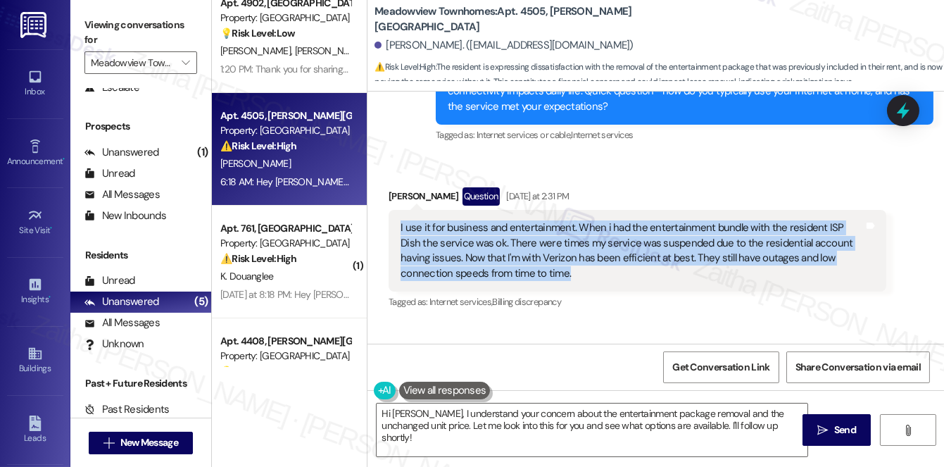
drag, startPoint x: 403, startPoint y: 228, endPoint x: 531, endPoint y: 273, distance: 135.6
click at [531, 273] on div "I use it for business and entertainment. When i had the entertainment bundle wi…" at bounding box center [638, 251] width 498 height 82
copy div "I use it for business and entertainment. When i had the entertainment bundle wi…"
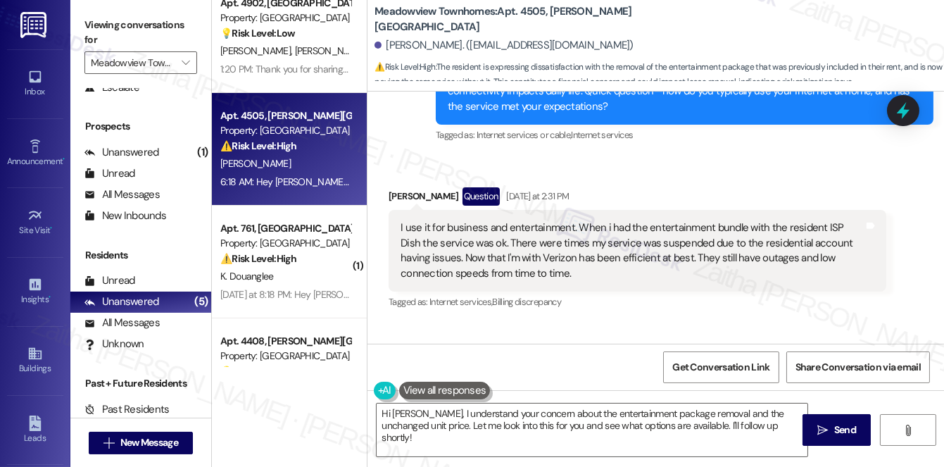
click at [656, 182] on div "Received via SMS Antoine Wongus Question Yesterday at 2:31 PM I use it for busi…" at bounding box center [637, 250] width 519 height 146
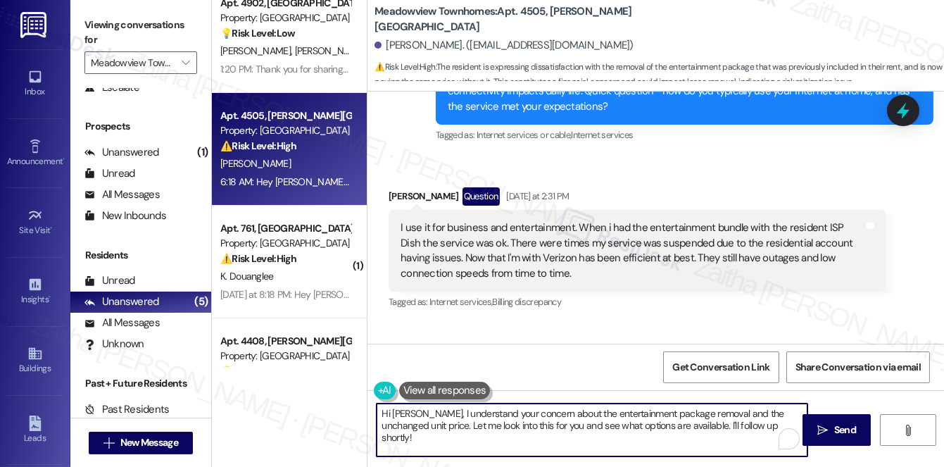
click at [770, 444] on div "Hi Antoine, I understand your concern about the entertainment package removal a…" at bounding box center [592, 430] width 432 height 54
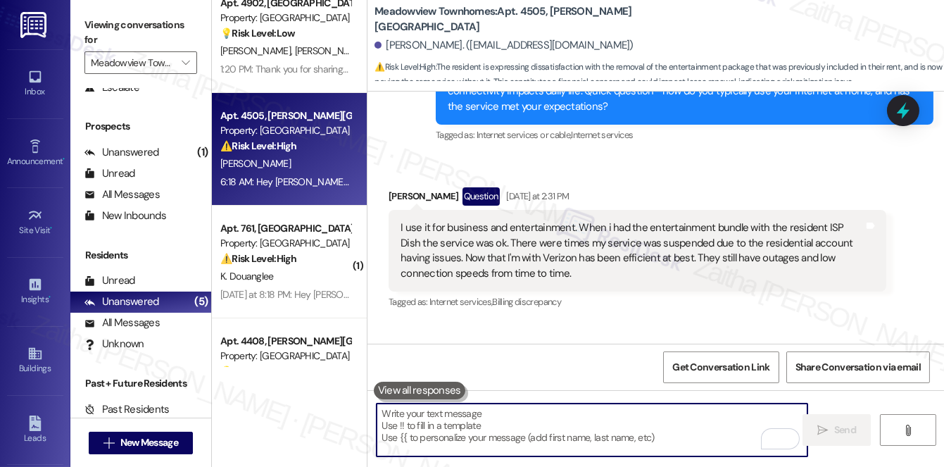
click at [509, 435] on textarea "To enrich screen reader interactions, please activate Accessibility in Grammarl…" at bounding box center [592, 430] width 431 height 53
paste textarea "Thanks for sharing! I know how important reliable internet is for both work and…"
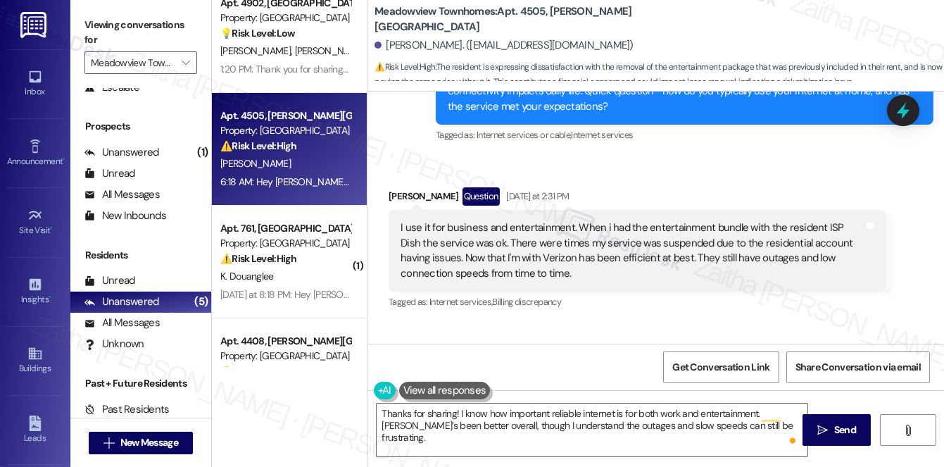
click at [406, 194] on div "Antoine Wongus Question Yesterday at 2:31 PM" at bounding box center [638, 198] width 498 height 23
copy div "Antoine"
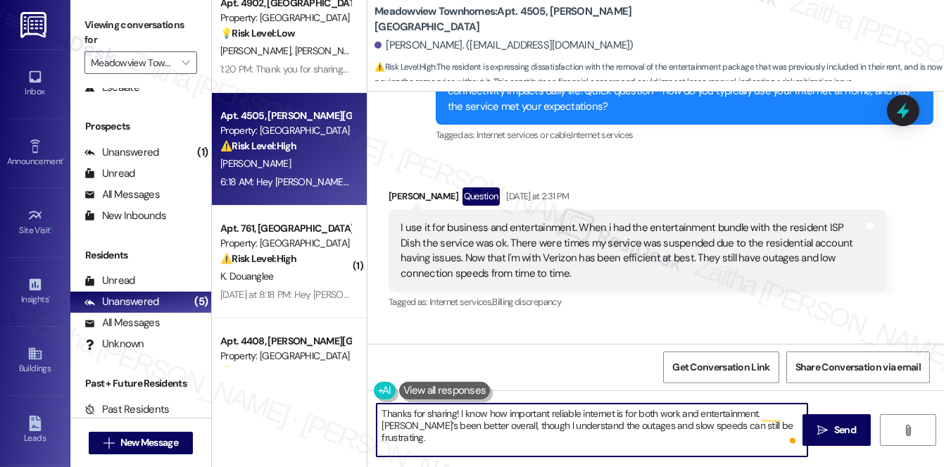
click at [454, 410] on textarea "Thanks for sharing! I know how important reliable internet is for both work and…" at bounding box center [592, 430] width 431 height 53
paste textarea "Antoine"
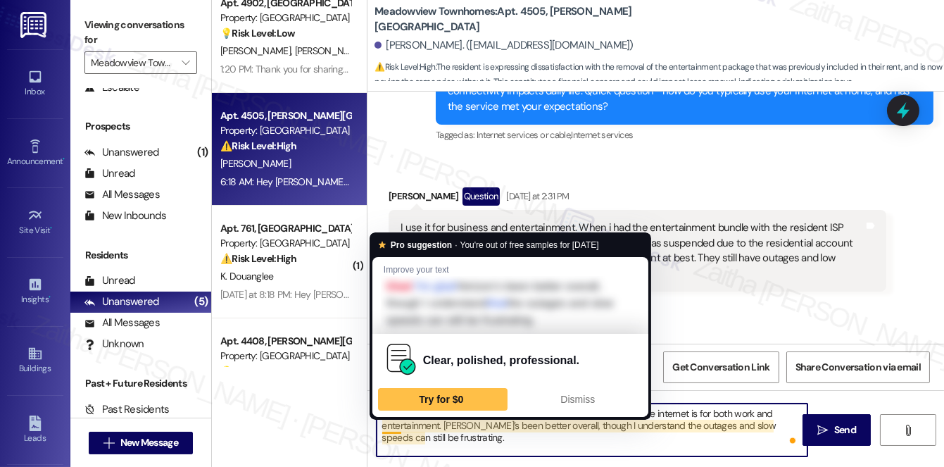
paste textarea "I'm glad Verizon’s been better overall, though I understand that"
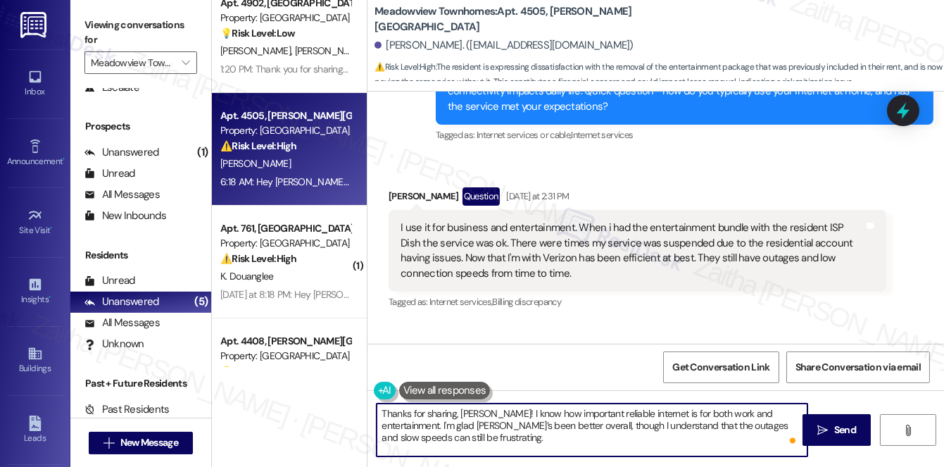
drag, startPoint x: 468, startPoint y: 439, endPoint x: 404, endPoint y: 149, distance: 298.0
click at [404, 149] on div "Announcement, sent via SMS Sarah (ResiDesk) Yesterday at 1:47 PM Hi Antoine, I'…" at bounding box center [656, 81] width 577 height 149
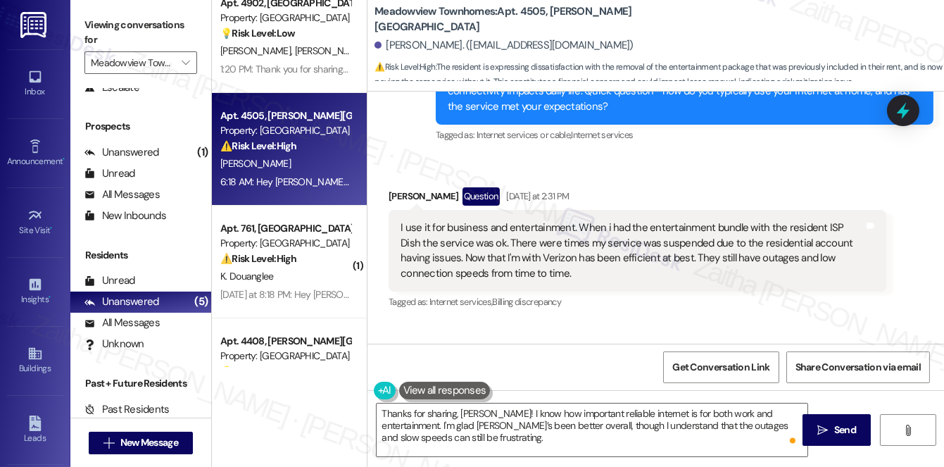
drag, startPoint x: 404, startPoint y: 149, endPoint x: 379, endPoint y: 105, distance: 50.1
click at [379, 105] on div "Announcement, sent via SMS Sarah (ResiDesk) Yesterday at 1:47 PM Hi Antoine, I'…" at bounding box center [656, 81] width 577 height 149
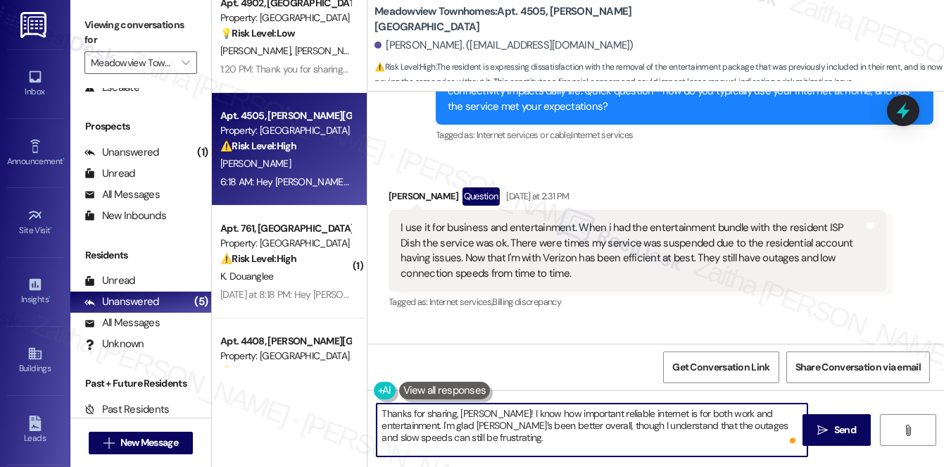
click at [453, 436] on textarea "Thanks for sharing, Antoine! I know how important reliable internet is for both…" at bounding box center [592, 430] width 431 height 53
paste textarea "Is there anything that would make it even better?"
type textarea "Thanks for sharing, Antoine! I know how important reliable internet is for both…"
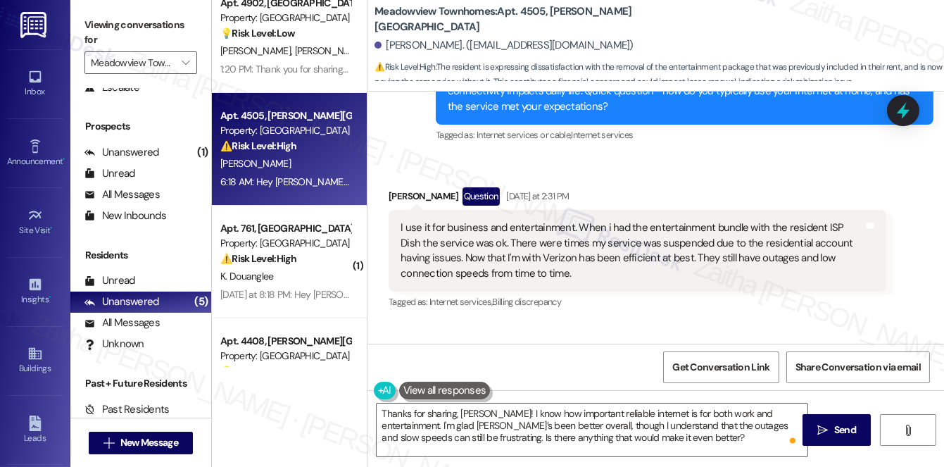
click at [830, 412] on div "Thanks for sharing, Antoine! I know how important reliable internet is for both…" at bounding box center [656, 443] width 577 height 106
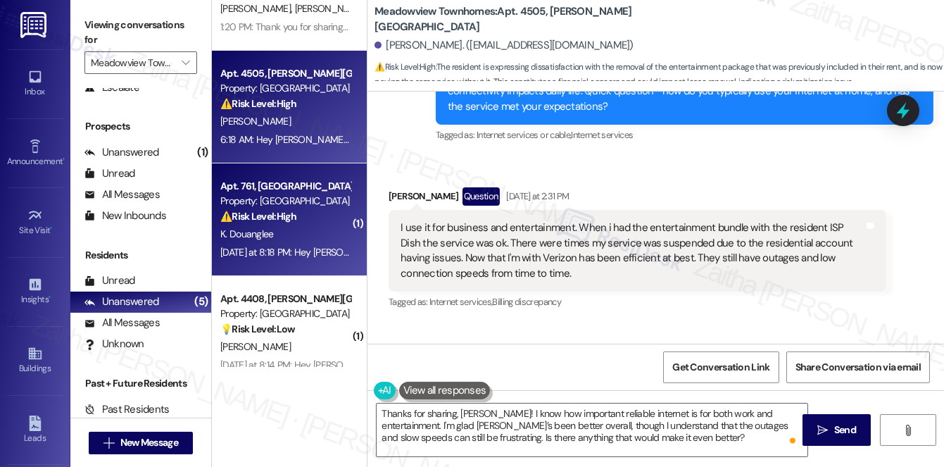
scroll to position [196, 0]
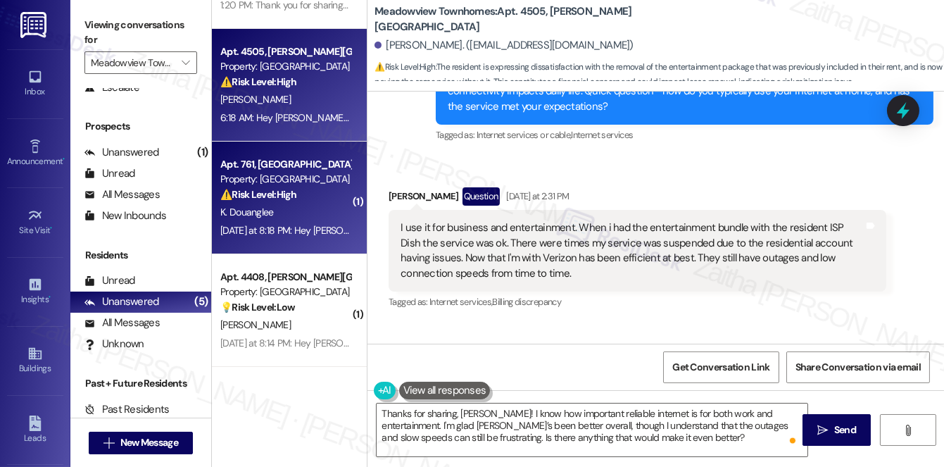
click at [305, 203] on div "Apt. 761, 48th Meadowview Apartments Property: Meadowview Townhomes ⚠️ Risk Lev…" at bounding box center [285, 180] width 133 height 48
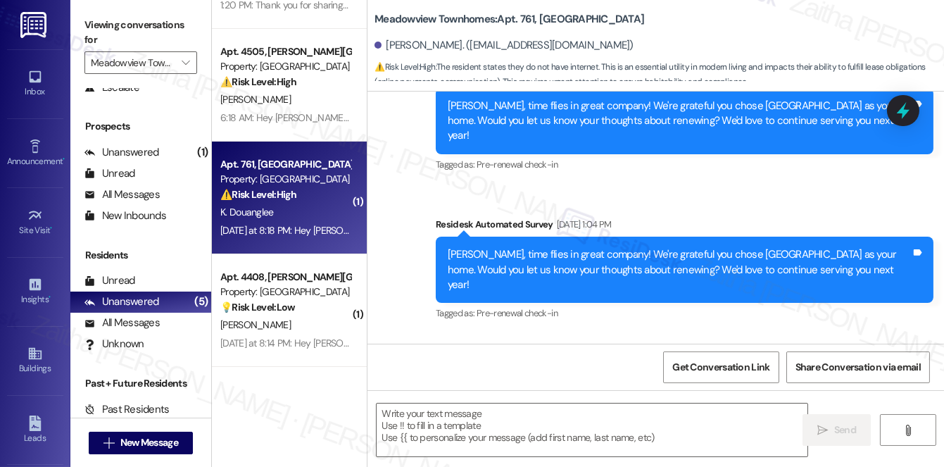
type textarea "Fetching suggested responses. Please feel free to read through the conversation…"
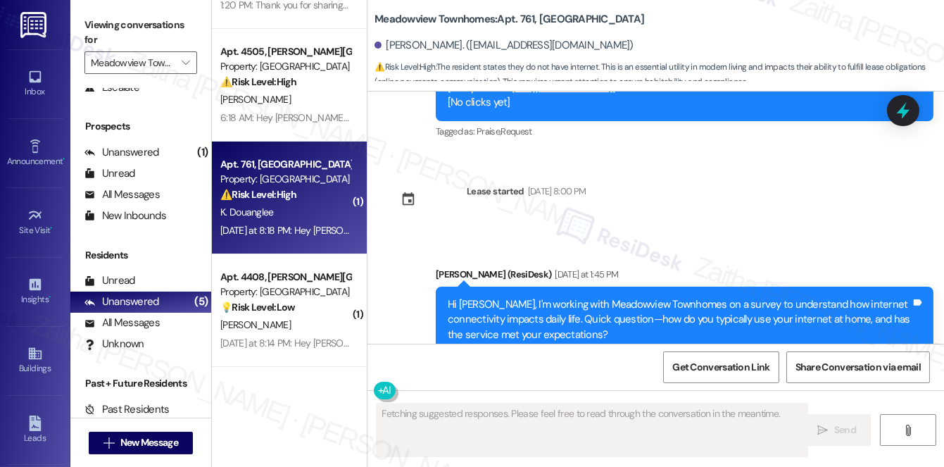
scroll to position [1376, 0]
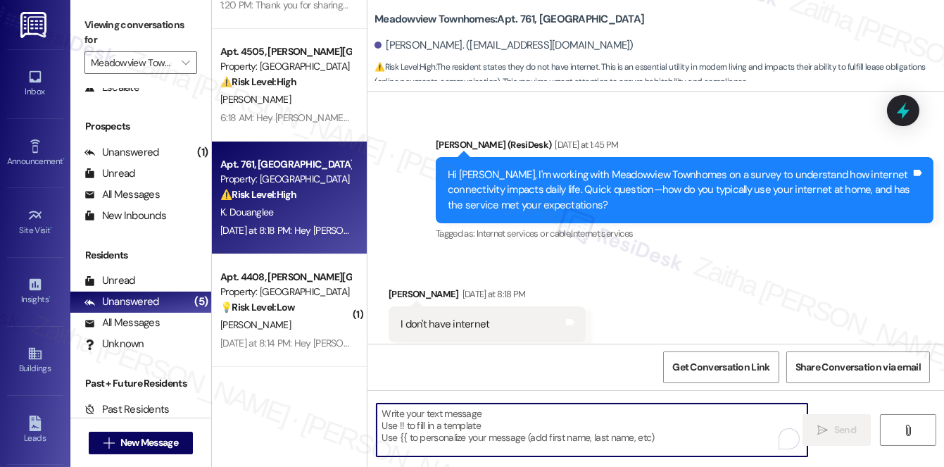
click at [501, 416] on textarea "To enrich screen reader interactions, please activate Accessibility in Grammarl…" at bounding box center [592, 430] width 431 height 53
paste textarea "Thank you for letting us know. Just to better understand, is there a reason you…"
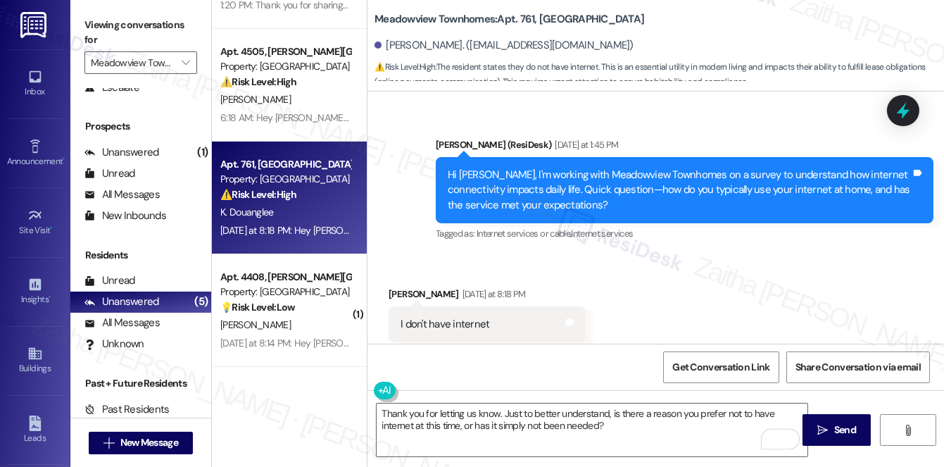
click at [393, 287] on div "Karen Douanglee Yesterday at 8:18 PM" at bounding box center [487, 297] width 197 height 20
copy div "Karen"
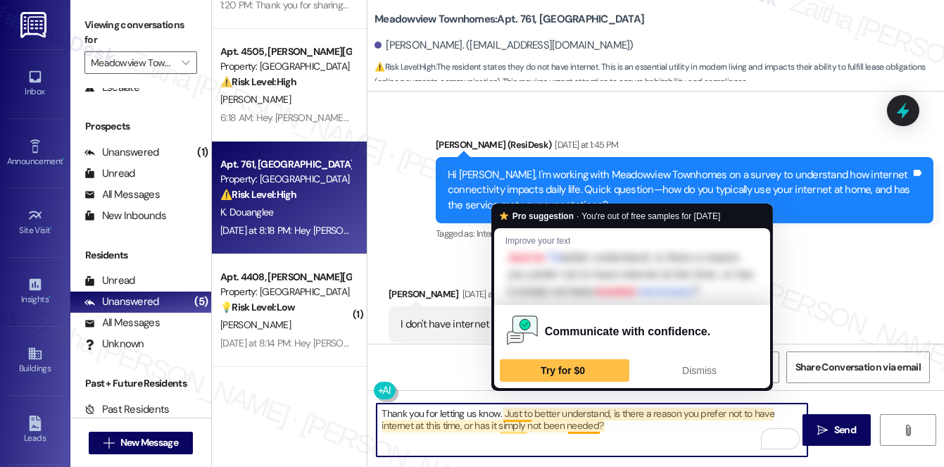
click at [497, 410] on textarea "Thank you for letting us know. Just to better understand, is there a reason you…" at bounding box center [592, 430] width 431 height 53
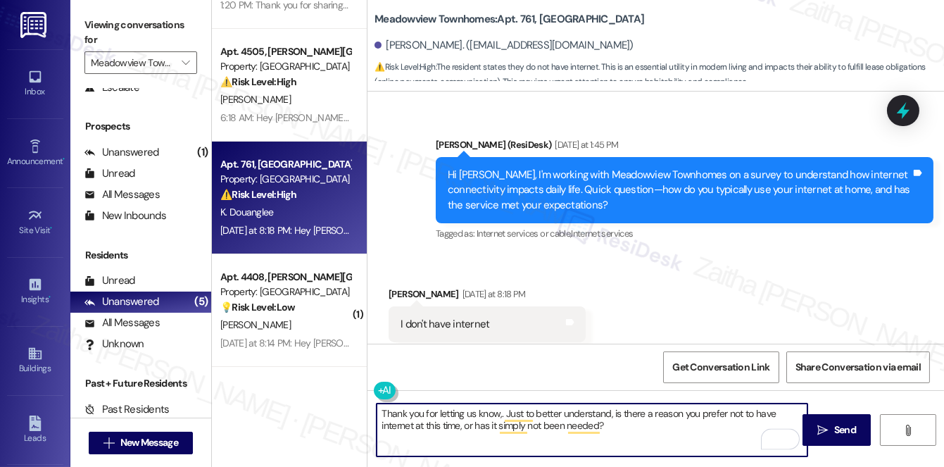
paste textarea "Karen"
click at [647, 430] on textarea "Thank you for letting us know, Karen. Just to better understand, is there a rea…" at bounding box center [592, 430] width 431 height 53
type textarea "Thank you for letting us know, Karen. Just to better understand, is there a rea…"
click at [847, 425] on span "Send" at bounding box center [846, 430] width 22 height 15
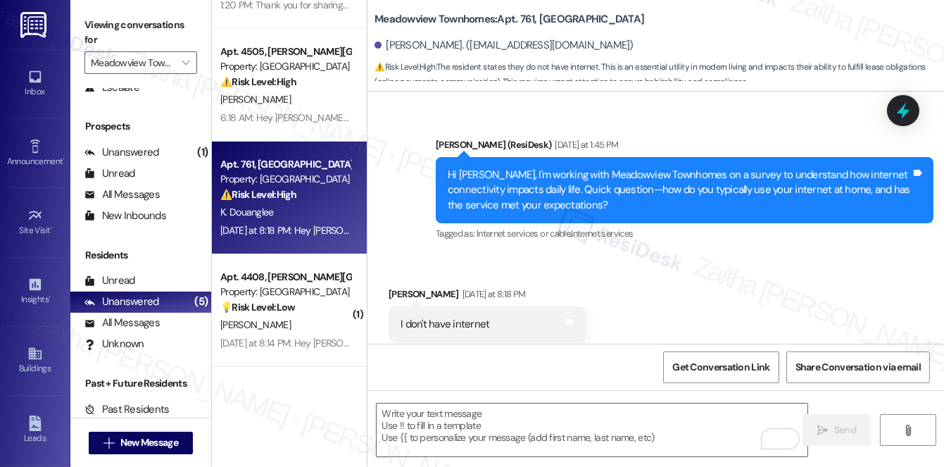
scroll to position [84, 0]
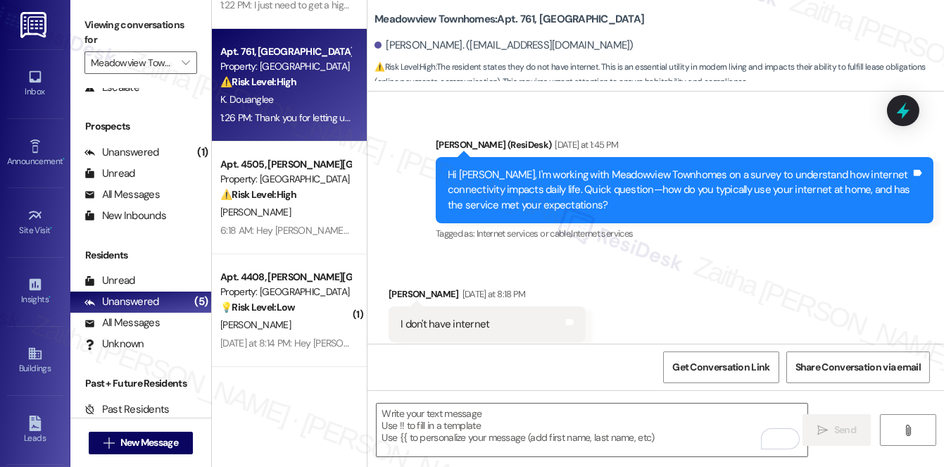
click at [301, 318] on div "[PERSON_NAME]" at bounding box center [285, 325] width 133 height 18
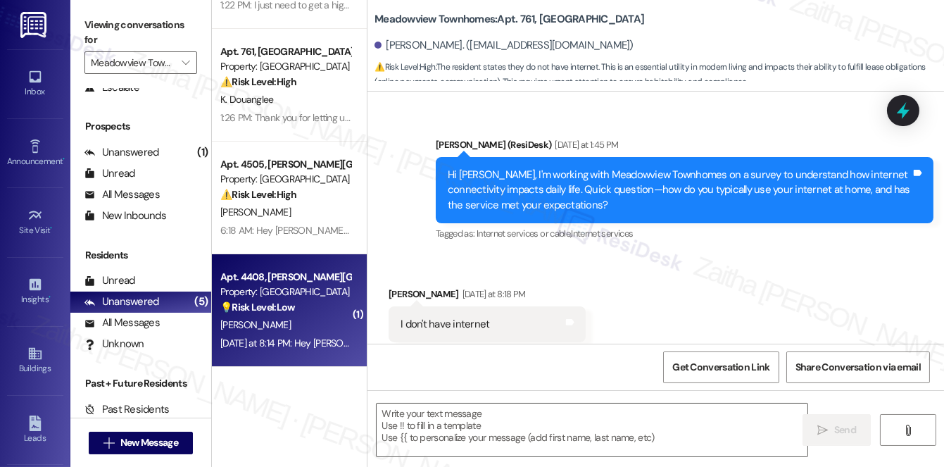
type textarea "Fetching suggested responses. Please feel free to read through the conversation…"
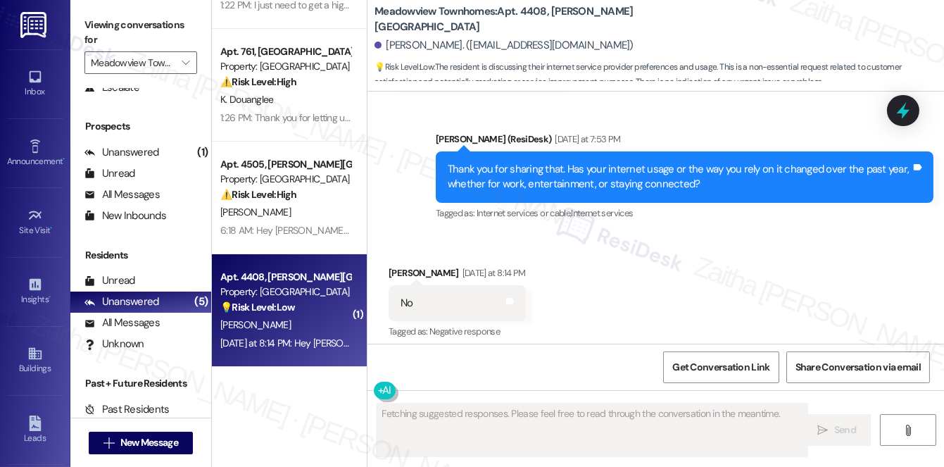
scroll to position [2546, 0]
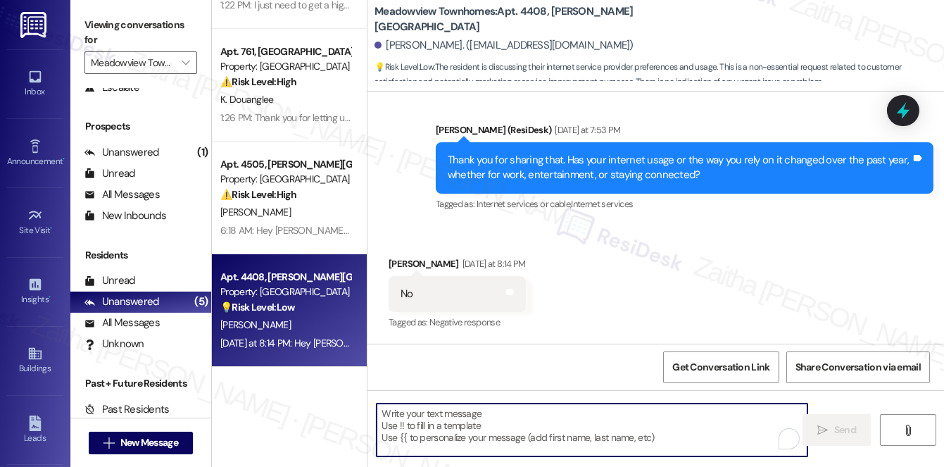
click at [425, 428] on textarea "To enrich screen reader interactions, please activate Accessibility in Grammarl…" at bounding box center [592, 430] width 431 height 53
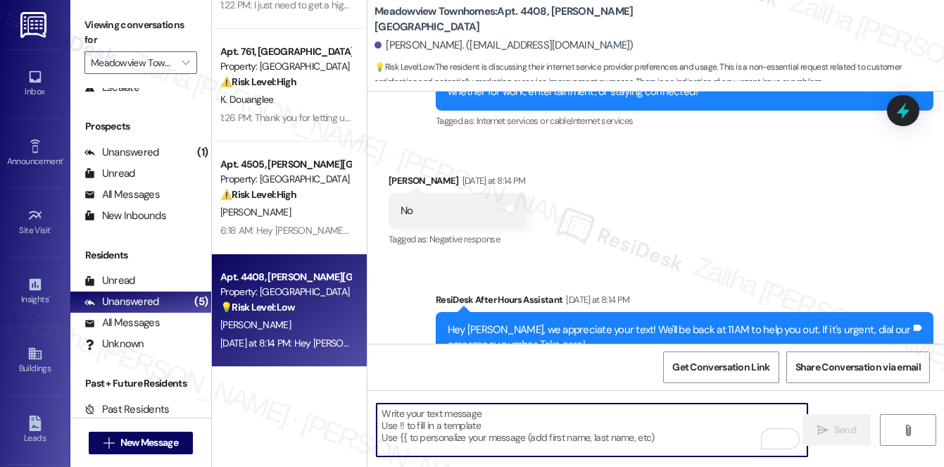
scroll to position [2616, 0]
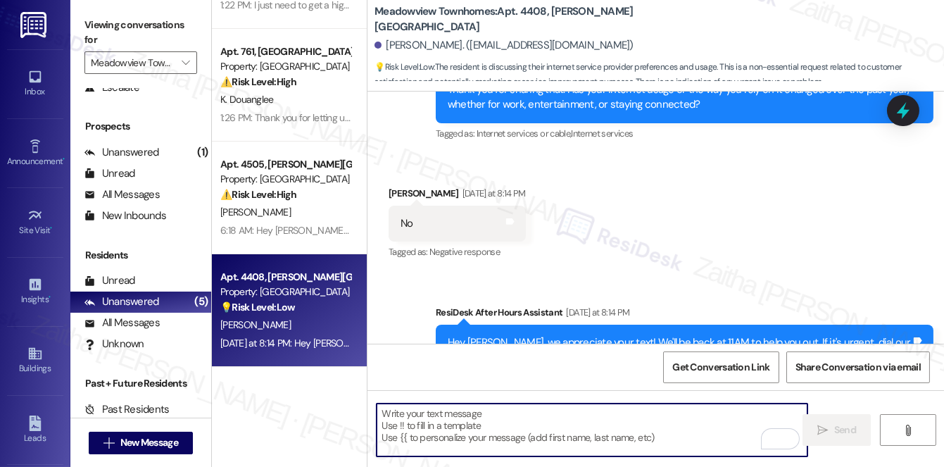
click at [435, 417] on textarea "To enrich screen reader interactions, please activate Accessibility in Grammarl…" at bounding box center [592, 430] width 431 height 53
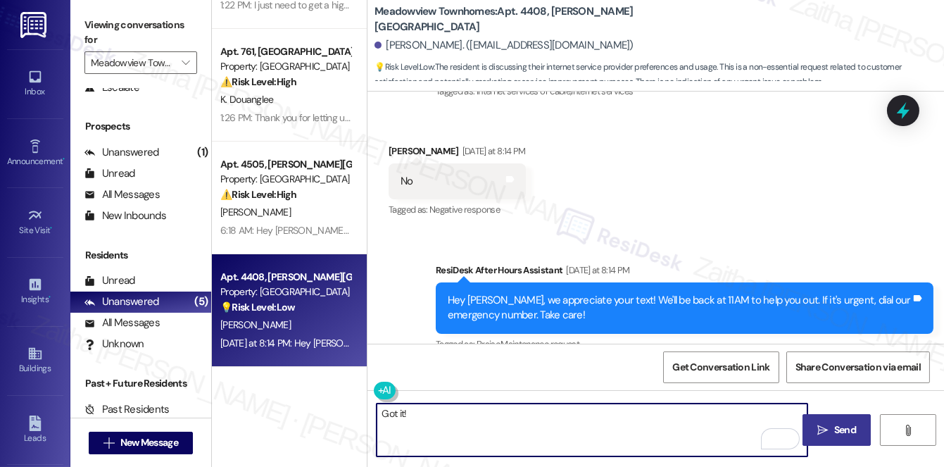
scroll to position [2681, 0]
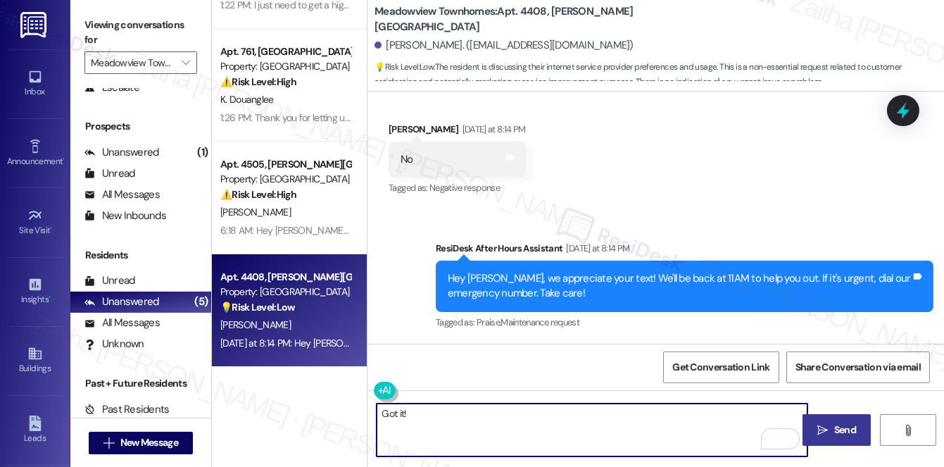
paste textarea "Thanks so much for sharing your experience—it really helps us understand what m…"
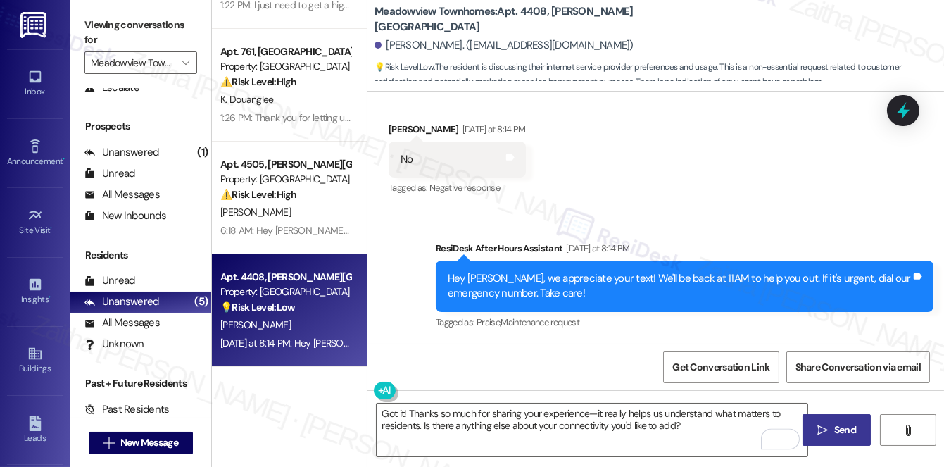
click at [402, 129] on div "Catesha Cofield Yesterday at 8:14 PM" at bounding box center [457, 132] width 137 height 20
copy div "Catesha"
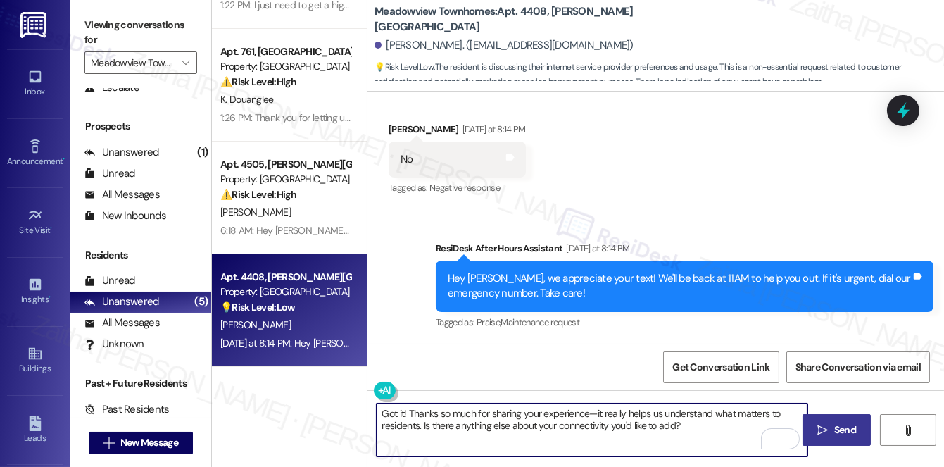
click at [585, 410] on textarea "Got it! Thanks so much for sharing your experience—it really helps us understan…" at bounding box center [592, 430] width 431 height 53
paste textarea "Catesha"
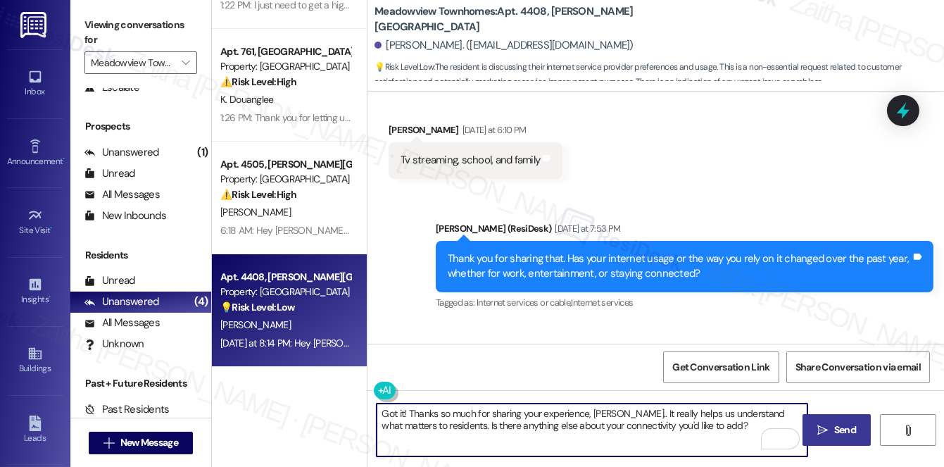
scroll to position [2361, 0]
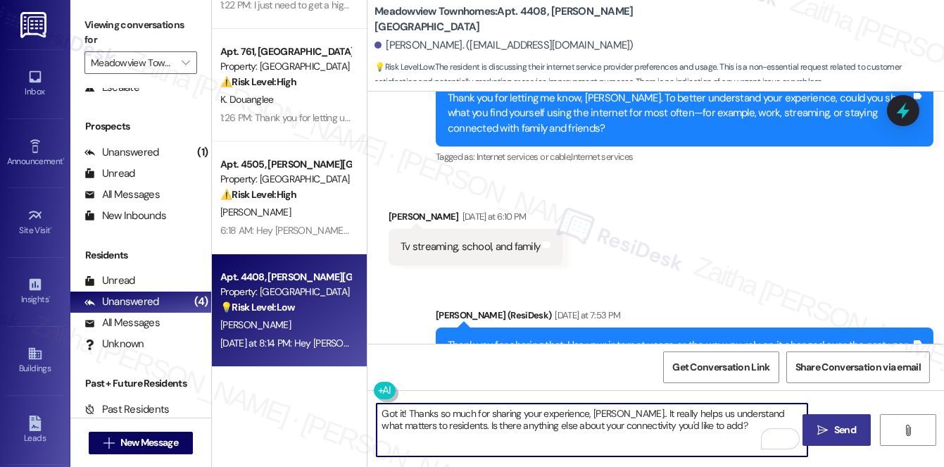
type textarea "Got it! Thanks so much for sharing your experience, Catesha.. It really helps u…"
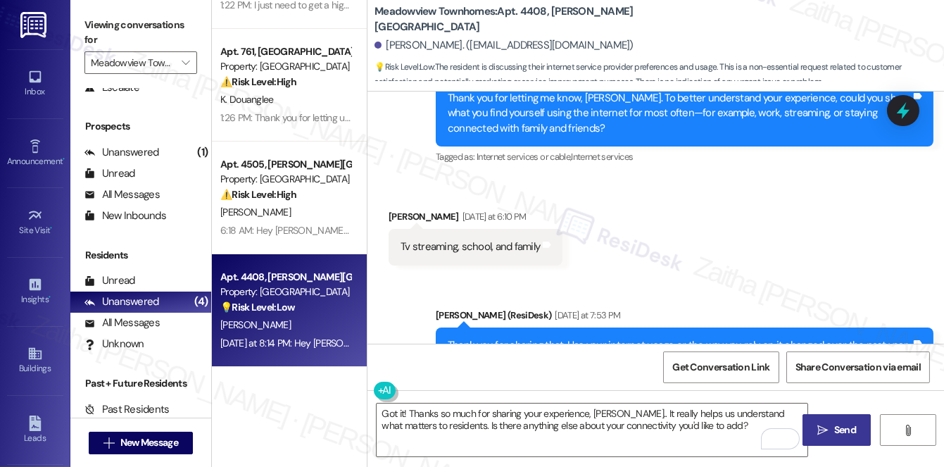
click at [827, 428] on icon "" at bounding box center [823, 430] width 11 height 11
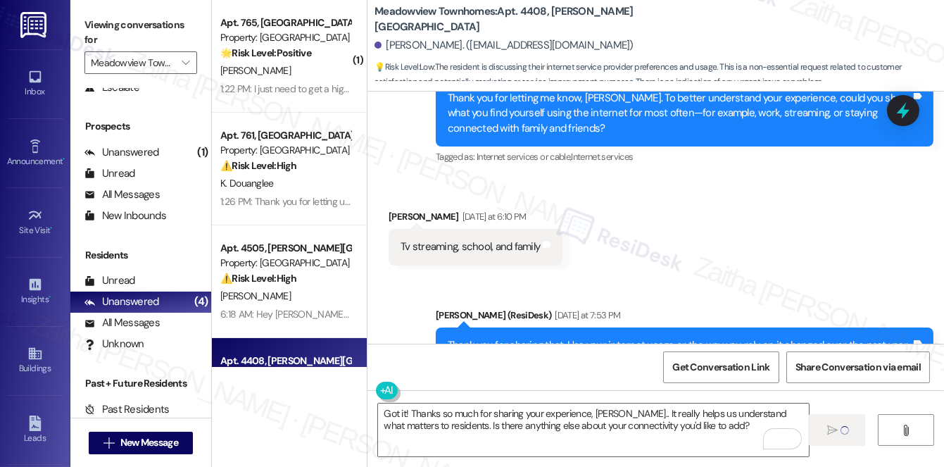
scroll to position [0, 0]
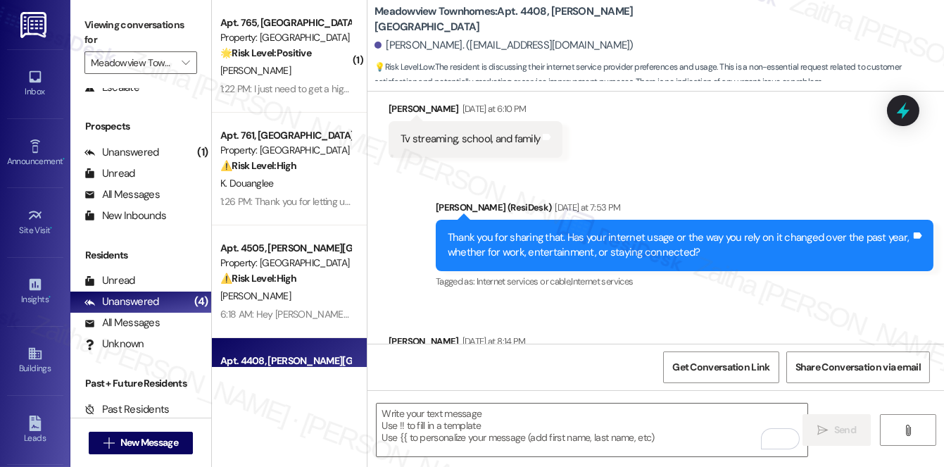
click at [302, 54] on strong "🌟 Risk Level: Positive" at bounding box center [265, 52] width 91 height 13
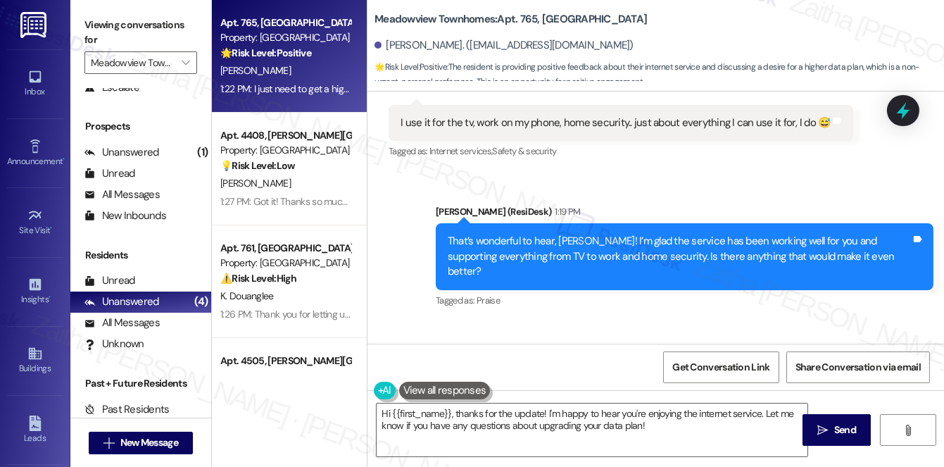
scroll to position [493, 0]
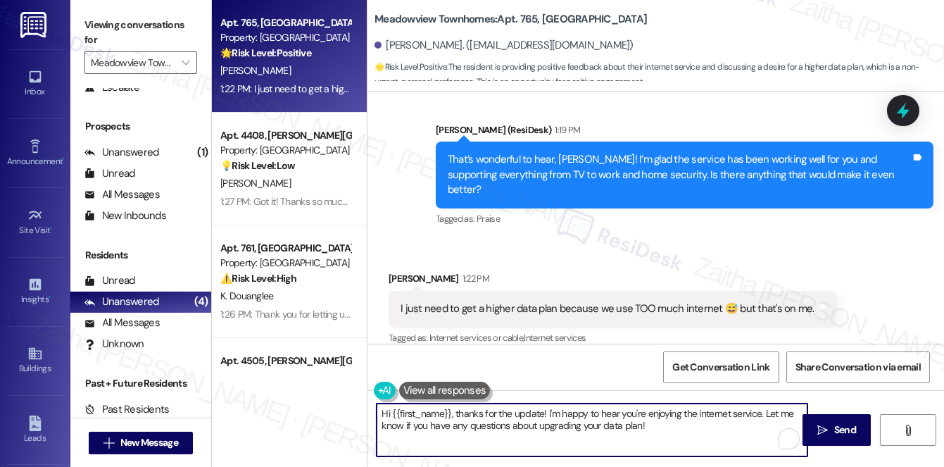
drag, startPoint x: 378, startPoint y: 411, endPoint x: 665, endPoint y: 435, distance: 288.3
click at [665, 435] on textarea "Hi {{first_name}}, thanks for the update! I'm happy to hear you're enjoying the…" at bounding box center [592, 430] width 431 height 53
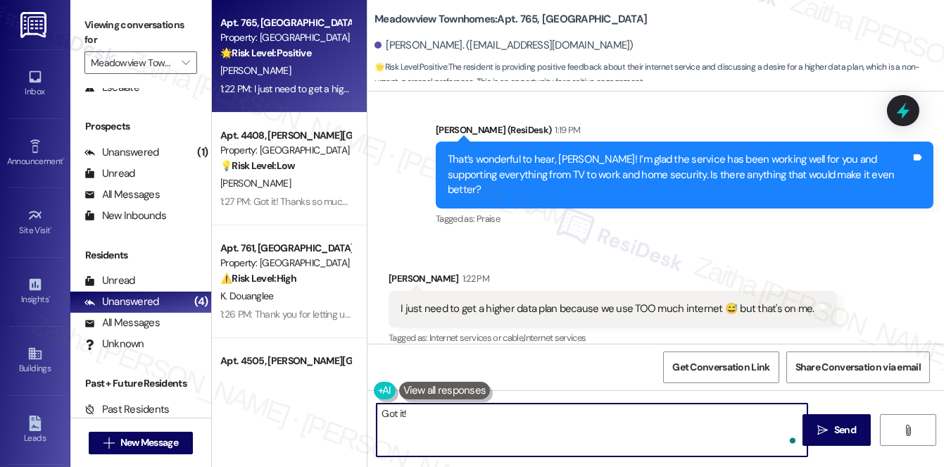
type textarea "Got it!"
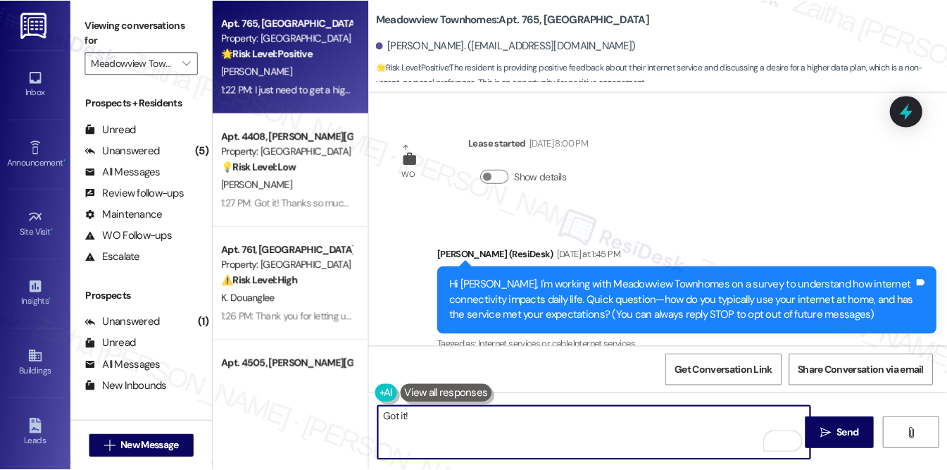
scroll to position [493, 0]
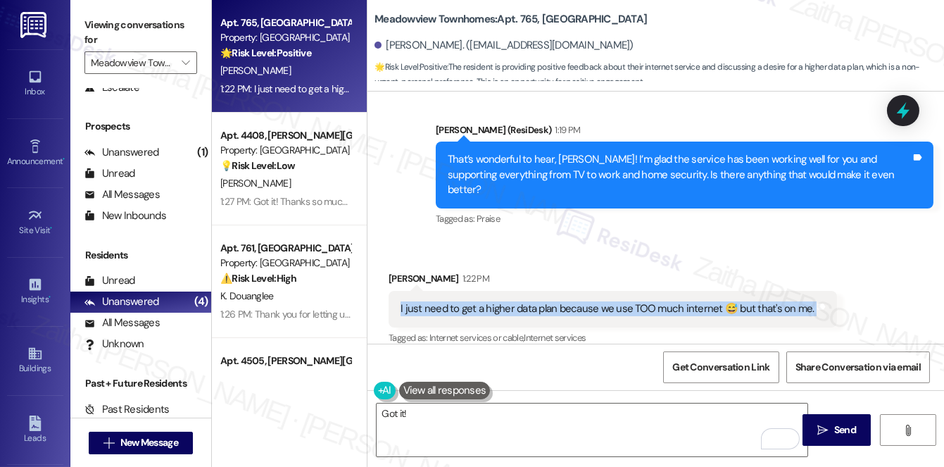
drag, startPoint x: 398, startPoint y: 293, endPoint x: 824, endPoint y: 302, distance: 426.2
click at [824, 302] on div "I just need to get a higher data plan because we use TOO much internet 😅 but th…" at bounding box center [613, 309] width 449 height 36
copy div "I just need to get a higher data plan because we use TOO much internet 😅 but th…"
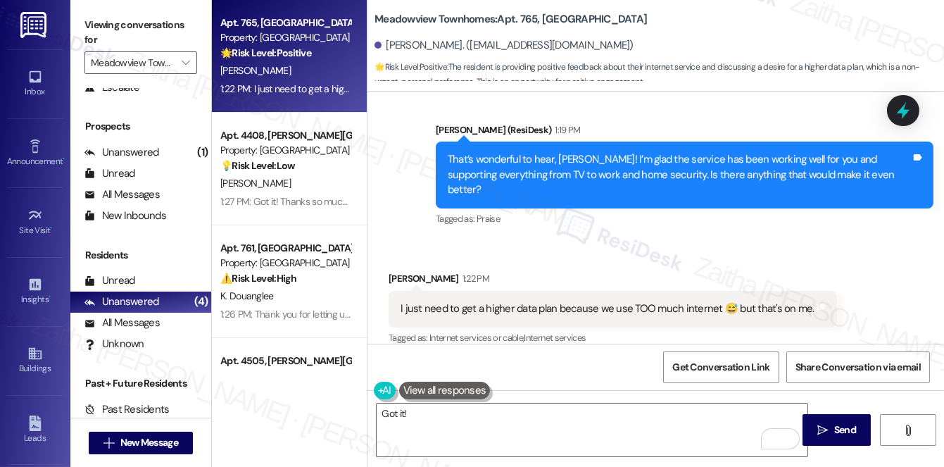
click at [693, 220] on div "Sent via SMS [PERSON_NAME] (ResiDesk) 1:19 PM That’s wonderful to hear, [PERSON…" at bounding box center [684, 176] width 519 height 128
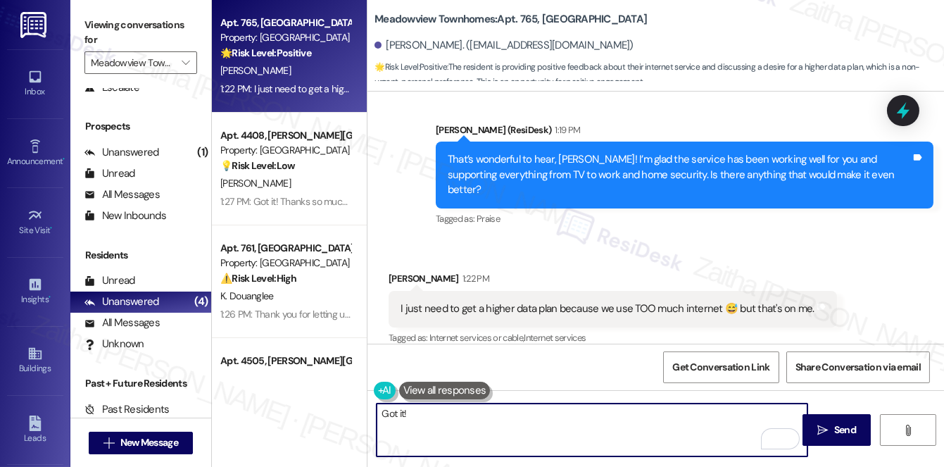
click at [443, 413] on textarea "Got it!" at bounding box center [592, 430] width 431 height 53
paste textarea "Thanks so much for sharing your experience—it really helps us understand what m…"
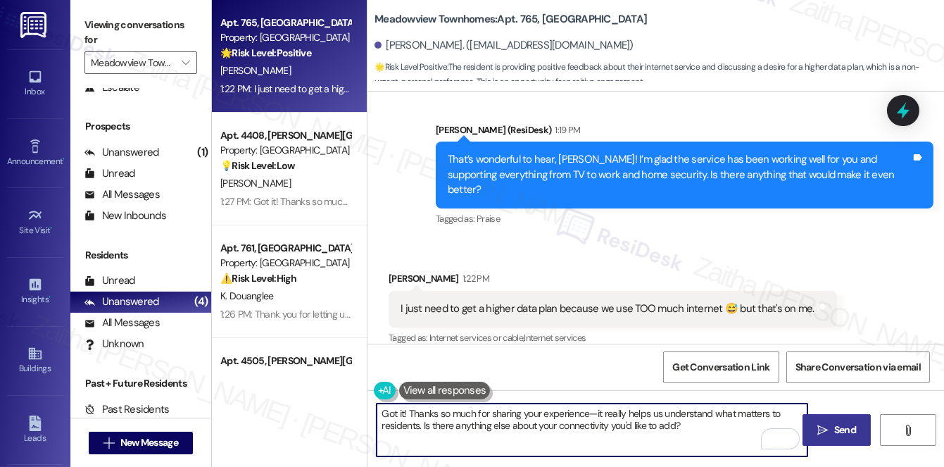
type textarea "Got it! Thanks so much for sharing your experience—it really helps us understan…"
click at [833, 424] on span "Send" at bounding box center [845, 430] width 27 height 15
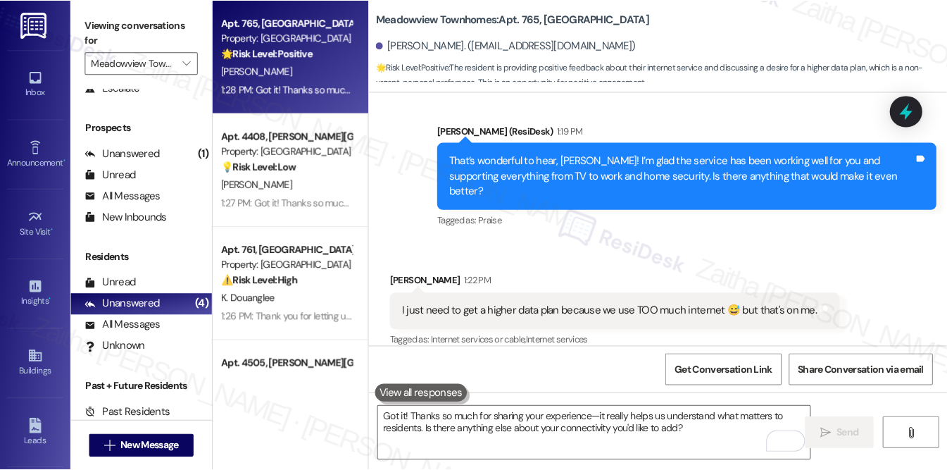
scroll to position [166, 0]
